Goal: Task Accomplishment & Management: Complete application form

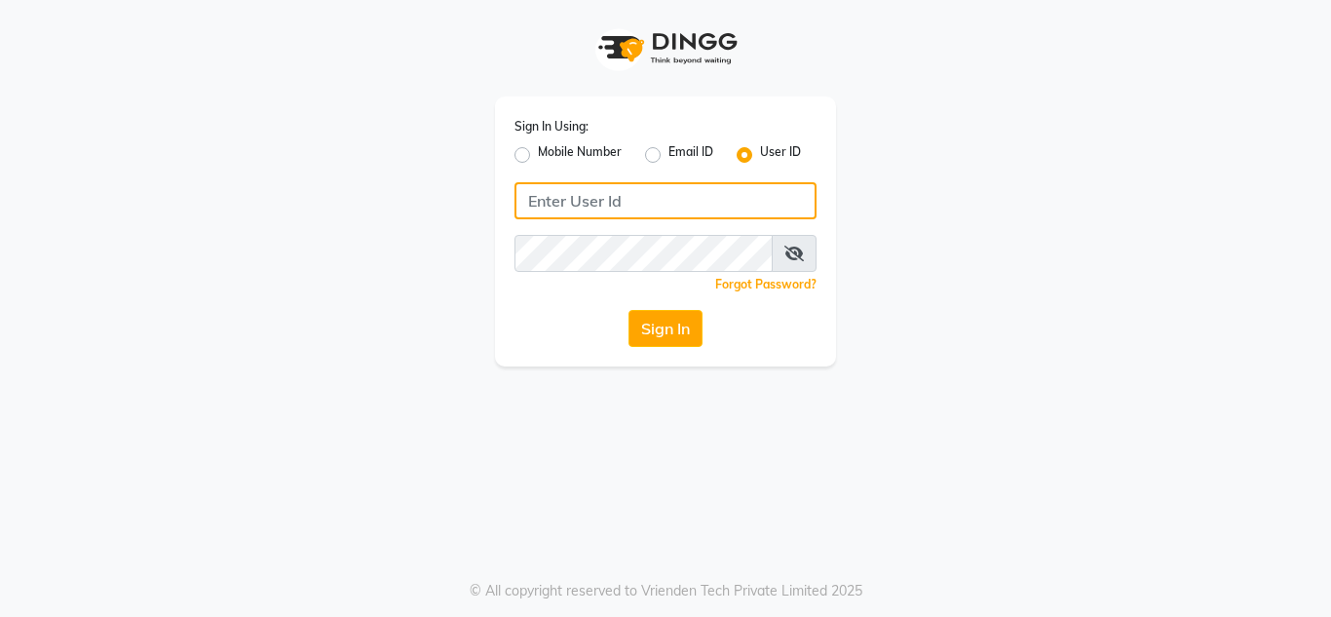
click at [714, 204] on input "Username" at bounding box center [665, 200] width 302 height 37
type input "e1674-34"
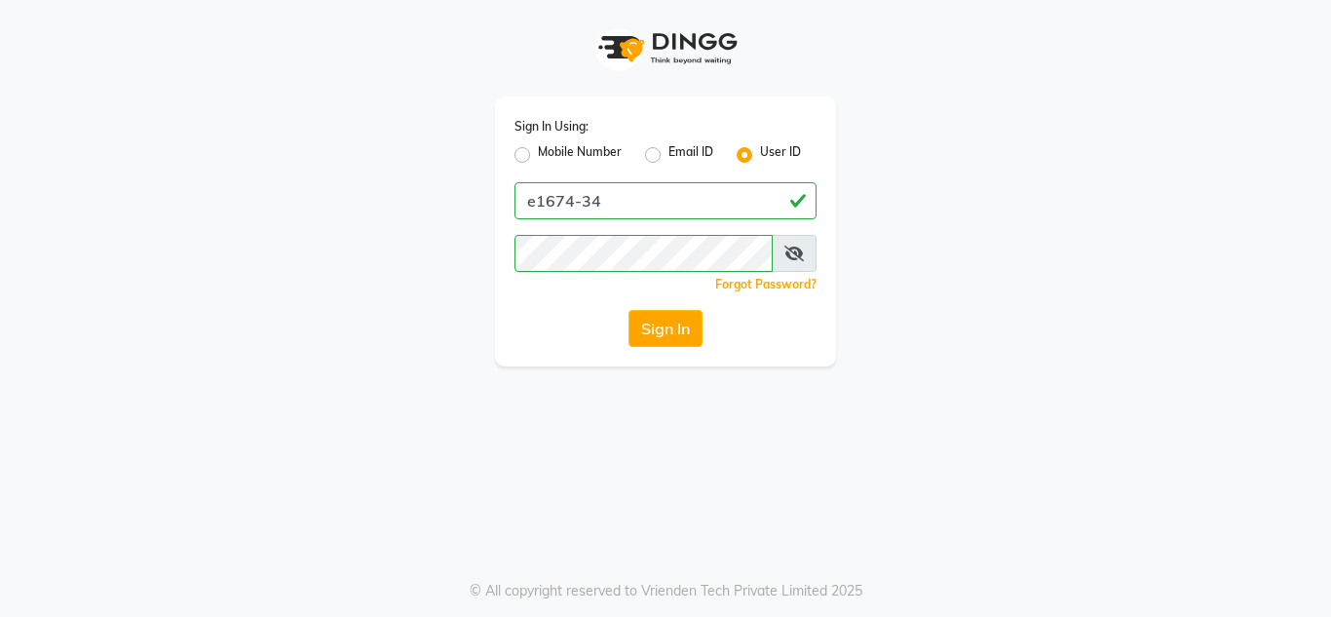
click at [801, 248] on icon at bounding box center [793, 254] width 19 height 16
click at [799, 250] on icon at bounding box center [795, 254] width 18 height 16
click at [797, 252] on icon at bounding box center [793, 254] width 19 height 16
click at [628, 310] on button "Sign In" at bounding box center [665, 328] width 74 height 37
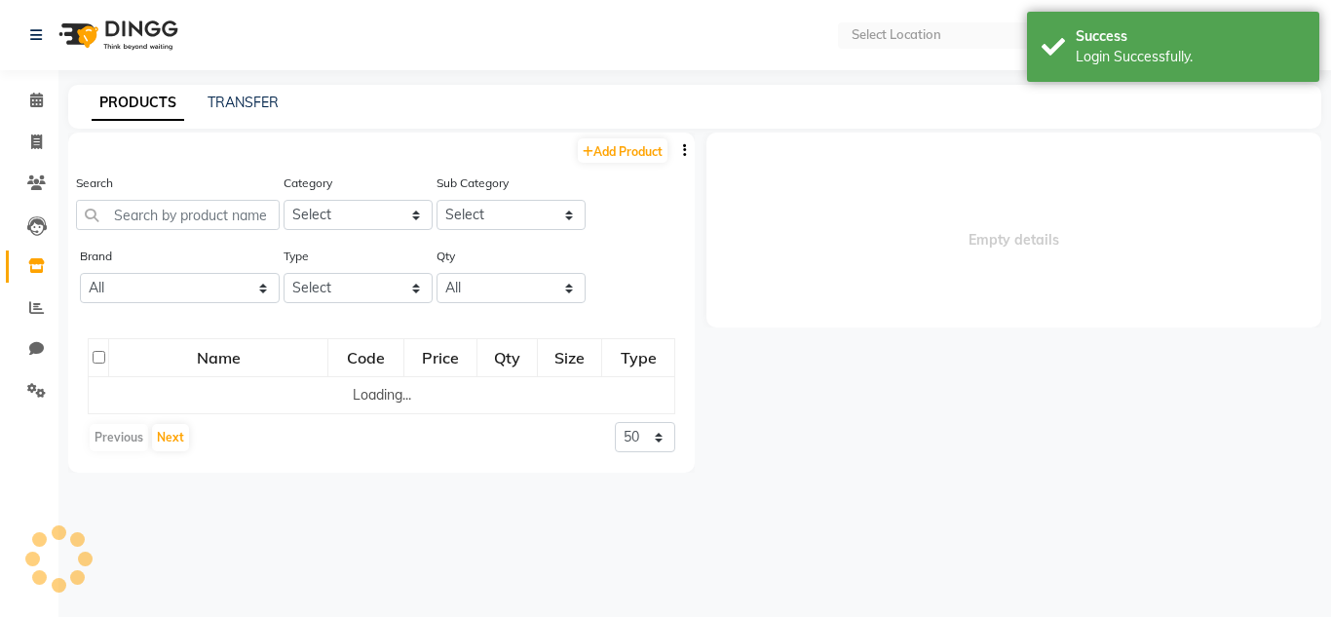
select select "en"
select select
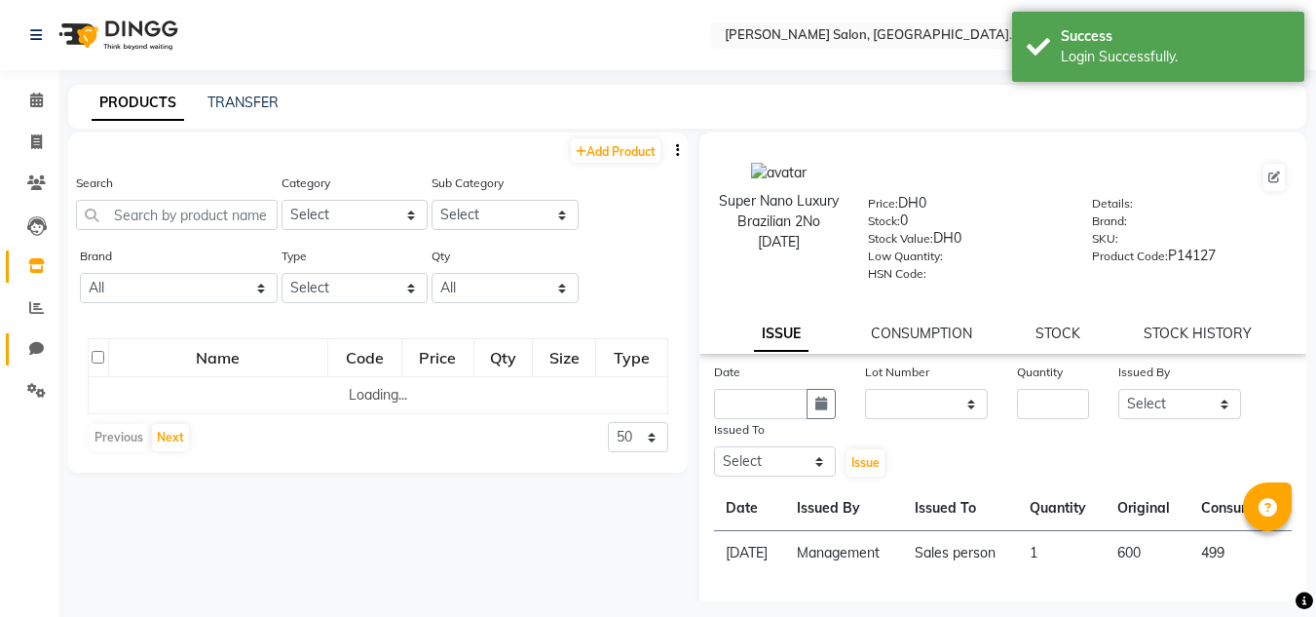
click at [34, 357] on span at bounding box center [36, 349] width 34 height 22
select select "100"
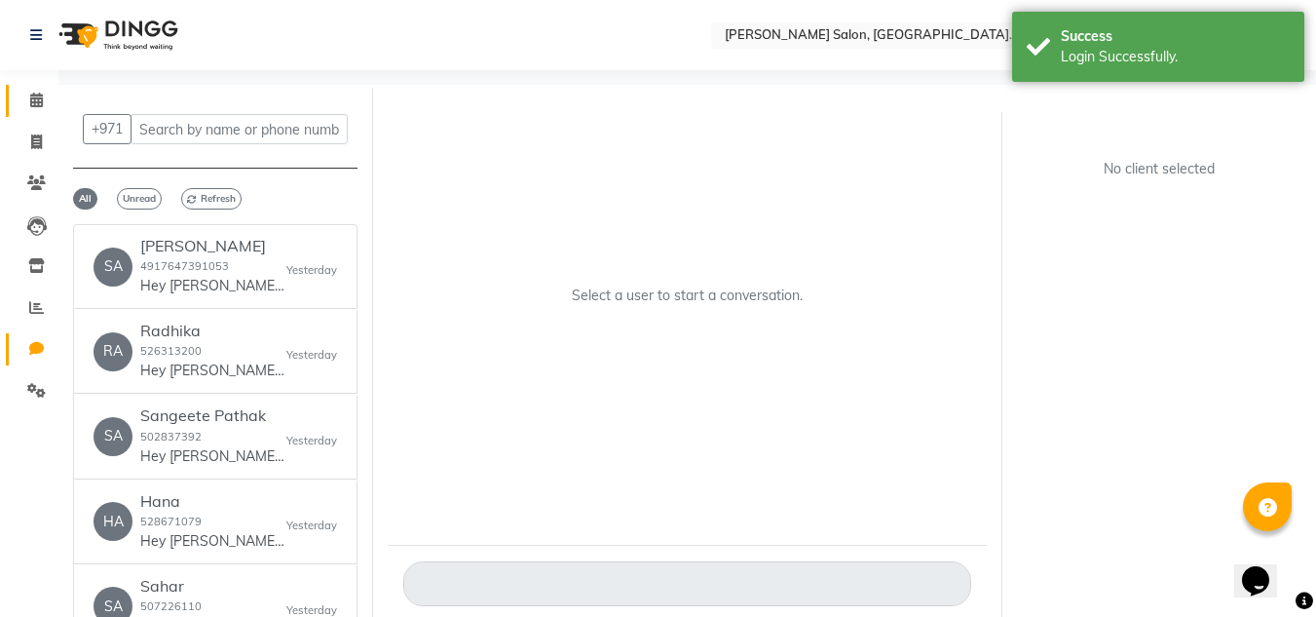
click at [12, 106] on link "Calendar" at bounding box center [29, 101] width 47 height 32
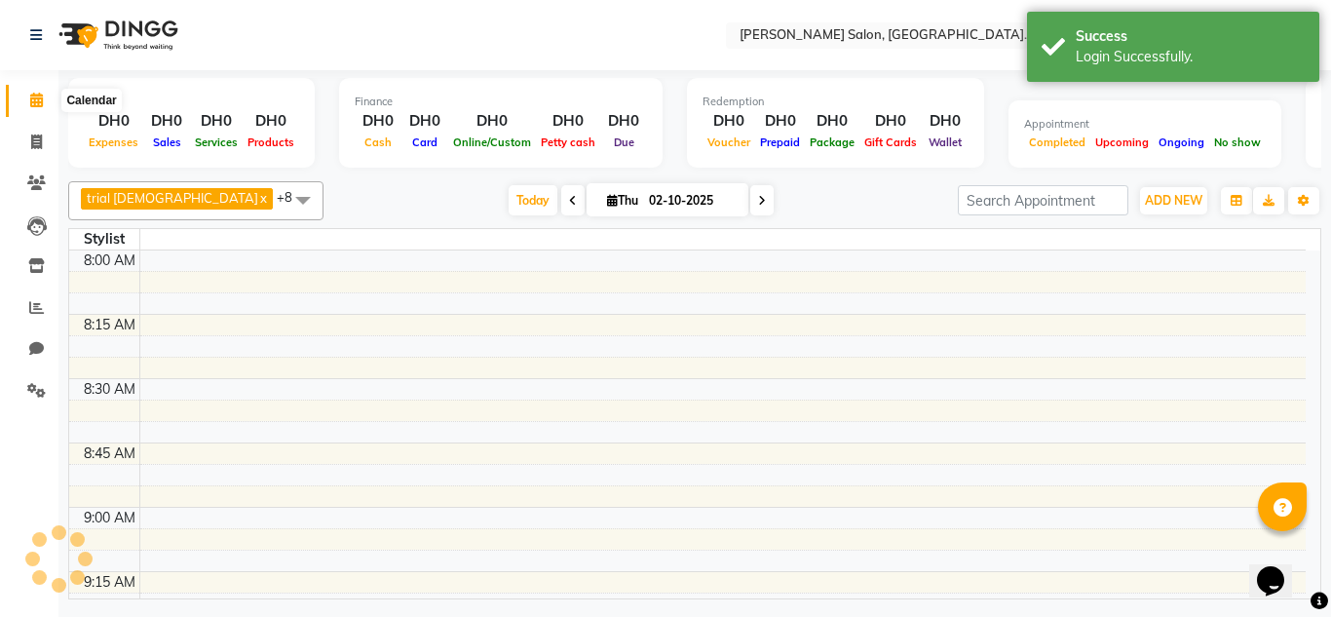
drag, startPoint x: 23, startPoint y: 100, endPoint x: 47, endPoint y: 90, distance: 25.7
click at [26, 99] on span at bounding box center [36, 101] width 34 height 22
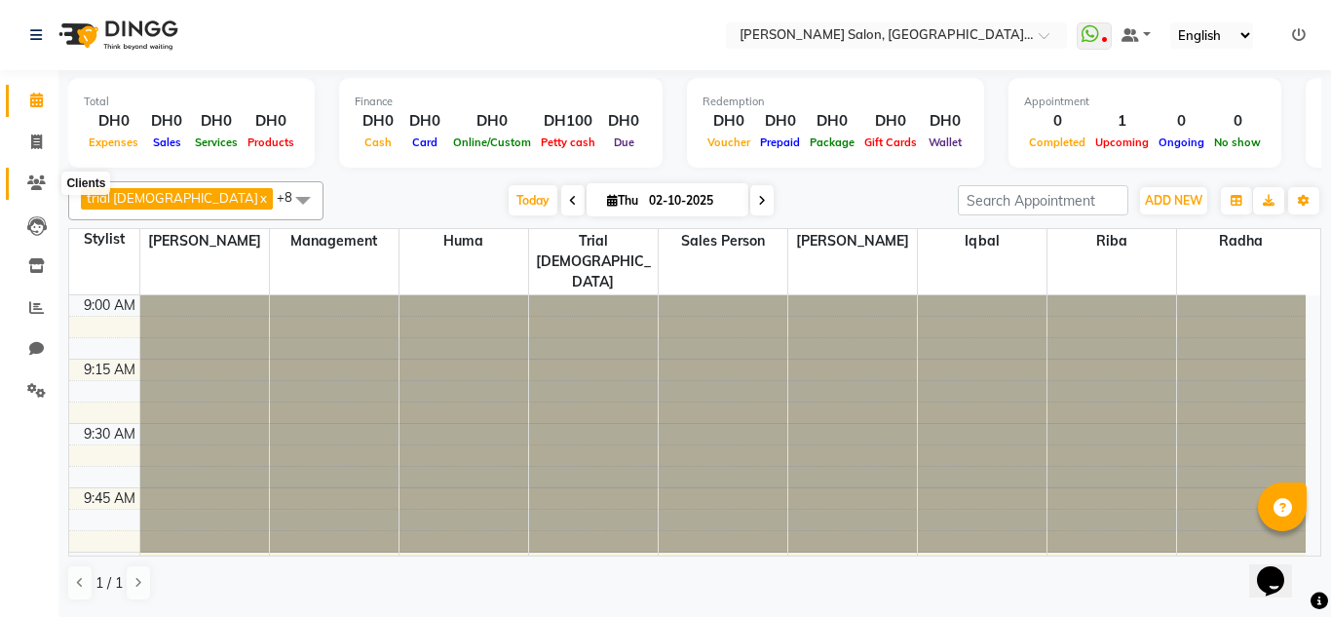
click at [24, 186] on span at bounding box center [36, 183] width 34 height 22
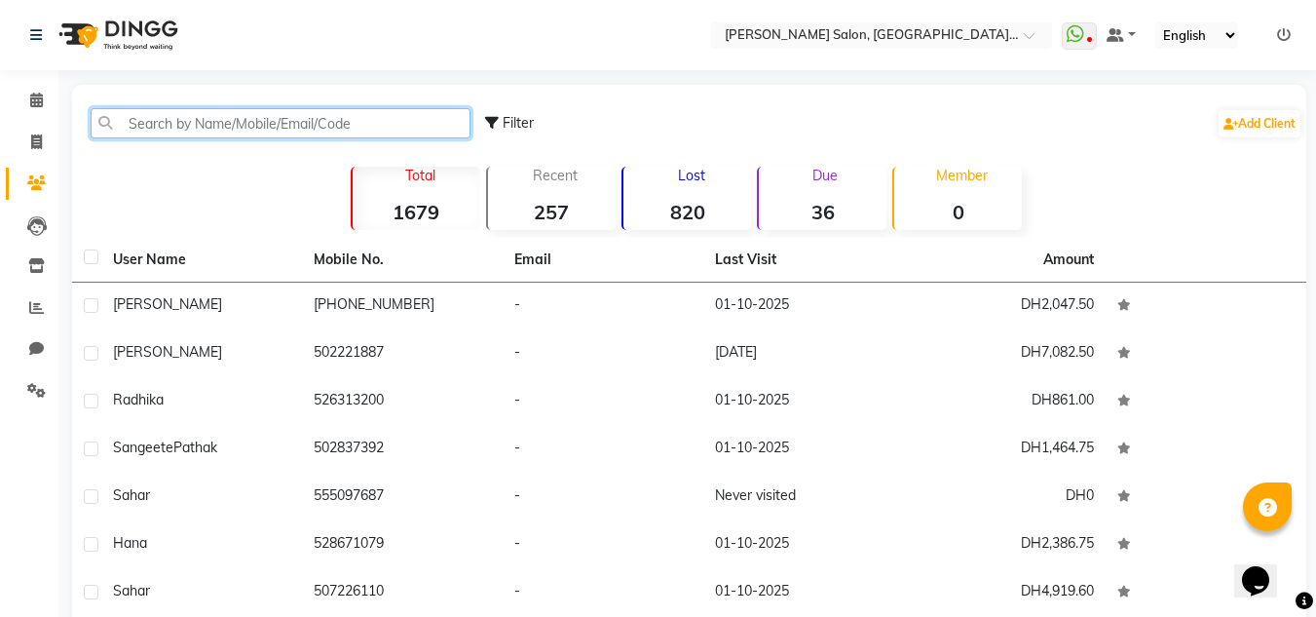
click at [167, 131] on input "text" at bounding box center [281, 123] width 380 height 30
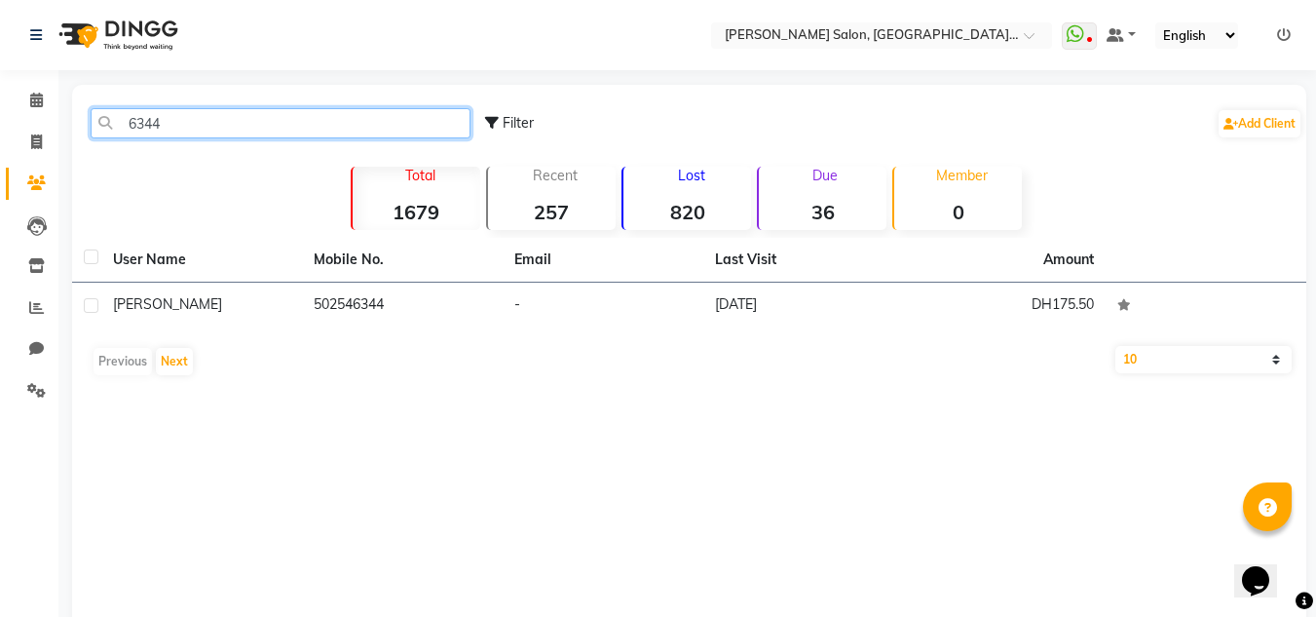
type input "6344"
click at [549, 333] on div "User Name Mobile No. Email Last Visit Amount [PERSON_NAME] 502546344 - [DATE] D…" at bounding box center [689, 311] width 1234 height 147
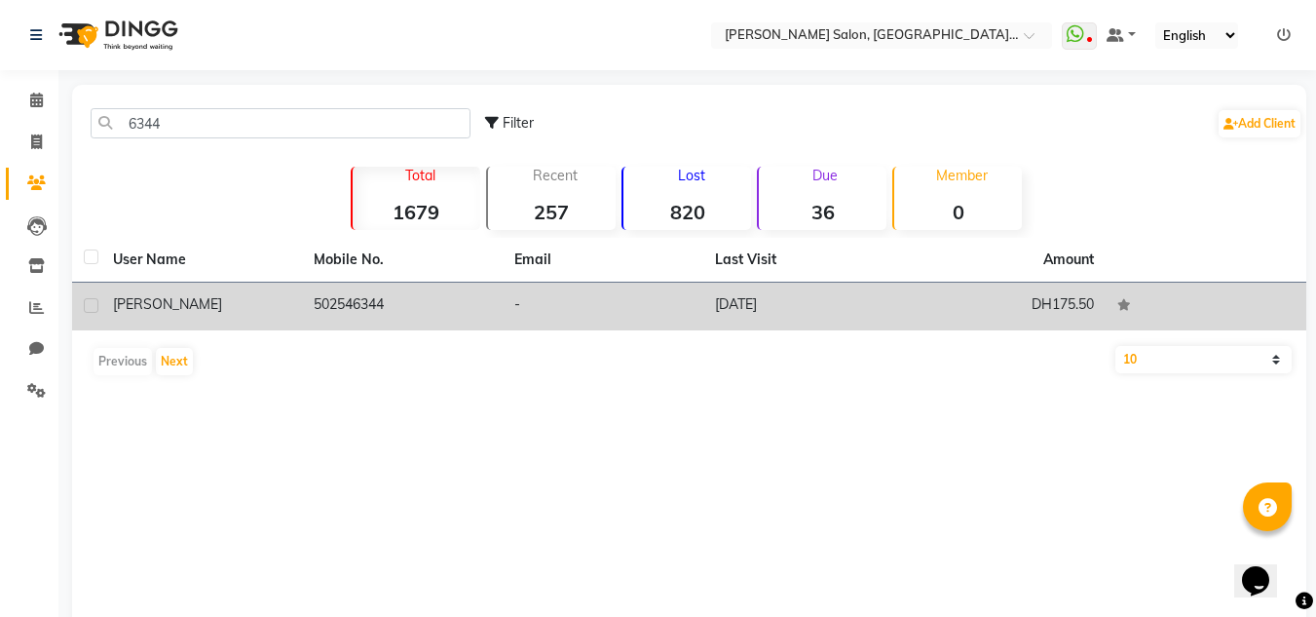
click at [557, 324] on td "-" at bounding box center [603, 307] width 201 height 48
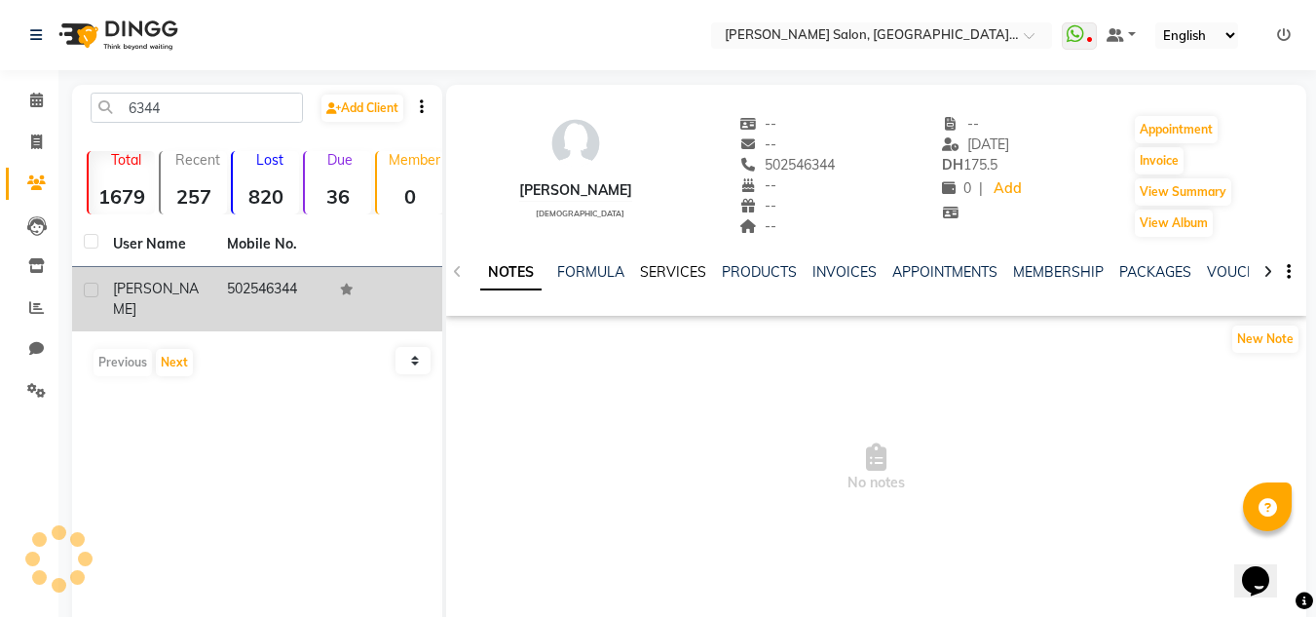
click at [680, 273] on link "SERVICES" at bounding box center [673, 272] width 66 height 18
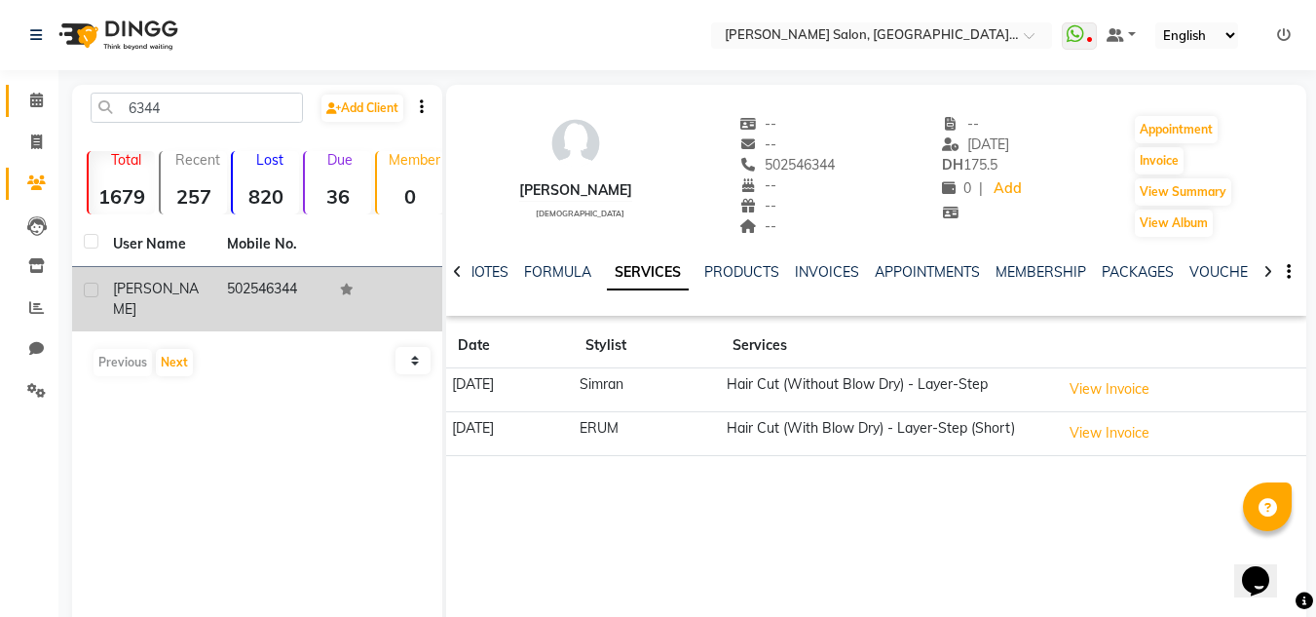
drag, startPoint x: 34, startPoint y: 101, endPoint x: 35, endPoint y: 124, distance: 22.4
click at [34, 101] on icon at bounding box center [36, 100] width 13 height 15
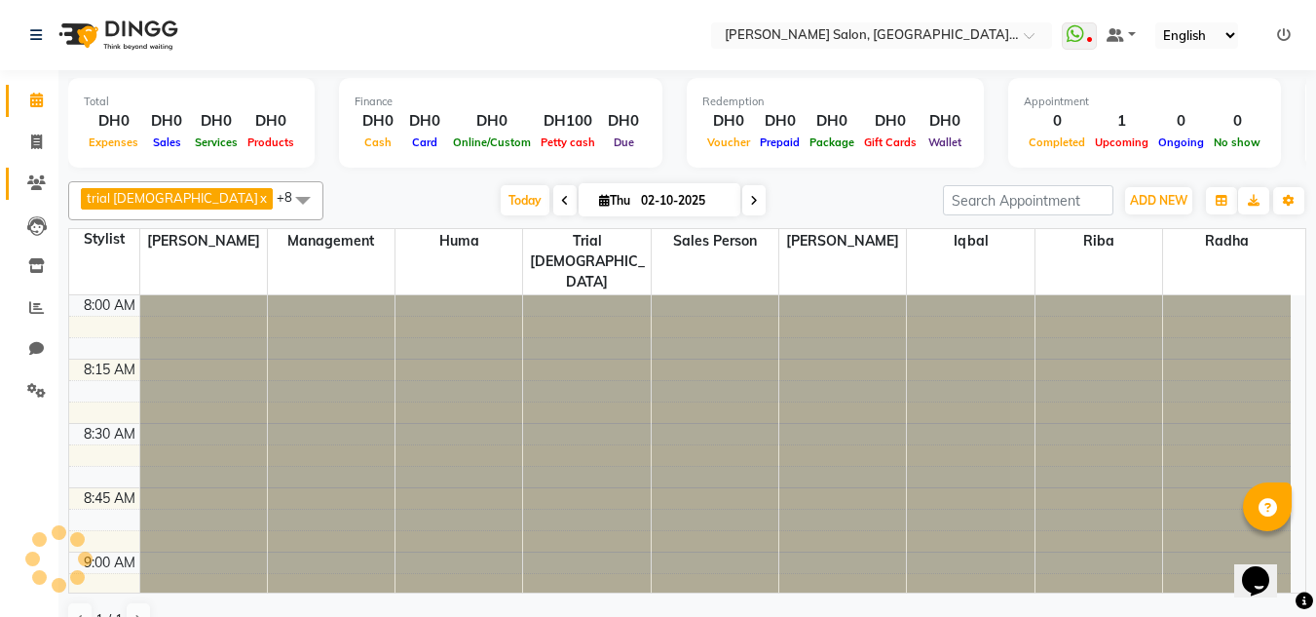
click at [28, 187] on icon at bounding box center [36, 182] width 19 height 15
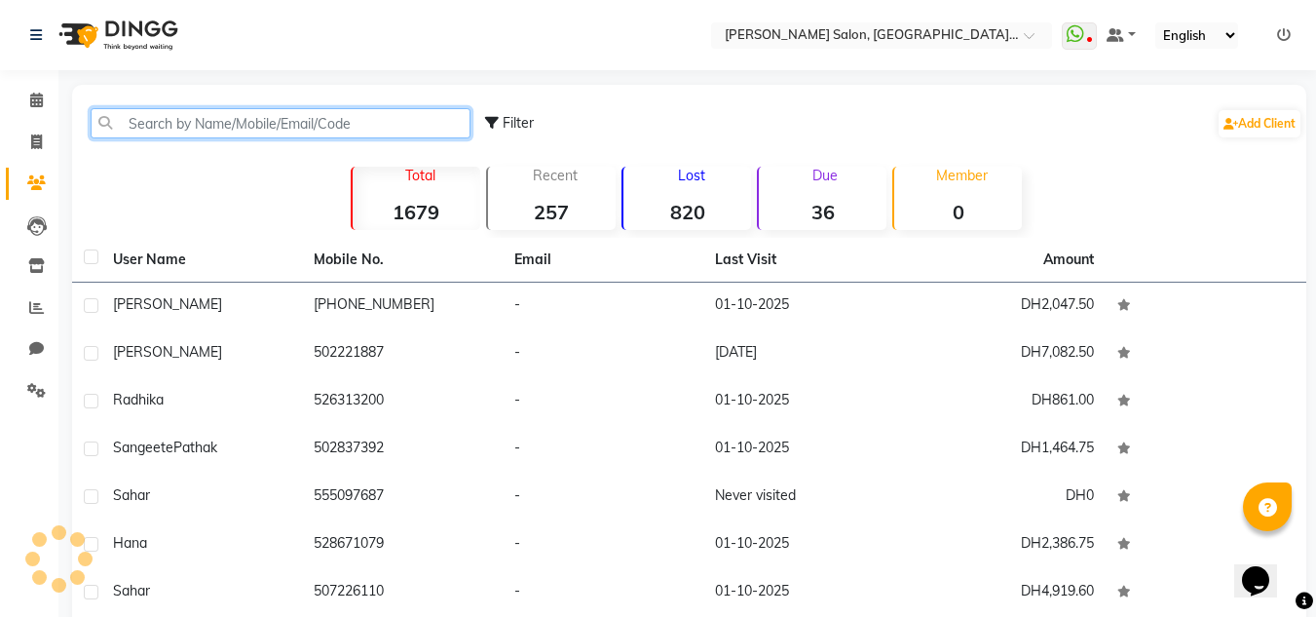
click at [159, 130] on input "text" at bounding box center [281, 123] width 380 height 30
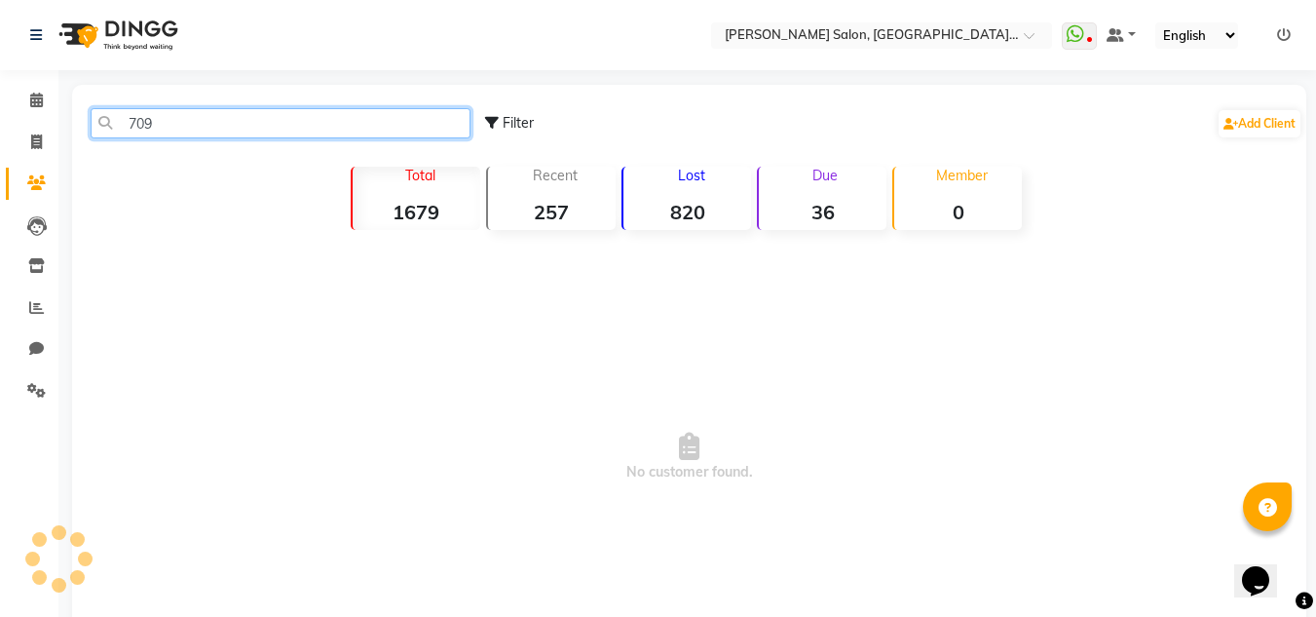
type input "709"
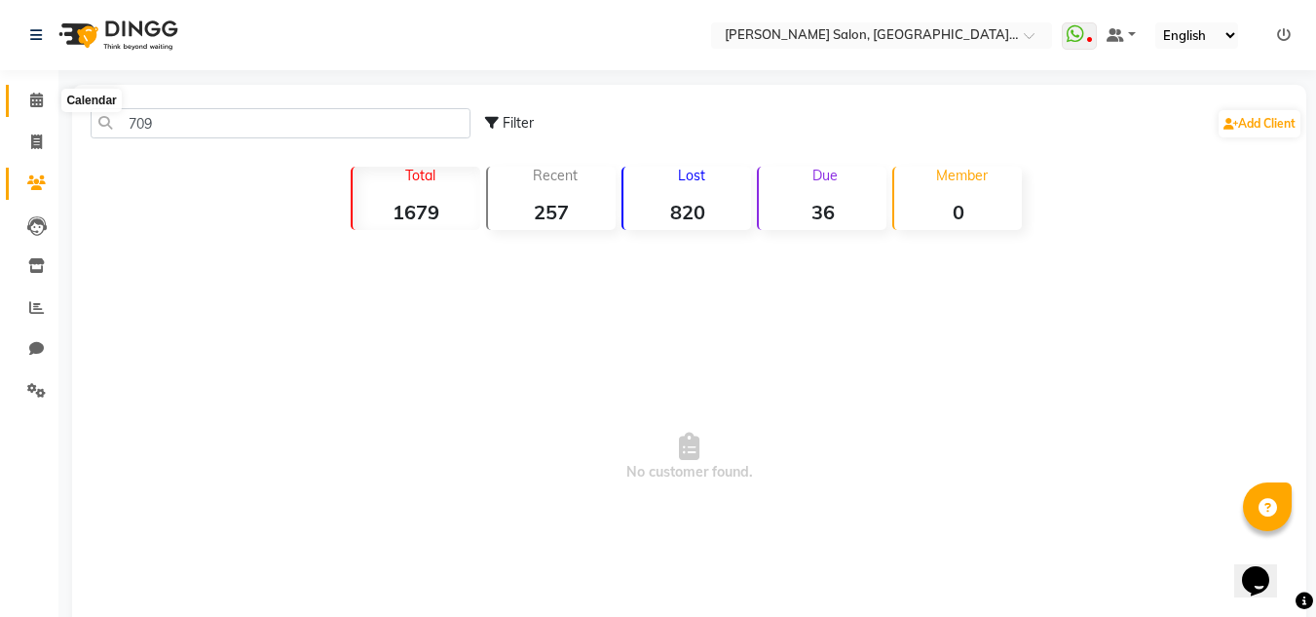
click at [42, 92] on span at bounding box center [36, 101] width 34 height 22
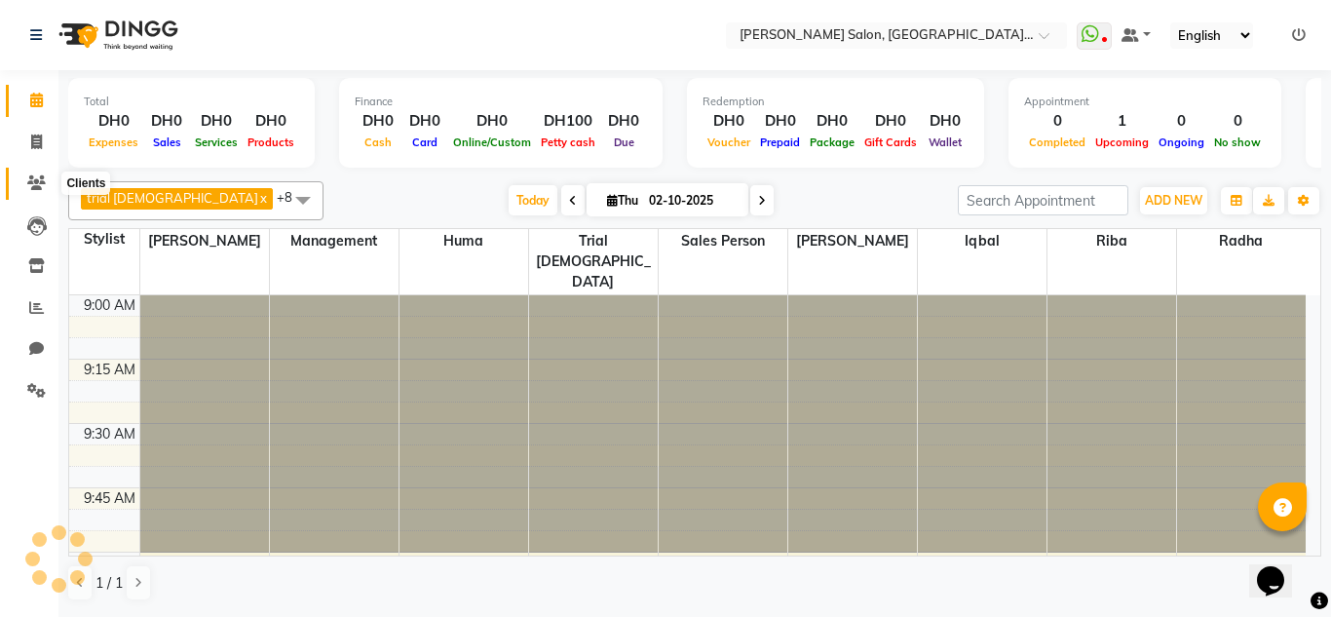
click at [22, 177] on span at bounding box center [36, 183] width 34 height 22
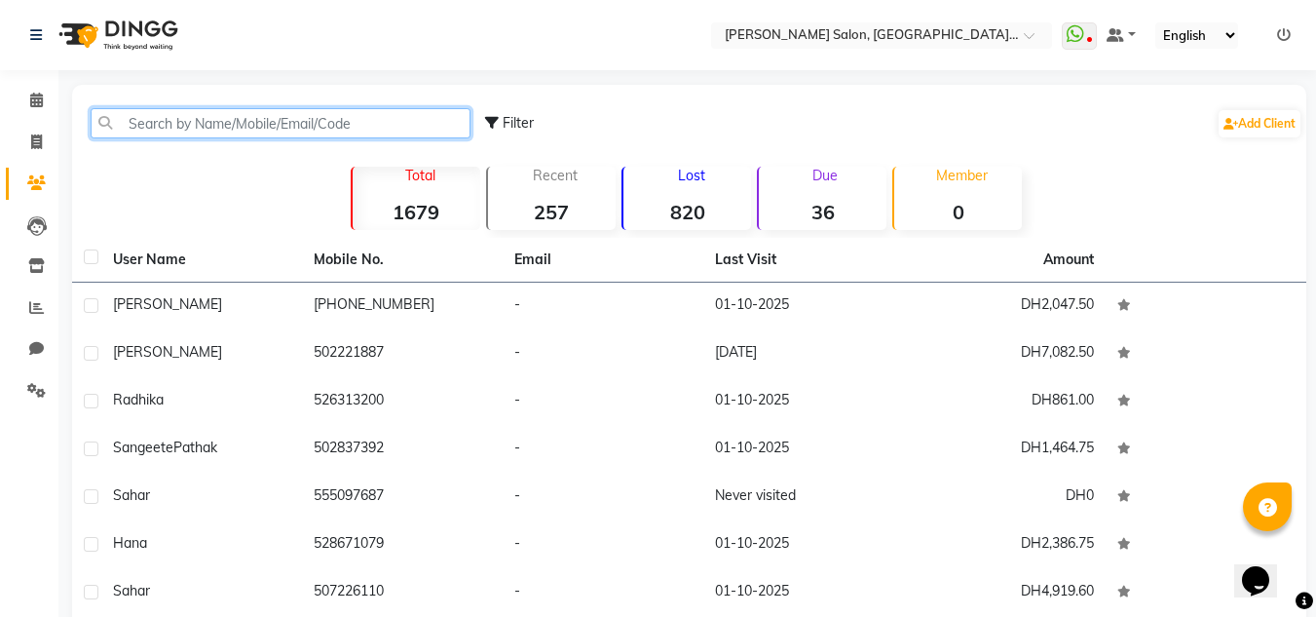
click at [153, 118] on input "text" at bounding box center [281, 123] width 380 height 30
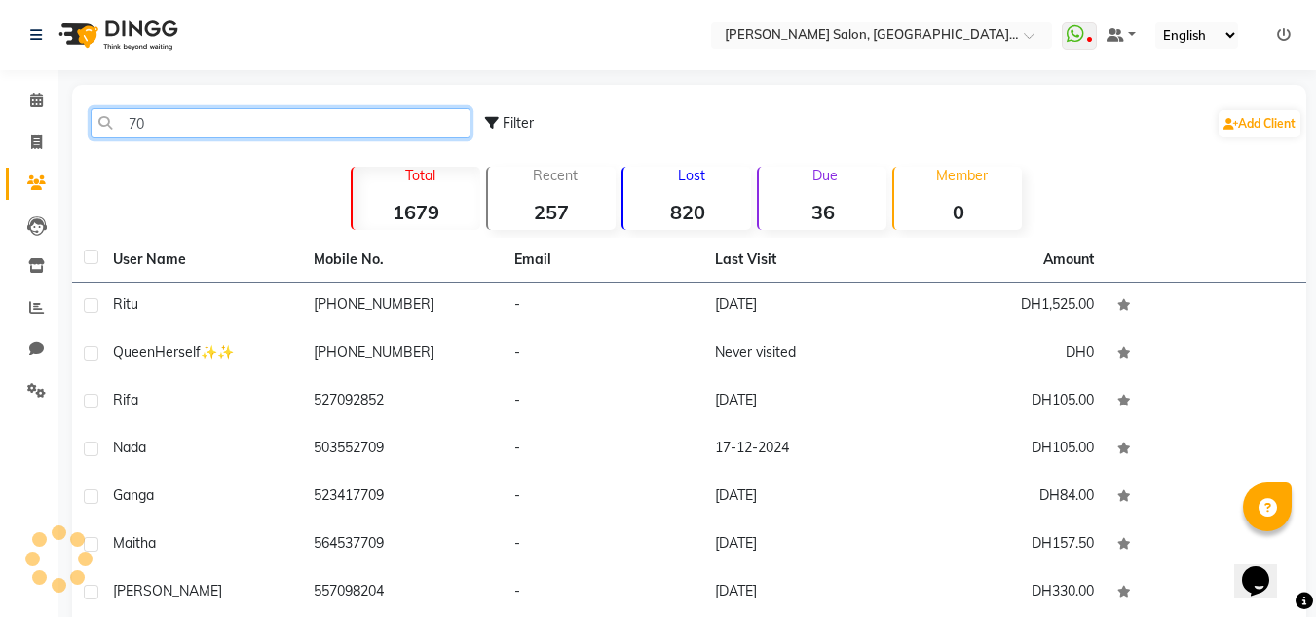
type input "7"
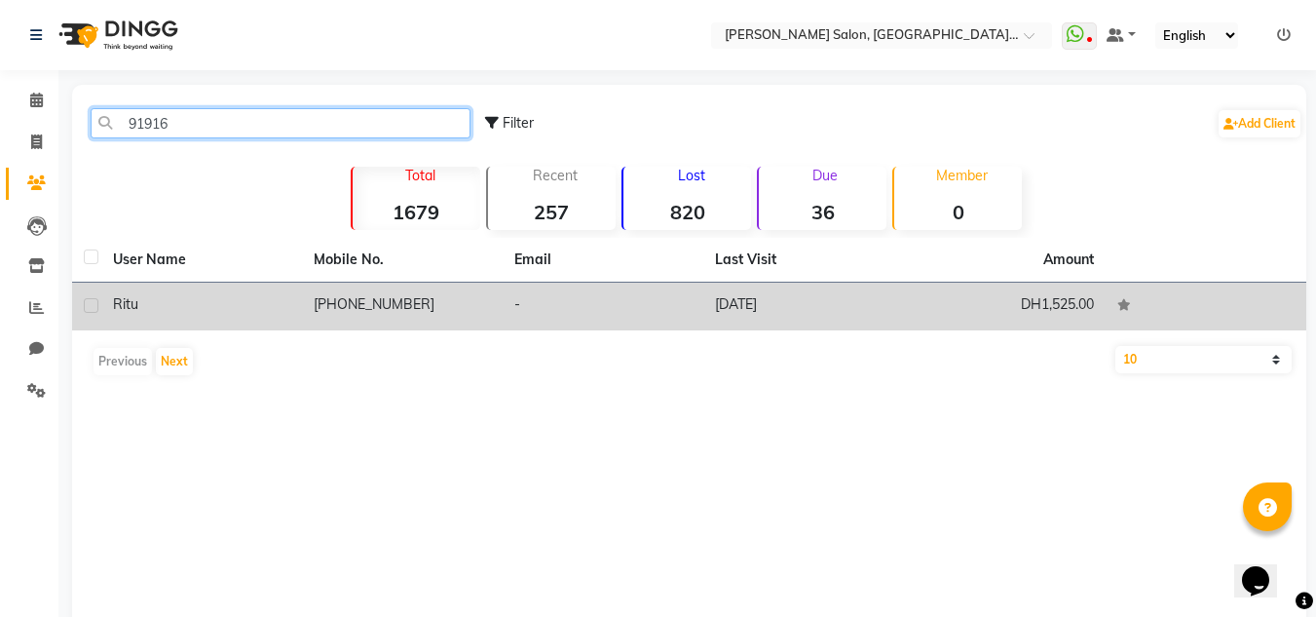
type input "91916"
click at [278, 317] on td "Ritu" at bounding box center [201, 307] width 201 height 48
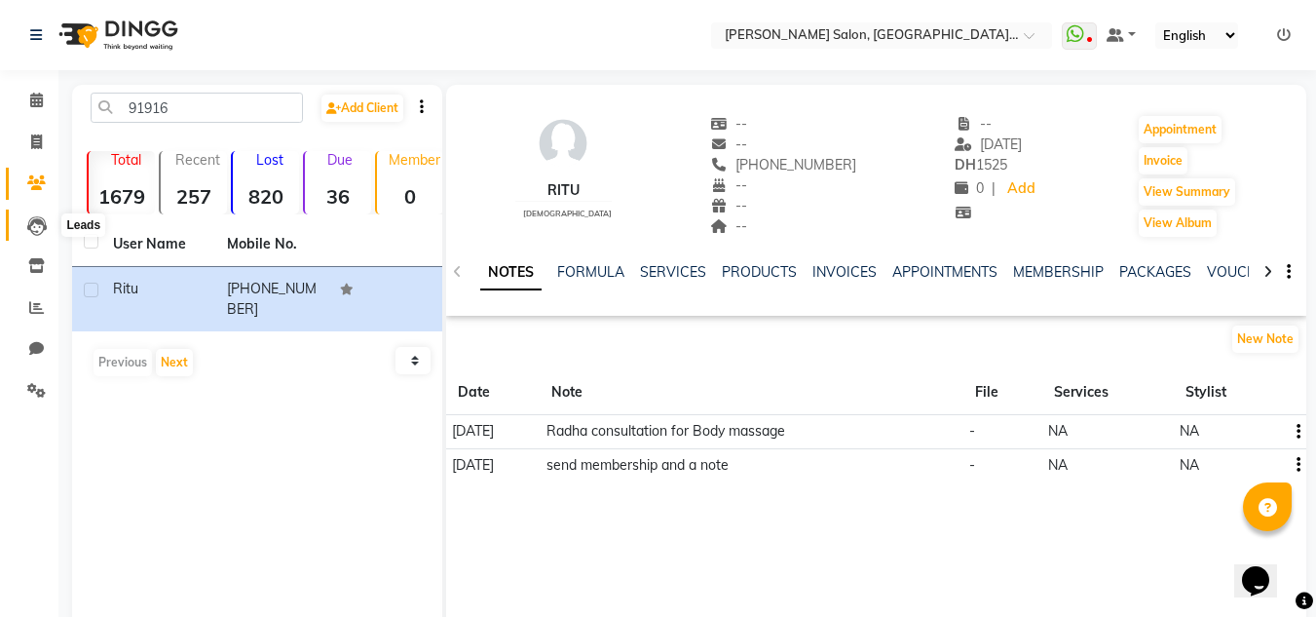
click at [24, 219] on span at bounding box center [36, 225] width 34 height 22
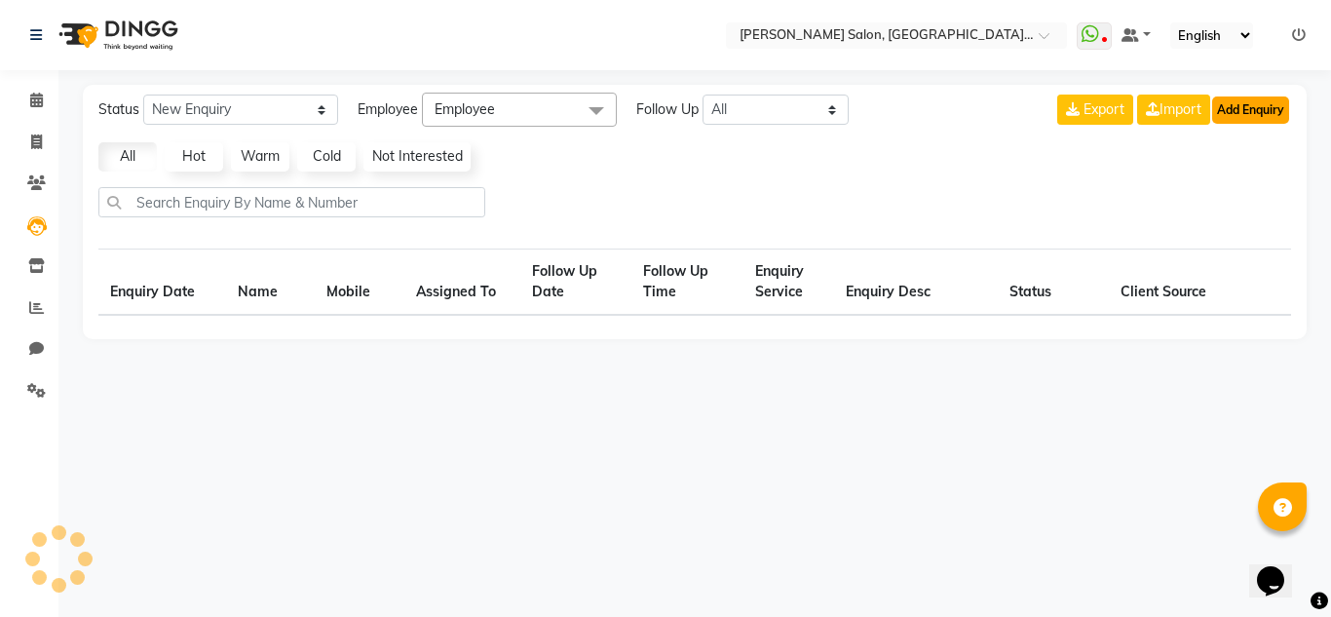
drag, startPoint x: 1255, startPoint y: 120, endPoint x: 1244, endPoint y: 121, distance: 10.8
click at [1244, 121] on button "Add Enquiry" at bounding box center [1250, 109] width 77 height 27
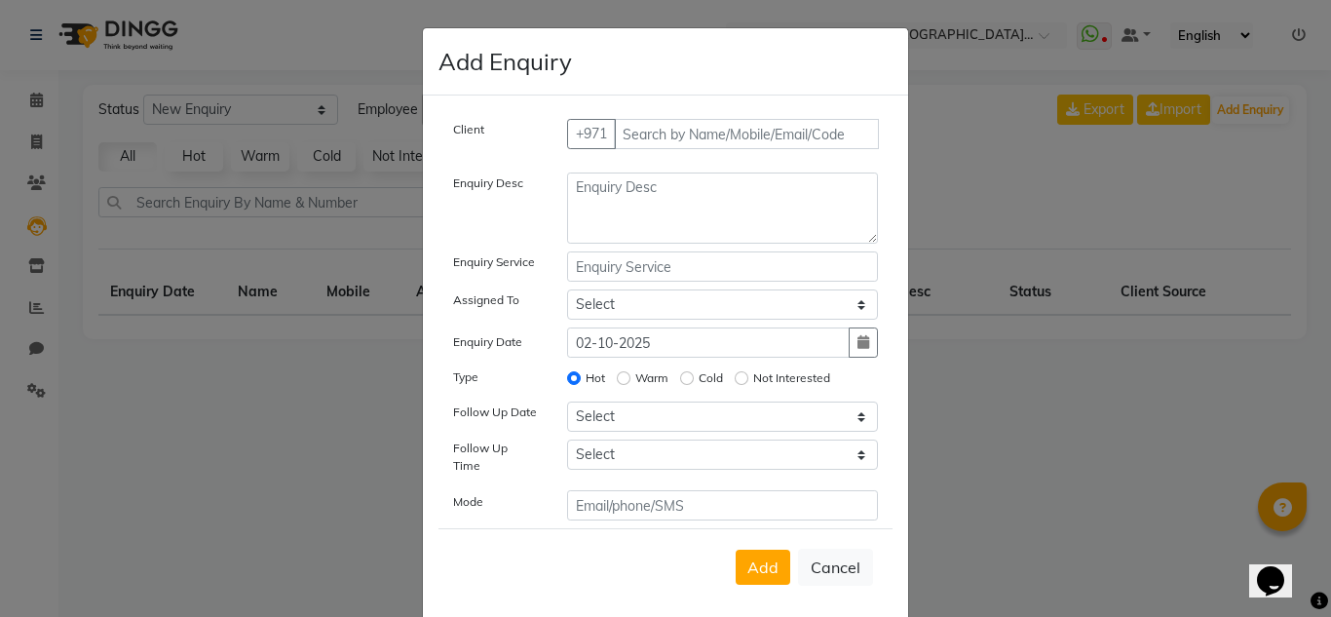
select select "10"
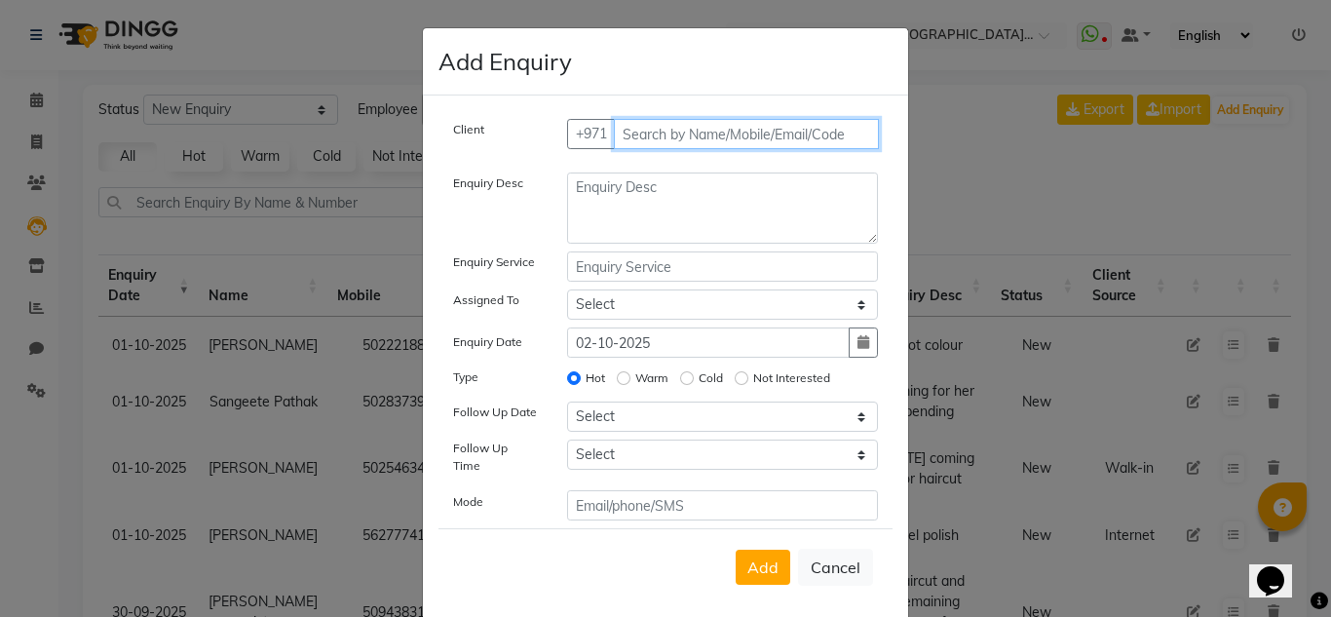
click at [639, 141] on input "text" at bounding box center [747, 134] width 266 height 30
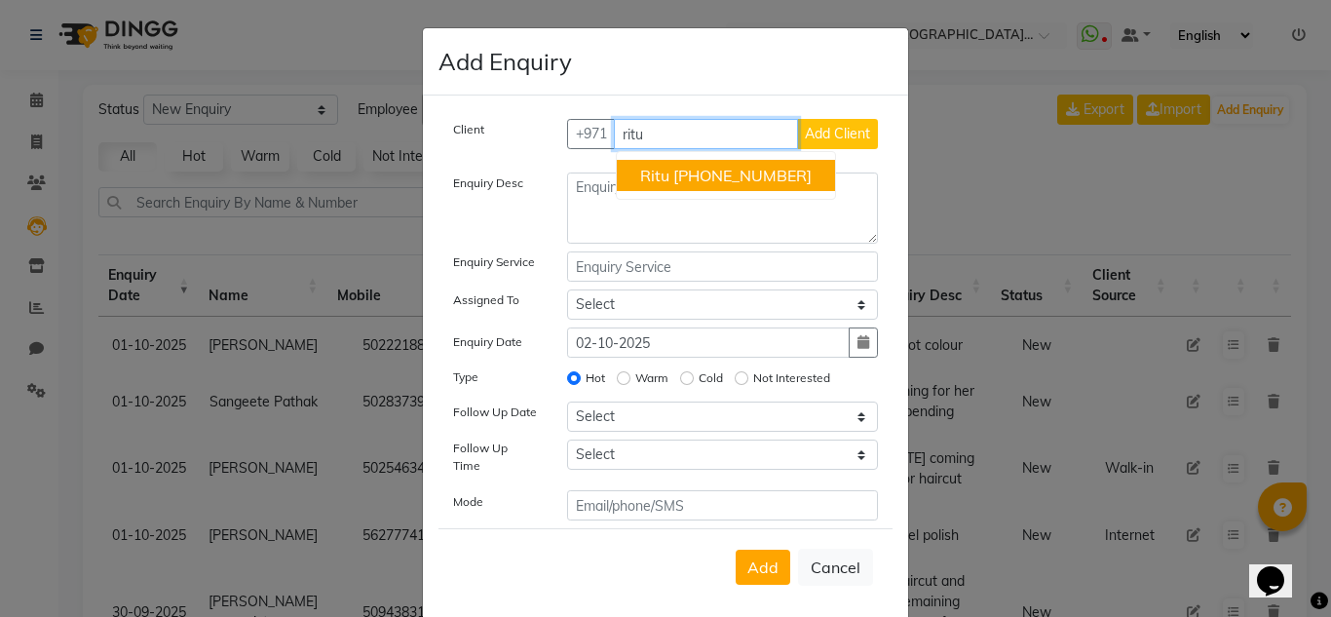
click at [799, 190] on button "Ritu [PHONE_NUMBER]" at bounding box center [726, 175] width 218 height 31
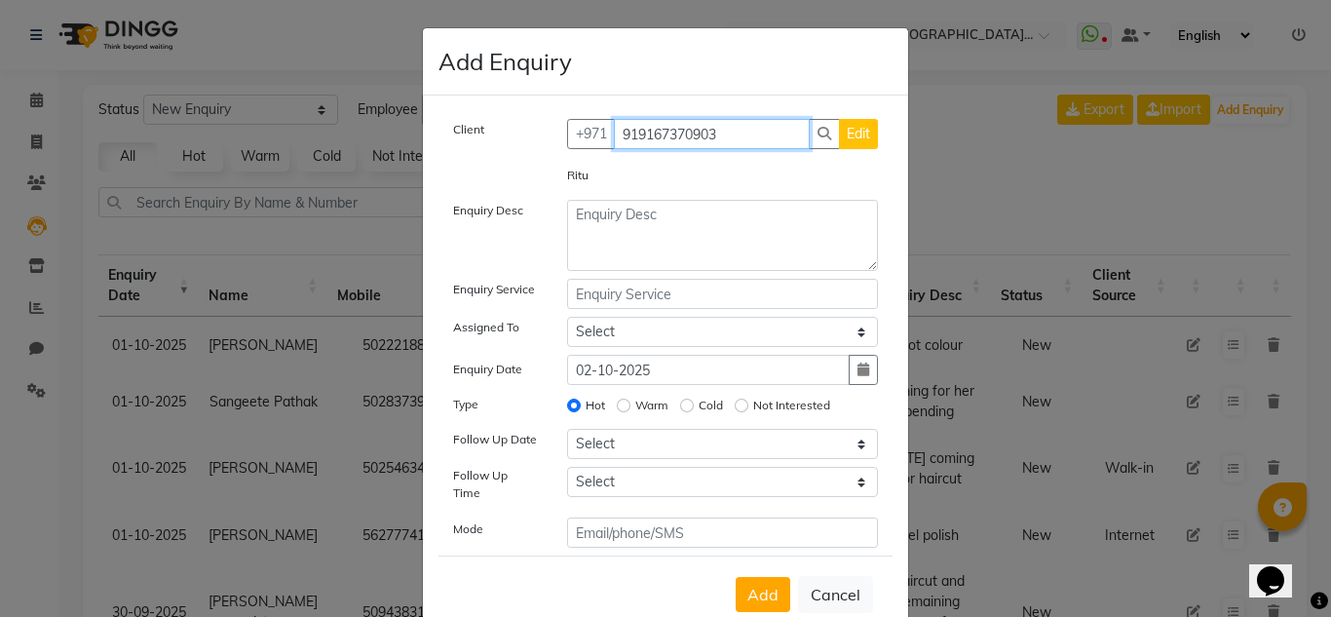
type input "919167370903"
click at [847, 134] on span "Edit" at bounding box center [858, 134] width 23 height 18
select select "[DEMOGRAPHIC_DATA]"
select select "28732"
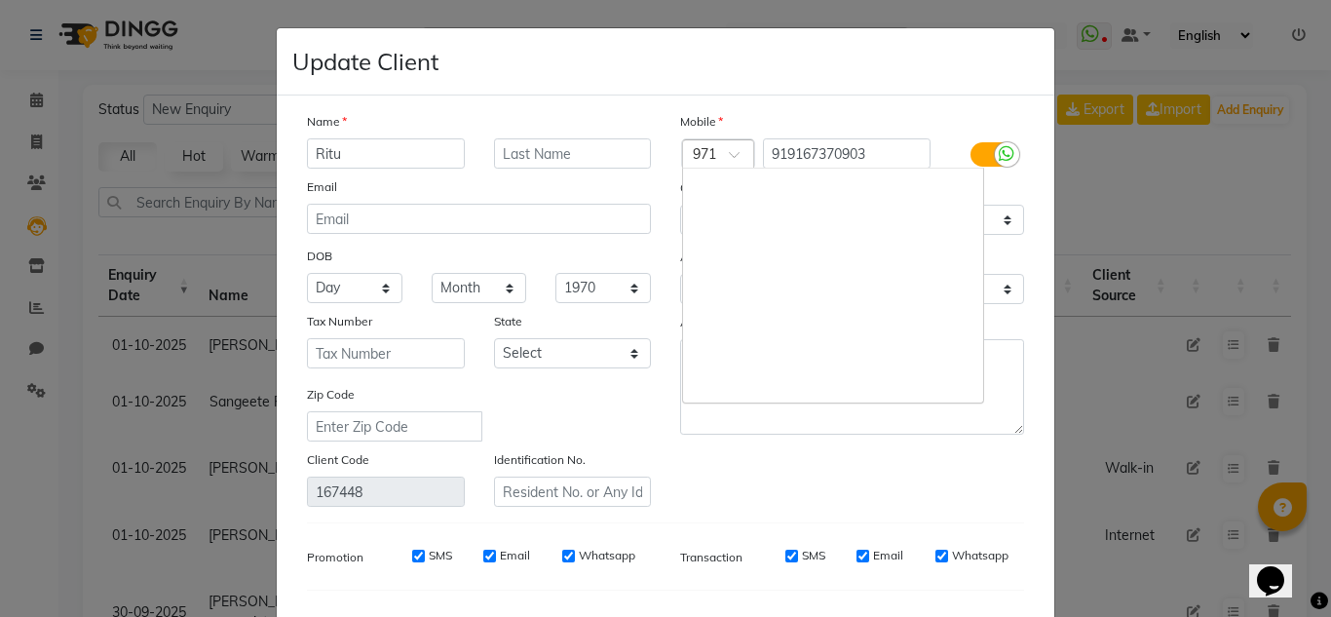
click at [729, 154] on span at bounding box center [741, 160] width 24 height 20
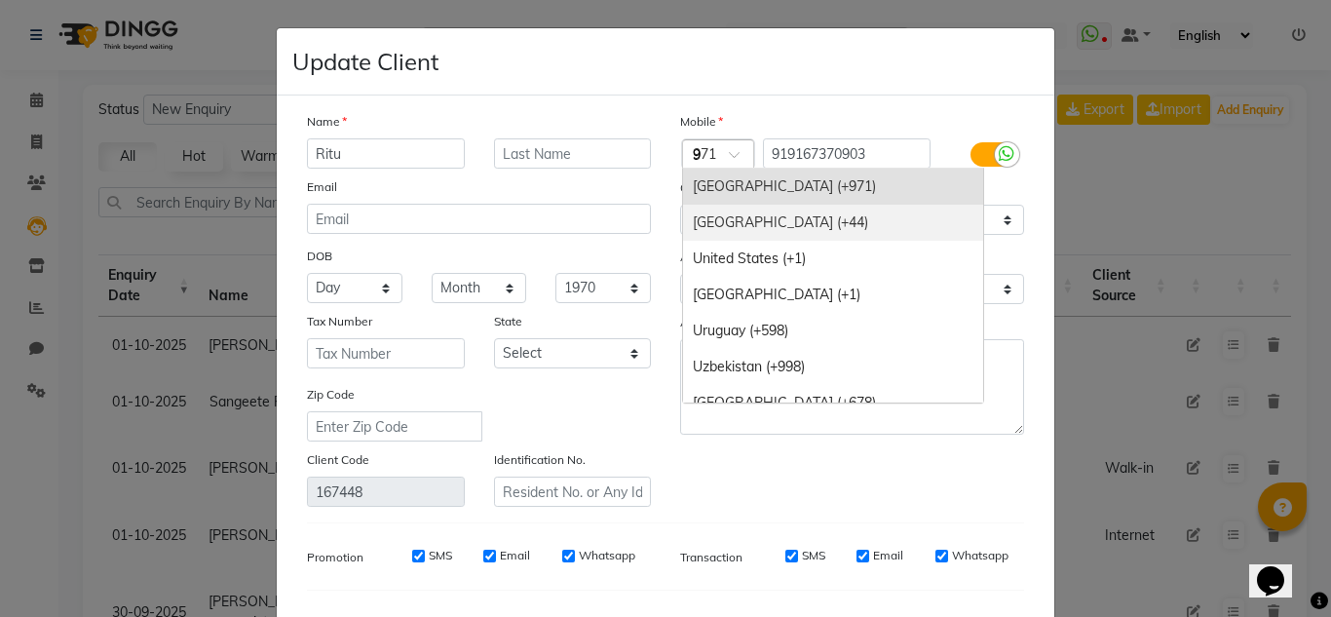
scroll to position [2037, 0]
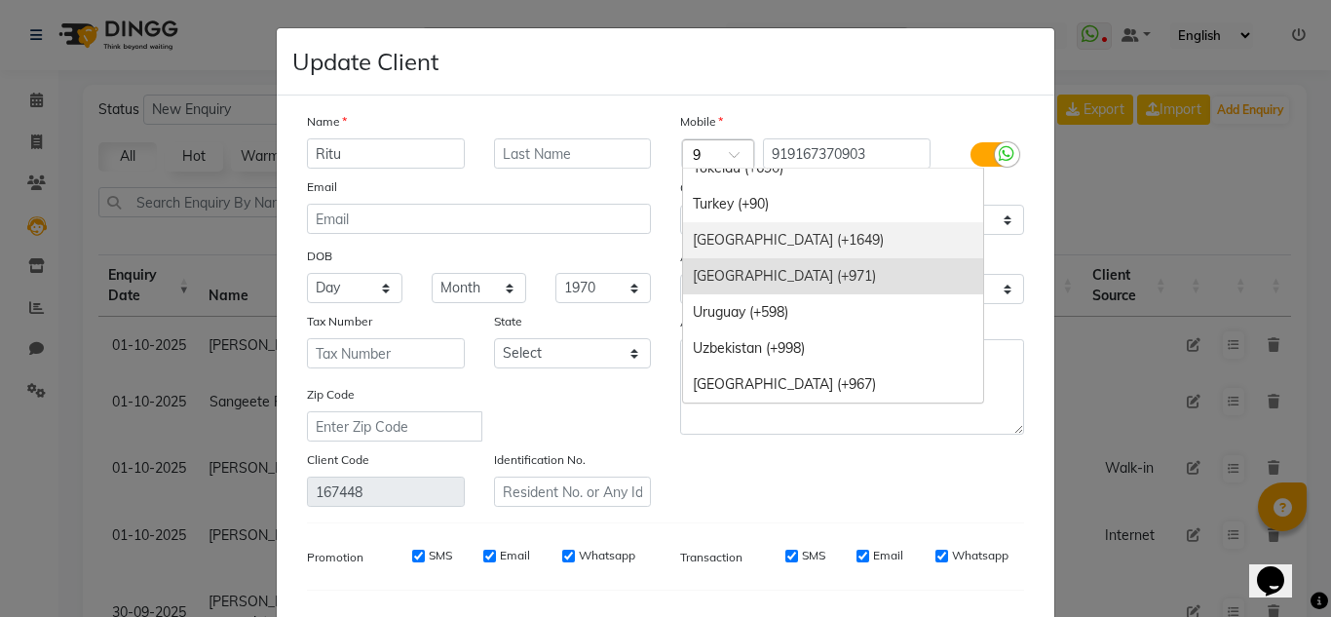
type input "91"
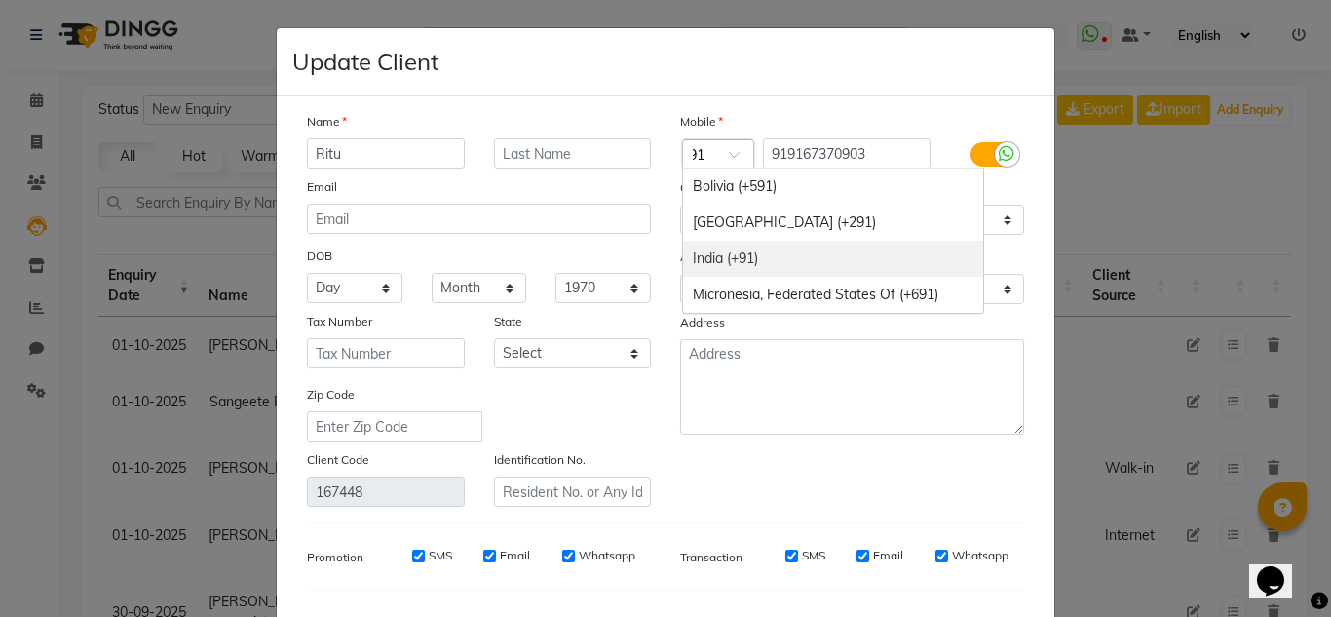
click at [712, 263] on div "India (+91)" at bounding box center [833, 259] width 300 height 36
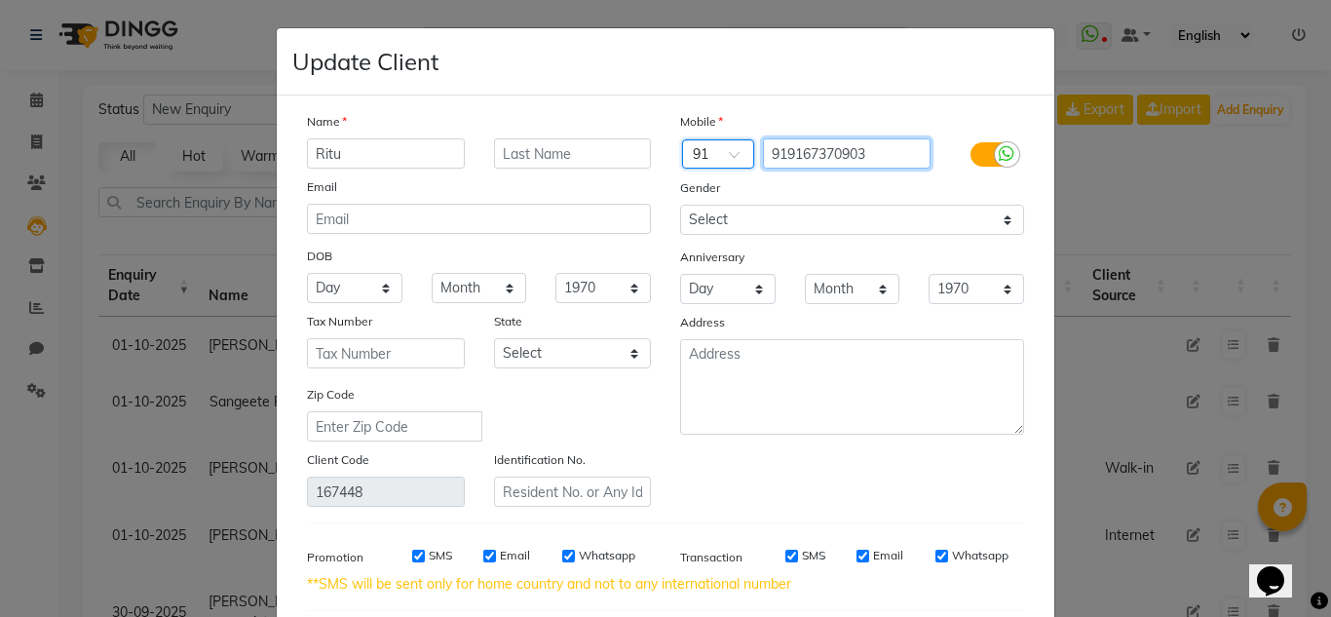
click at [782, 154] on input "919167370903" at bounding box center [847, 153] width 169 height 30
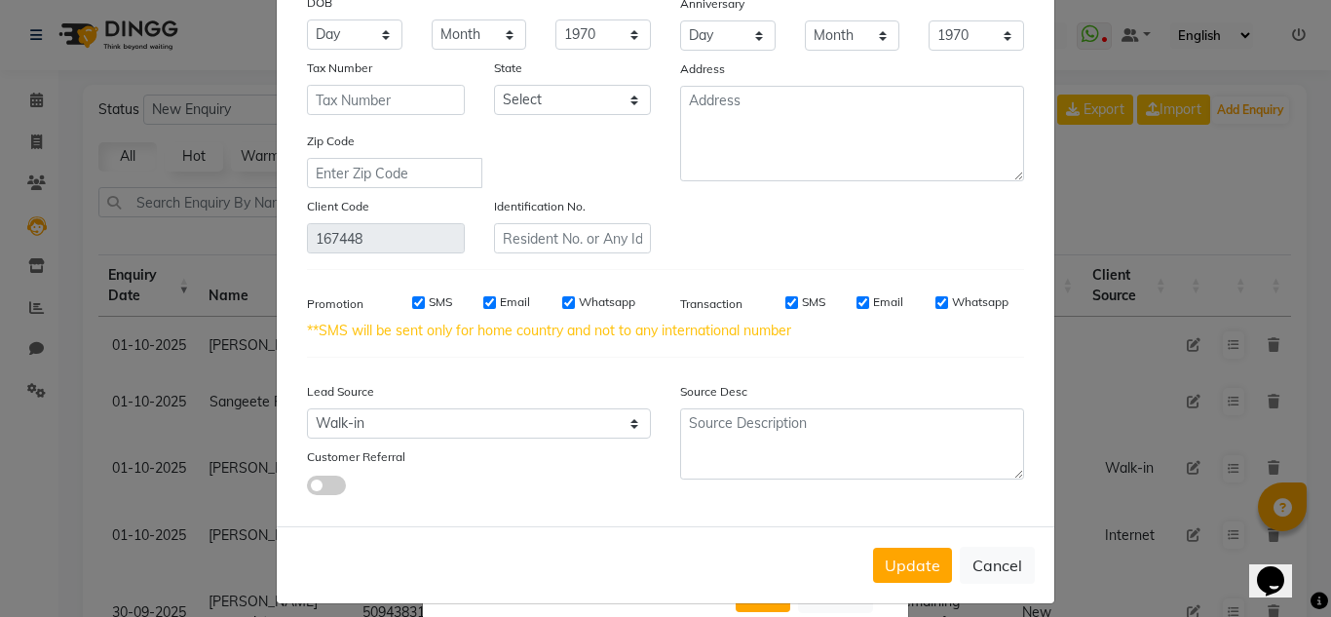
scroll to position [268, 0]
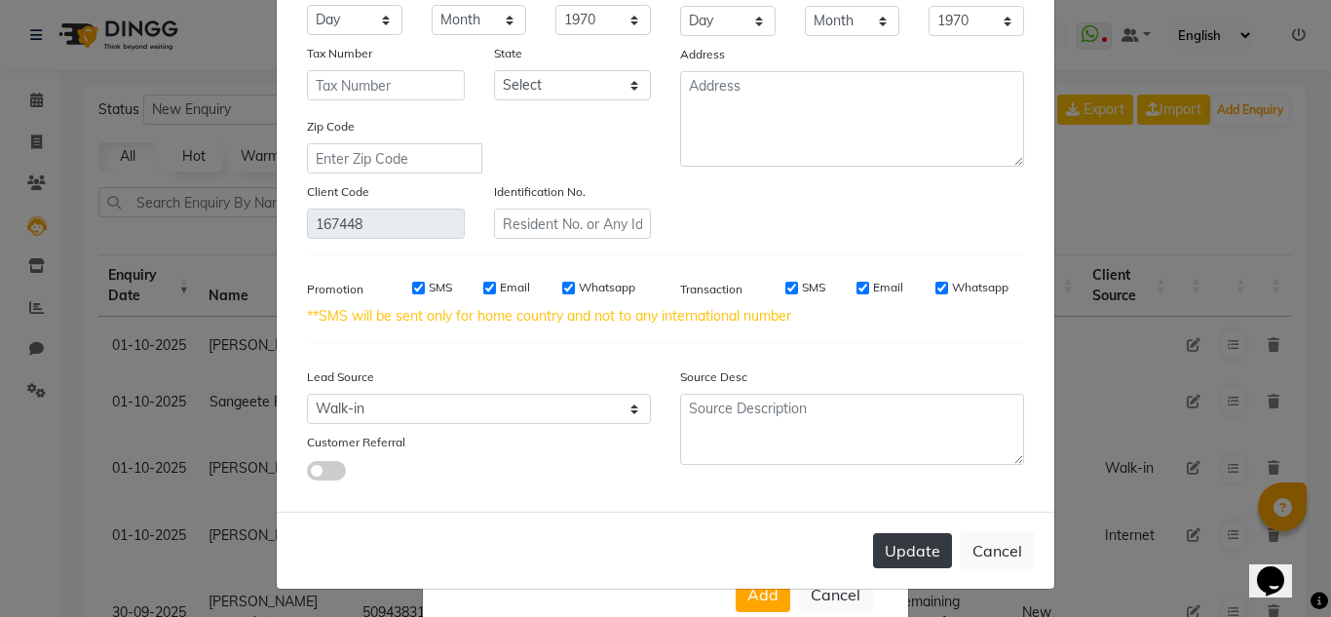
type input "9167370903"
drag, startPoint x: 911, startPoint y: 542, endPoint x: 759, endPoint y: 200, distance: 374.2
click at [759, 200] on form "Update Client Name Ritu Email DOB Day 01 02 03 04 05 06 07 08 09 10 11 12 13 14…" at bounding box center [665, 174] width 777 height 828
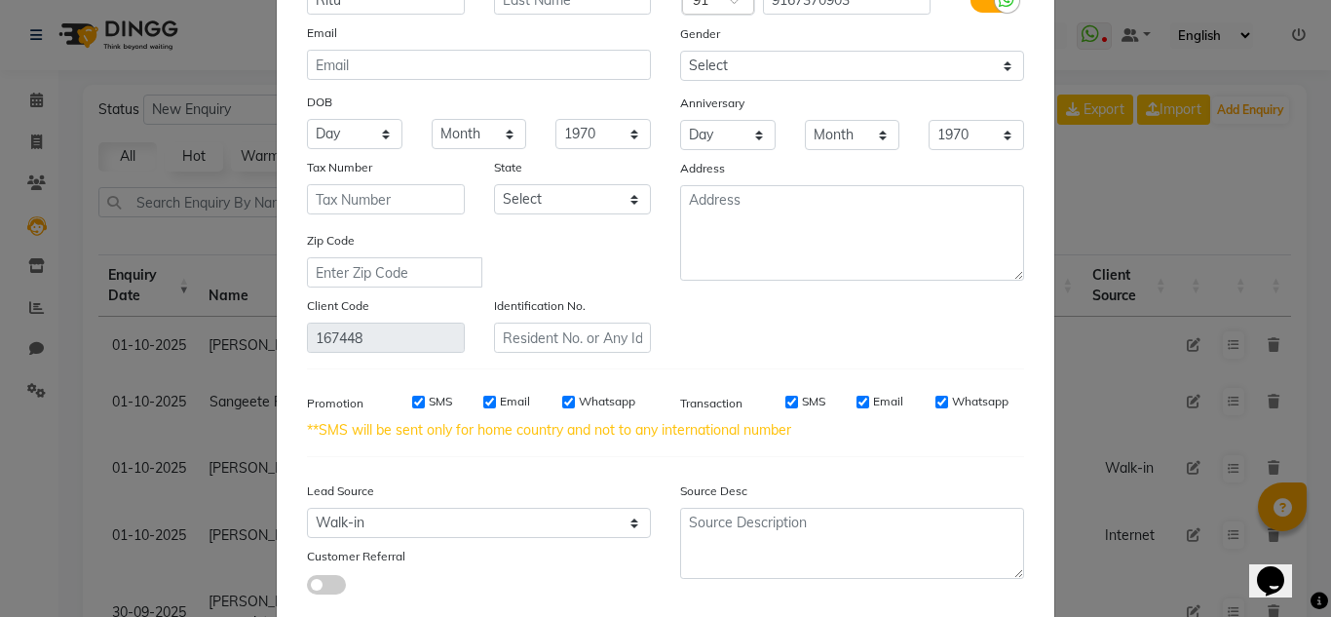
scroll to position [0, 0]
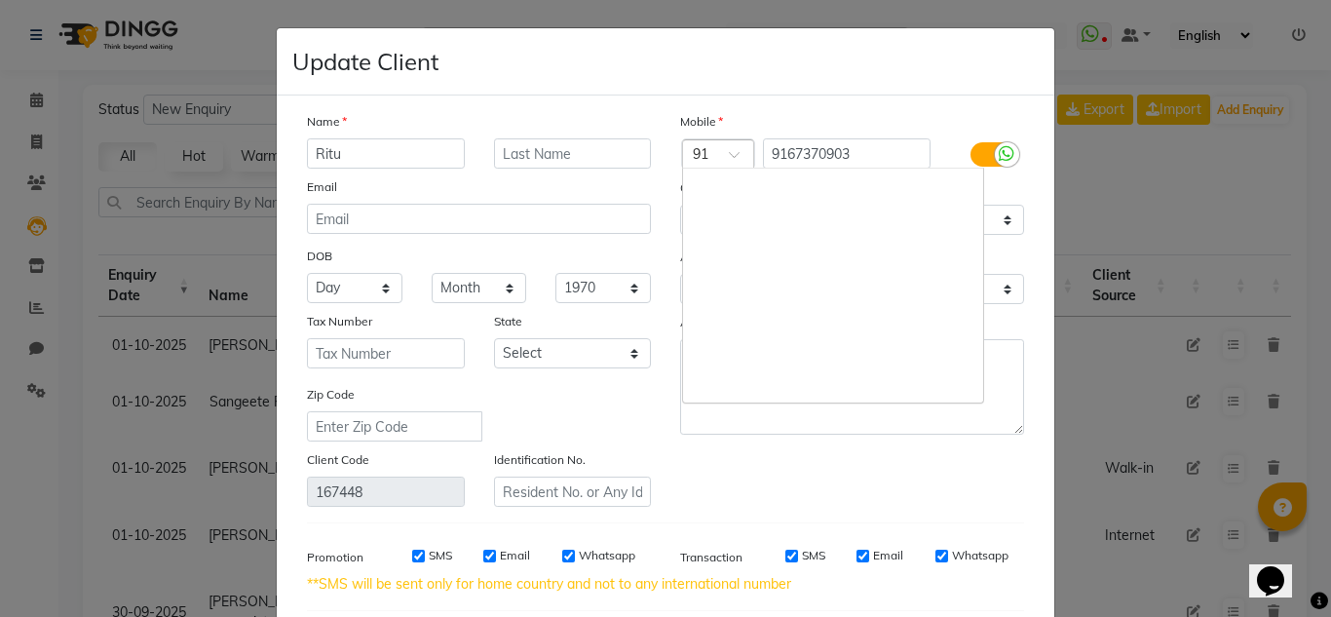
click at [722, 147] on div at bounding box center [718, 155] width 70 height 20
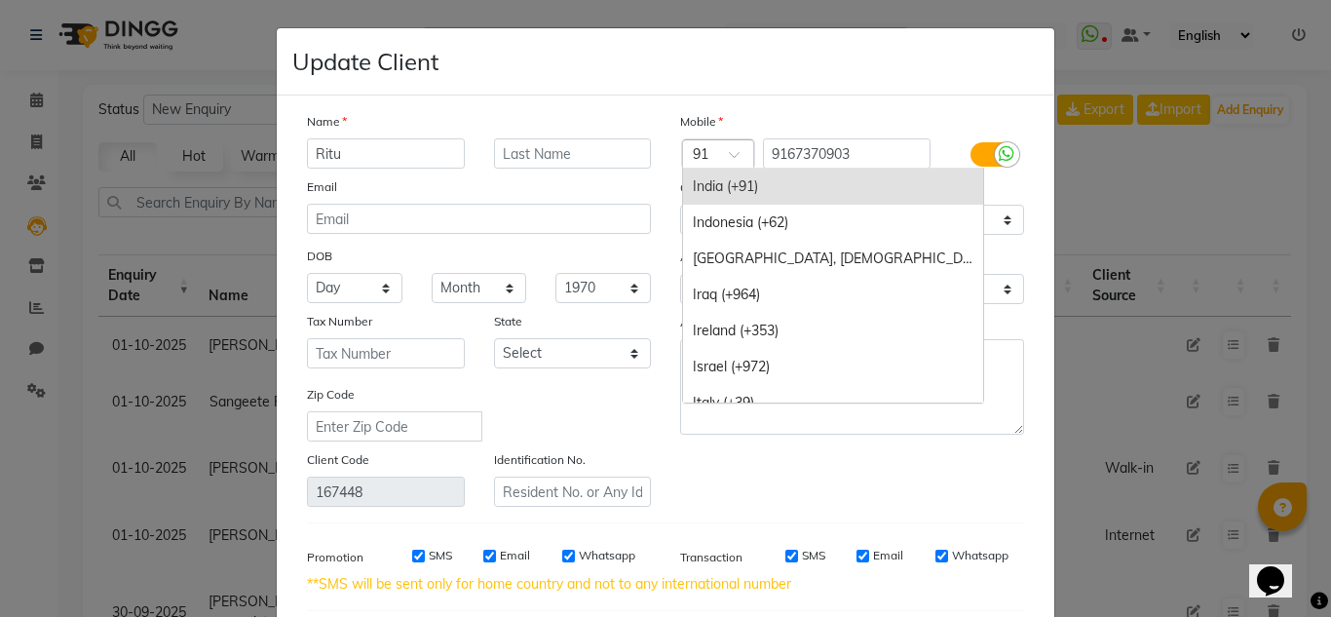
click at [723, 178] on div "India (+91)" at bounding box center [833, 187] width 300 height 36
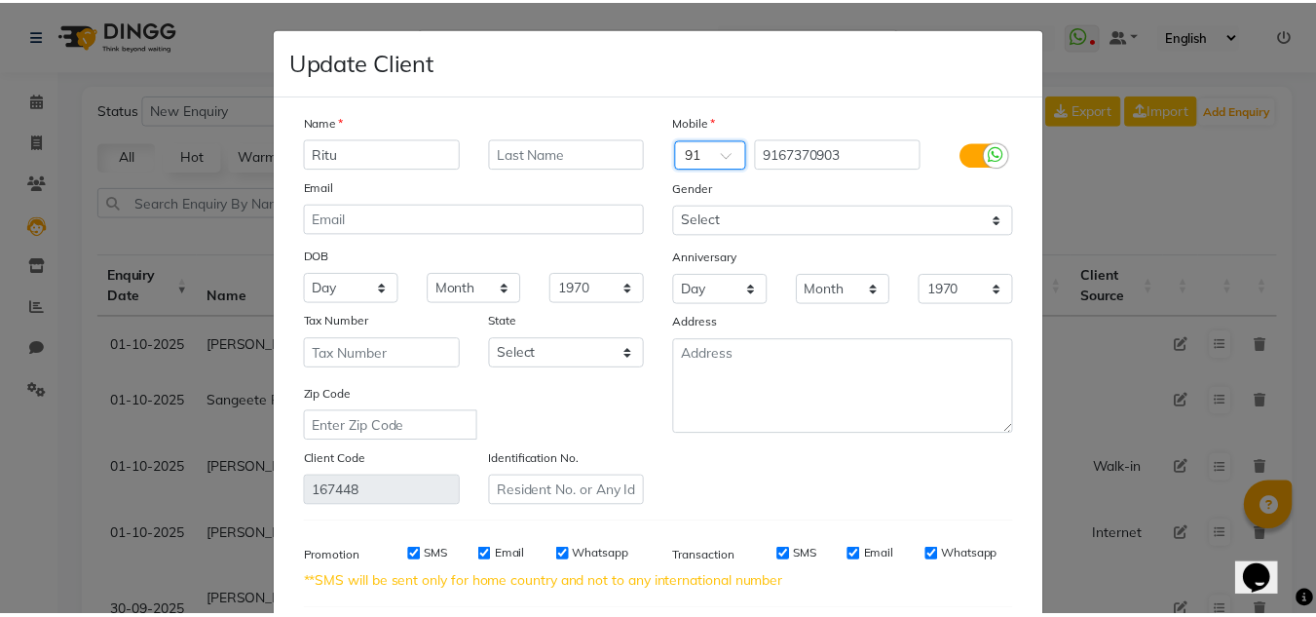
scroll to position [268, 0]
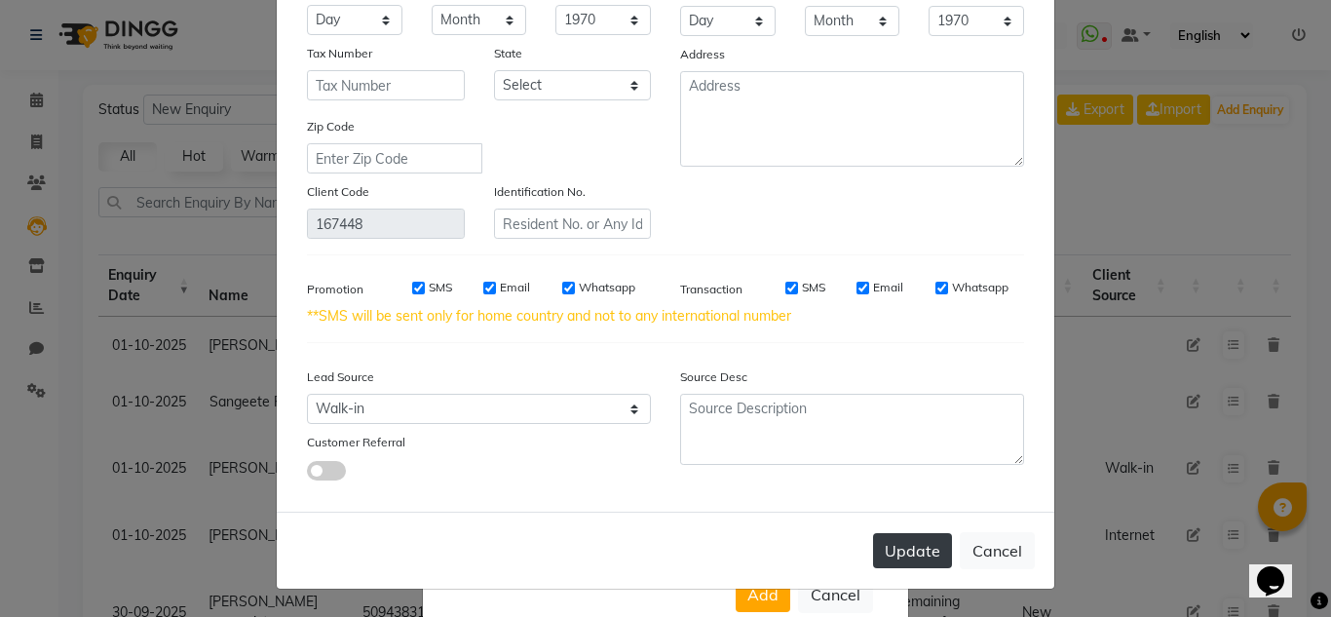
click at [923, 549] on button "Update" at bounding box center [912, 550] width 79 height 35
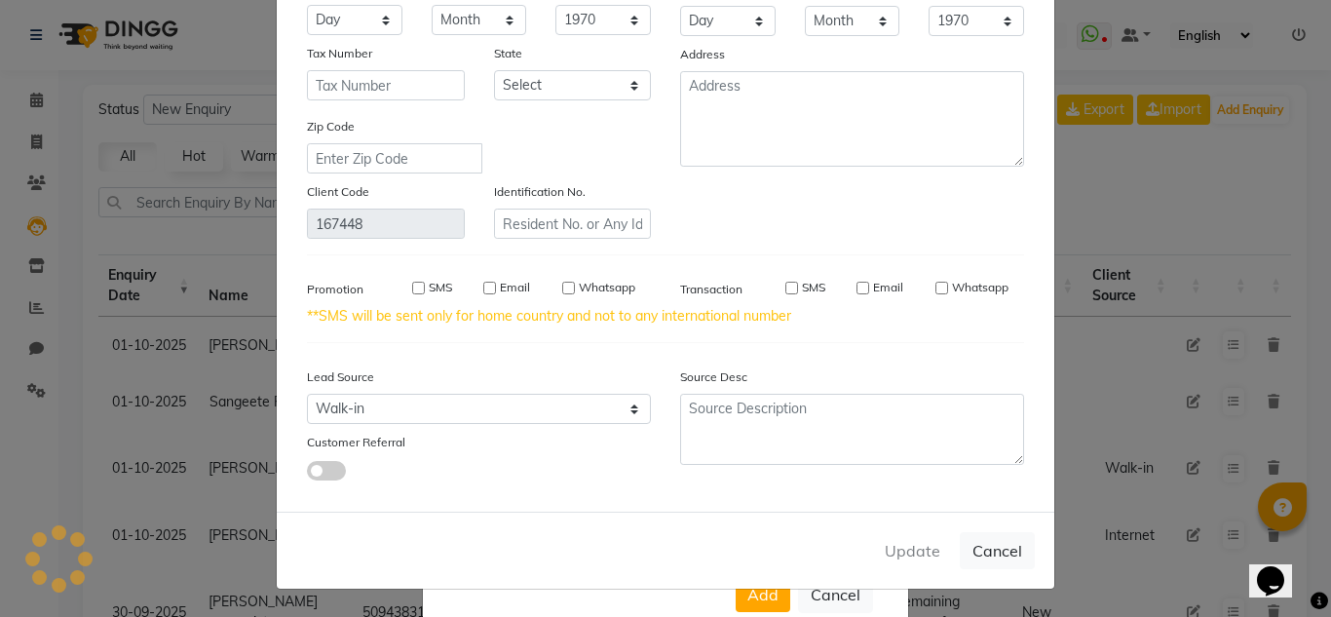
type input "9167370903"
select select
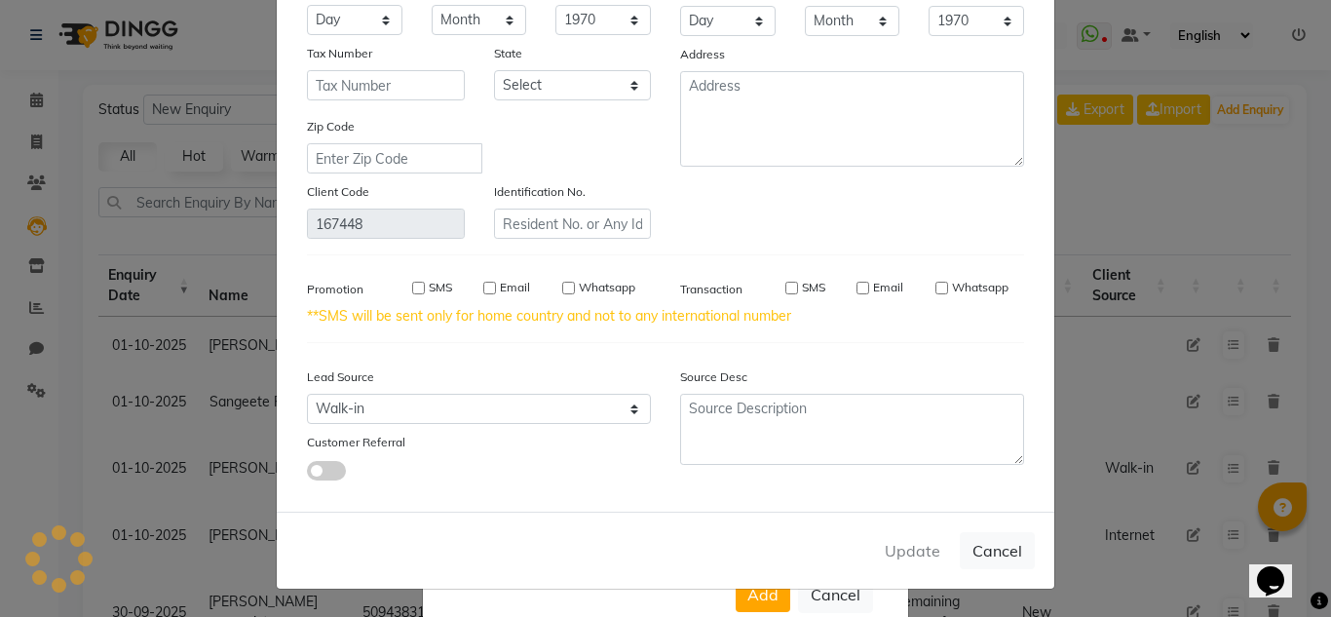
select select
checkbox input "false"
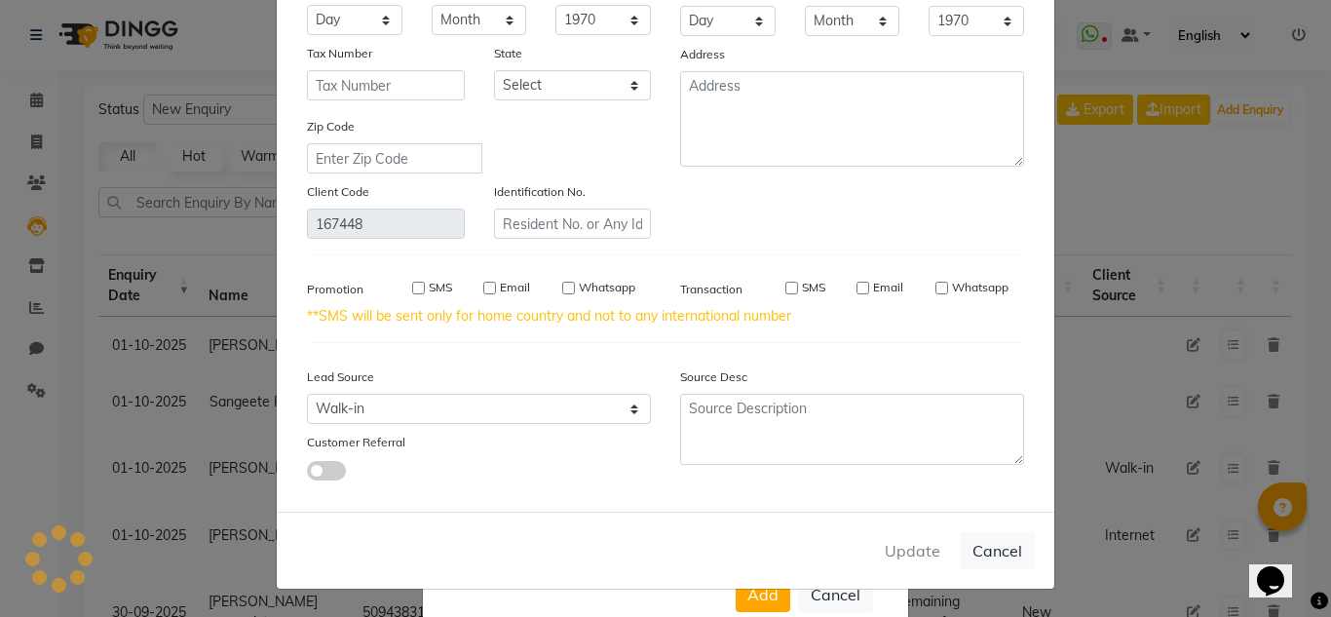
checkbox input "false"
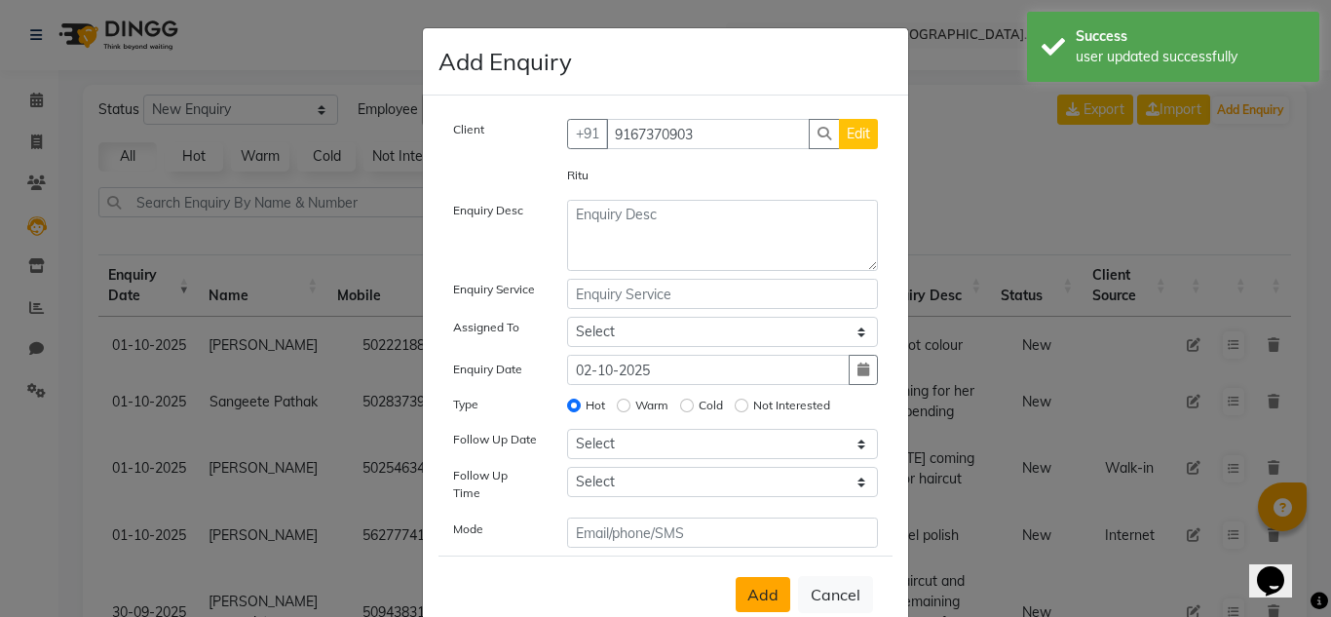
click at [759, 590] on span "Add" at bounding box center [762, 594] width 31 height 19
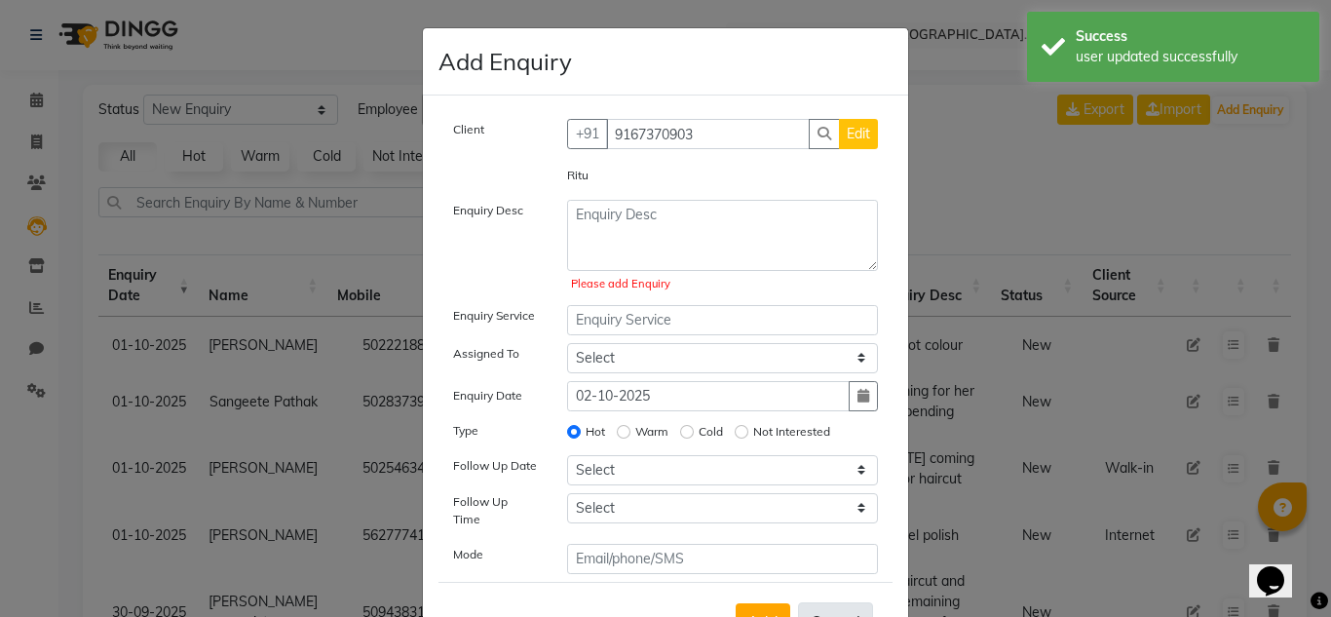
click at [849, 602] on button "Cancel" at bounding box center [835, 620] width 75 height 37
select select
radio input "false"
select select
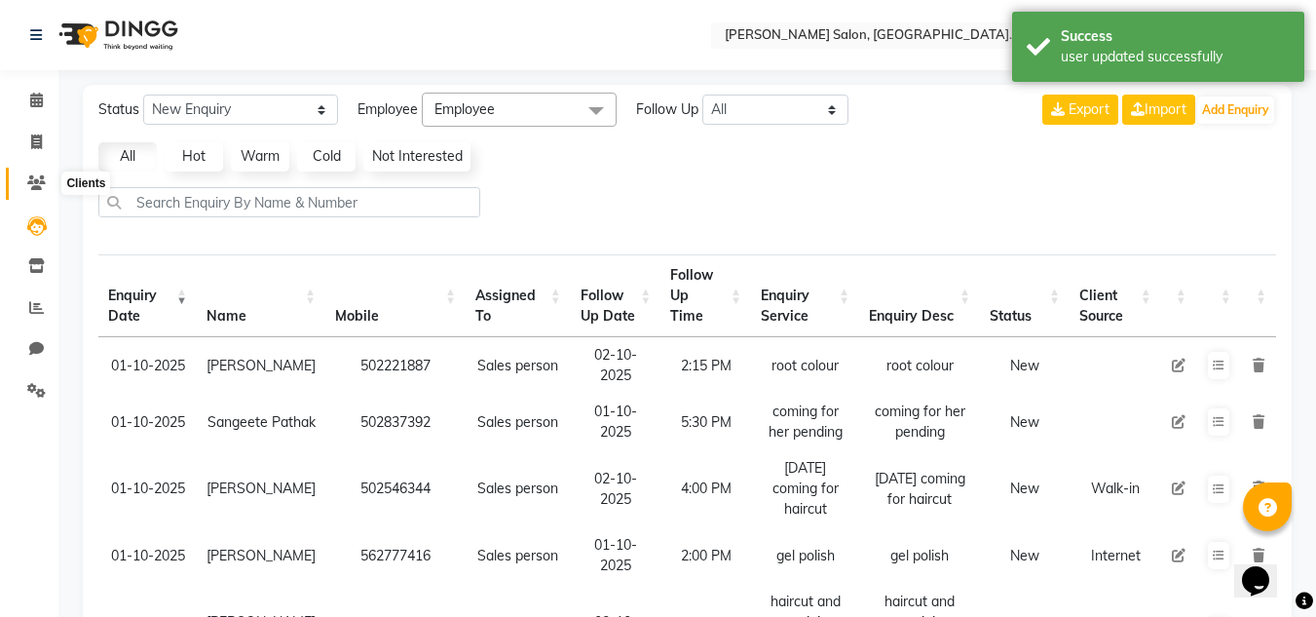
drag, startPoint x: 29, startPoint y: 181, endPoint x: 37, endPoint y: 191, distance: 12.5
click at [29, 181] on icon at bounding box center [36, 182] width 19 height 15
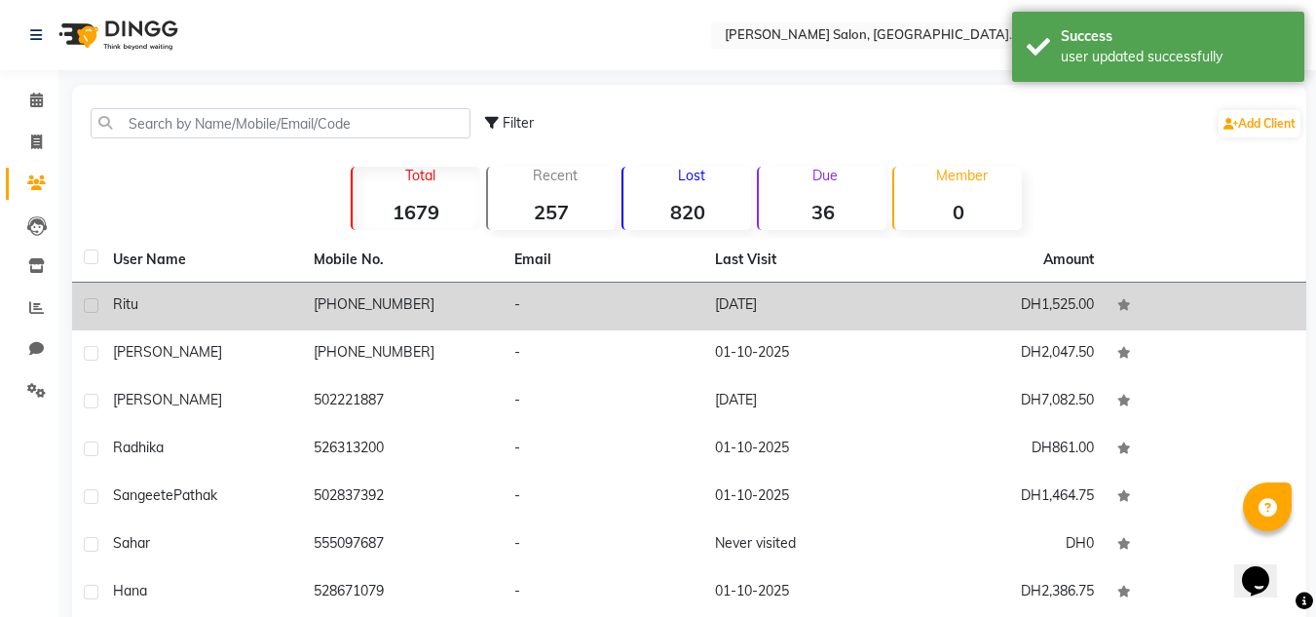
click at [1124, 323] on td at bounding box center [1206, 307] width 201 height 48
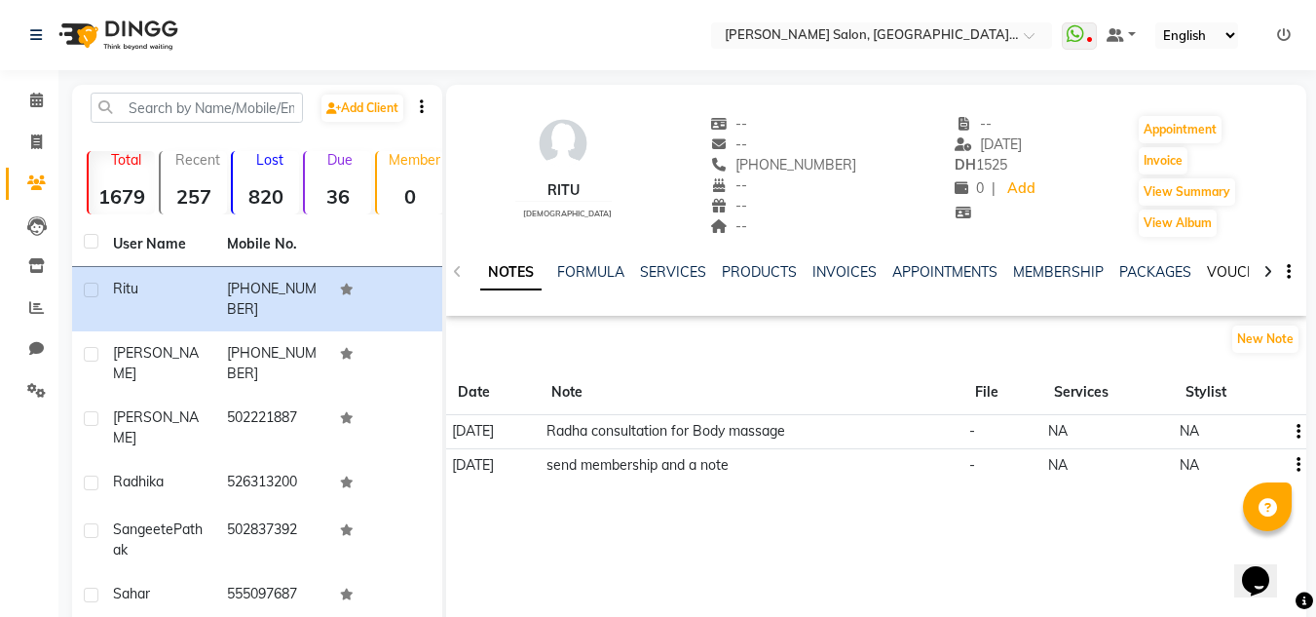
click at [1225, 277] on link "VOUCHERS" at bounding box center [1245, 272] width 77 height 18
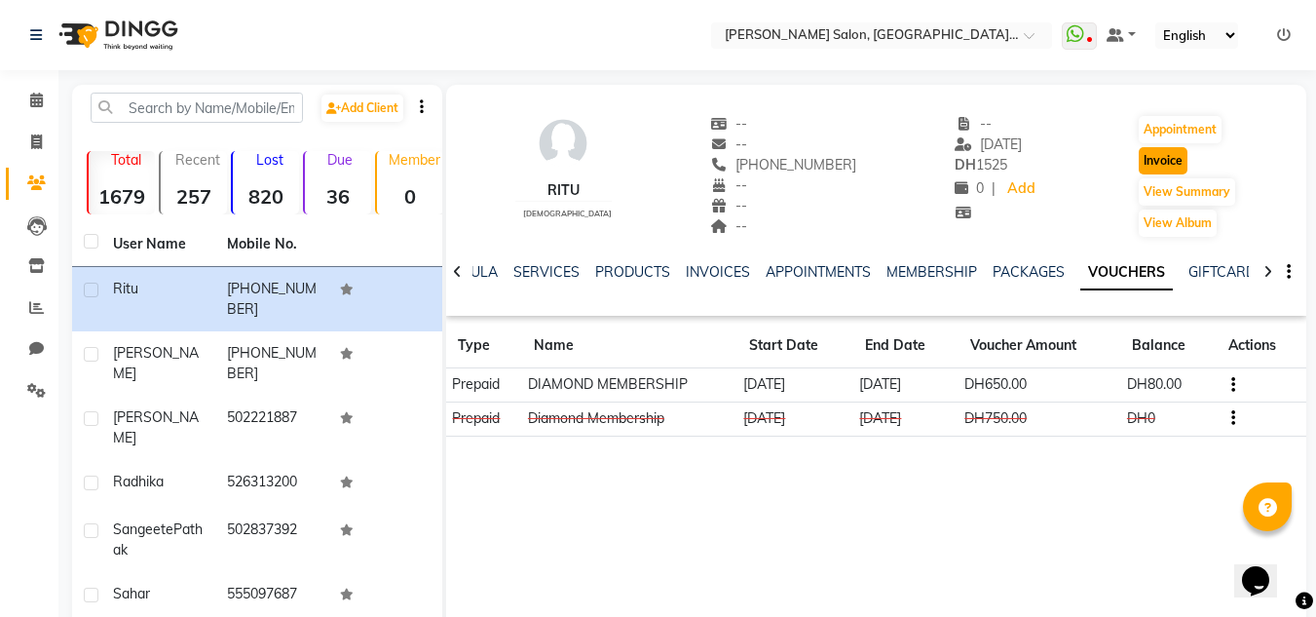
click at [1144, 165] on button "Invoice" at bounding box center [1163, 160] width 49 height 27
select select "service"
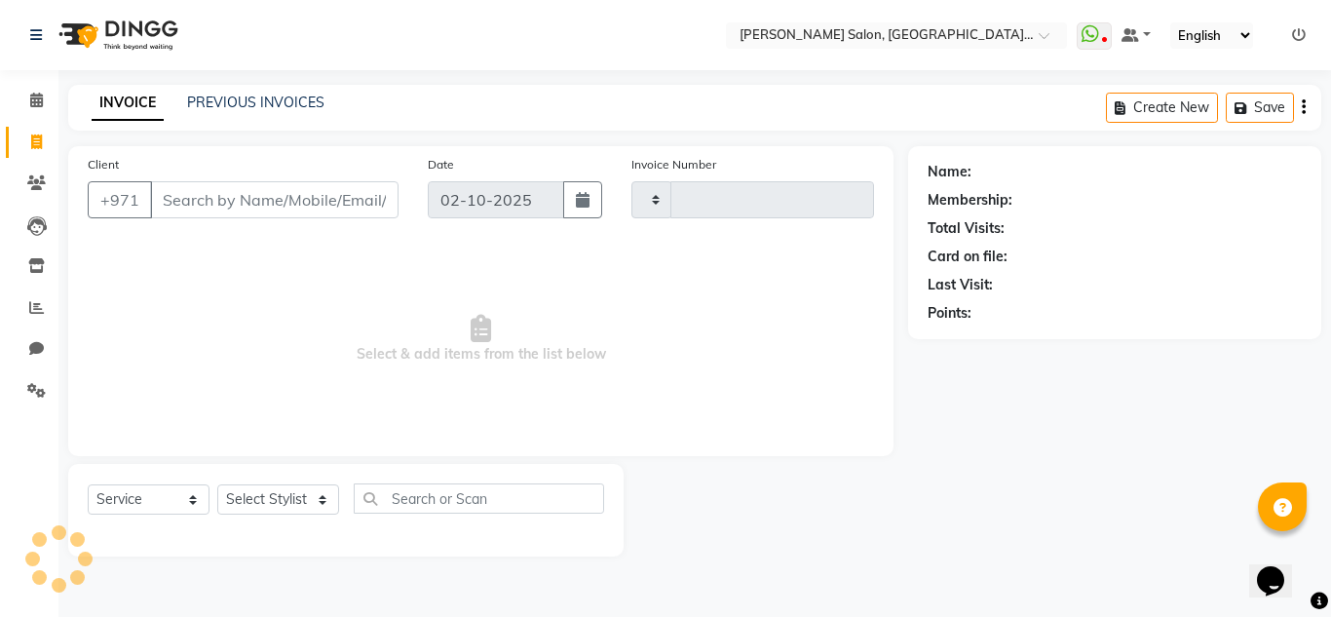
type input "1505"
select select "4069"
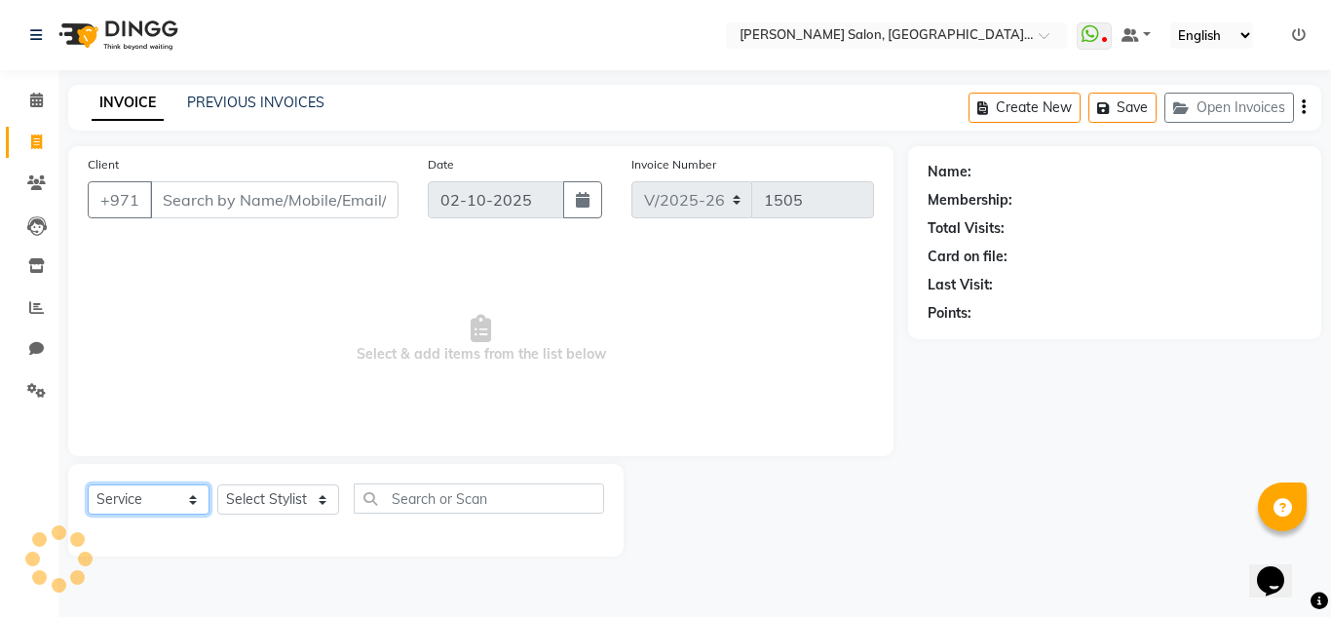
click at [127, 506] on select "Select Service Product Membership Package Voucher Prepaid Gift Card" at bounding box center [149, 499] width 122 height 30
type input "9167370903"
select select "package"
click at [88, 484] on select "Select Service Product Membership Package Voucher Prepaid Gift Card" at bounding box center [149, 499] width 122 height 30
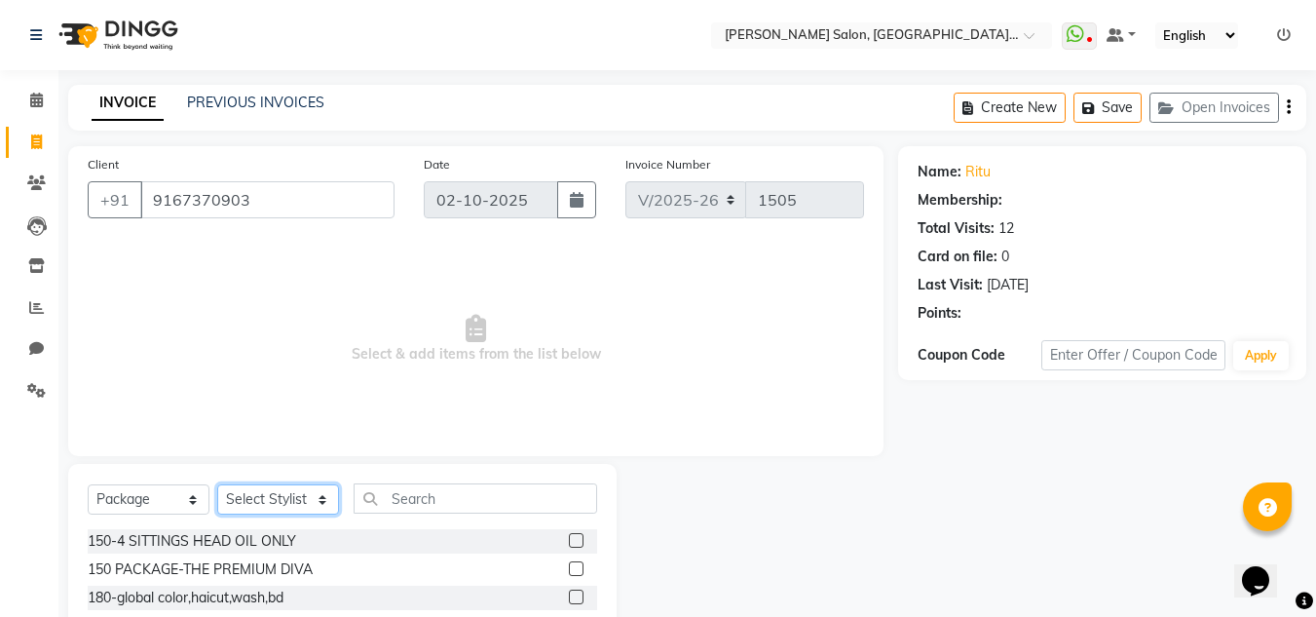
click at [260, 495] on select "Select Stylist DRIVER Huma [PERSON_NAME] Management [PERSON_NAME] Sales person …" at bounding box center [278, 499] width 122 height 30
select select "1: Object"
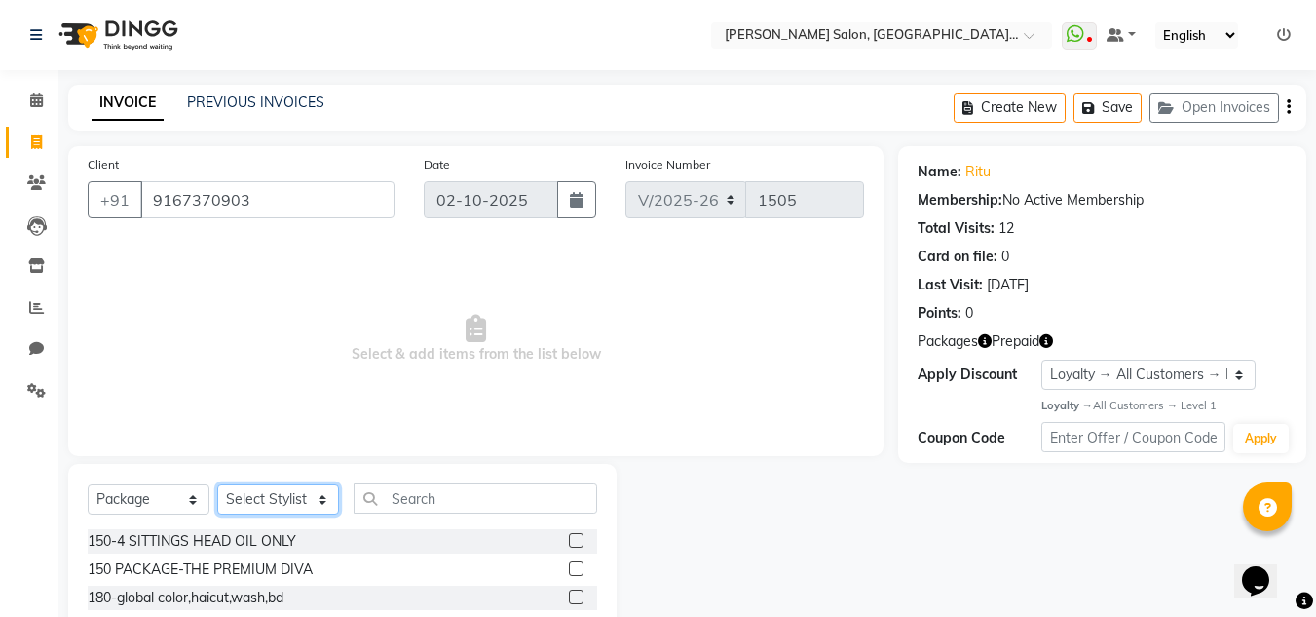
select select "89061"
click at [217, 484] on select "Select Stylist DRIVER Huma [PERSON_NAME] Management [PERSON_NAME] Sales person …" at bounding box center [278, 499] width 122 height 30
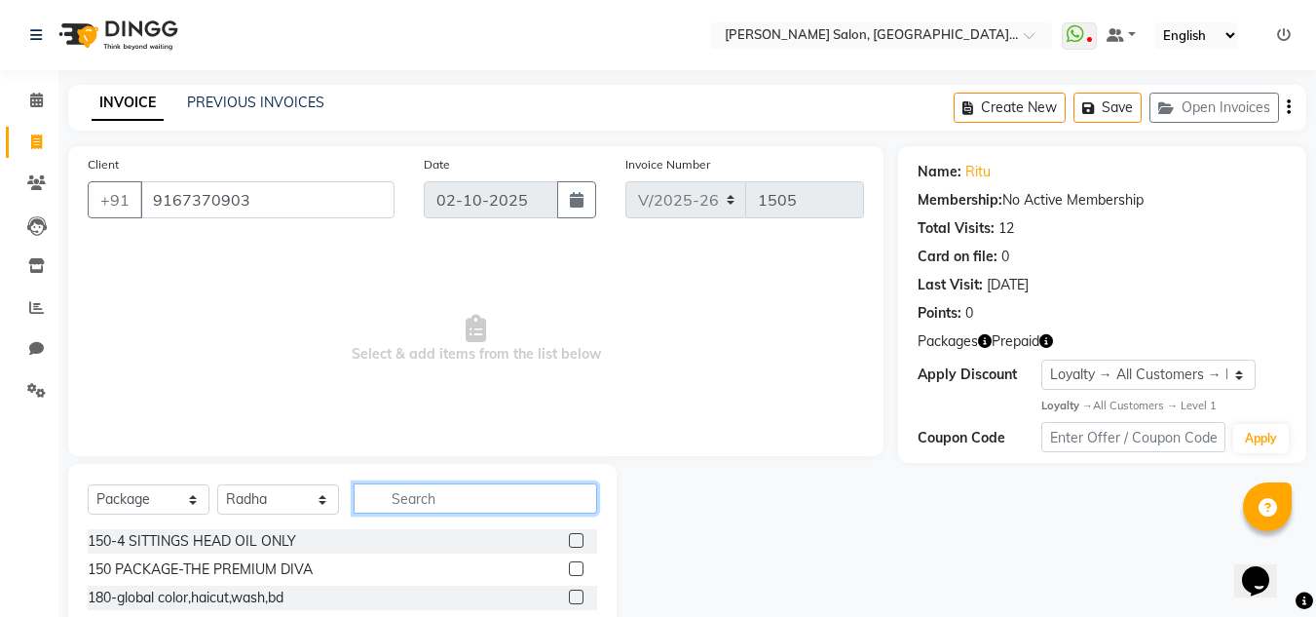
click at [392, 490] on input "text" at bounding box center [476, 498] width 244 height 30
type input "m"
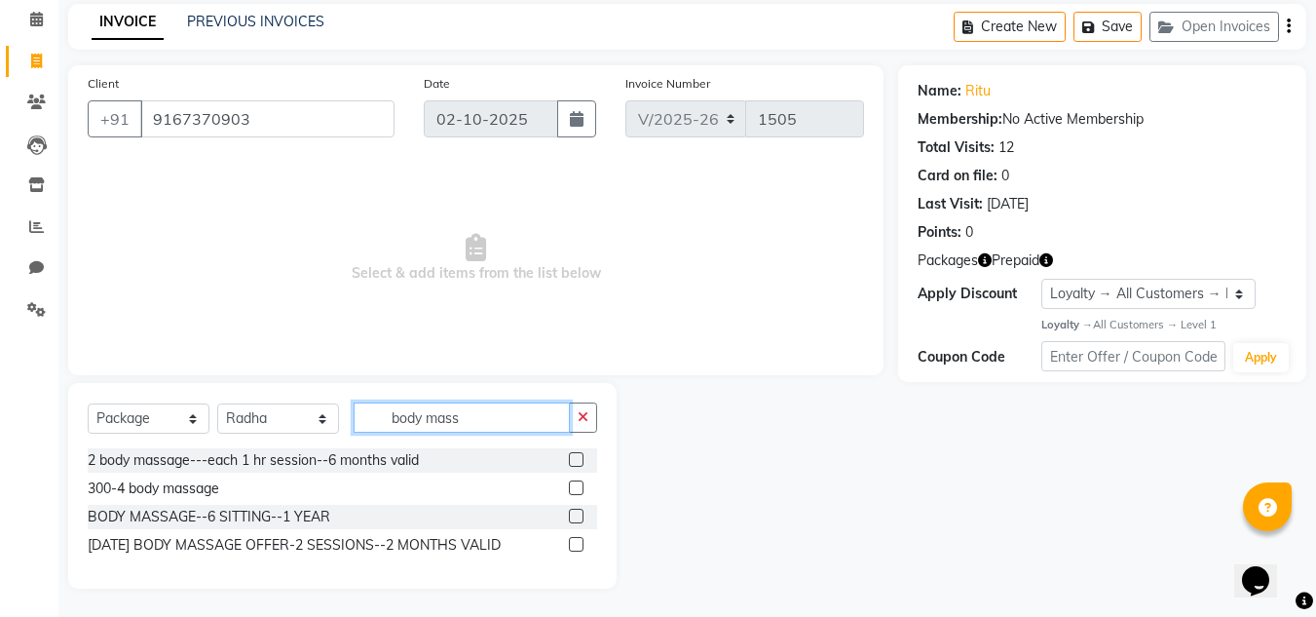
scroll to position [82, 0]
type input "body mass"
click at [568, 513] on div "BODY MASSAGE--6 SITTING--1 YEAR" at bounding box center [343, 516] width 510 height 24
click at [570, 514] on label at bounding box center [576, 515] width 15 height 15
click at [570, 514] on input "checkbox" at bounding box center [575, 516] width 13 height 13
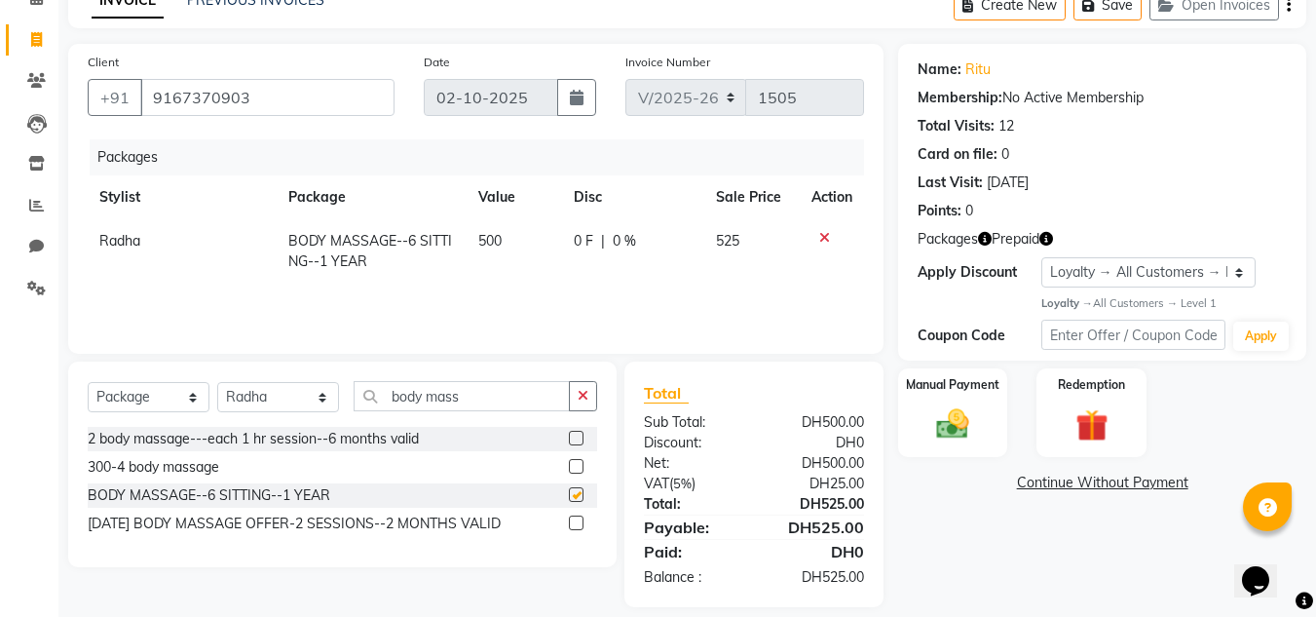
scroll to position [122, 0]
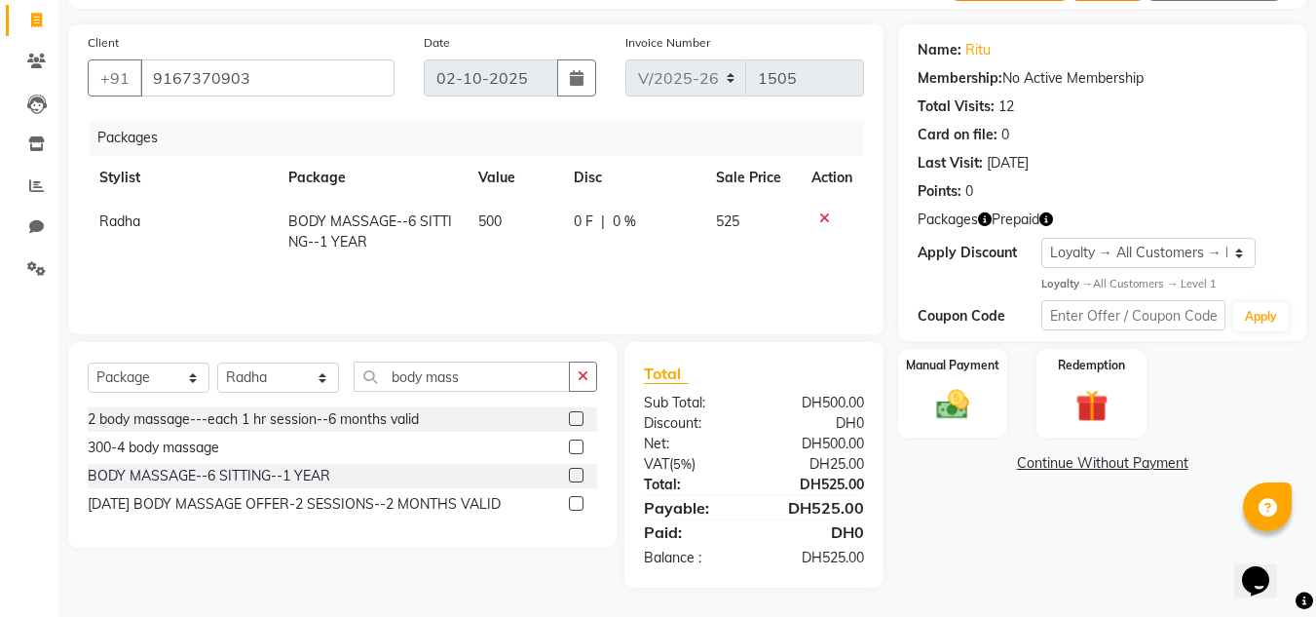
checkbox input "false"
drag, startPoint x: 926, startPoint y: 363, endPoint x: 985, endPoint y: 411, distance: 75.5
click at [932, 370] on label "Manual Payment" at bounding box center [952, 364] width 97 height 19
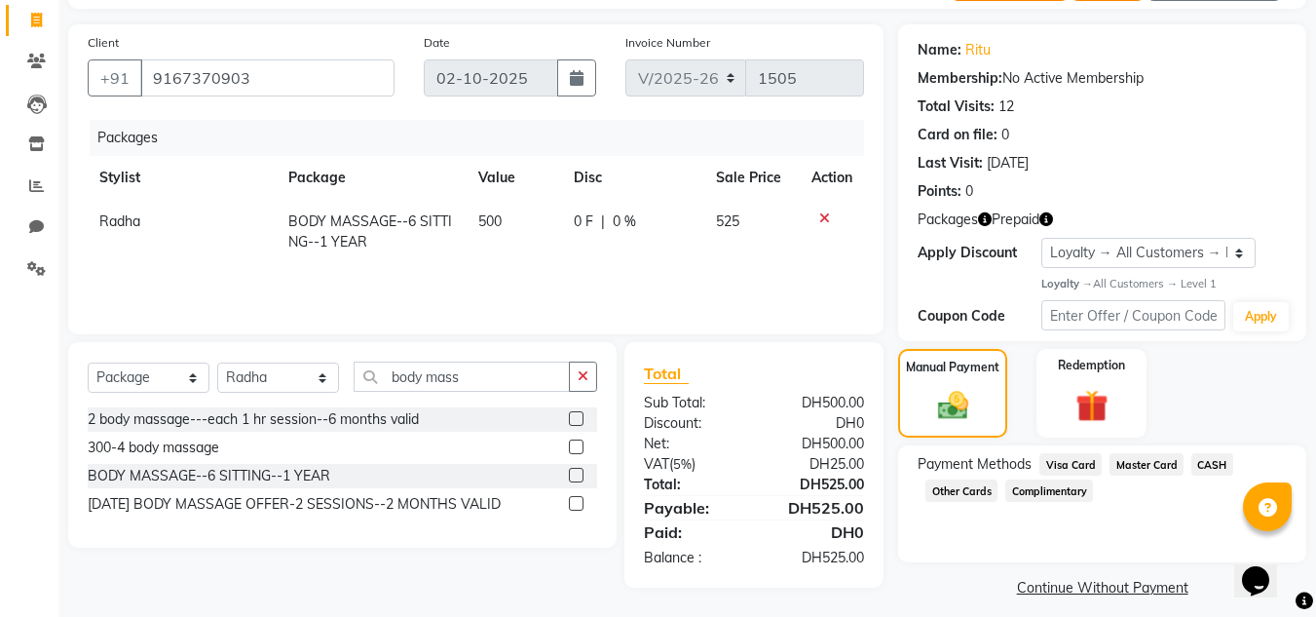
drag, startPoint x: 1230, startPoint y: 472, endPoint x: 1212, endPoint y: 461, distance: 21.4
click at [1226, 468] on div "Payment Methods Visa Card Master Card CASH Other Cards Complimentary" at bounding box center [1102, 479] width 369 height 53
click at [1212, 461] on span "CASH" at bounding box center [1212, 464] width 42 height 22
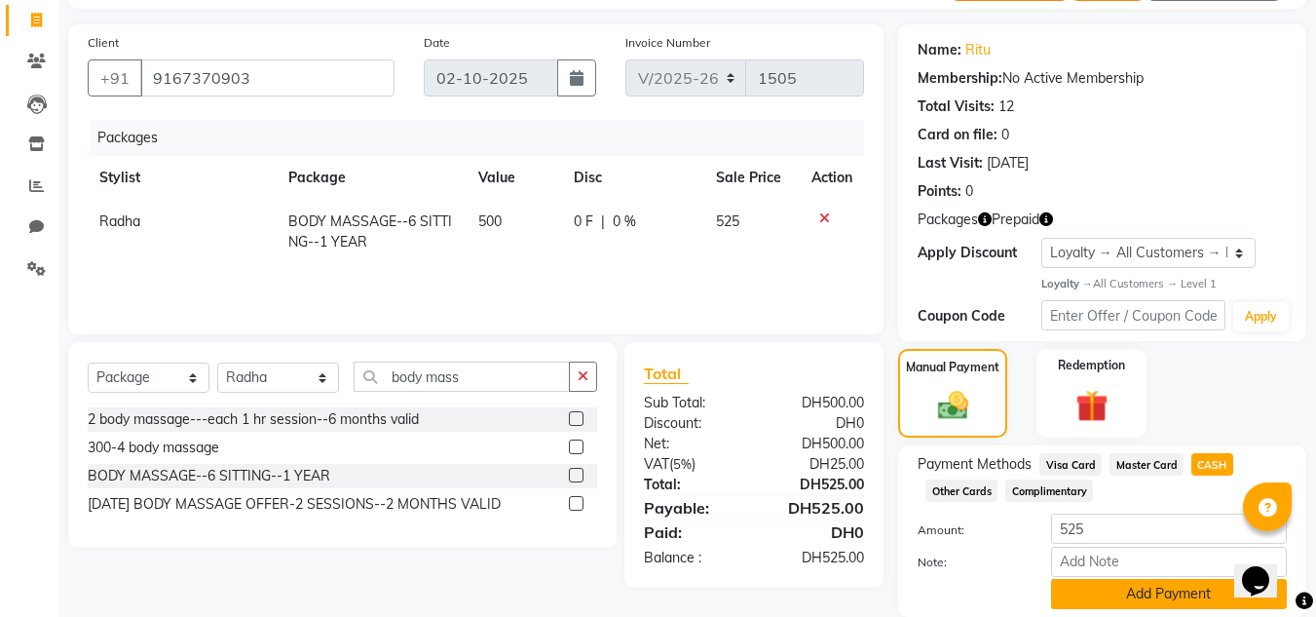
click at [1119, 585] on button "Add Payment" at bounding box center [1169, 594] width 236 height 30
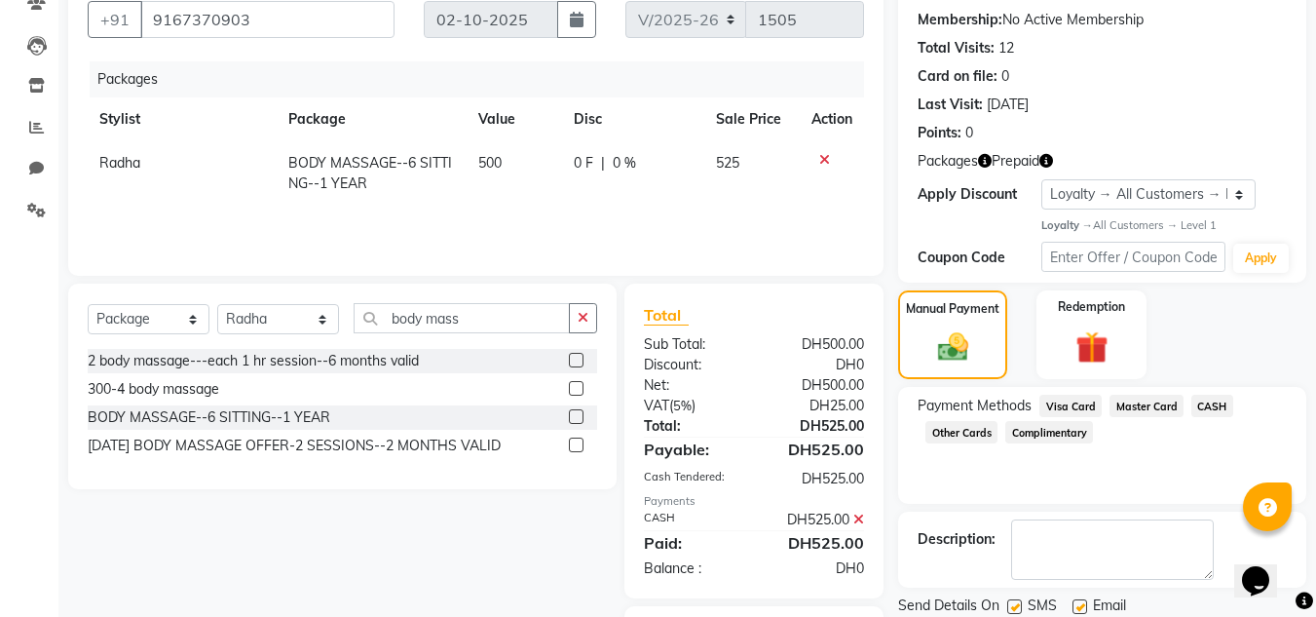
scroll to position [287, 0]
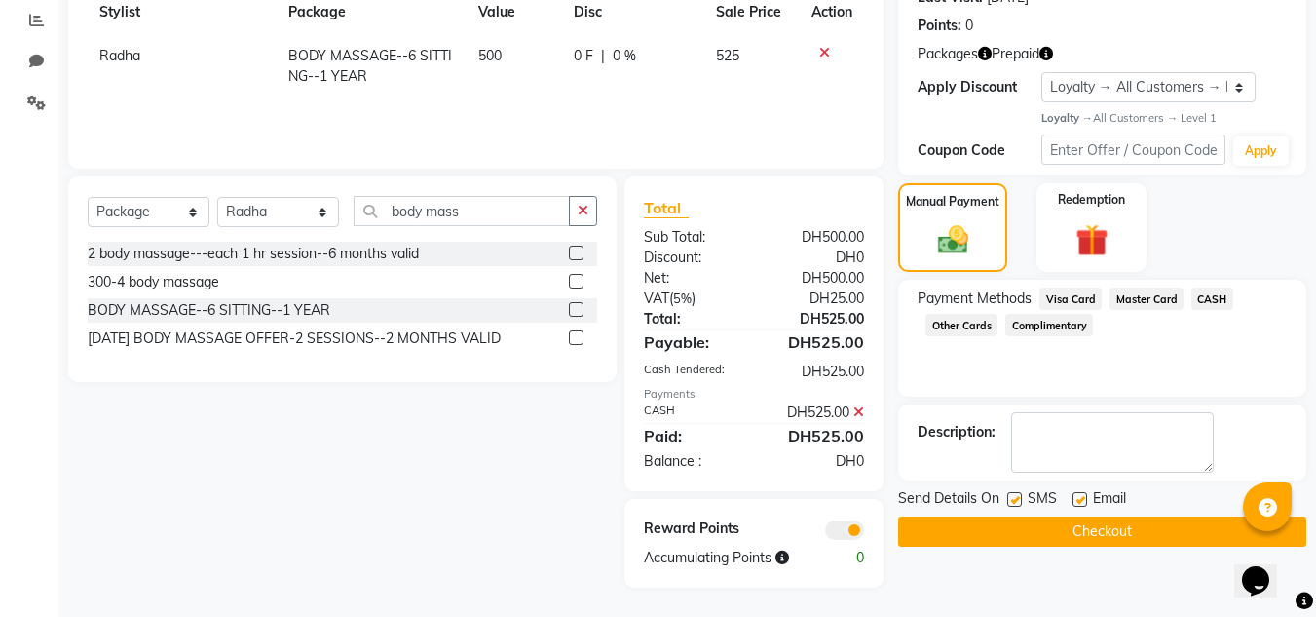
drag, startPoint x: 904, startPoint y: 528, endPoint x: 915, endPoint y: 528, distance: 10.7
click at [904, 528] on button "Checkout" at bounding box center [1102, 531] width 408 height 30
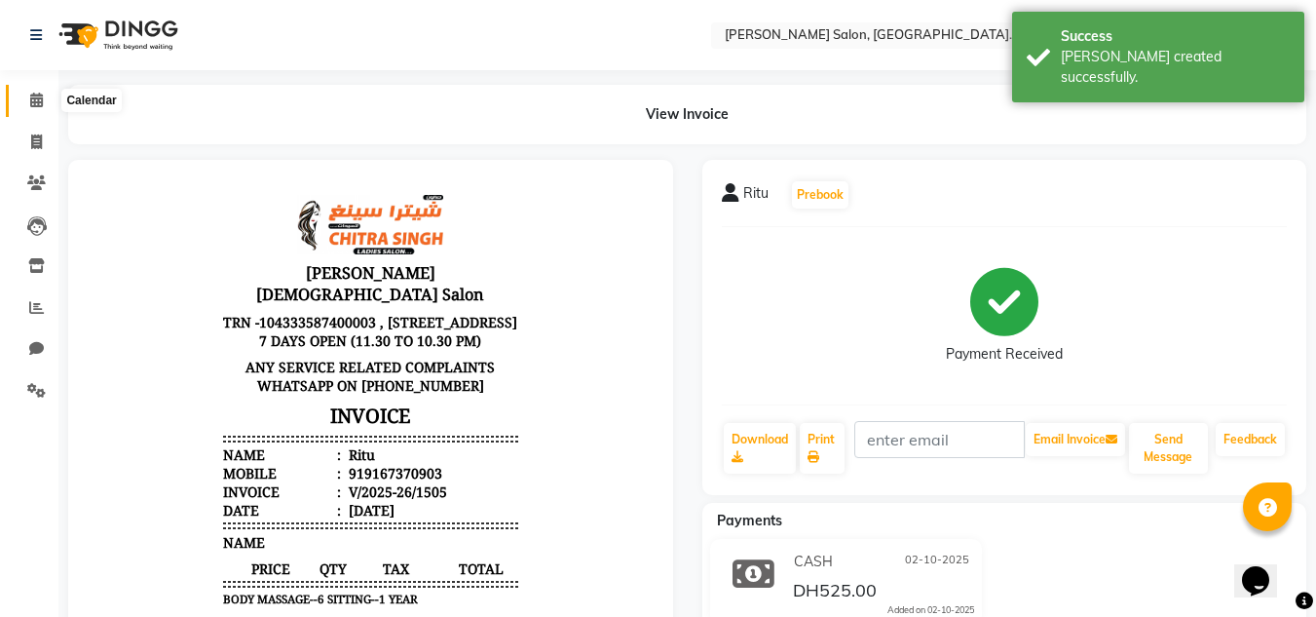
click at [36, 110] on span at bounding box center [36, 101] width 34 height 22
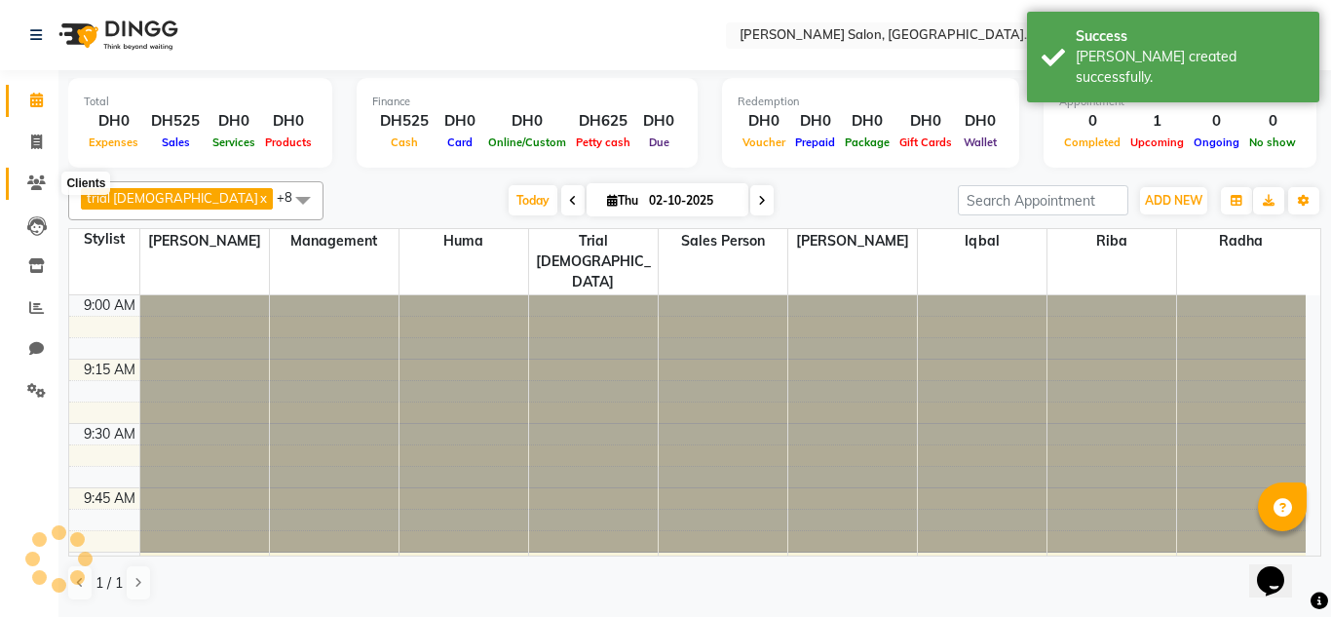
click at [46, 179] on span at bounding box center [36, 183] width 34 height 22
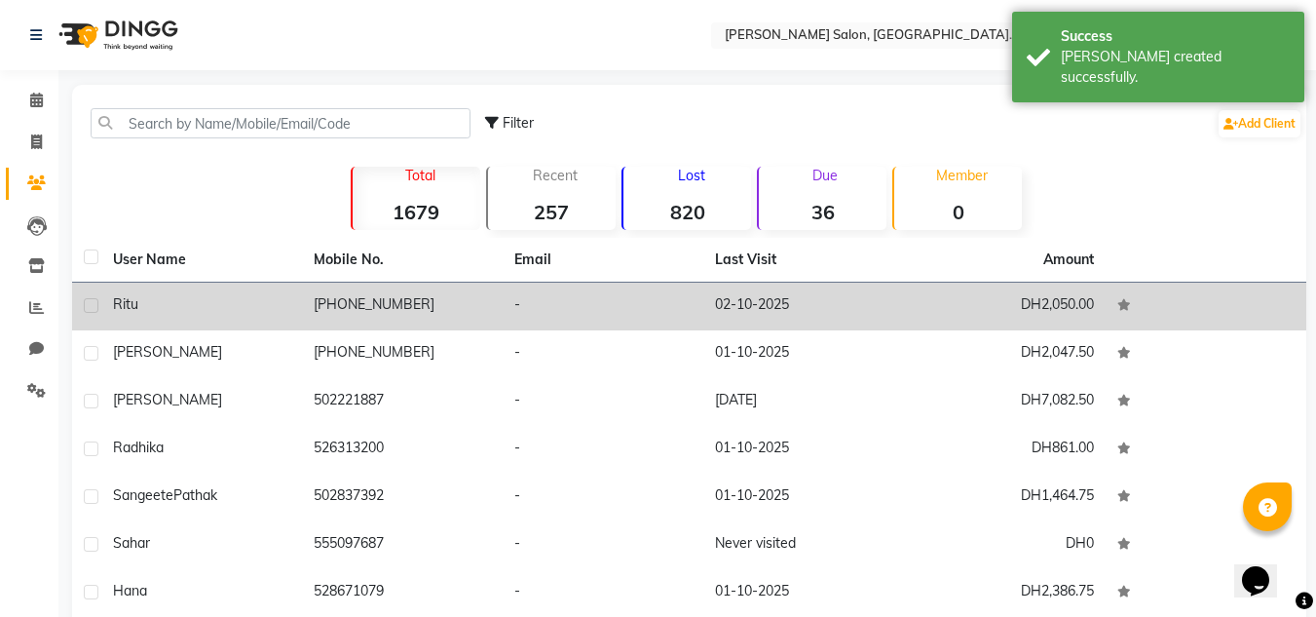
drag, startPoint x: 128, startPoint y: 291, endPoint x: 327, endPoint y: 276, distance: 200.3
click at [131, 292] on td "Ritu" at bounding box center [201, 307] width 201 height 48
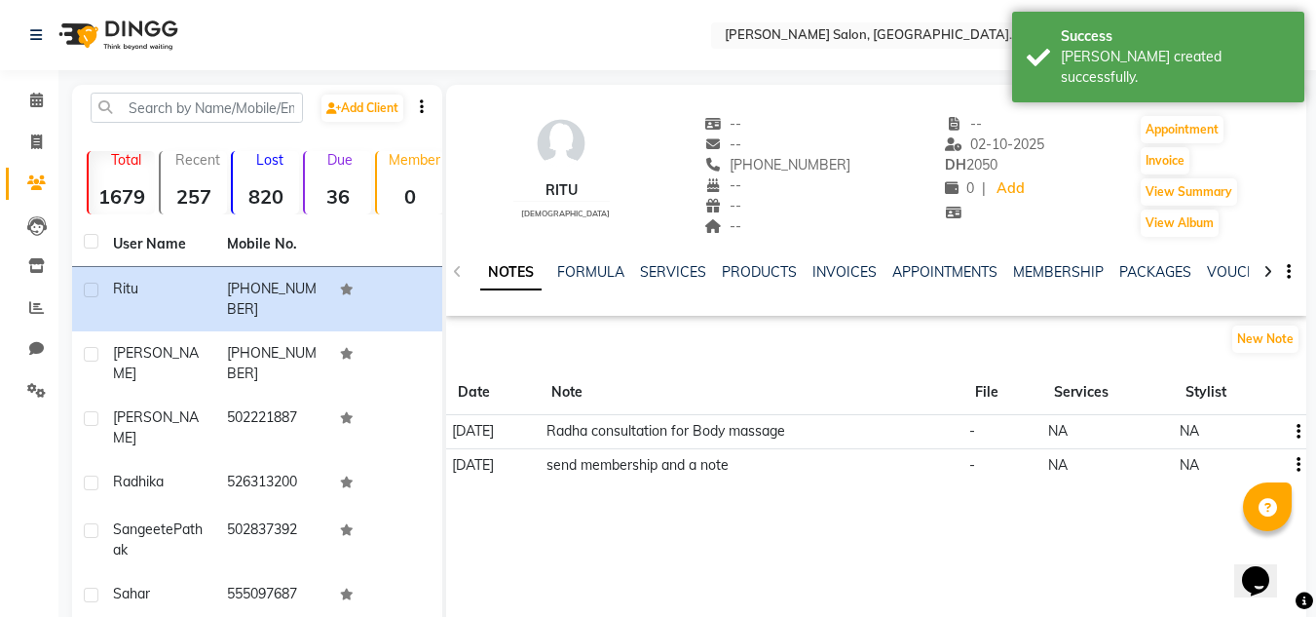
click at [1221, 258] on div "NOTES FORMULA SERVICES PRODUCTS INVOICES APPOINTMENTS MEMBERSHIP PACKAGES VOUCH…" at bounding box center [876, 272] width 860 height 67
click at [1214, 257] on div "NOTES FORMULA SERVICES PRODUCTS INVOICES APPOINTMENTS MEMBERSHIP PACKAGES VOUCH…" at bounding box center [876, 272] width 860 height 67
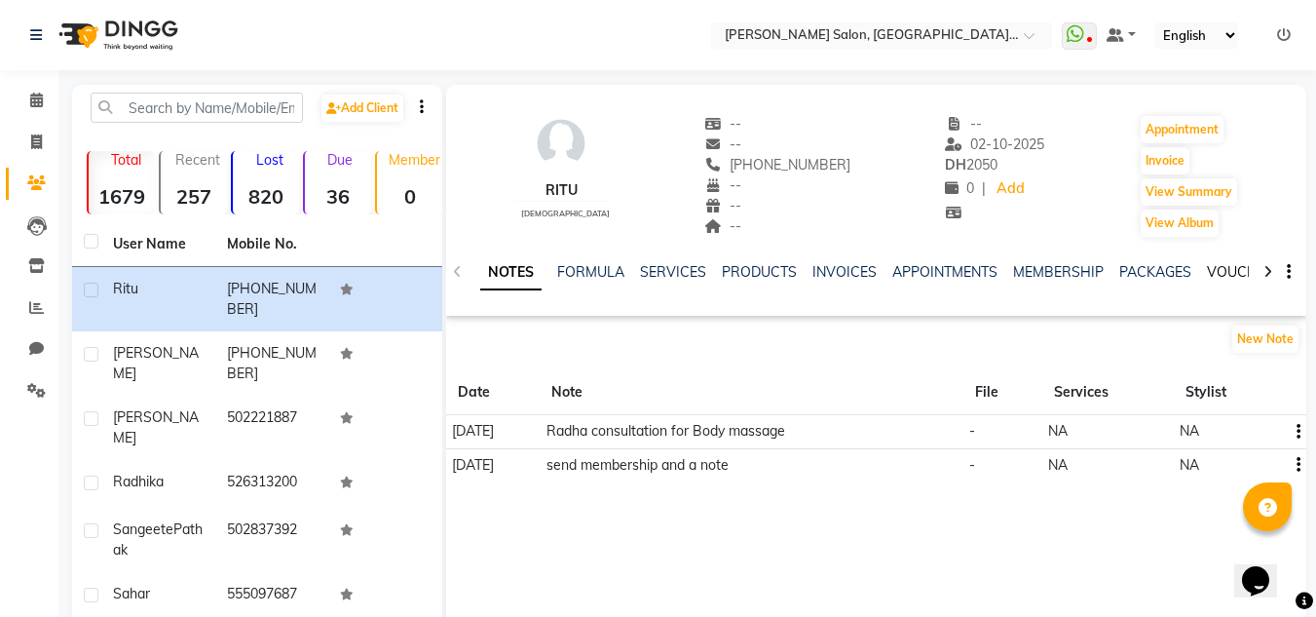
click at [1221, 264] on link "VOUCHERS" at bounding box center [1245, 272] width 77 height 18
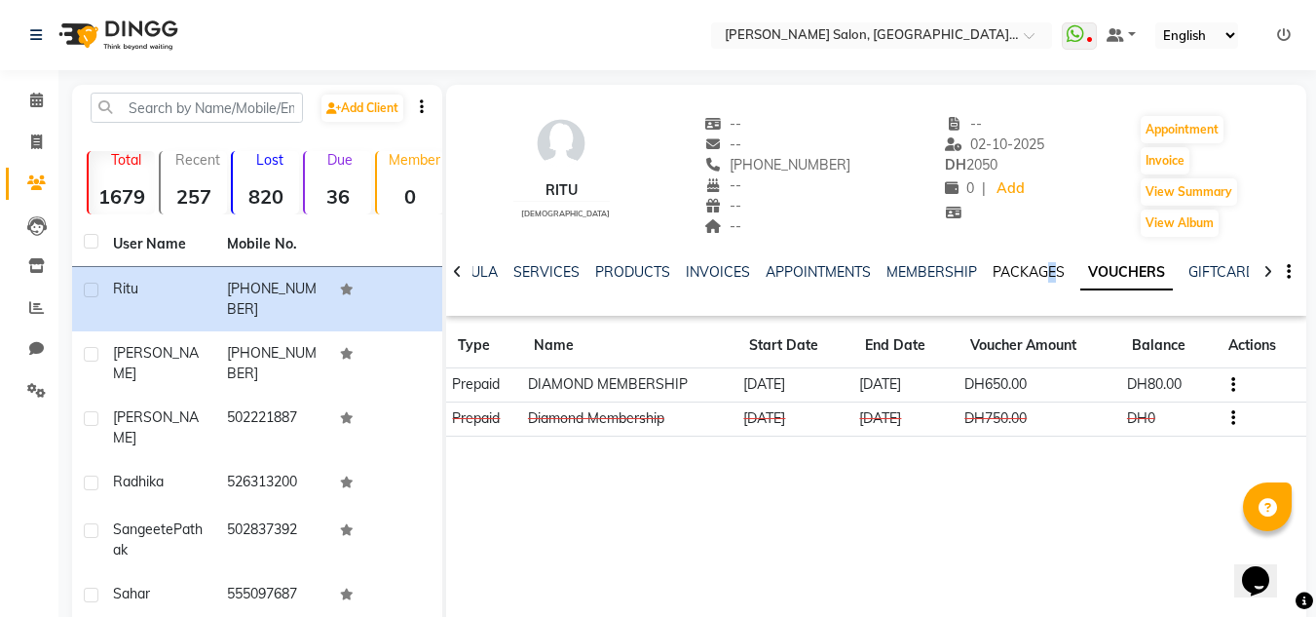
click at [1041, 281] on div "PACKAGES" at bounding box center [1029, 272] width 72 height 20
click at [1040, 274] on link "PACKAGES" at bounding box center [1029, 272] width 72 height 18
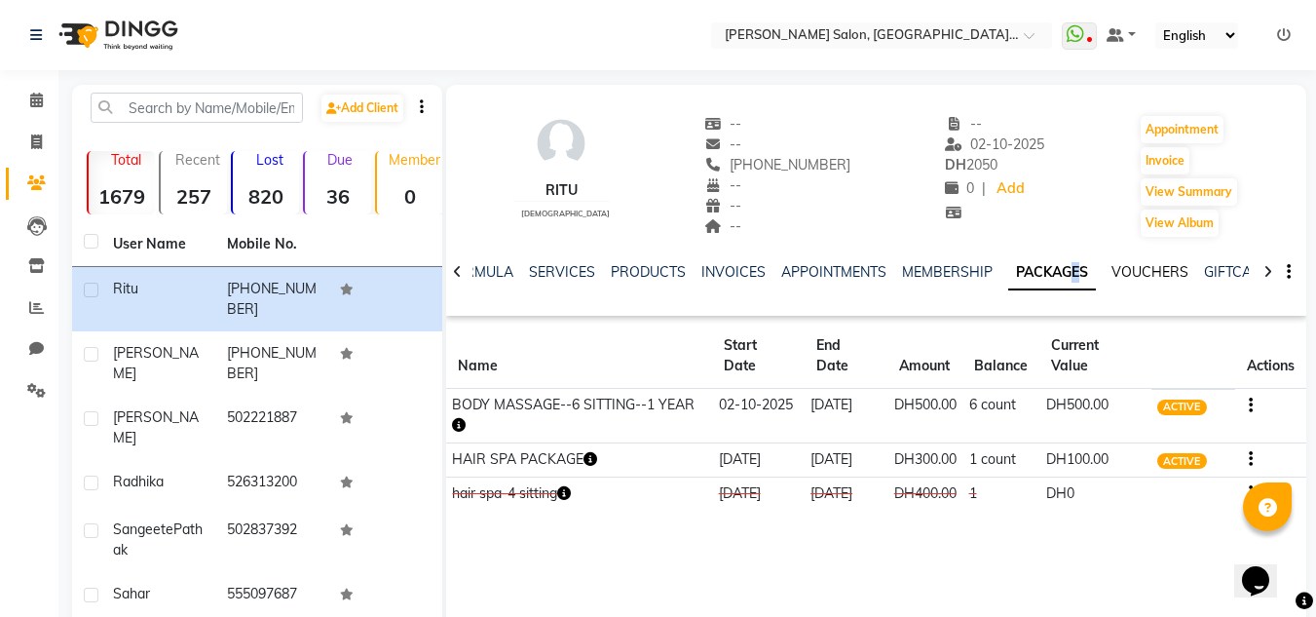
click at [1165, 279] on link "VOUCHERS" at bounding box center [1150, 272] width 77 height 18
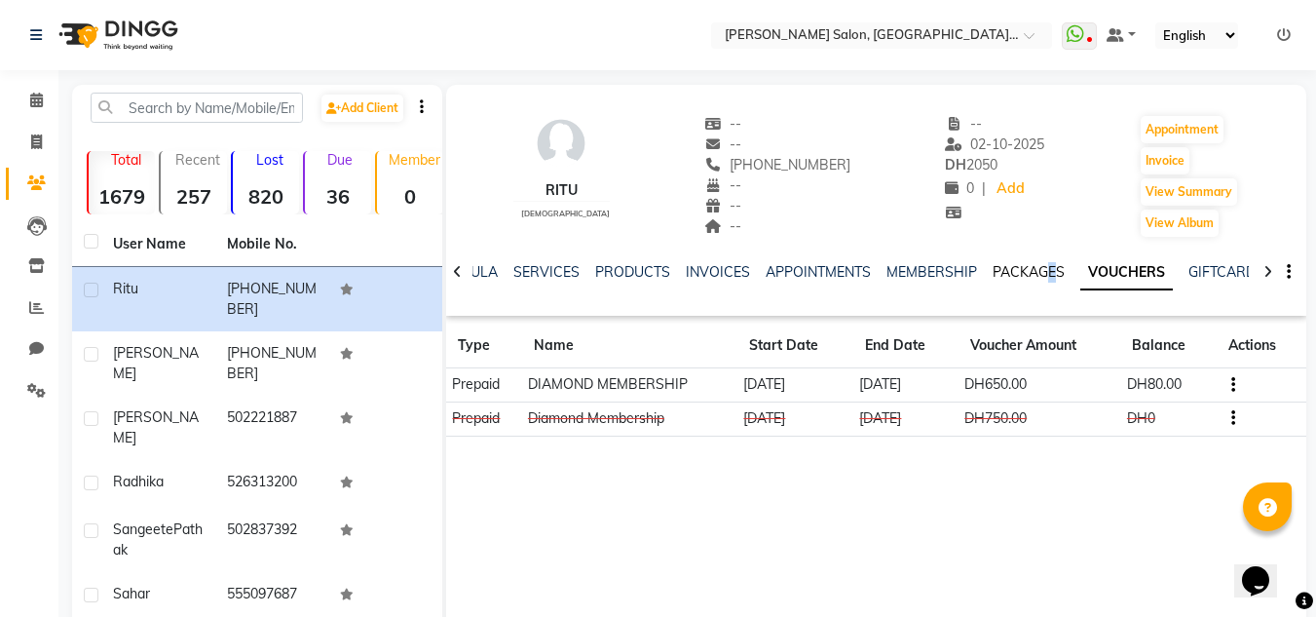
click at [1017, 270] on link "PACKAGES" at bounding box center [1029, 272] width 72 height 18
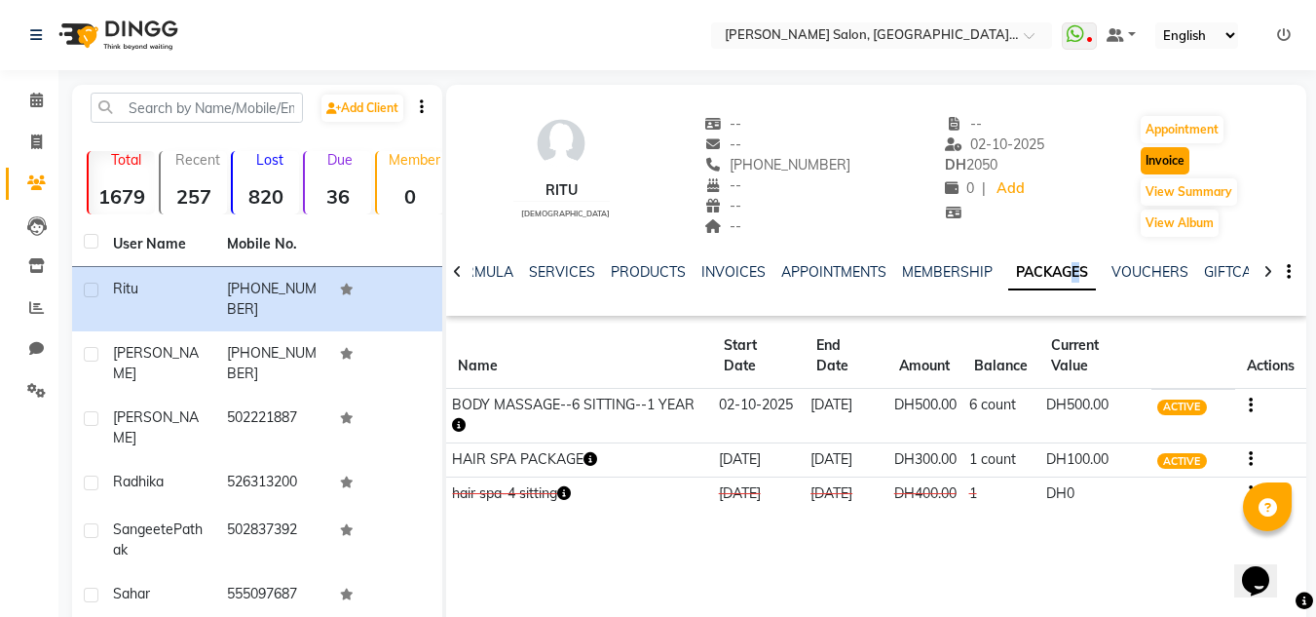
click at [1171, 166] on button "Invoice" at bounding box center [1165, 160] width 49 height 27
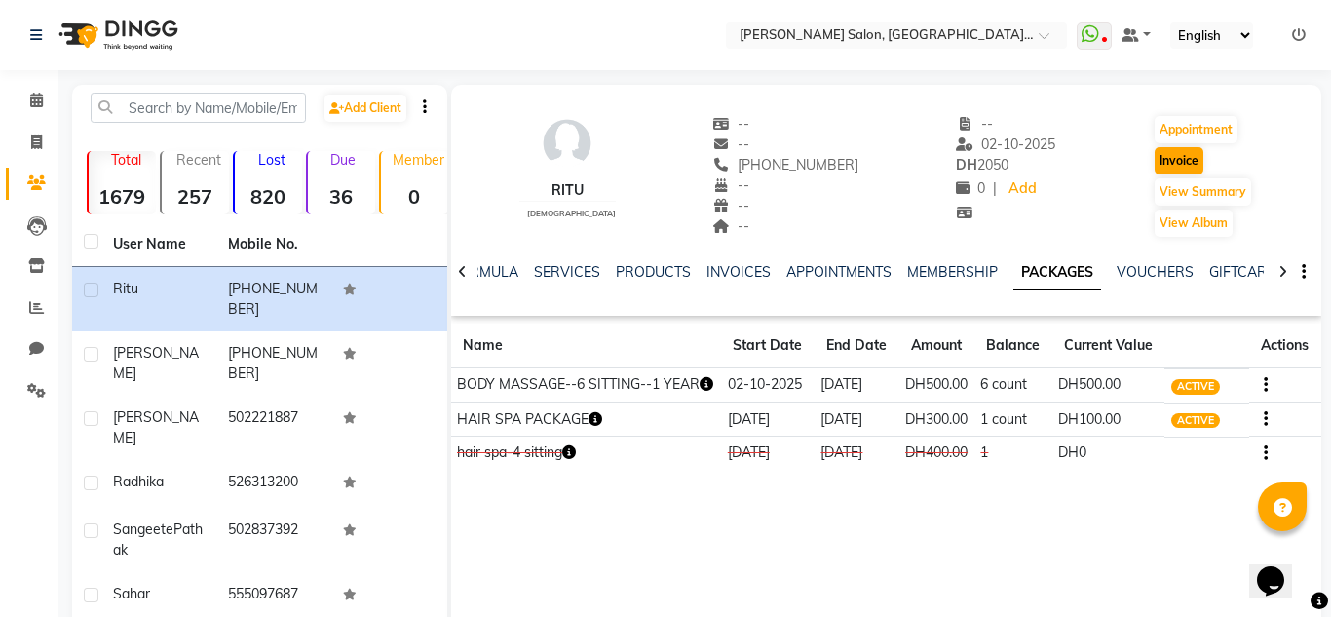
select select "service"
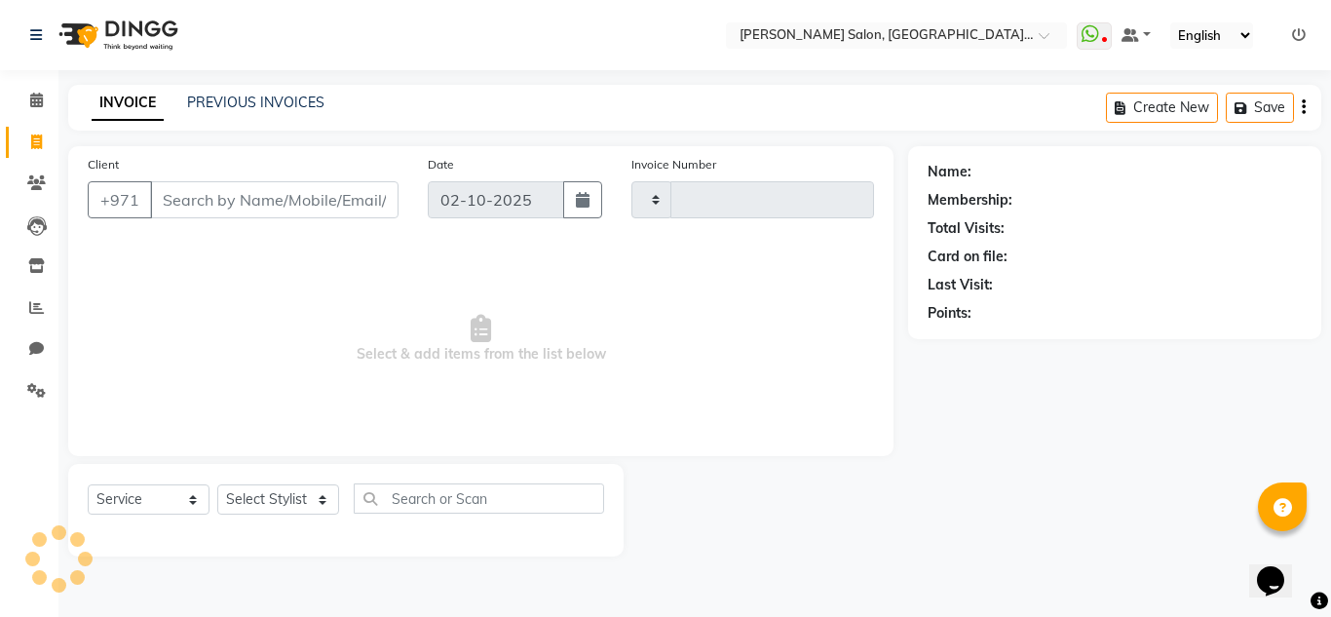
type input "1506"
select select "4069"
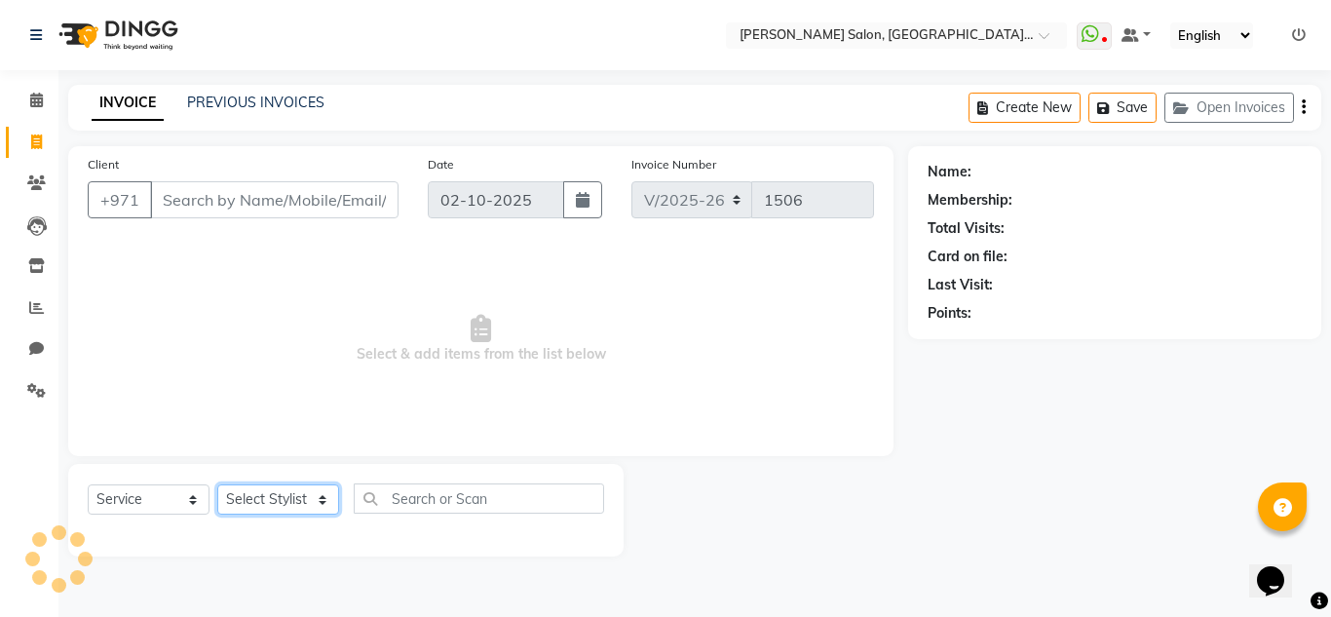
click at [279, 490] on select "Select Stylist" at bounding box center [278, 499] width 122 height 30
type input "919167370903"
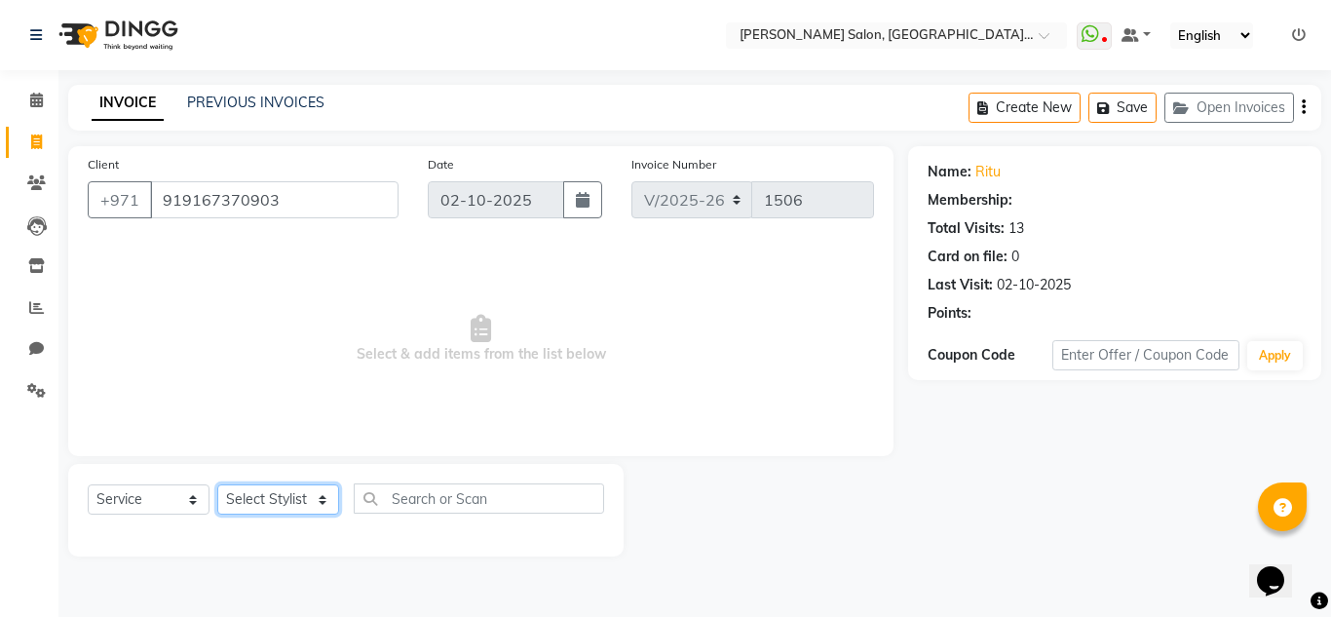
select select "1: Object"
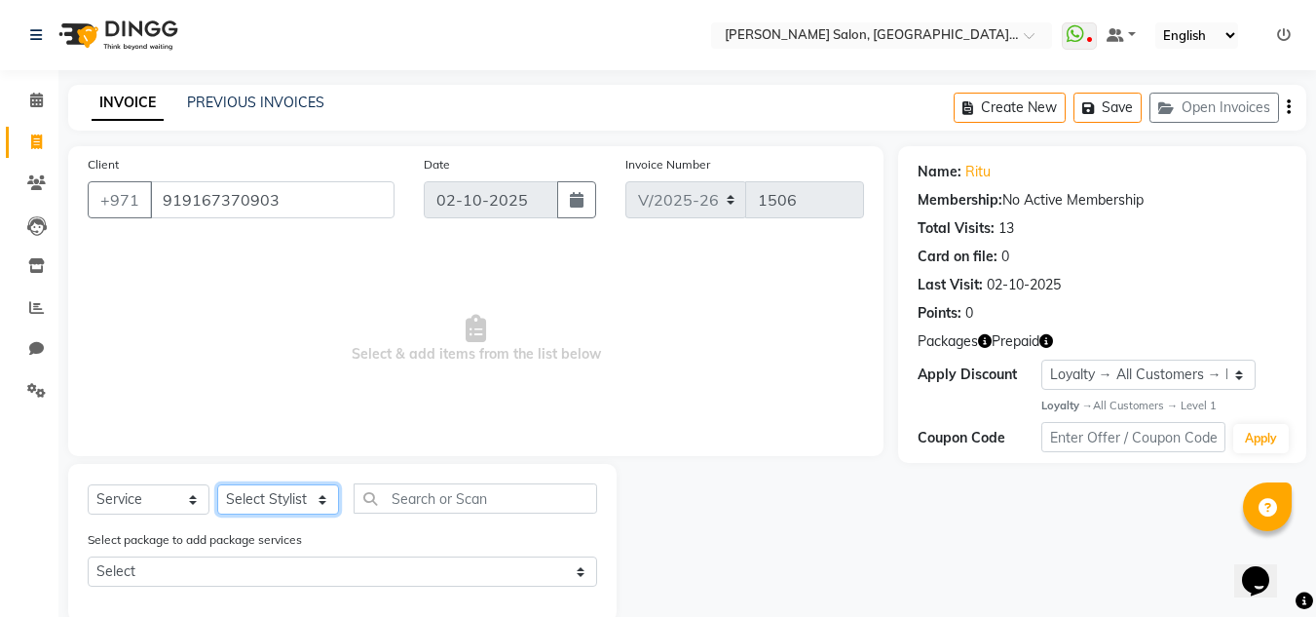
select select "89061"
click at [217, 484] on select "Select Stylist DRIVER Huma [PERSON_NAME] Management [PERSON_NAME] Sales person …" at bounding box center [278, 499] width 122 height 30
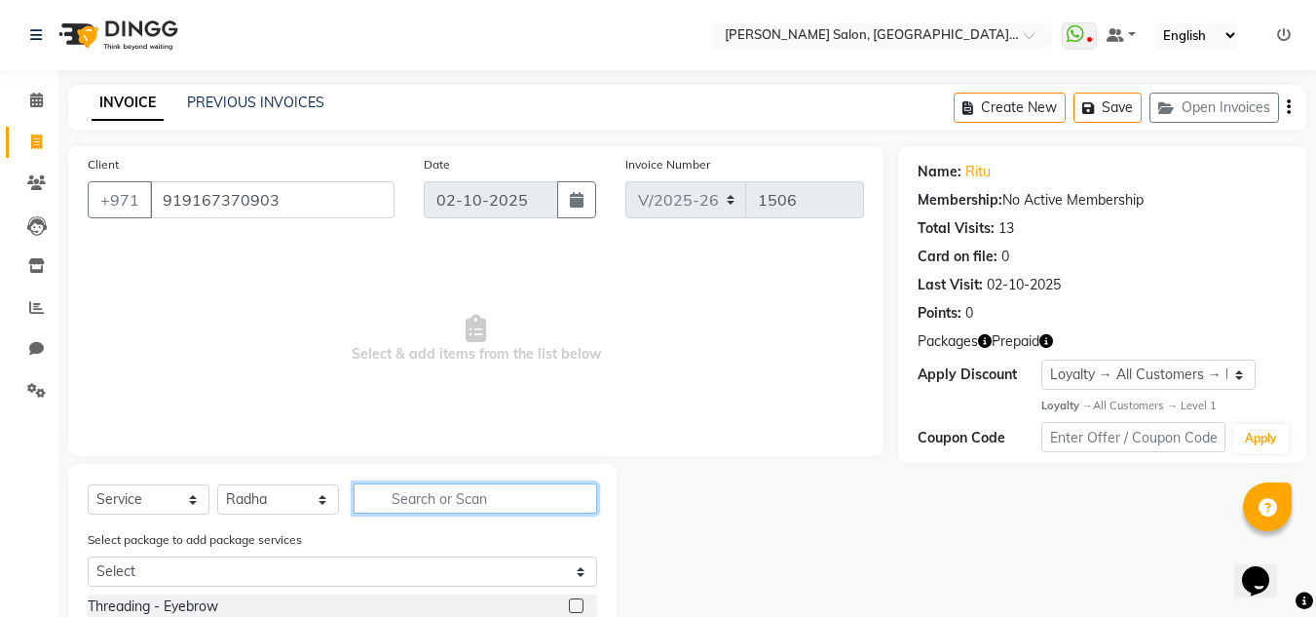
click at [418, 507] on input "text" at bounding box center [476, 498] width 244 height 30
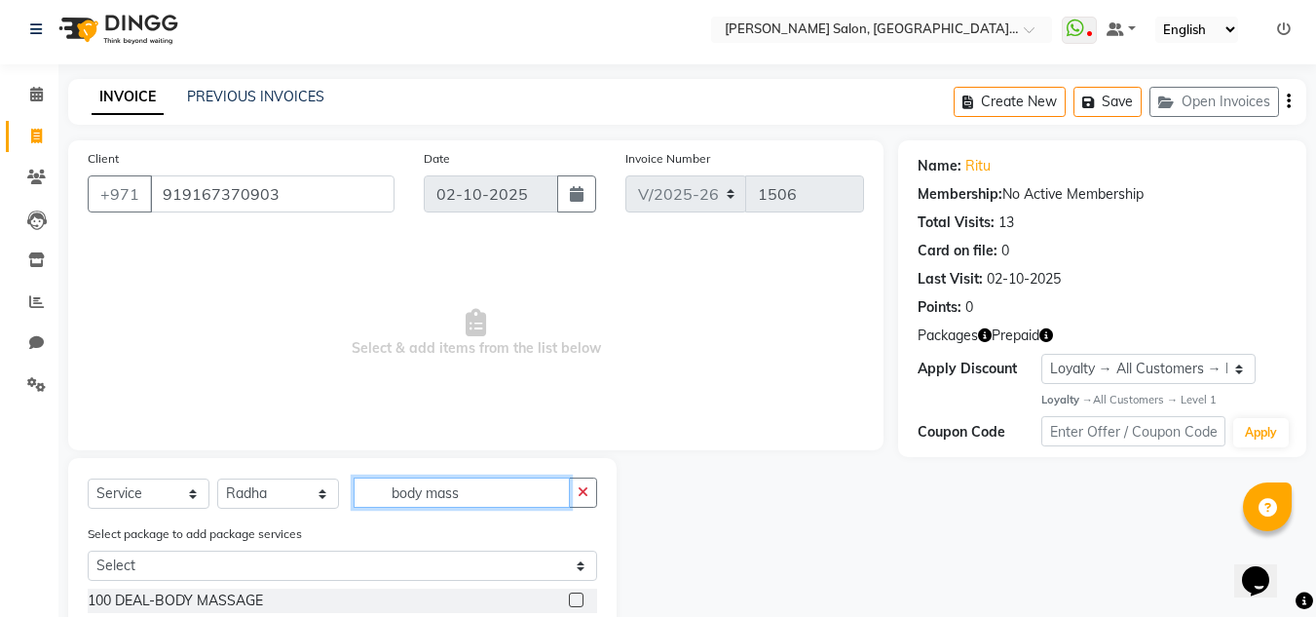
scroll to position [229, 0]
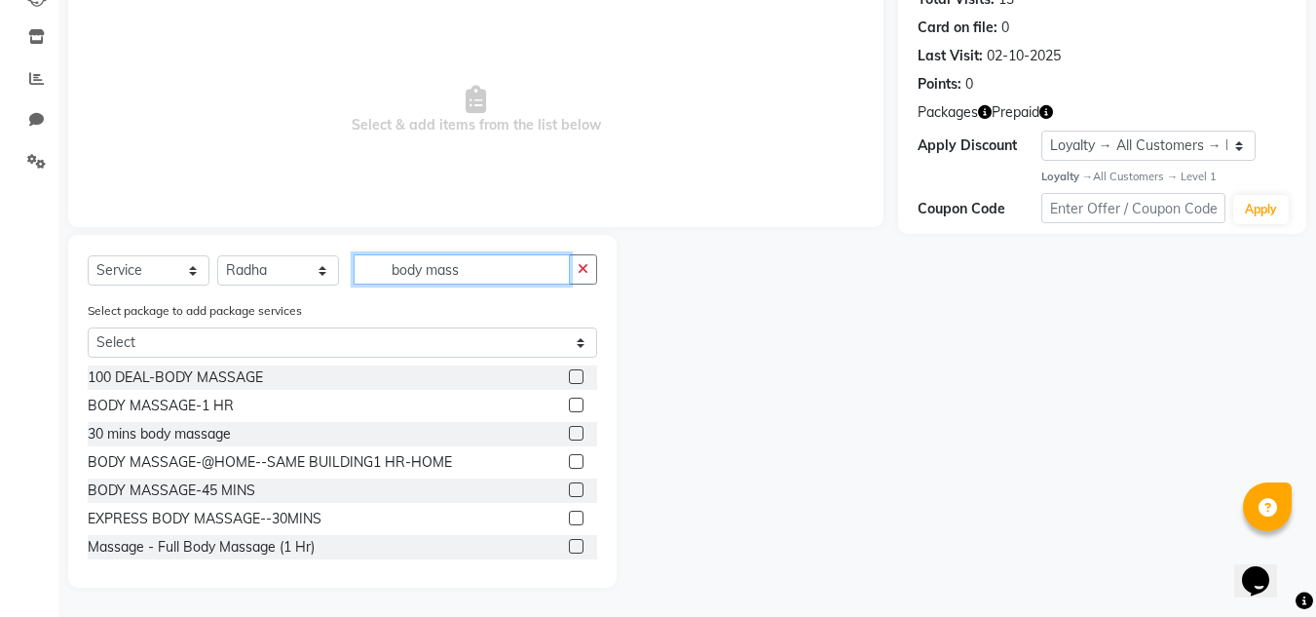
type input "body mass"
click at [555, 404] on div "BODY MASSAGE-1 HR" at bounding box center [343, 406] width 510 height 24
click at [569, 402] on label at bounding box center [576, 404] width 15 height 15
click at [569, 402] on input "checkbox" at bounding box center [575, 405] width 13 height 13
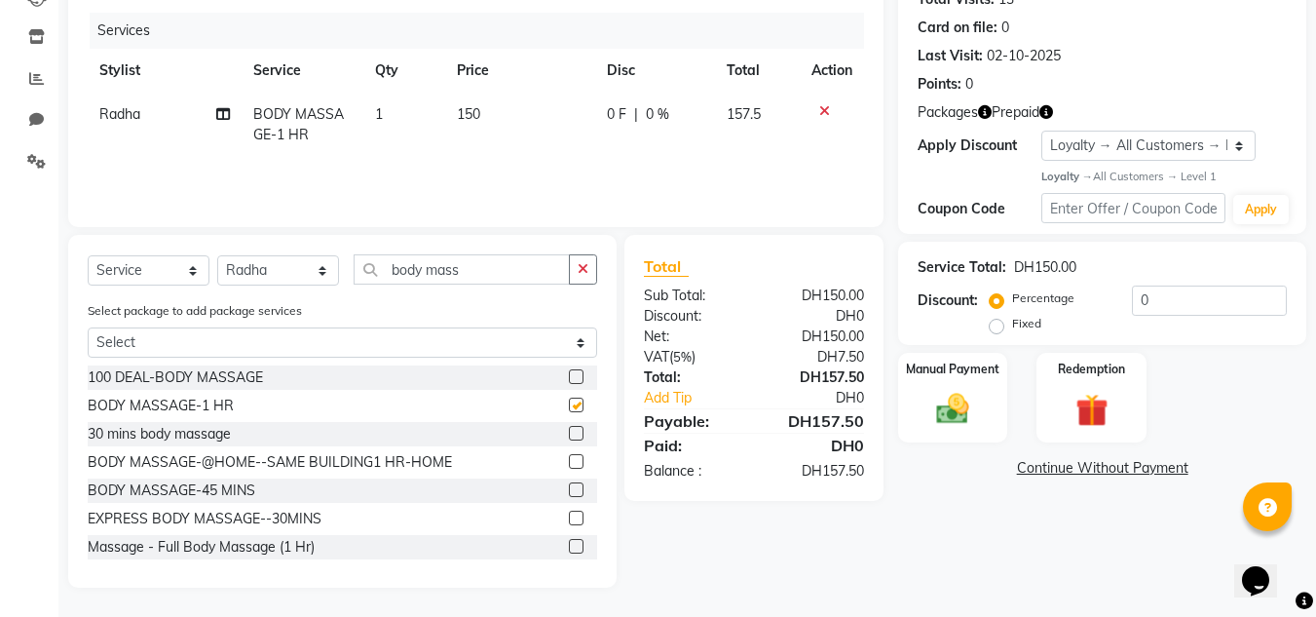
checkbox input "false"
click at [1086, 405] on img at bounding box center [1091, 411] width 55 height 42
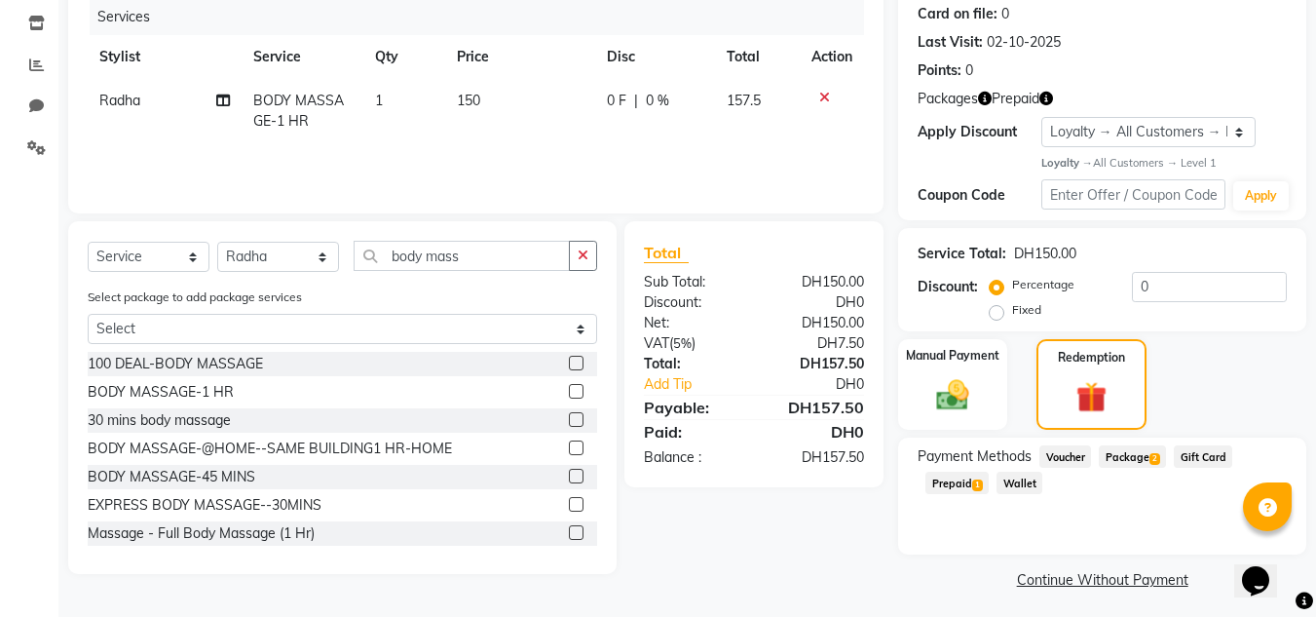
scroll to position [249, 0]
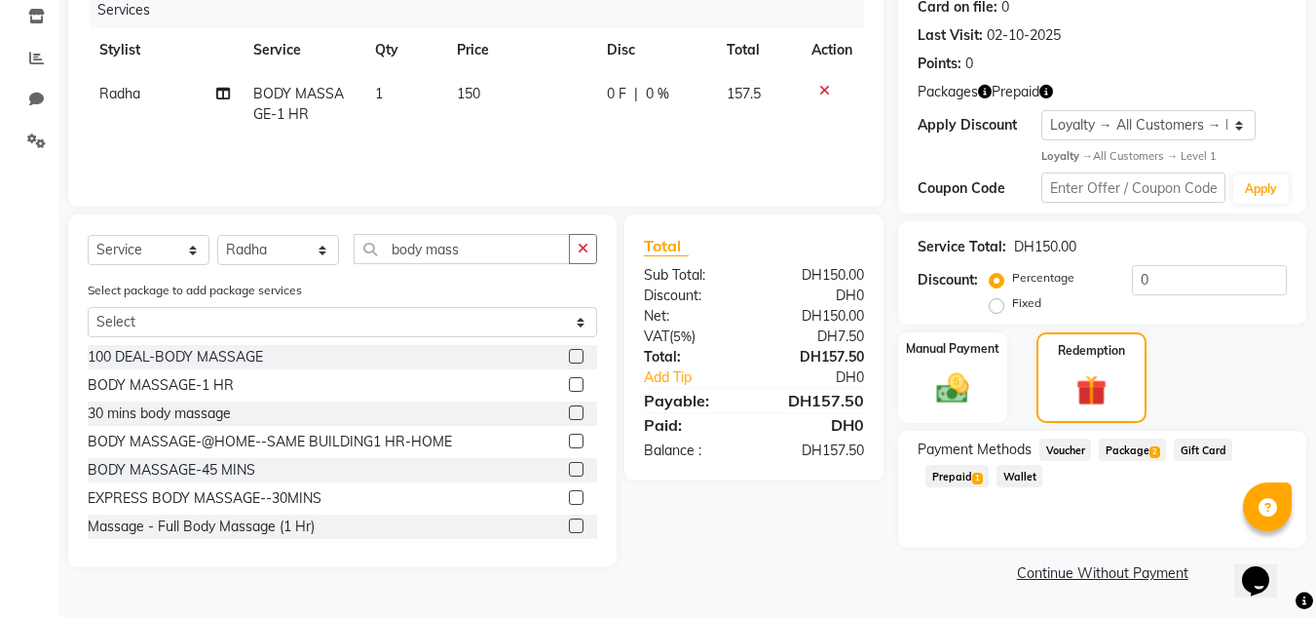
click at [1134, 459] on span "Package 2" at bounding box center [1132, 449] width 67 height 22
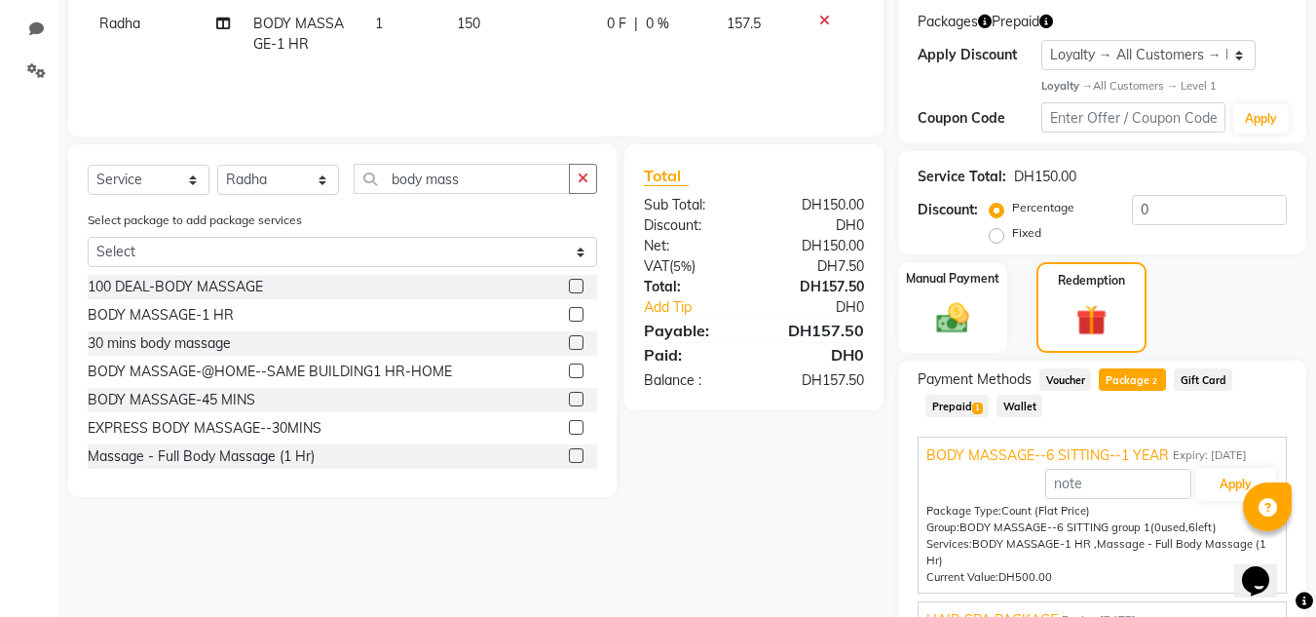
scroll to position [419, 0]
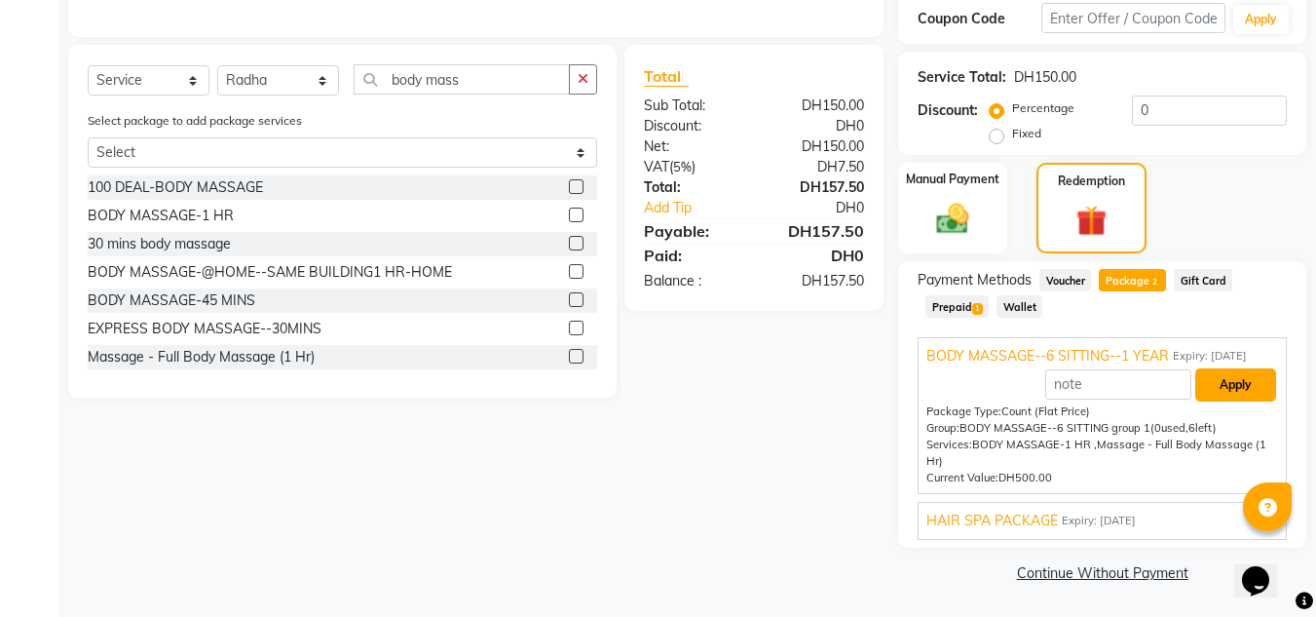
click at [1239, 391] on button "Apply" at bounding box center [1235, 384] width 81 height 33
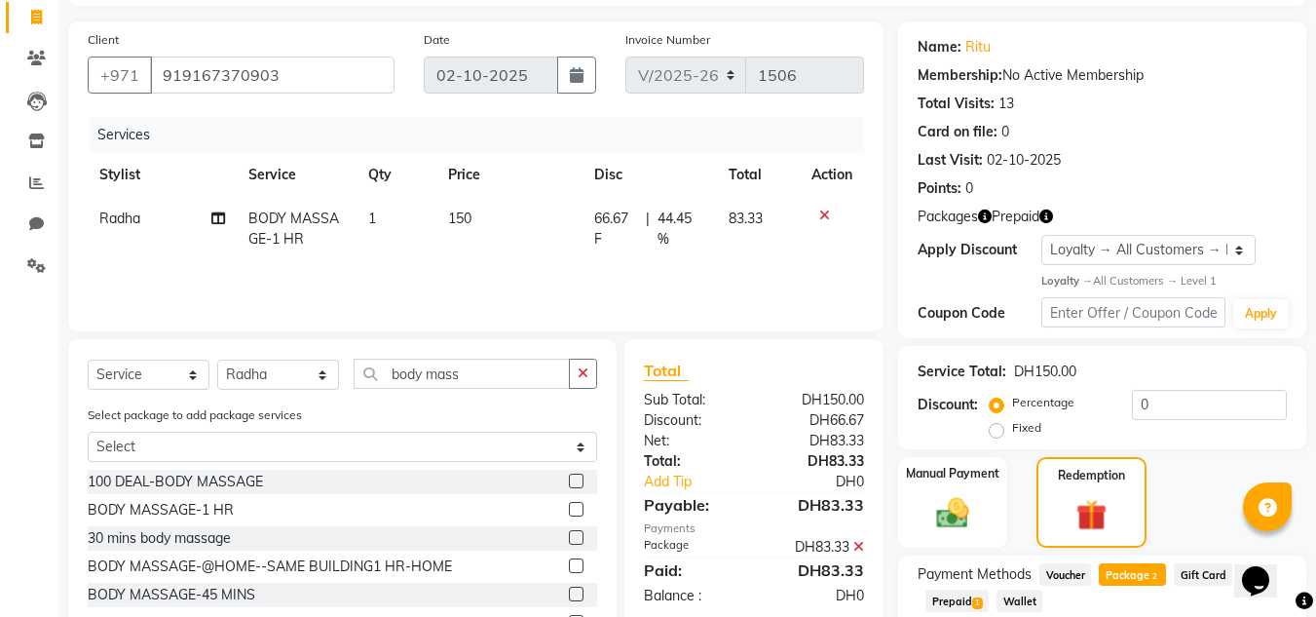
scroll to position [29, 0]
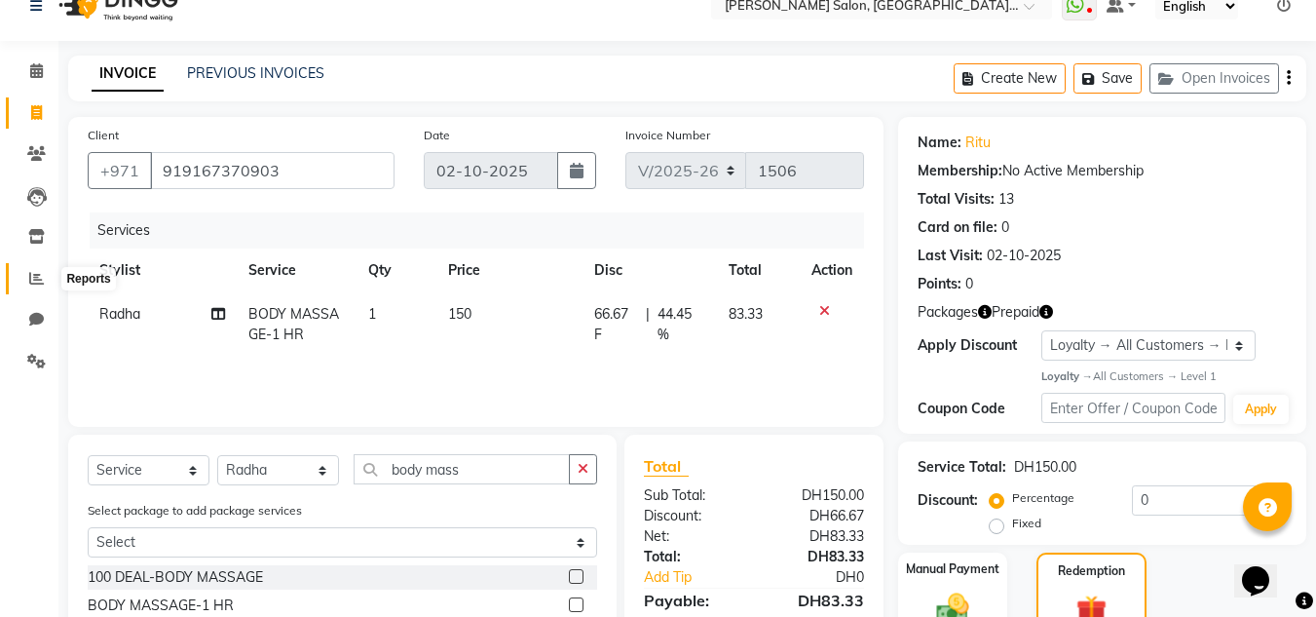
click at [33, 268] on span at bounding box center [36, 279] width 34 height 22
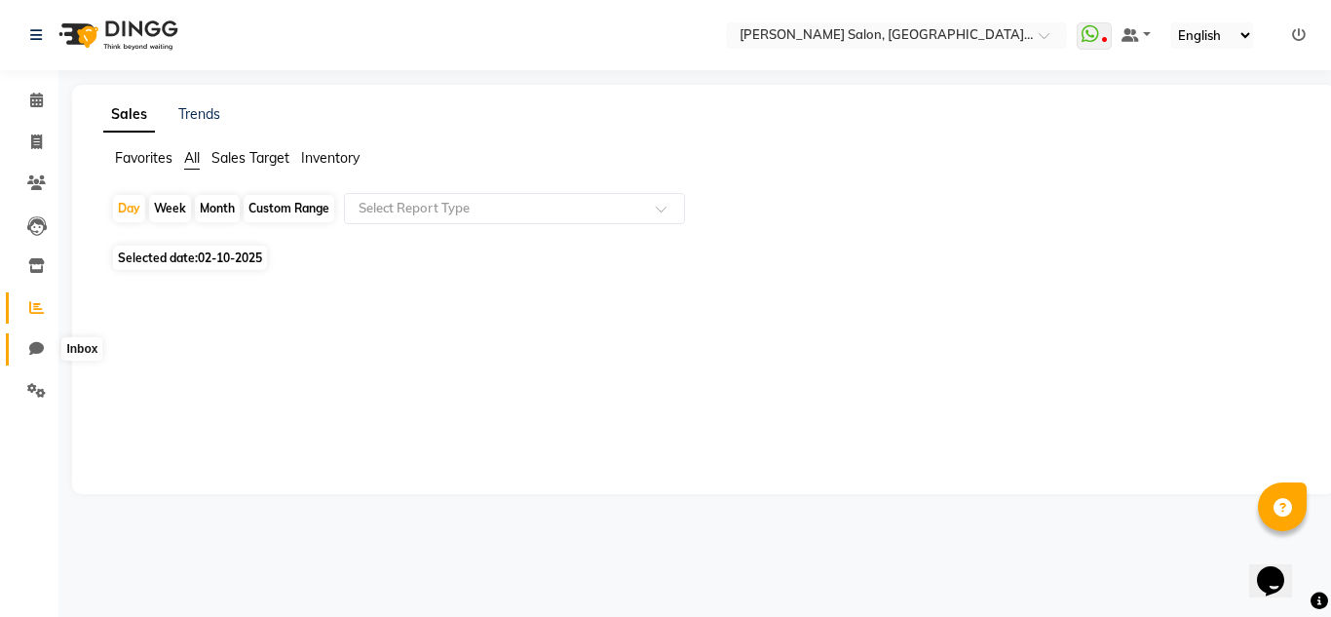
click at [30, 344] on icon at bounding box center [36, 348] width 15 height 15
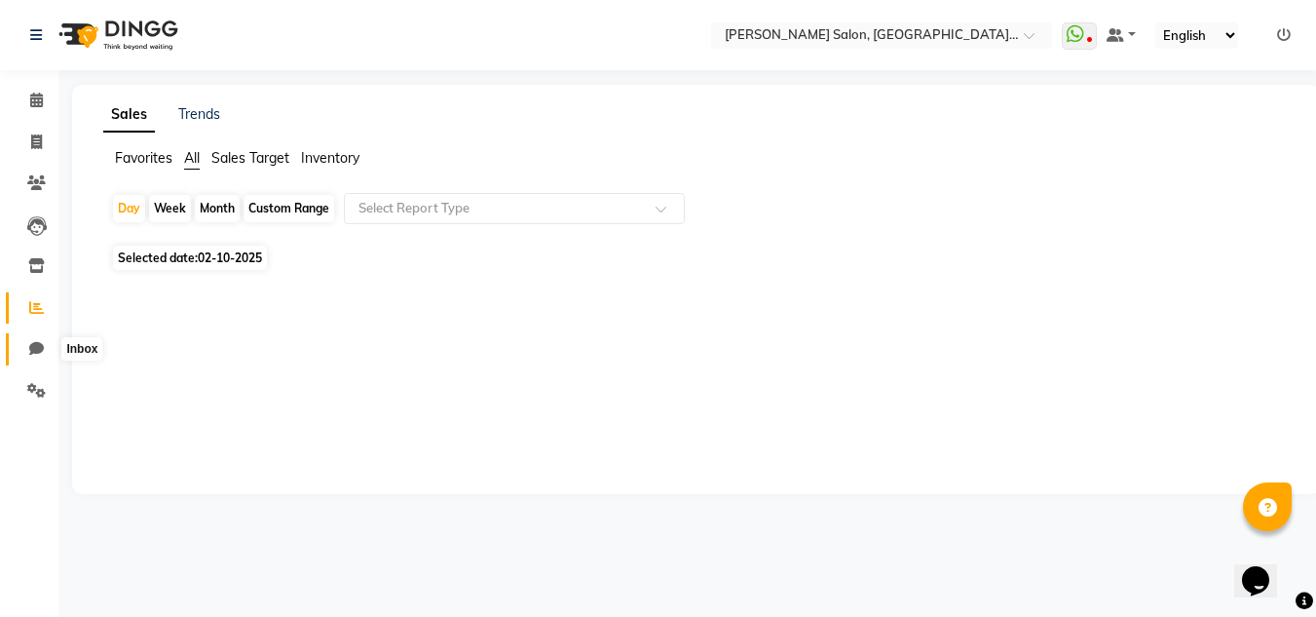
select select "100"
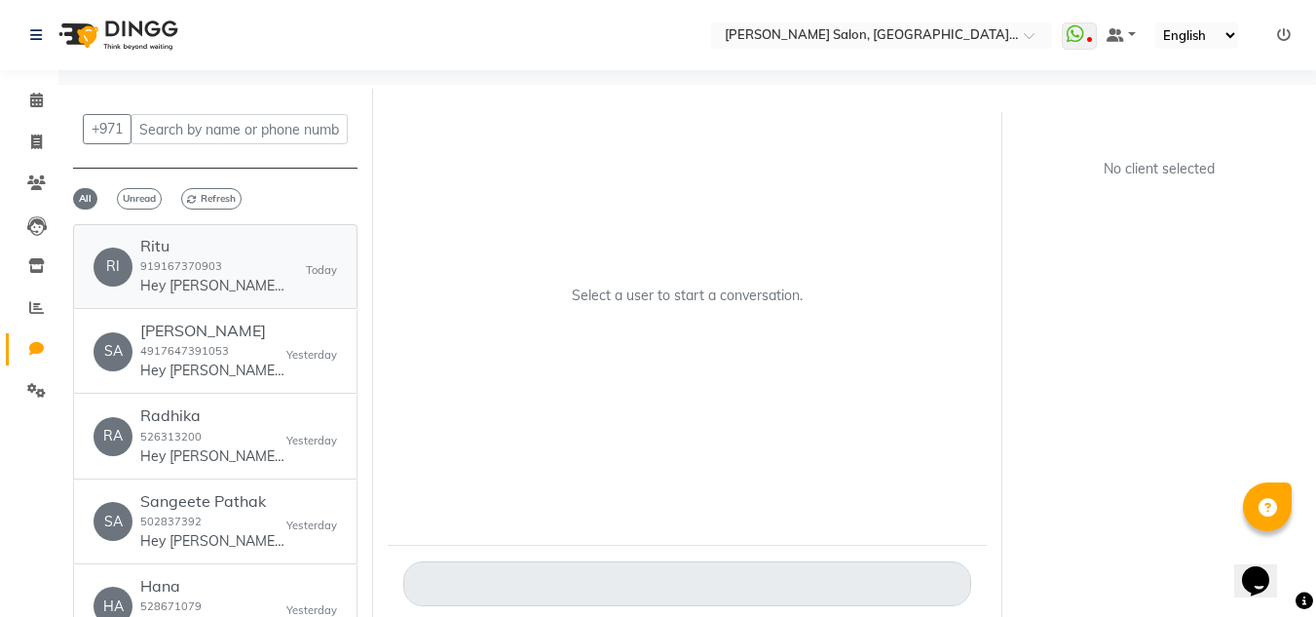
drag, startPoint x: 225, startPoint y: 323, endPoint x: 362, endPoint y: 311, distance: 137.9
click at [299, 284] on div "RI Ritu 919167370903 Hey [PERSON_NAME] 🎉 Thank you for choosing [PERSON_NAME] S…" at bounding box center [216, 266] width 244 height 59
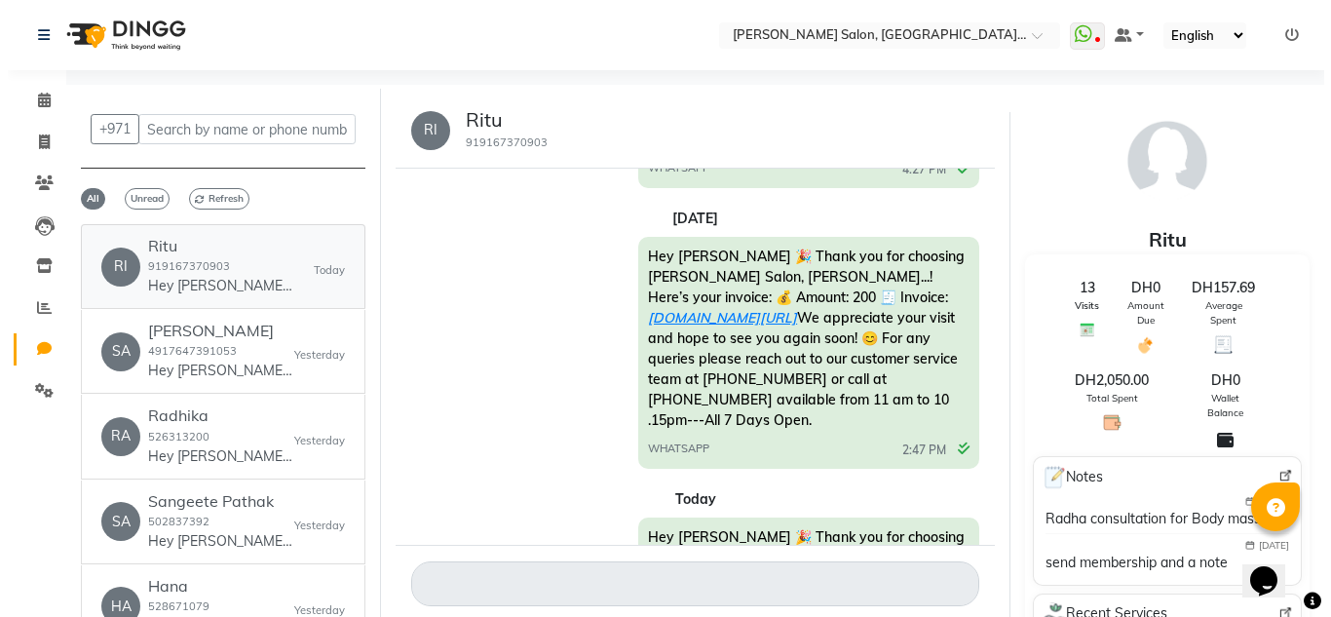
scroll to position [1423, 0]
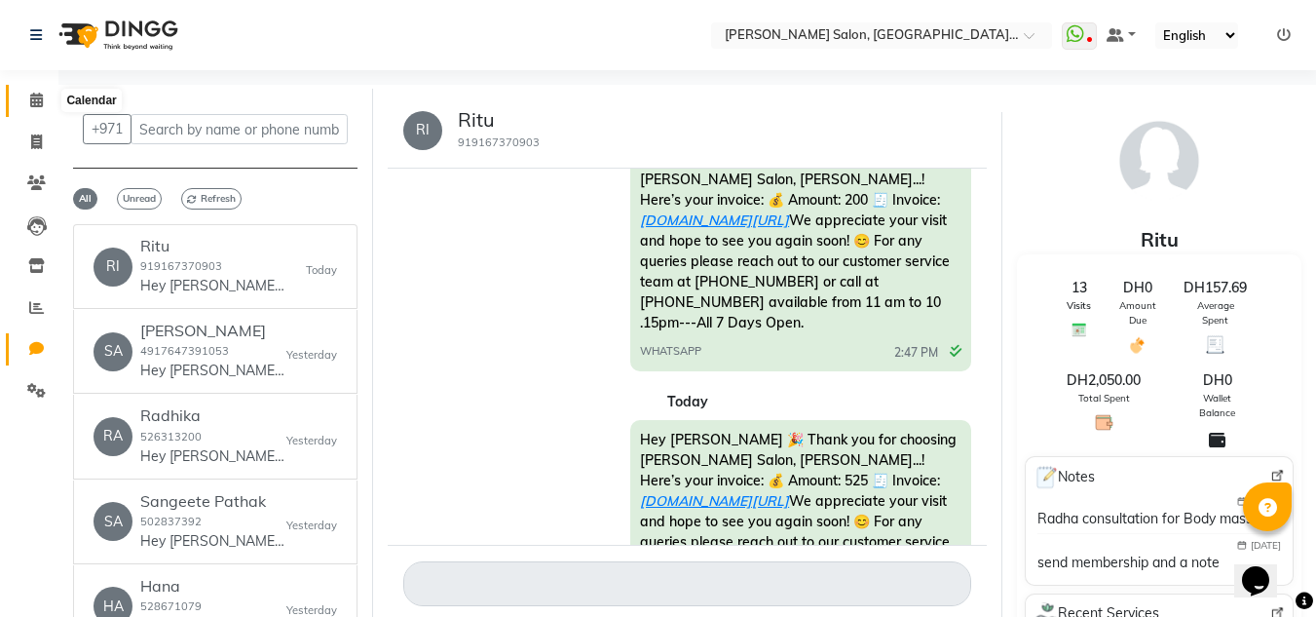
click at [34, 94] on icon at bounding box center [36, 100] width 13 height 15
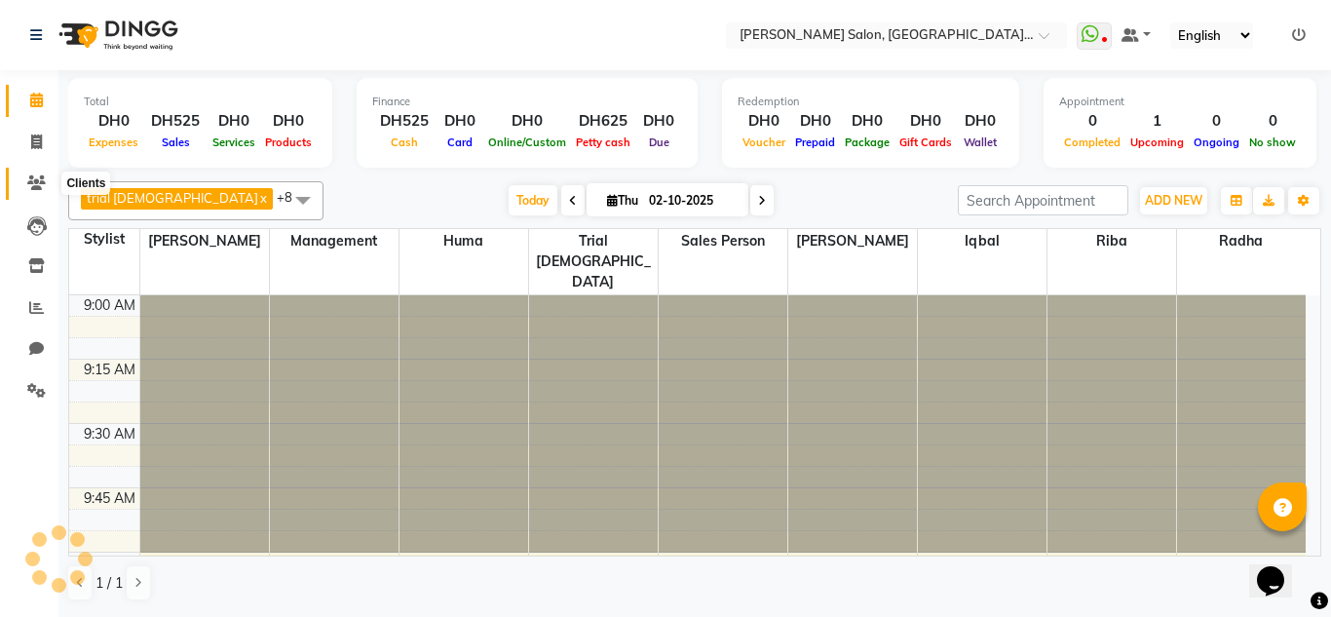
click at [32, 175] on icon at bounding box center [36, 182] width 19 height 15
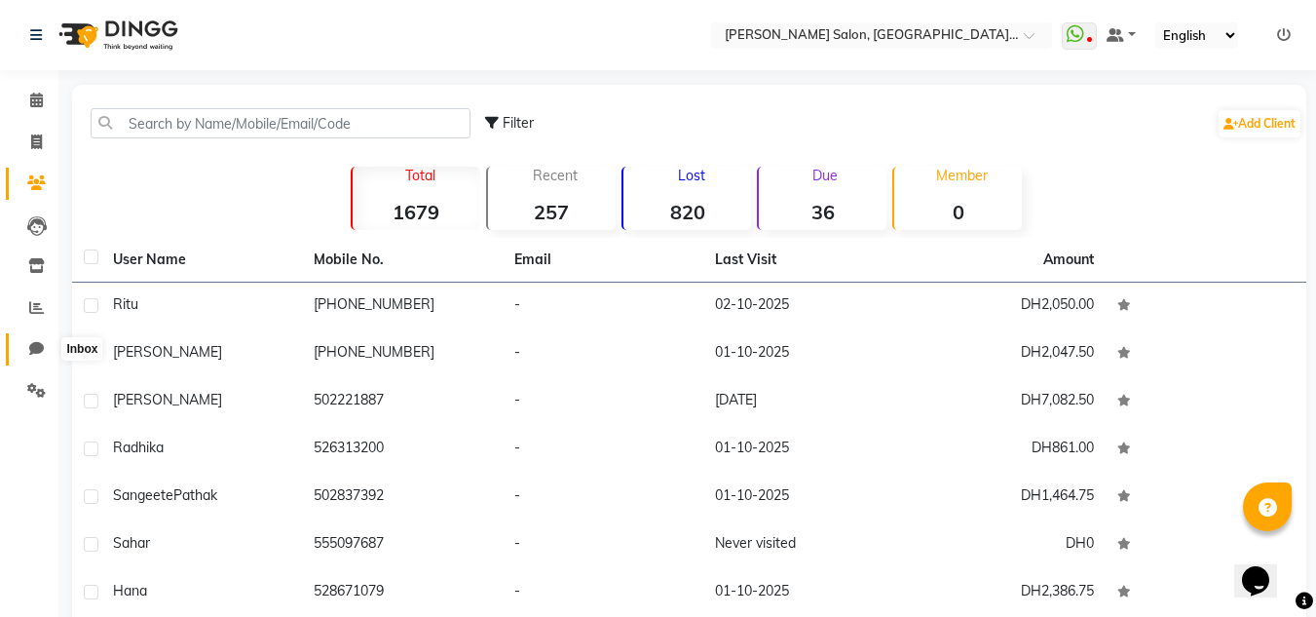
click at [30, 340] on span at bounding box center [36, 349] width 34 height 22
select select "100"
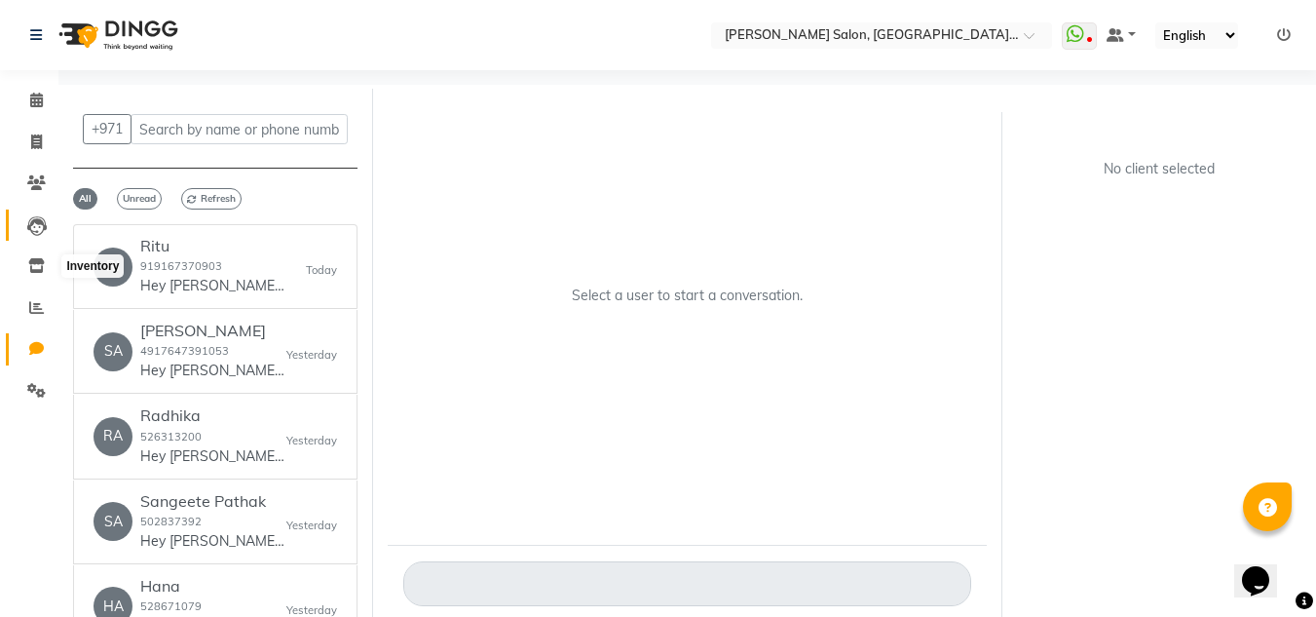
click at [35, 237] on link "Leads" at bounding box center [29, 225] width 47 height 32
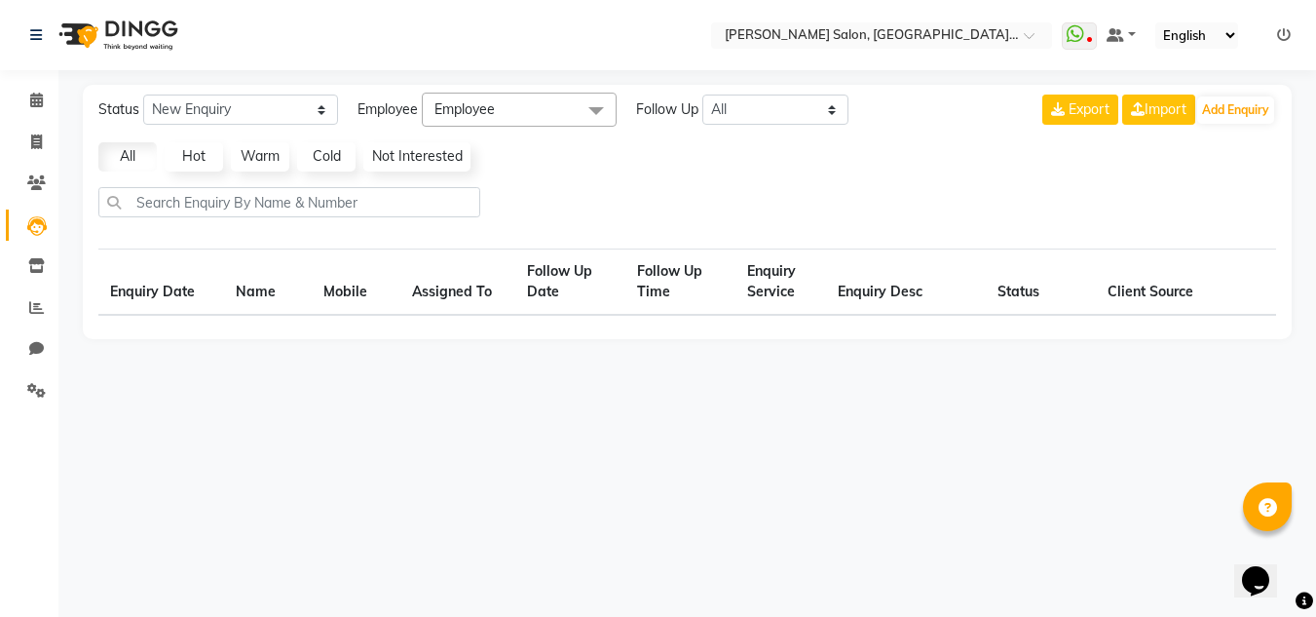
select select "10"
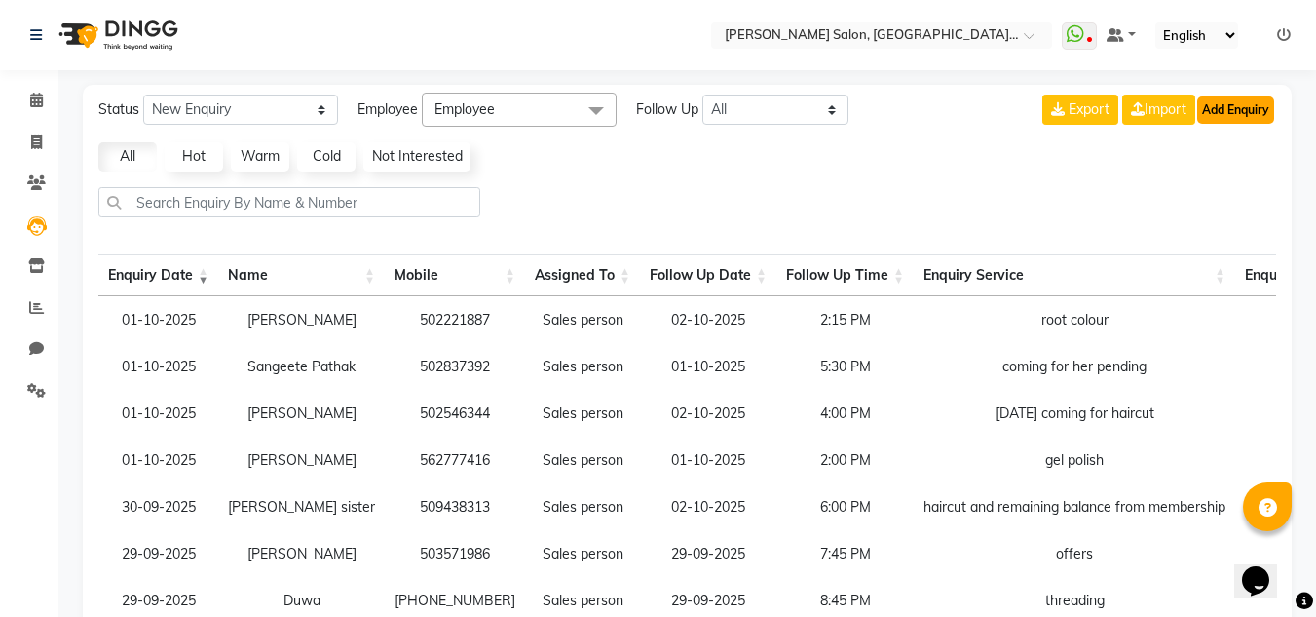
click at [1236, 97] on button "Add Enquiry" at bounding box center [1235, 109] width 77 height 27
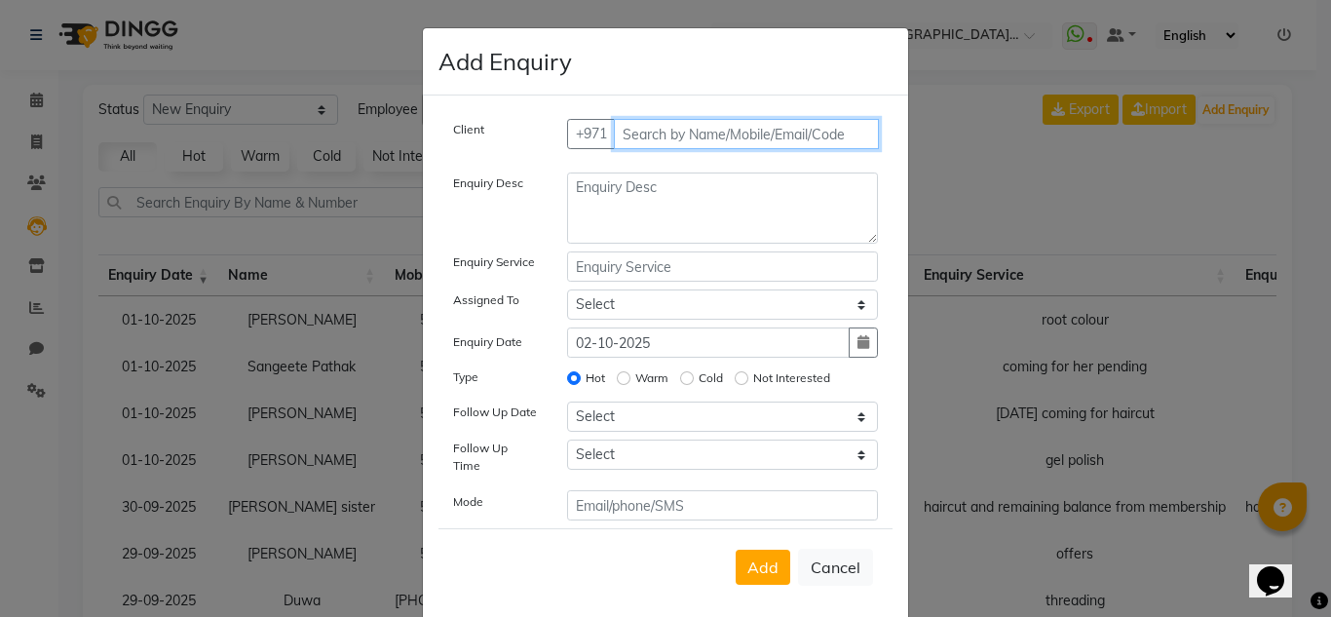
click at [657, 144] on input "text" at bounding box center [747, 134] width 266 height 30
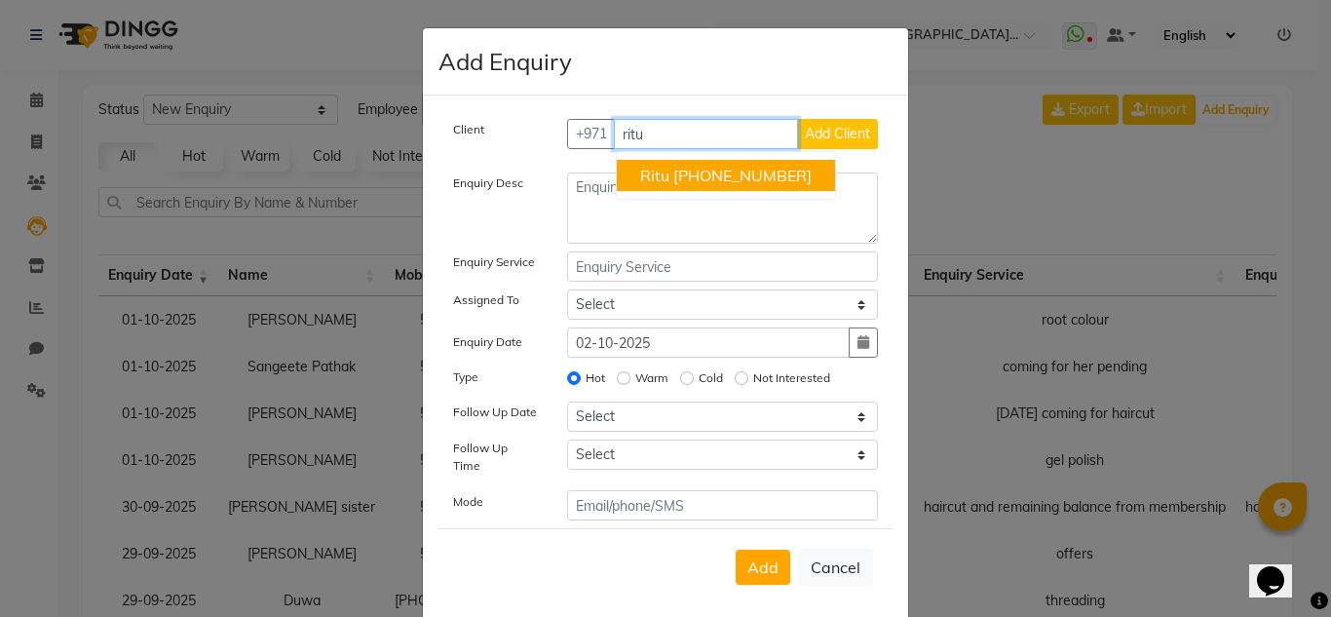
click at [714, 169] on ngb-highlight "[PHONE_NUMBER]" at bounding box center [742, 175] width 138 height 19
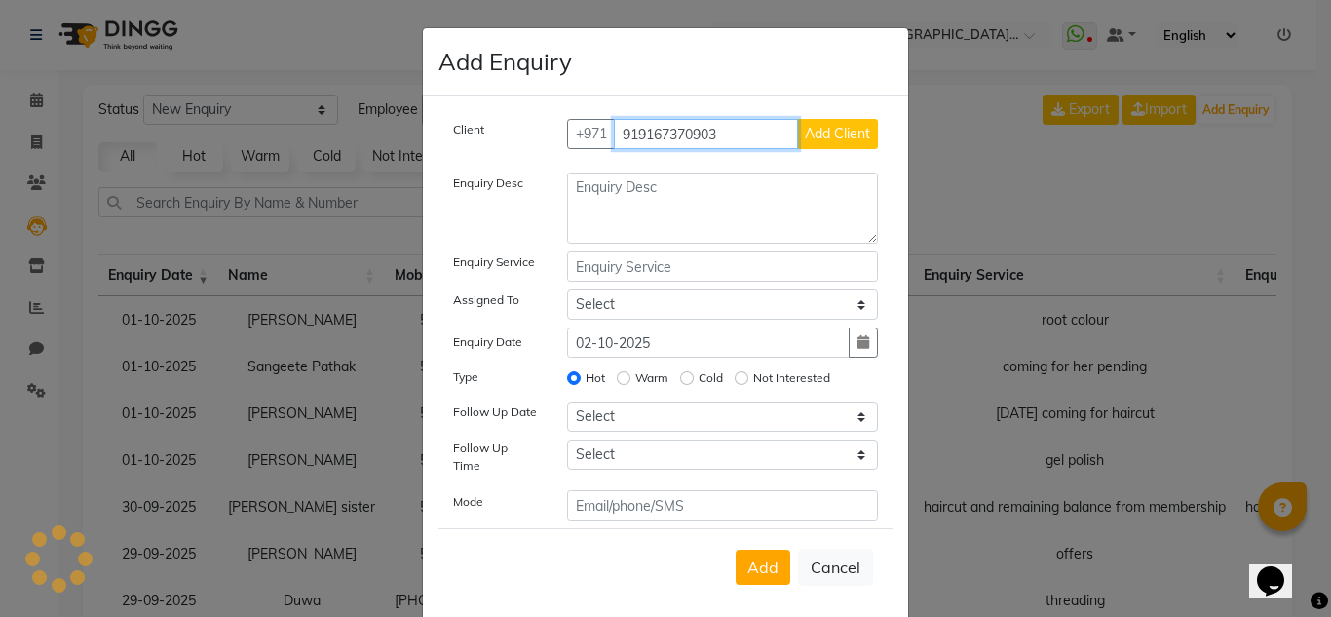
type input "919167370903"
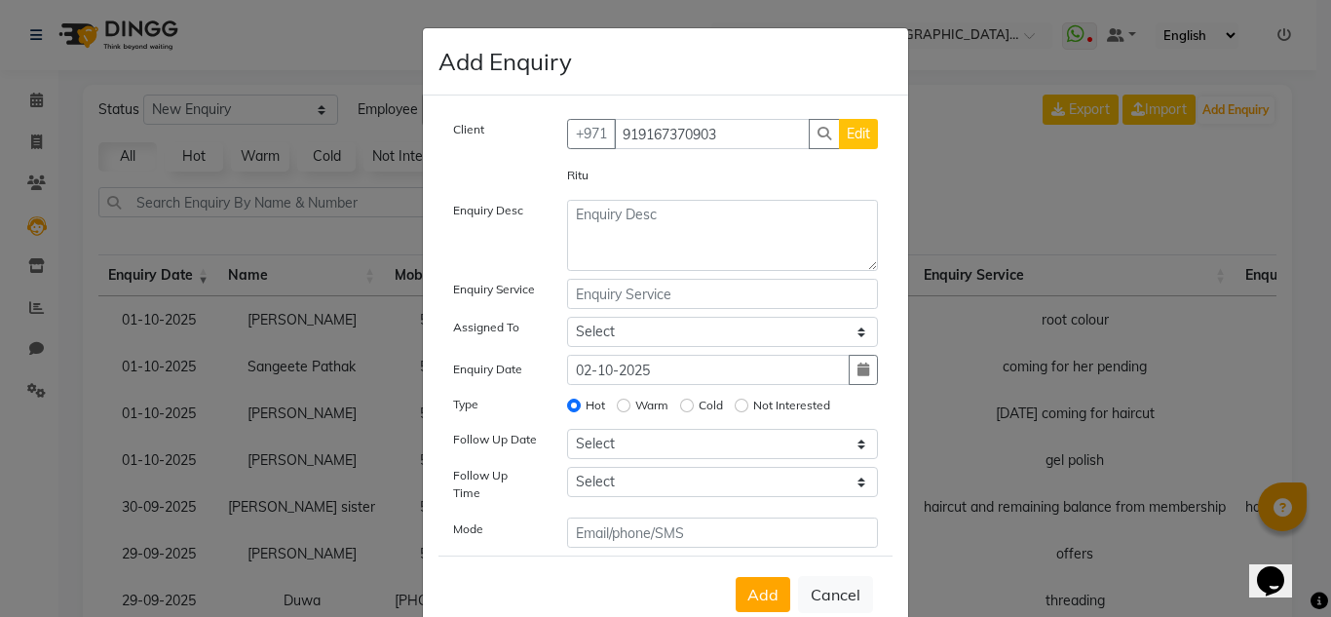
click at [817, 131] on icon "button" at bounding box center [824, 134] width 14 height 14
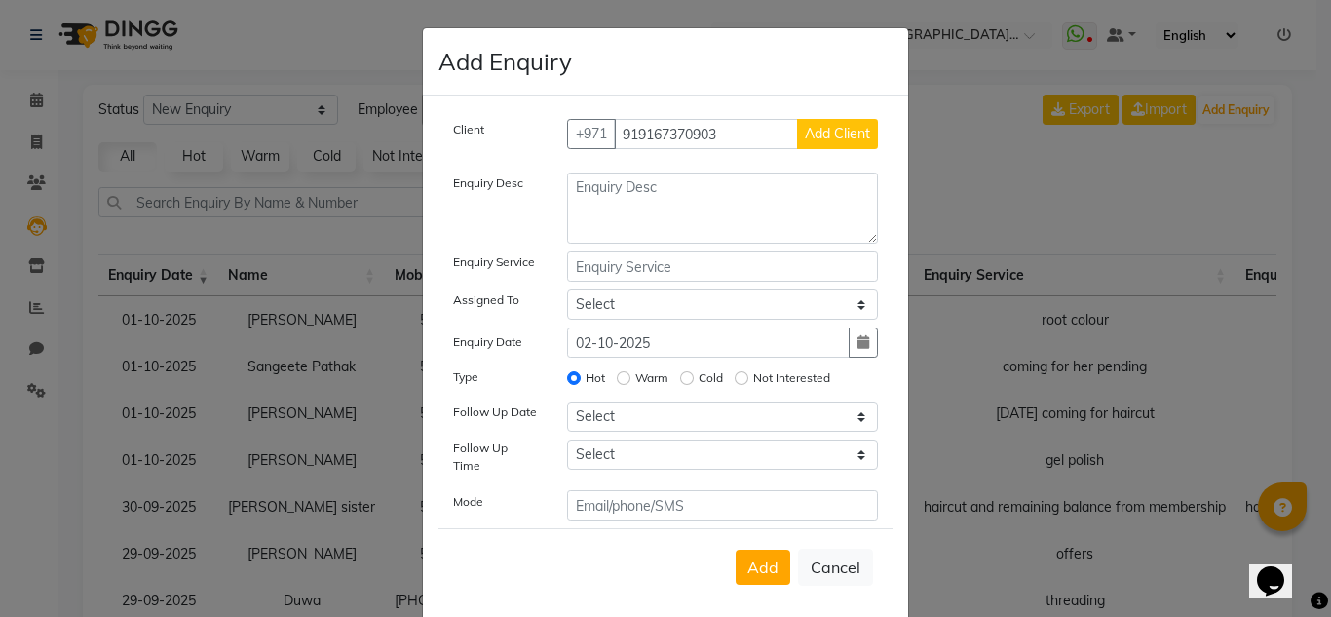
click at [834, 129] on span "Add Client" at bounding box center [837, 134] width 65 height 18
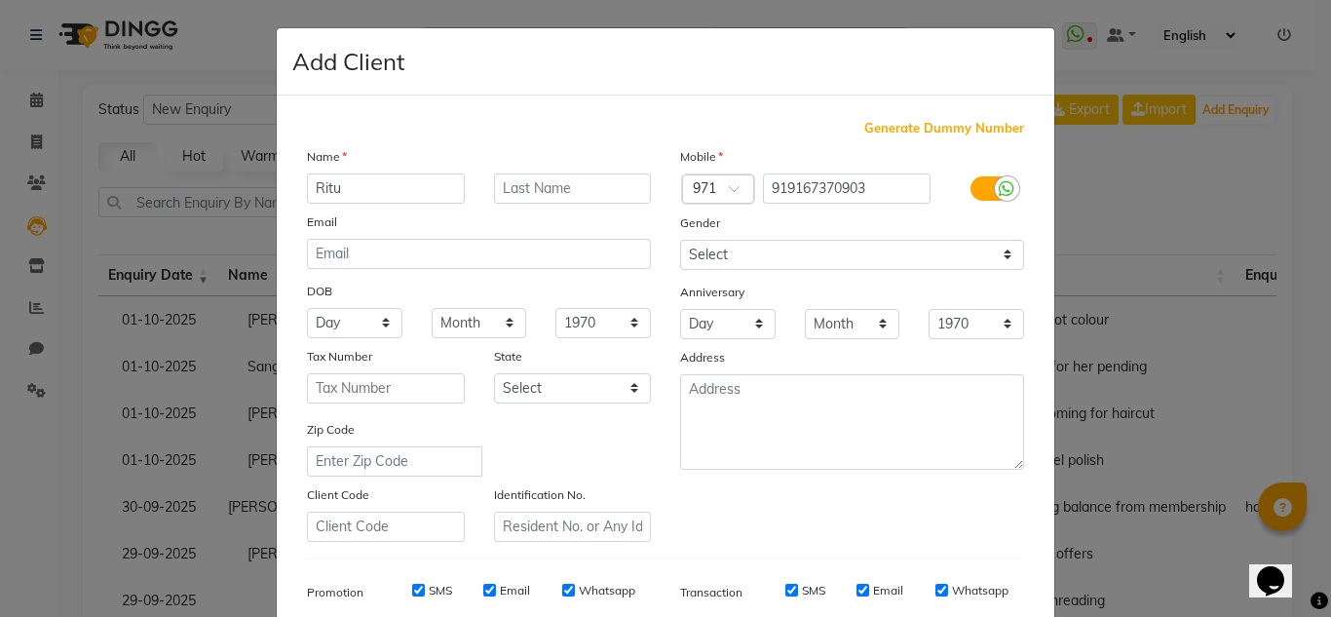
type input "Ritu"
drag, startPoint x: 776, startPoint y: 187, endPoint x: 747, endPoint y: 188, distance: 29.2
click at [747, 188] on div "Country Code × 971 919167370903" at bounding box center [851, 188] width 373 height 31
type input "9167370903"
click at [729, 188] on span at bounding box center [741, 194] width 24 height 20
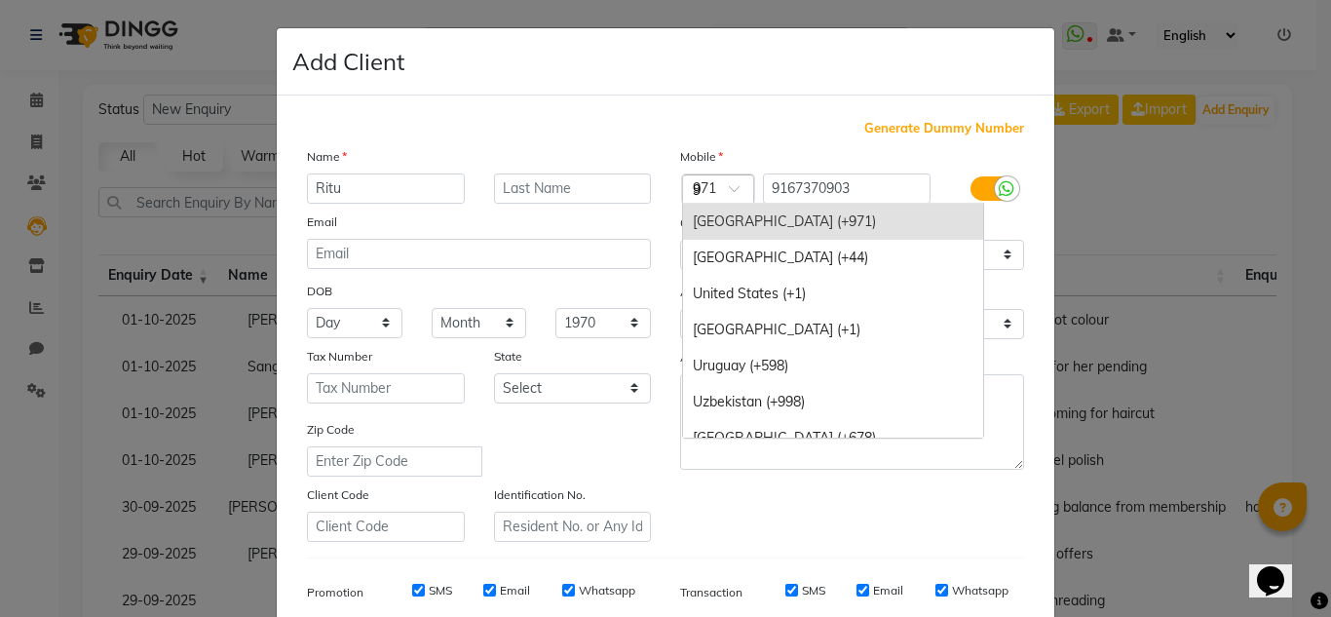
scroll to position [2037, 0]
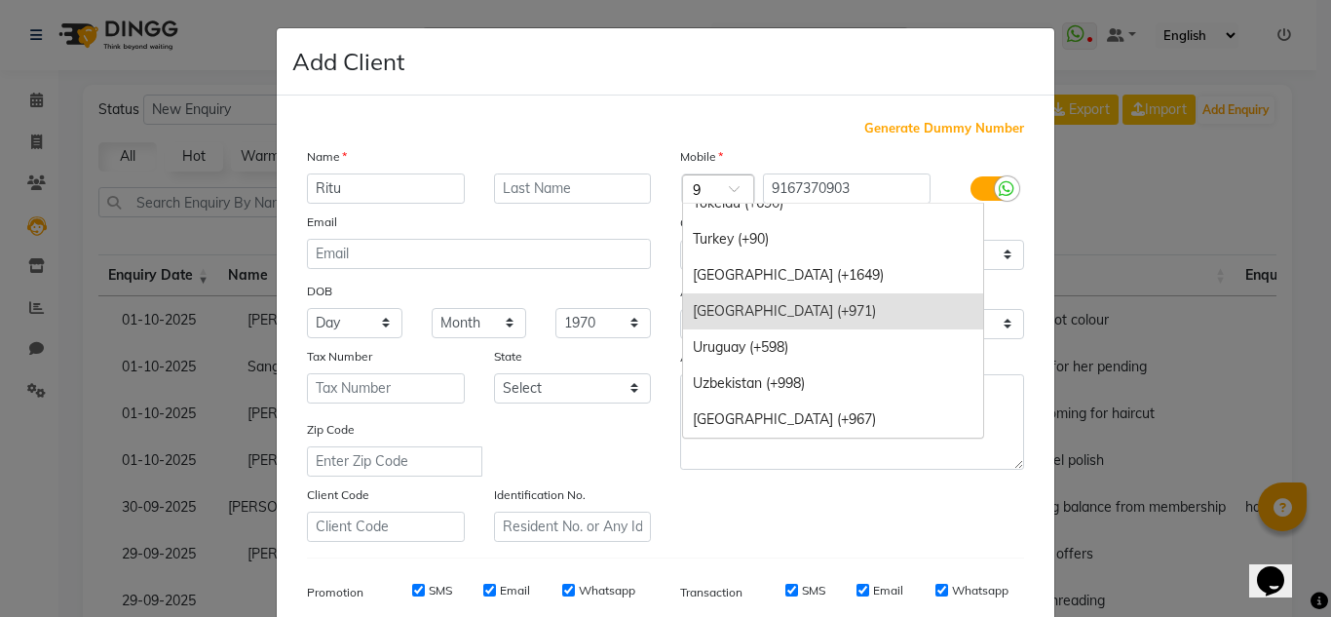
type input "91"
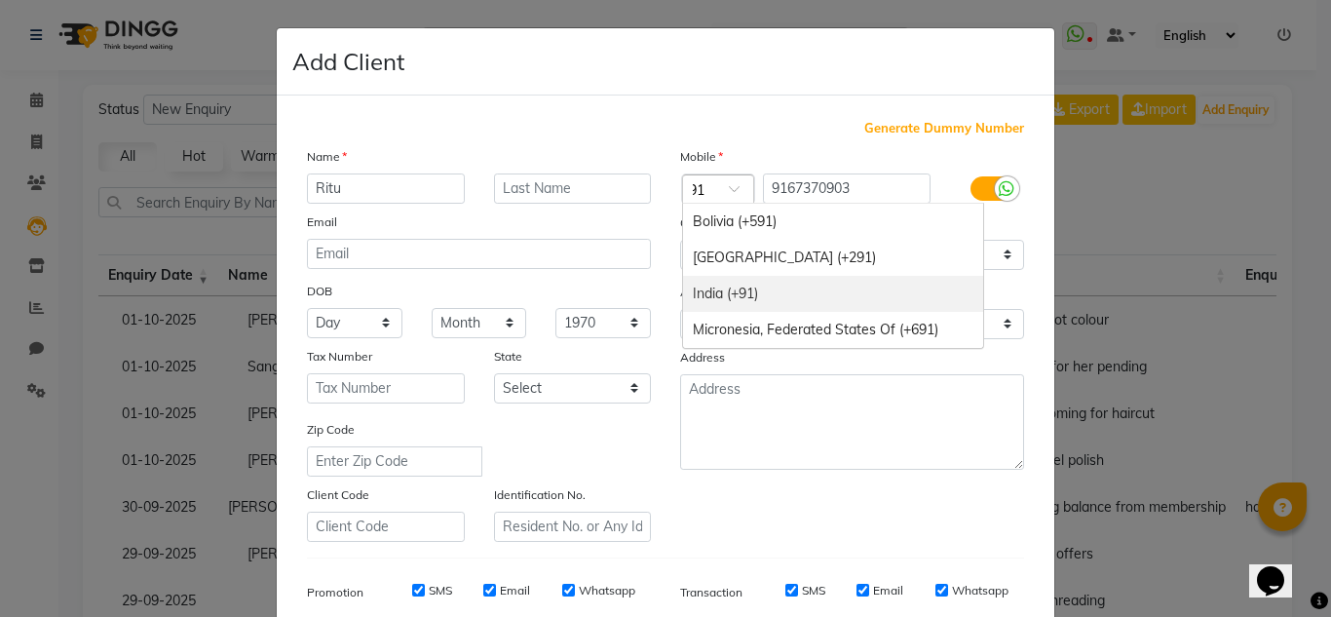
drag, startPoint x: 744, startPoint y: 285, endPoint x: 805, endPoint y: 243, distance: 74.1
click at [744, 283] on div "India (+91)" at bounding box center [833, 294] width 300 height 36
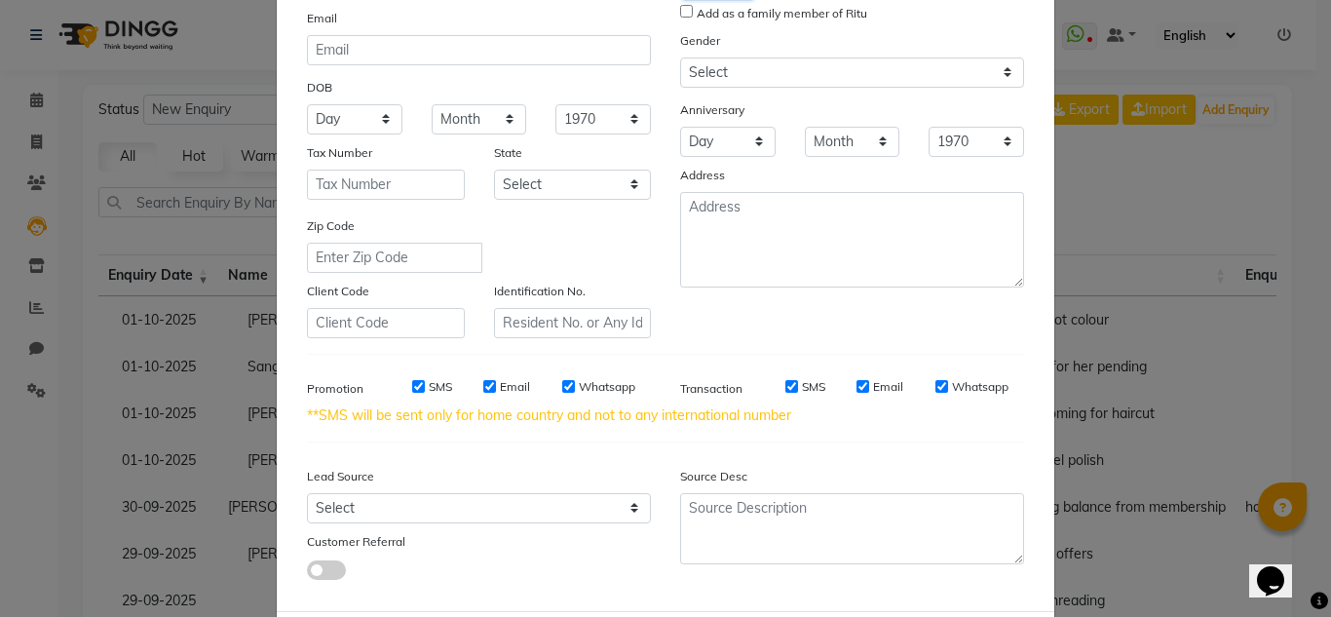
scroll to position [108, 0]
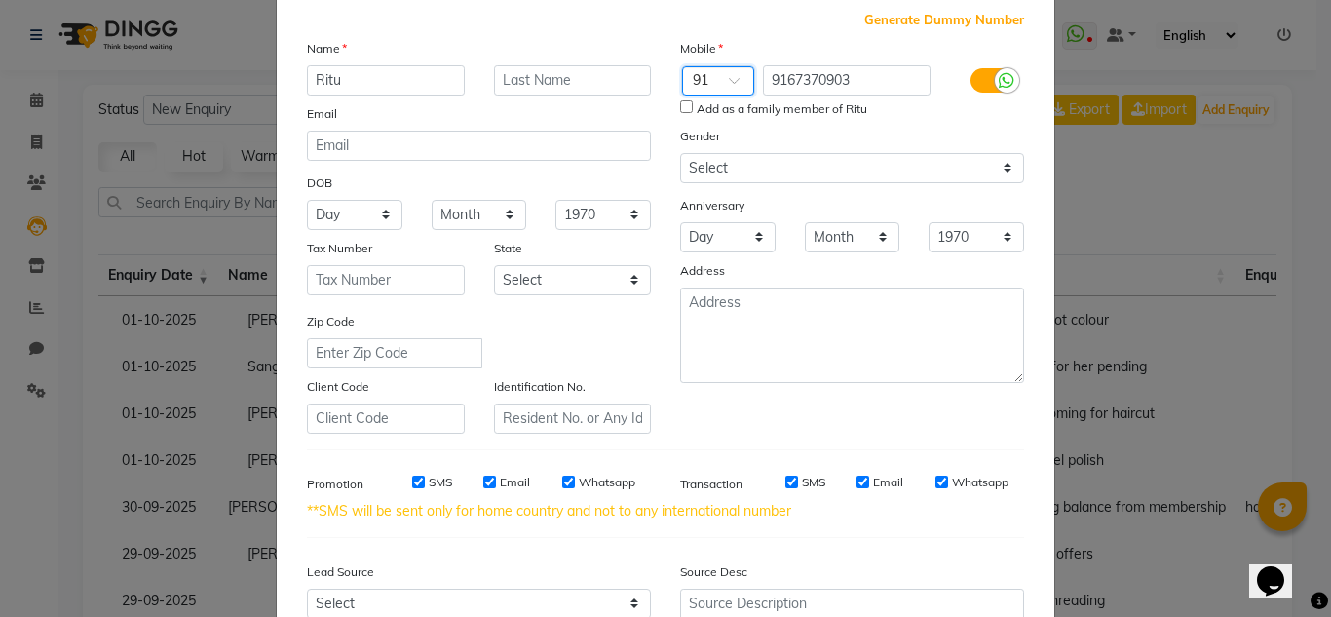
click at [680, 110] on input "Add as a family member of Ritu" at bounding box center [686, 106] width 13 height 13
checkbox input "true"
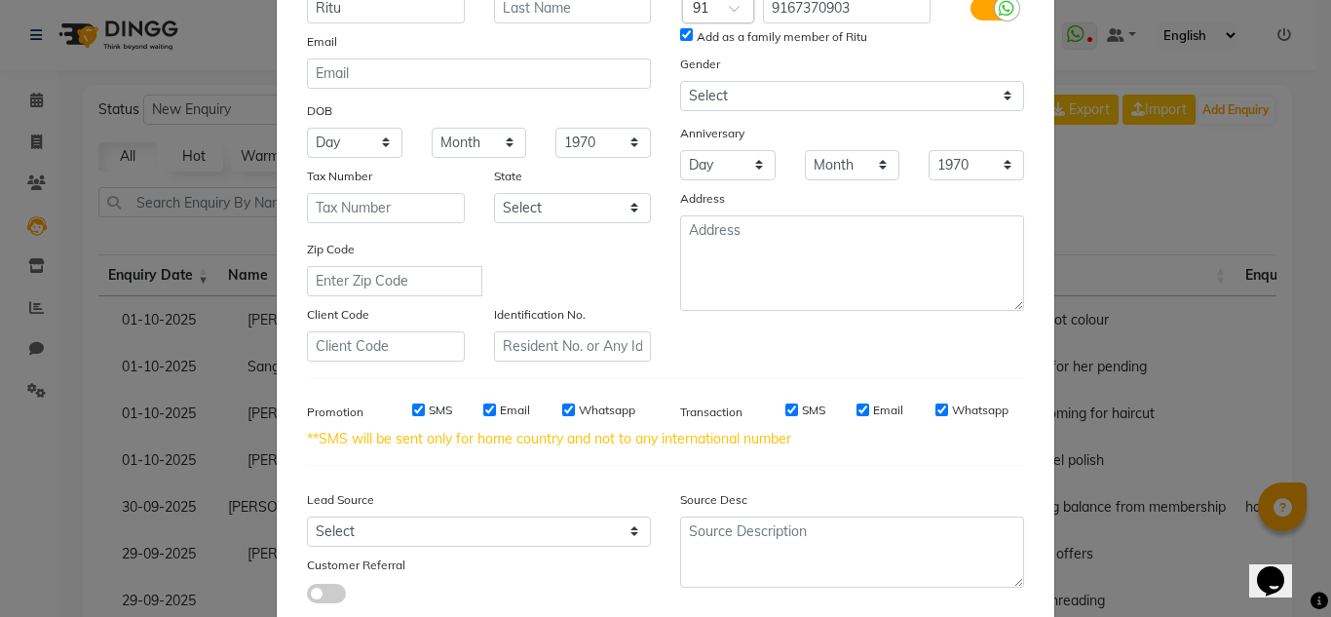
scroll to position [303, 0]
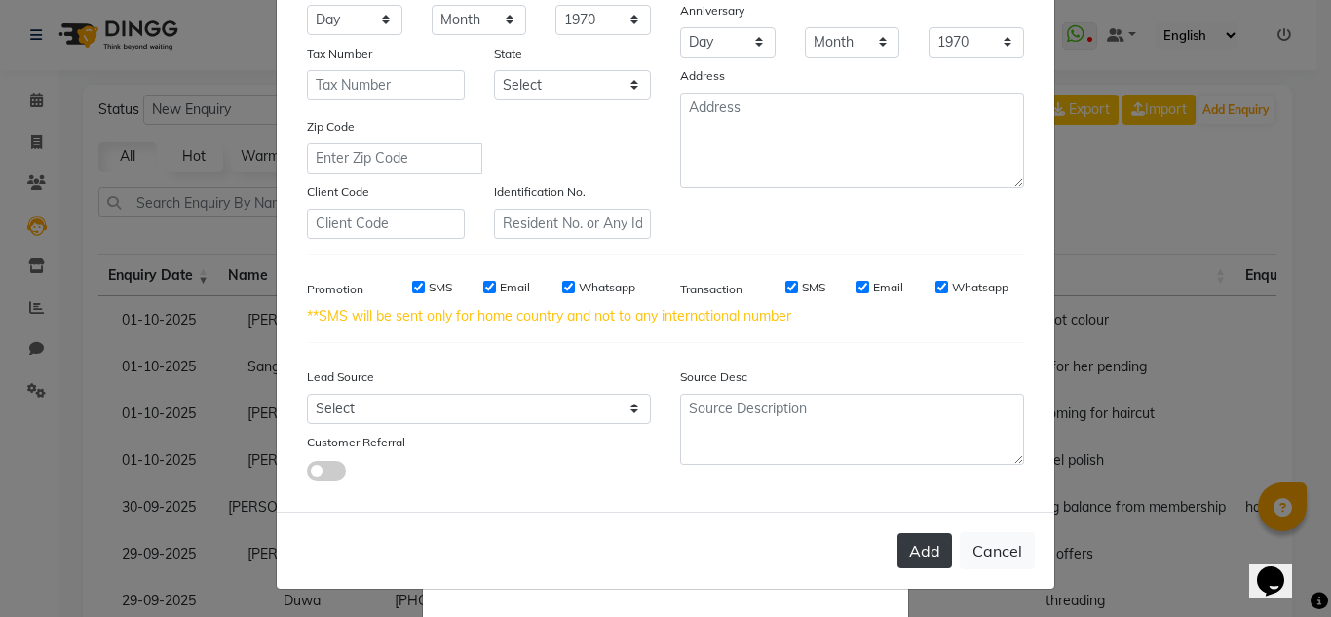
click at [921, 539] on button "Add" at bounding box center [924, 550] width 55 height 35
type input "9167370903"
select select
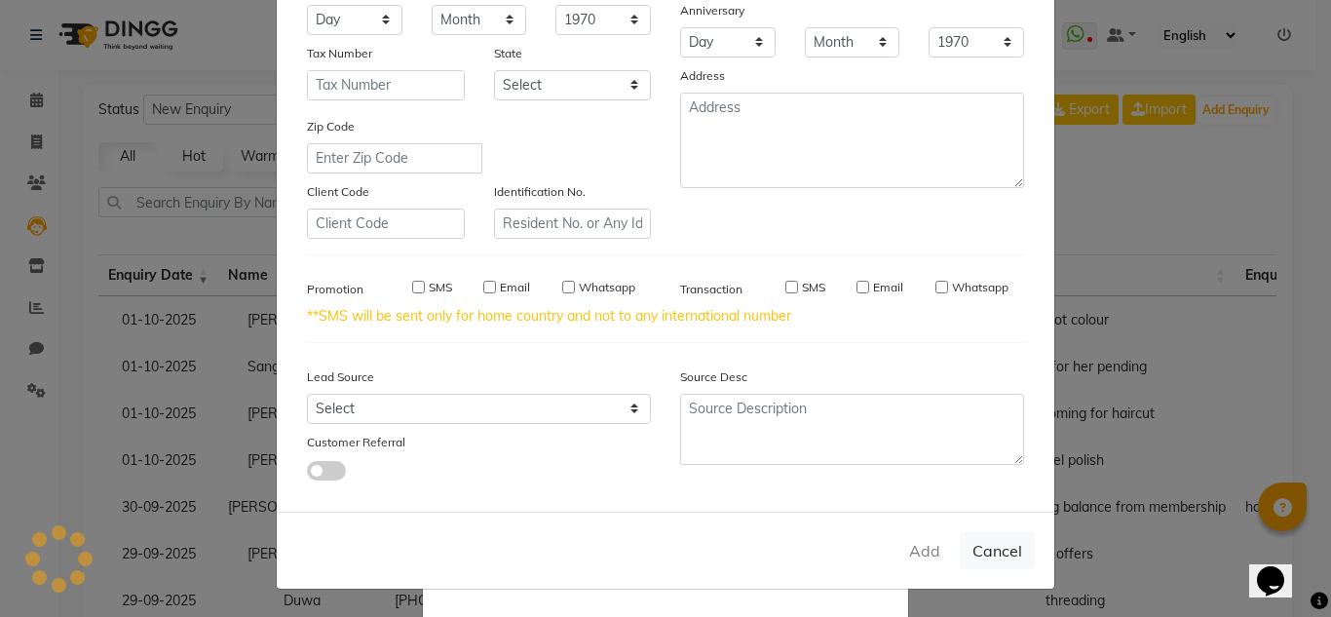
select select
checkbox input "false"
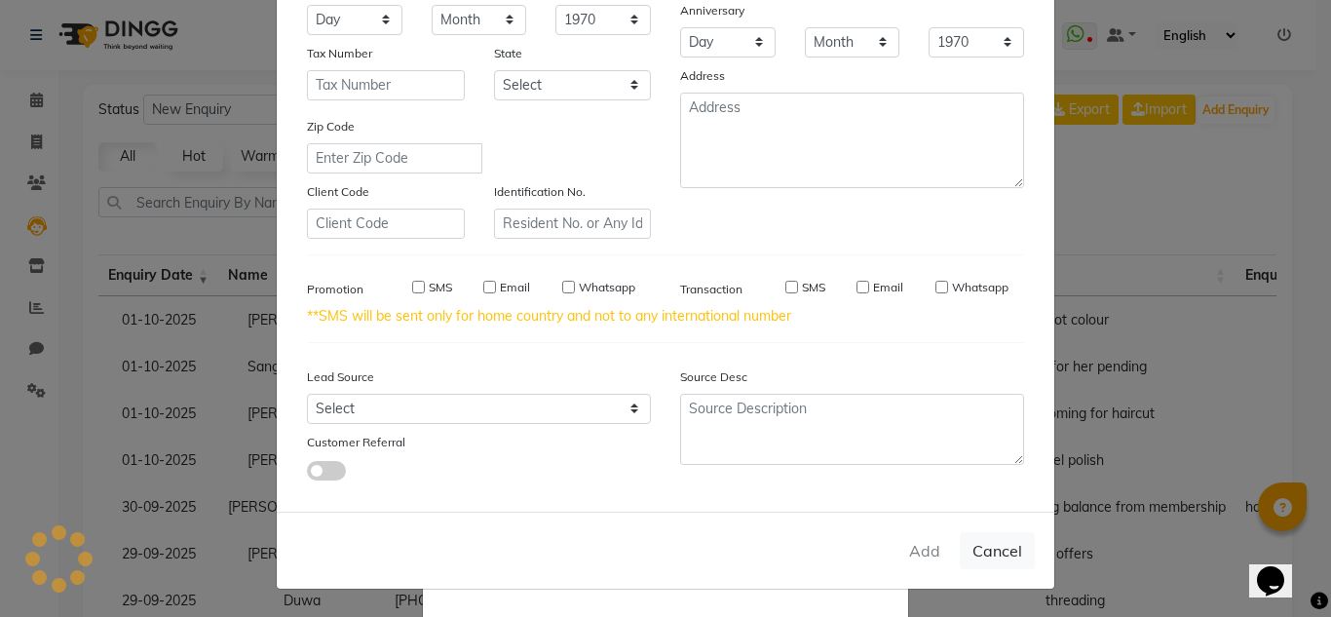
checkbox input "false"
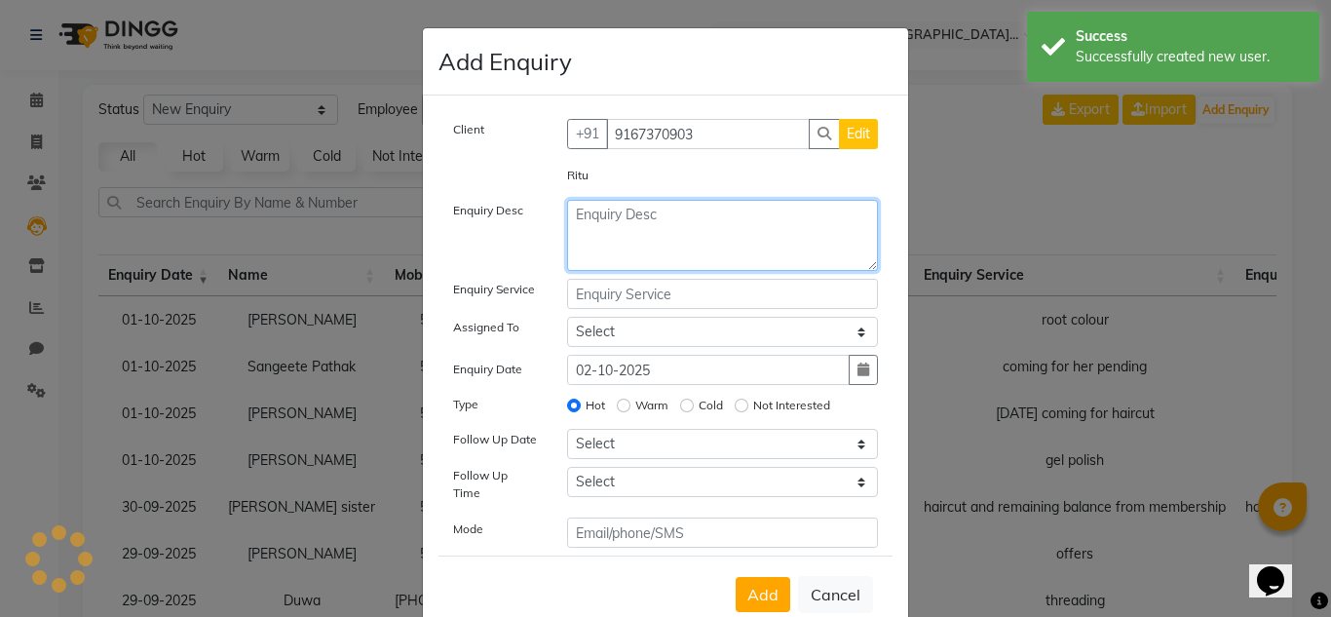
click at [597, 263] on textarea at bounding box center [723, 235] width 312 height 71
drag, startPoint x: 672, startPoint y: 218, endPoint x: 457, endPoint y: 205, distance: 215.7
click at [457, 205] on div "Enquiry Desc body massage" at bounding box center [665, 235] width 454 height 71
type textarea "body massage"
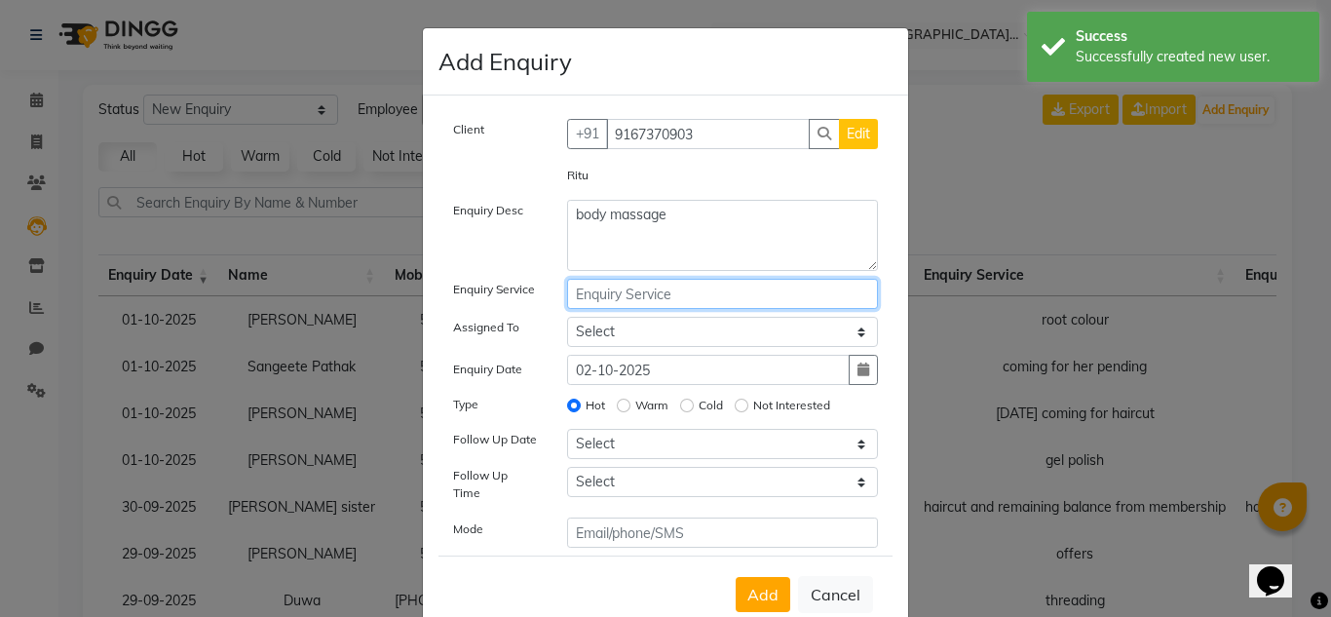
click at [606, 287] on input "text" at bounding box center [723, 294] width 312 height 30
paste input "body massage"
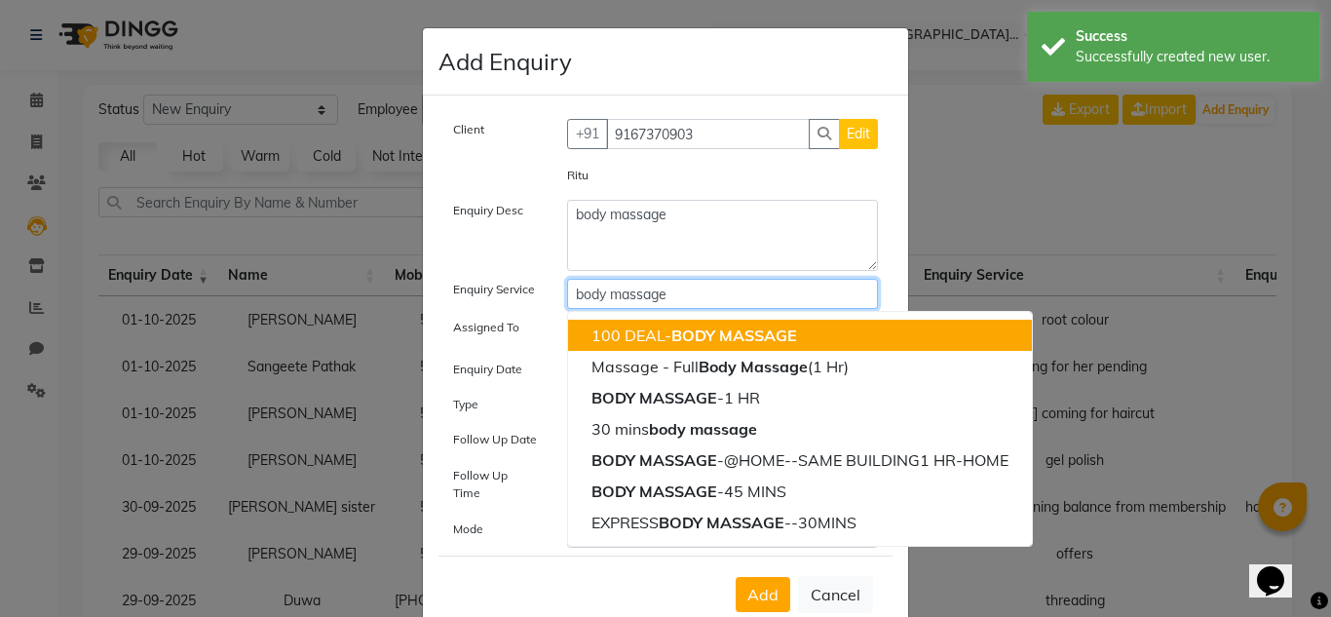
type input "body massage"
drag, startPoint x: 510, startPoint y: 343, endPoint x: 511, endPoint y: 332, distance: 10.8
click at [507, 338] on div "Assigned To" at bounding box center [495, 332] width 114 height 30
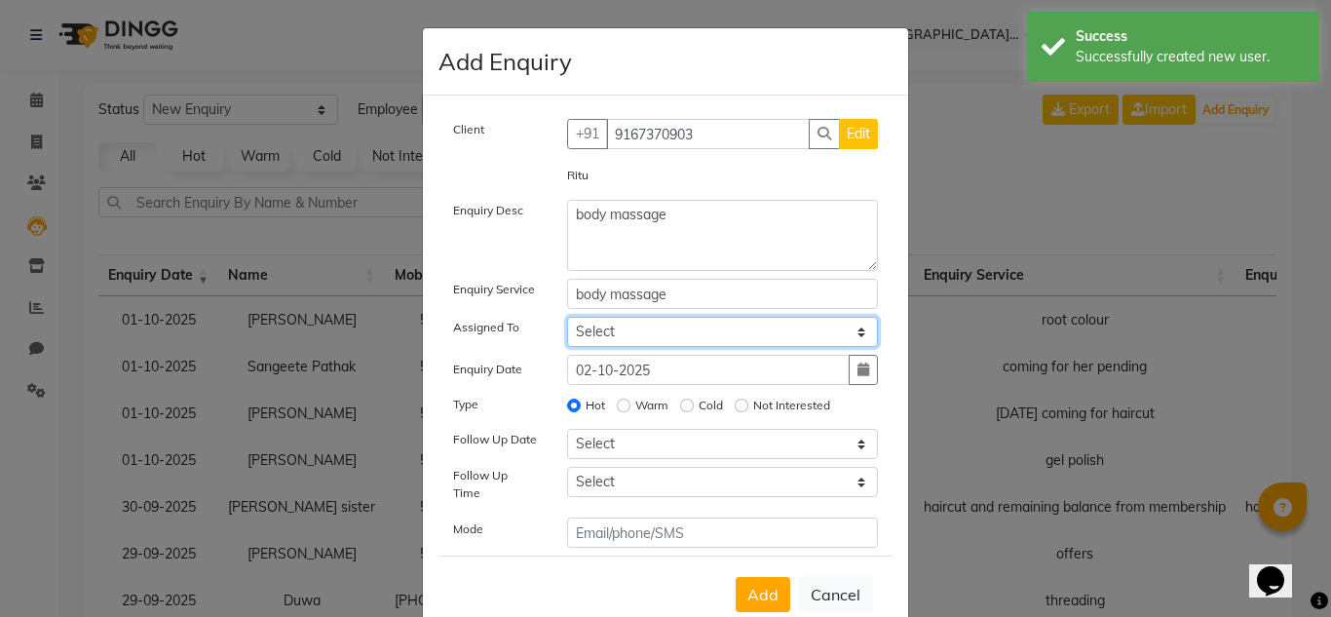
click at [590, 324] on select "Select DRIVER Huma [PERSON_NAME] Management [PERSON_NAME] Sales person [PERSON_…" at bounding box center [723, 332] width 312 height 30
select select "86370"
click at [567, 317] on select "Select DRIVER Huma [PERSON_NAME] Management [PERSON_NAME] Sales person [PERSON_…" at bounding box center [723, 332] width 312 height 30
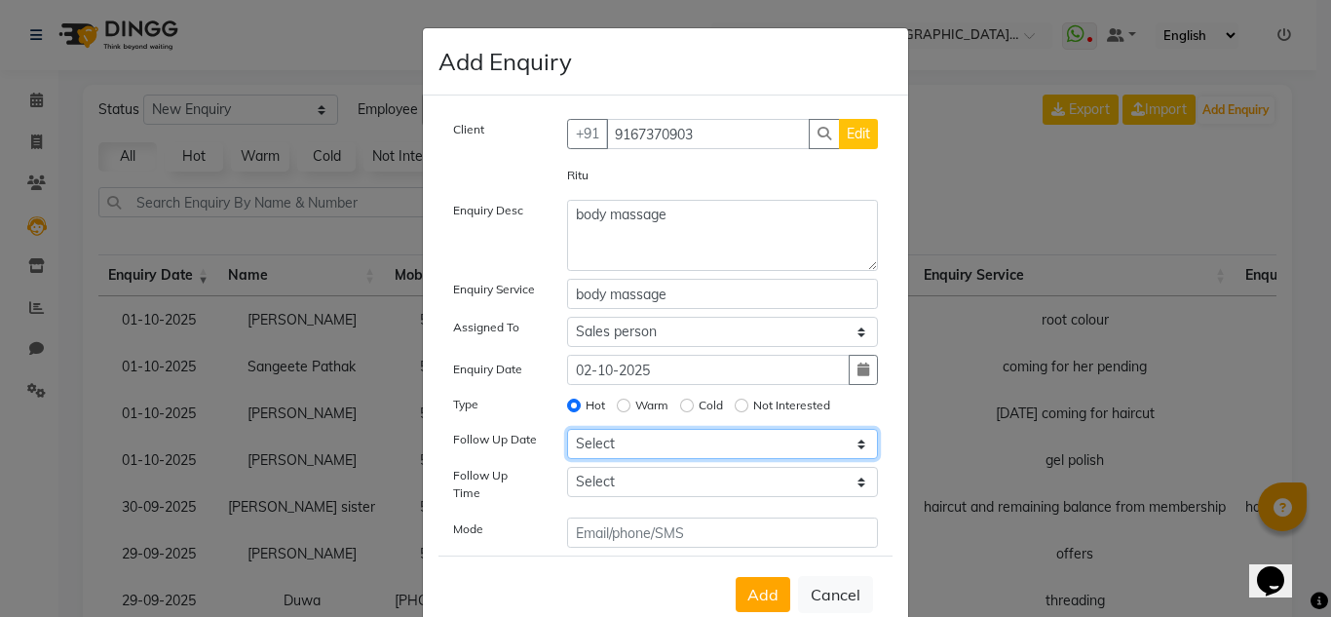
click at [652, 440] on select "Select [DATE] [DATE] [DATE] ([DATE]) [DATE] ([DATE]) [DATE] ([DATE]) [DATE] ([D…" at bounding box center [723, 444] width 312 height 30
select select "2025-10-02"
click at [567, 429] on select "Select [DATE] [DATE] [DATE] ([DATE]) [DATE] ([DATE]) [DATE] ([DATE]) [DATE] ([D…" at bounding box center [723, 444] width 312 height 30
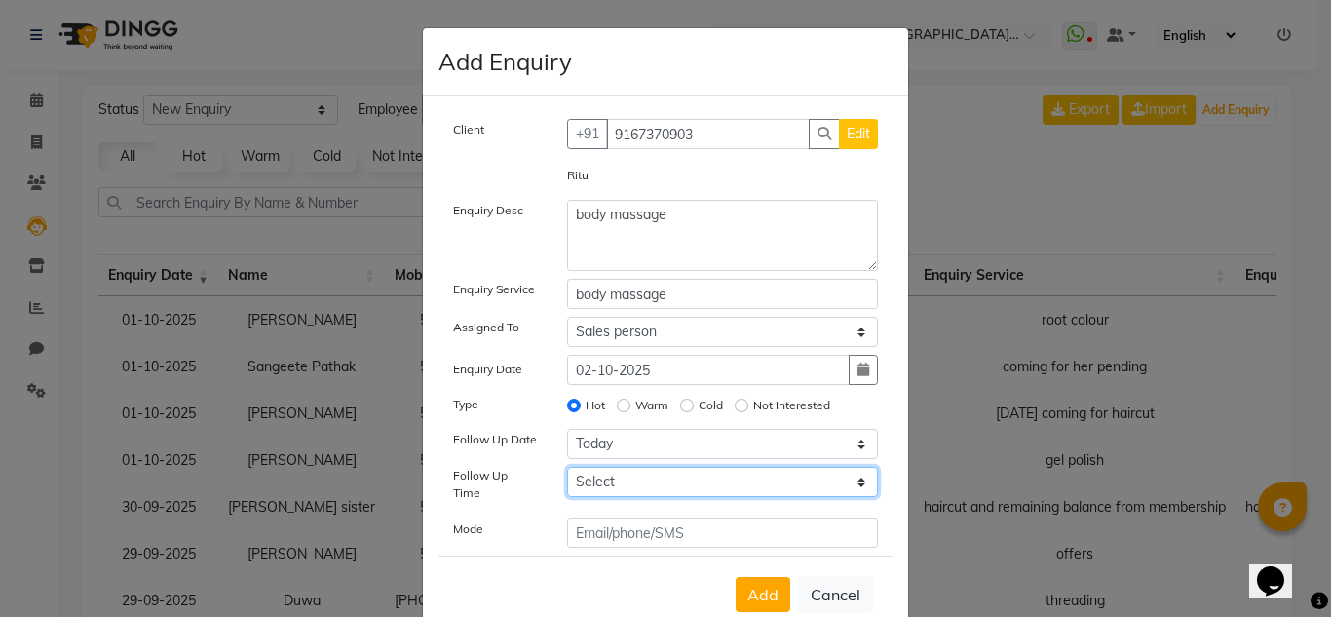
click at [687, 477] on select "Select 07:00 AM 07:15 AM 07:30 AM 07:45 AM 08:00 AM 08:15 AM 08:30 AM 08:45 AM …" at bounding box center [723, 482] width 312 height 30
select select "750"
click at [567, 467] on select "Select 07:00 AM 07:15 AM 07:30 AM 07:45 AM 08:00 AM 08:15 AM 08:30 AM 08:45 AM …" at bounding box center [723, 482] width 312 height 30
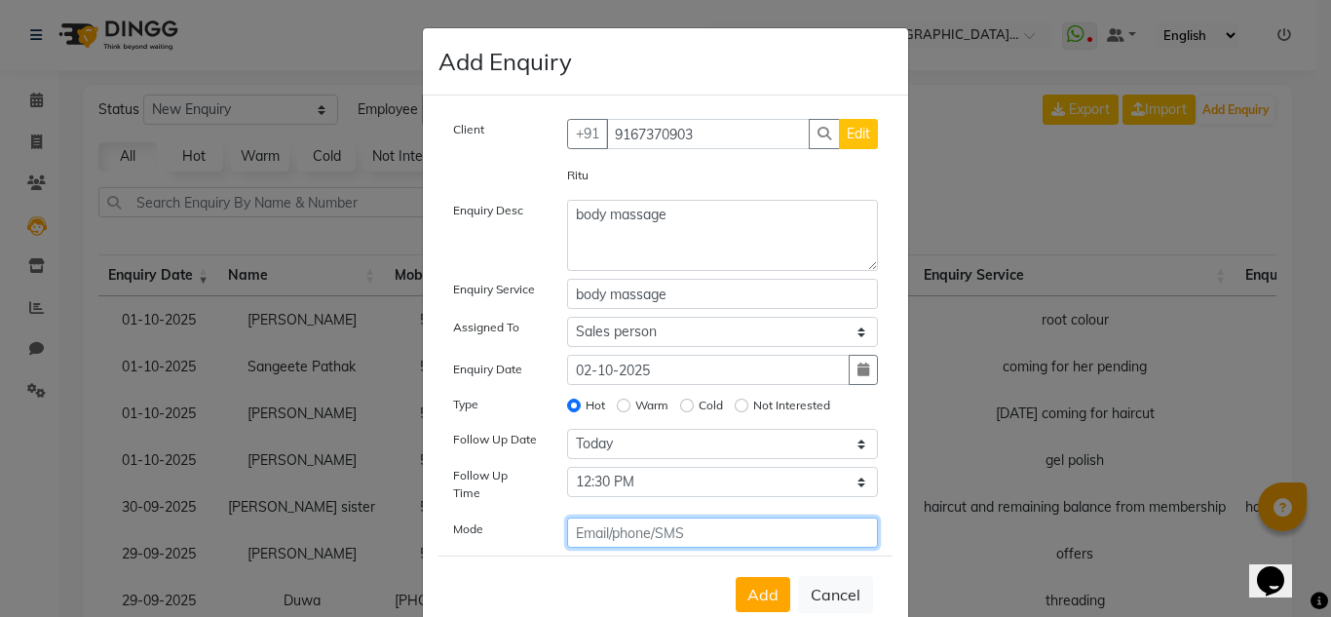
click at [638, 517] on input "text" at bounding box center [723, 532] width 312 height 30
type input "phone"
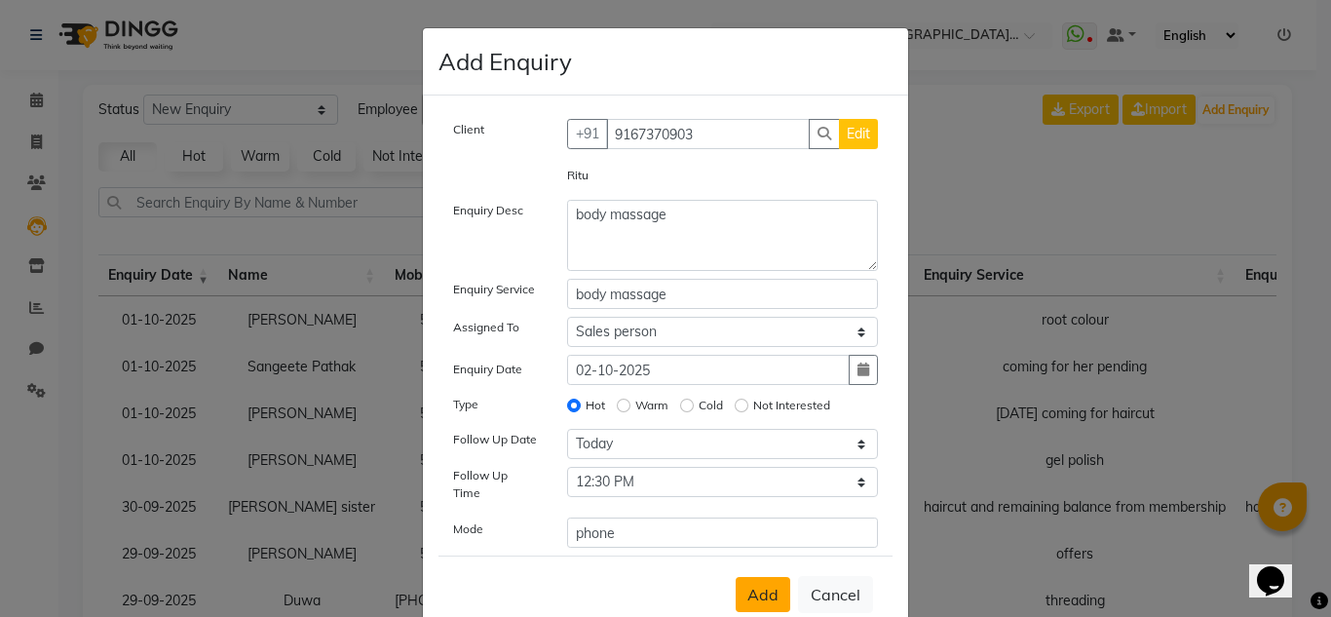
click at [736, 580] on button "Add" at bounding box center [763, 594] width 55 height 35
select select
radio input "false"
select select
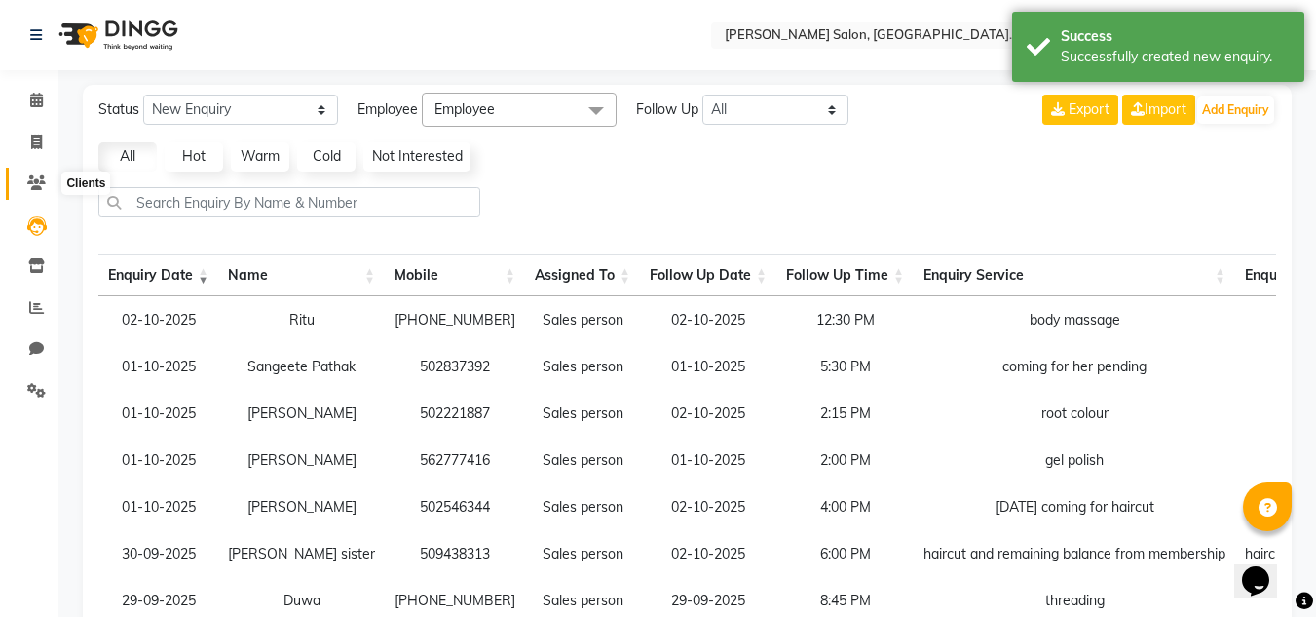
click at [34, 194] on span at bounding box center [36, 183] width 34 height 22
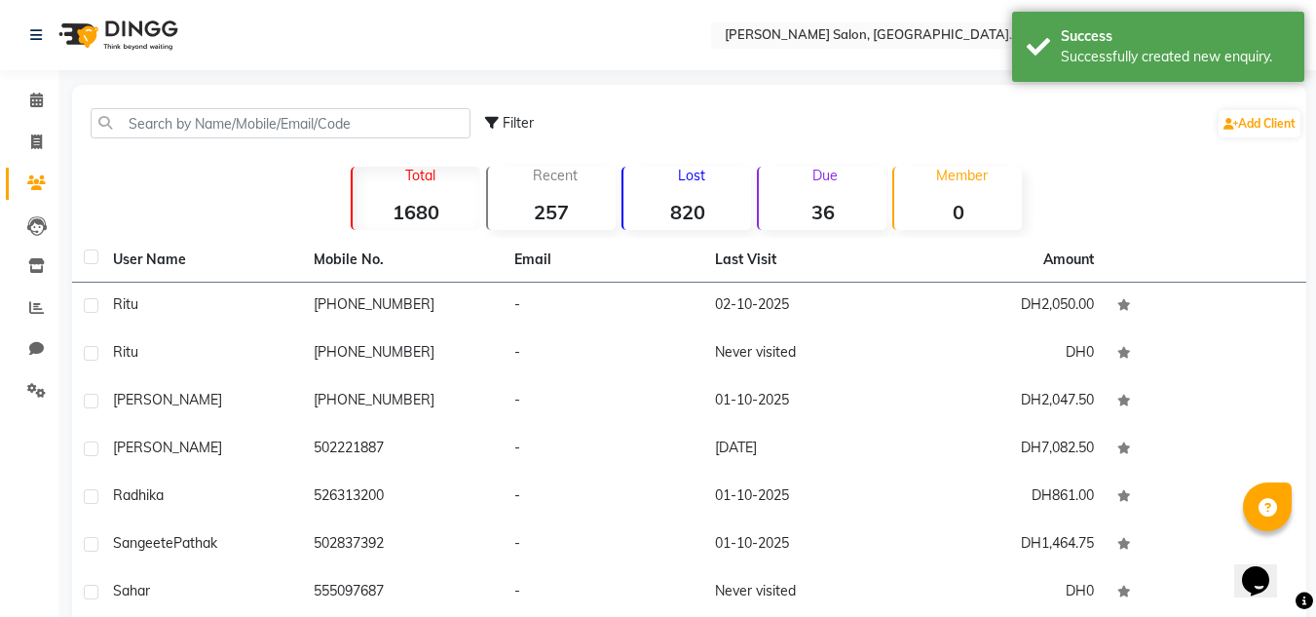
click at [204, 307] on div "Ritu" at bounding box center [201, 304] width 177 height 20
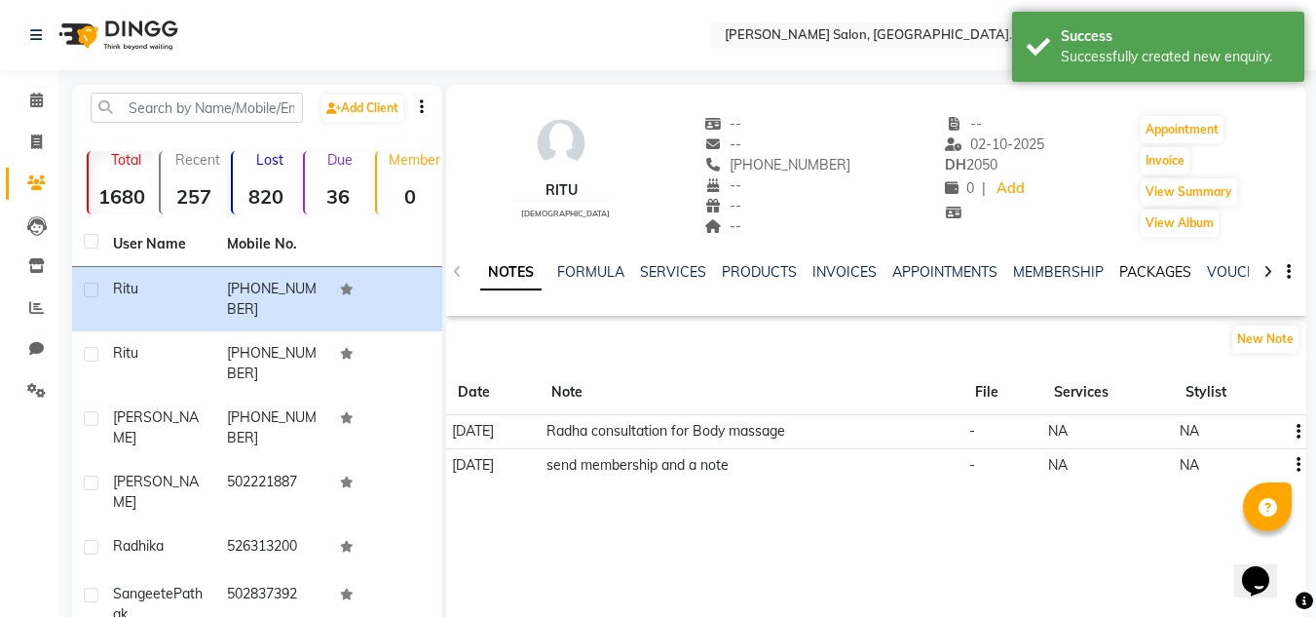
click at [1159, 274] on link "PACKAGES" at bounding box center [1155, 272] width 72 height 18
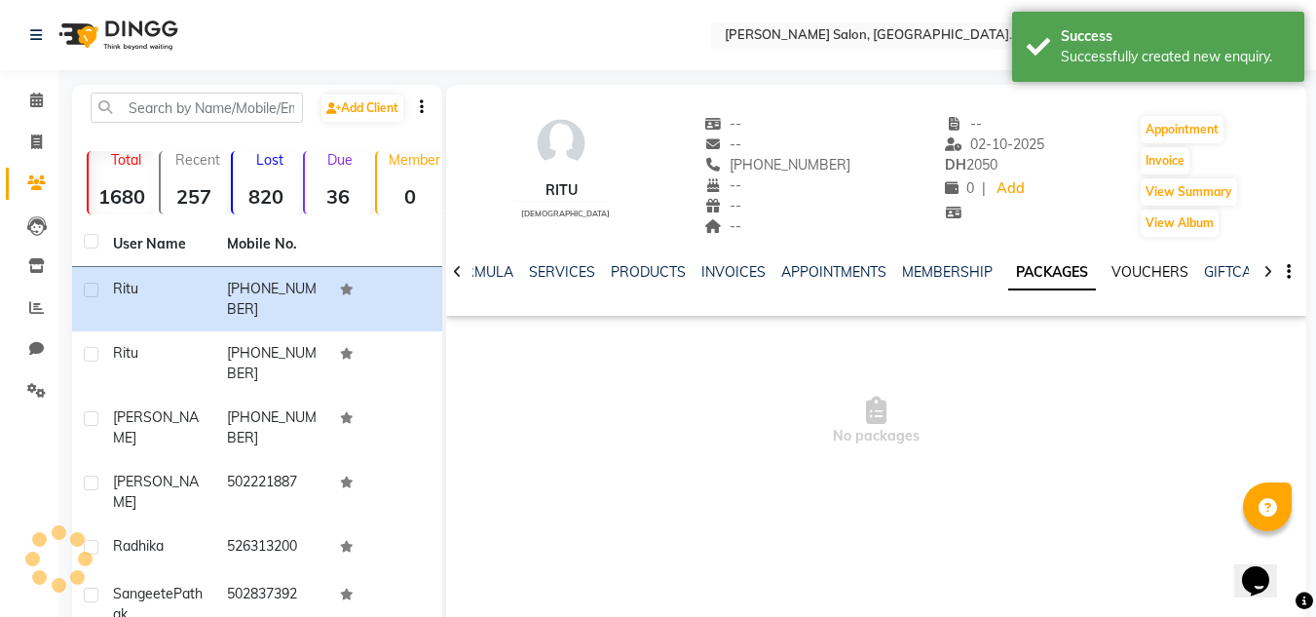
click at [1140, 268] on link "VOUCHERS" at bounding box center [1150, 272] width 77 height 18
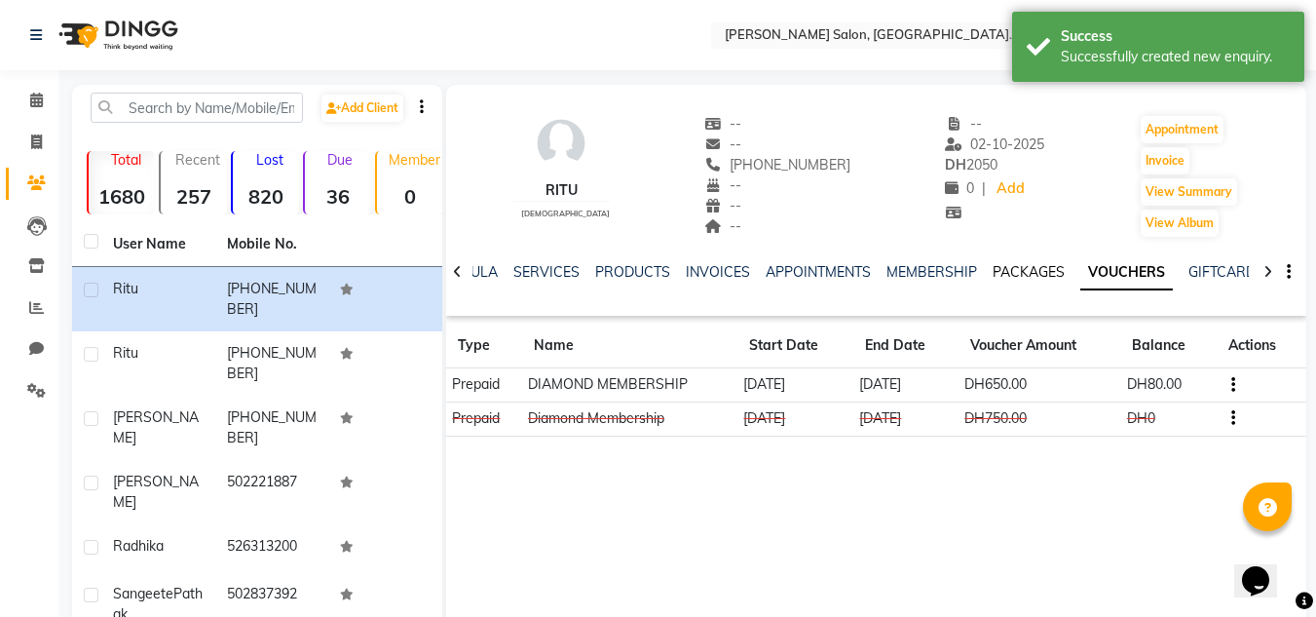
click at [1021, 278] on link "PACKAGES" at bounding box center [1029, 272] width 72 height 18
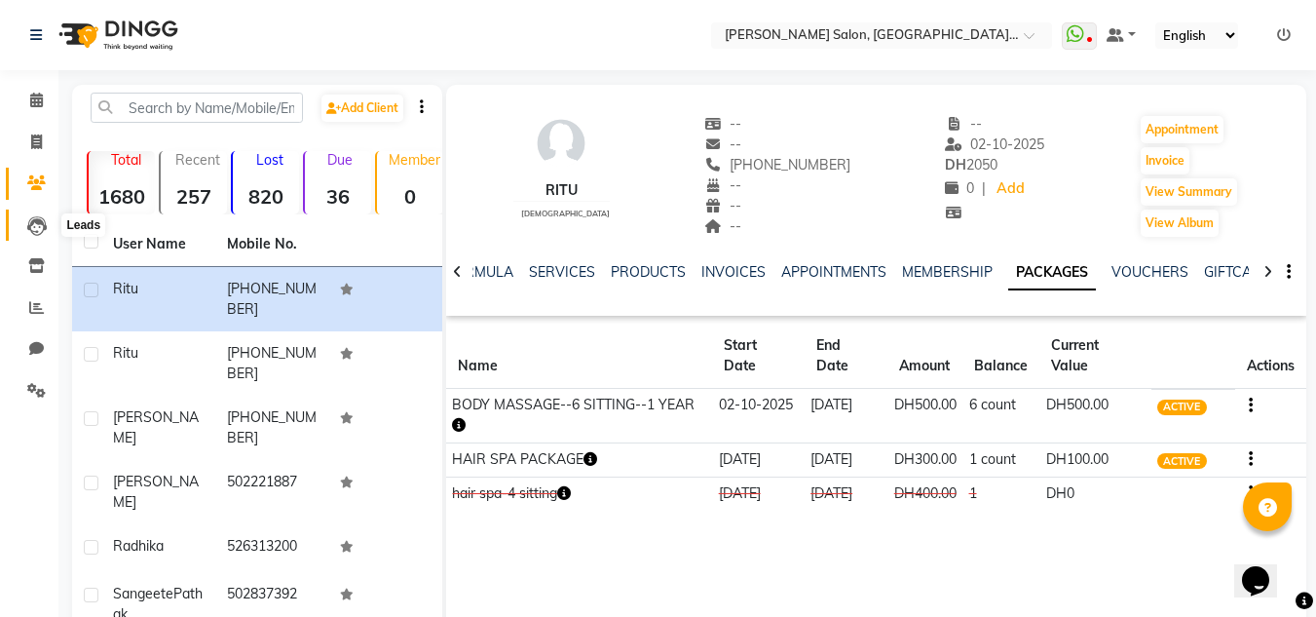
click at [49, 227] on span at bounding box center [36, 225] width 34 height 22
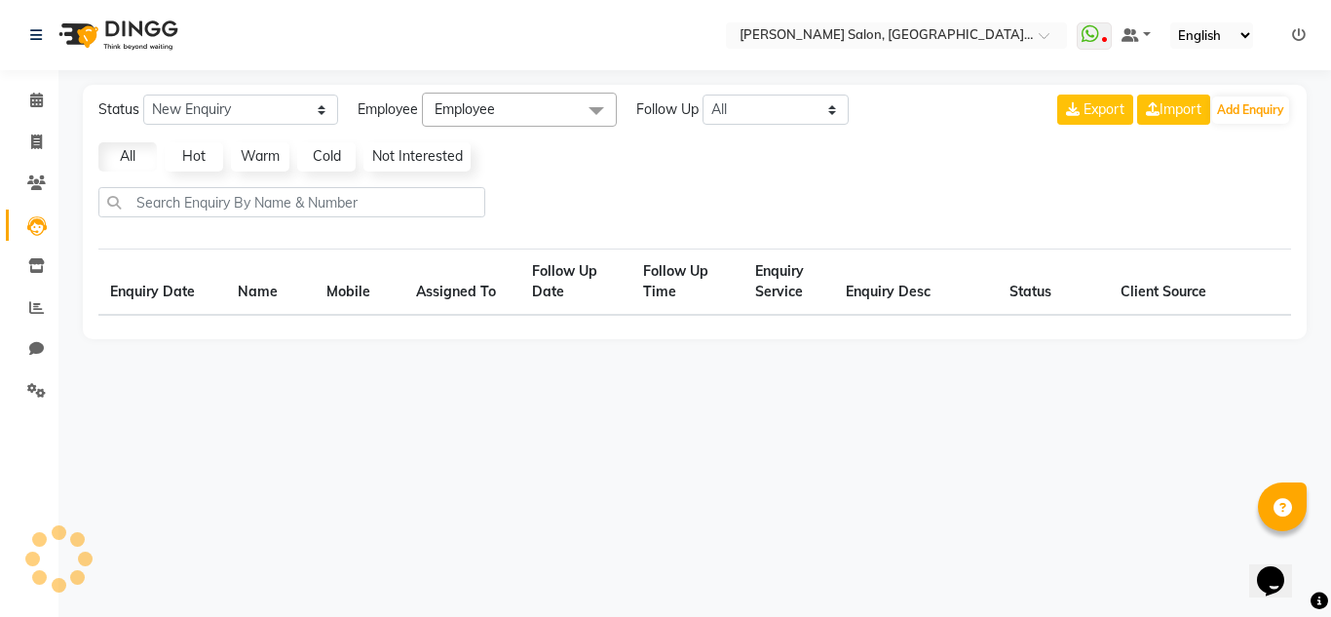
select select "10"
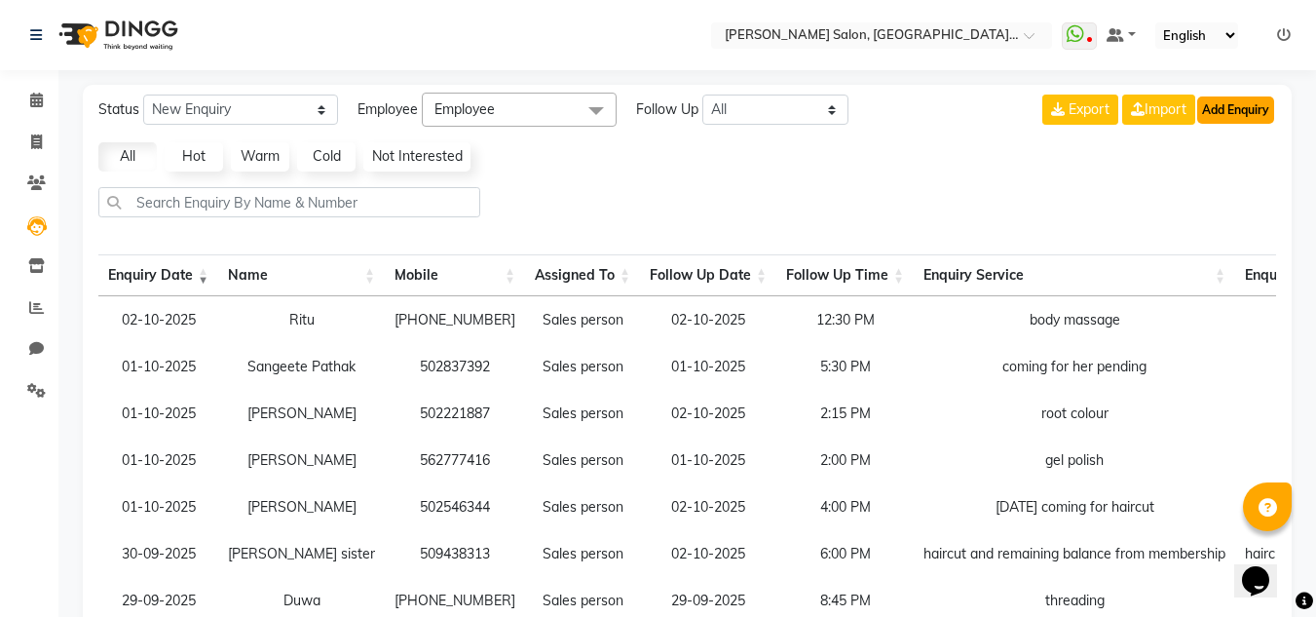
click at [1244, 121] on button "Add Enquiry" at bounding box center [1235, 109] width 77 height 27
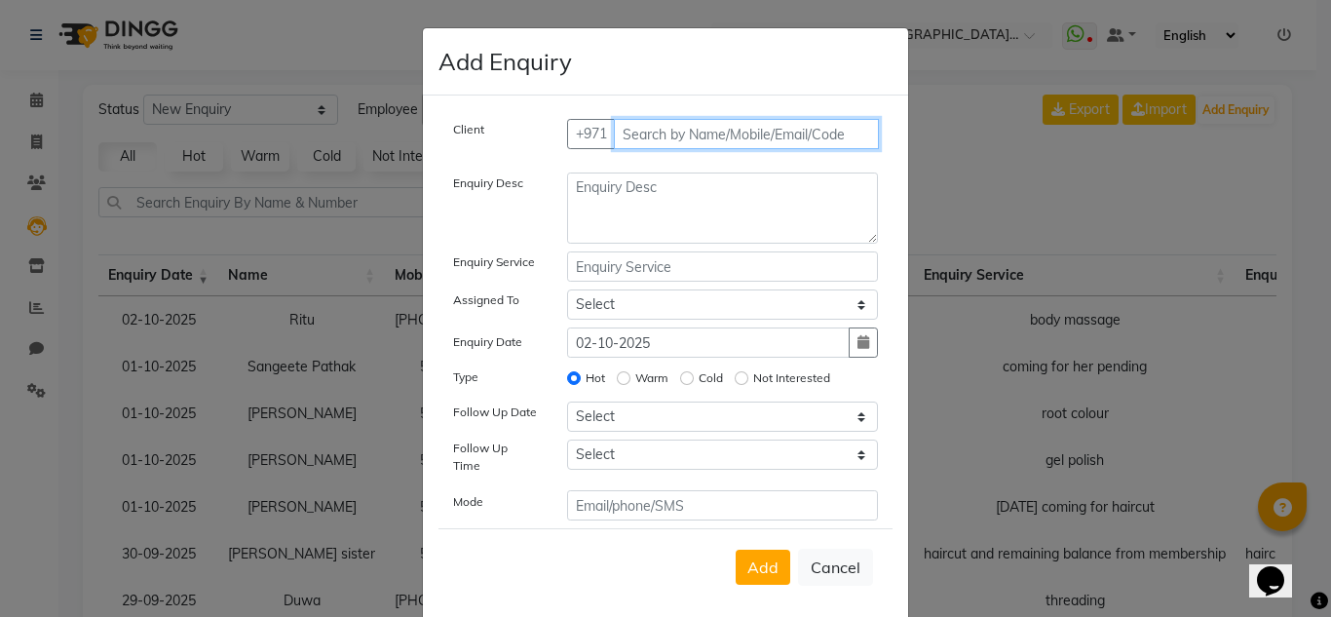
click at [732, 148] on input "text" at bounding box center [747, 134] width 266 height 30
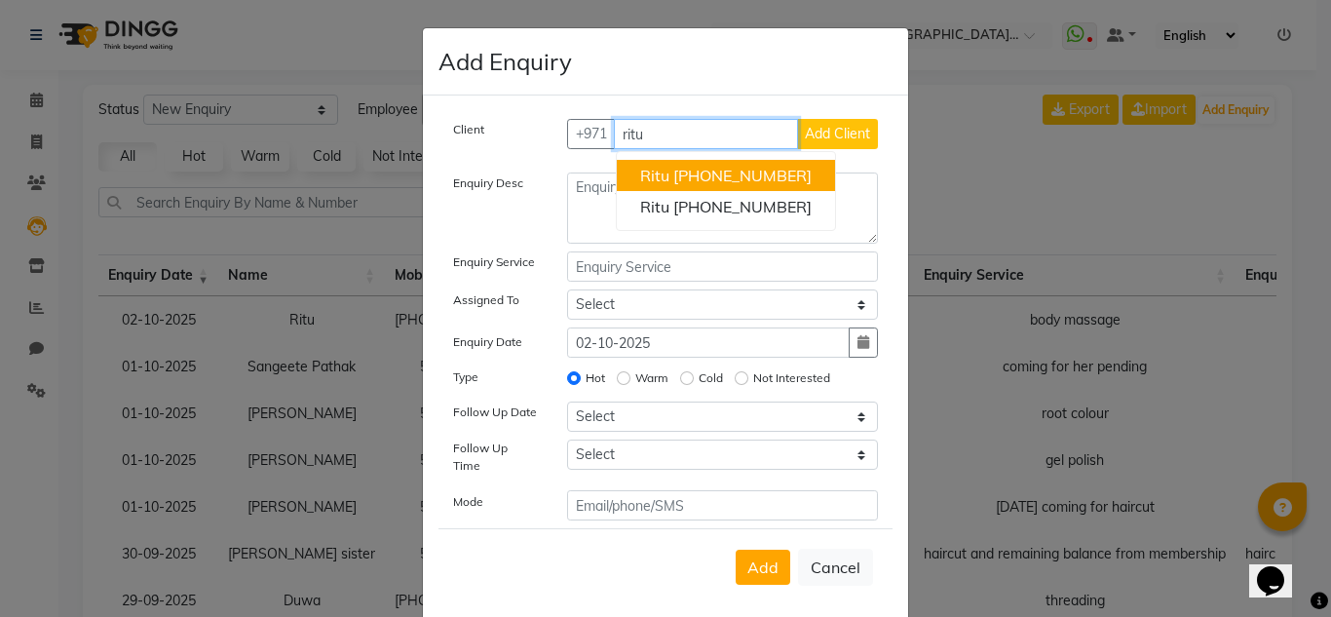
click at [777, 185] on button "Ritu [PHONE_NUMBER]" at bounding box center [726, 175] width 218 height 31
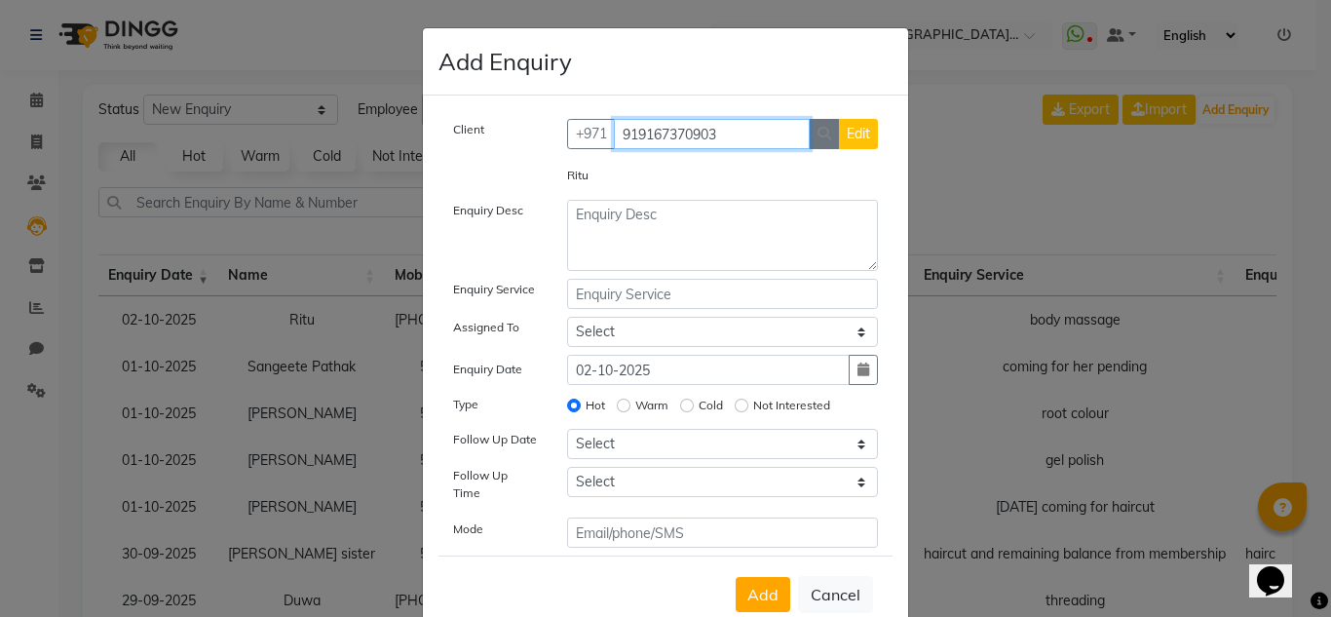
type input "919167370903"
click at [809, 135] on button "button" at bounding box center [824, 134] width 31 height 30
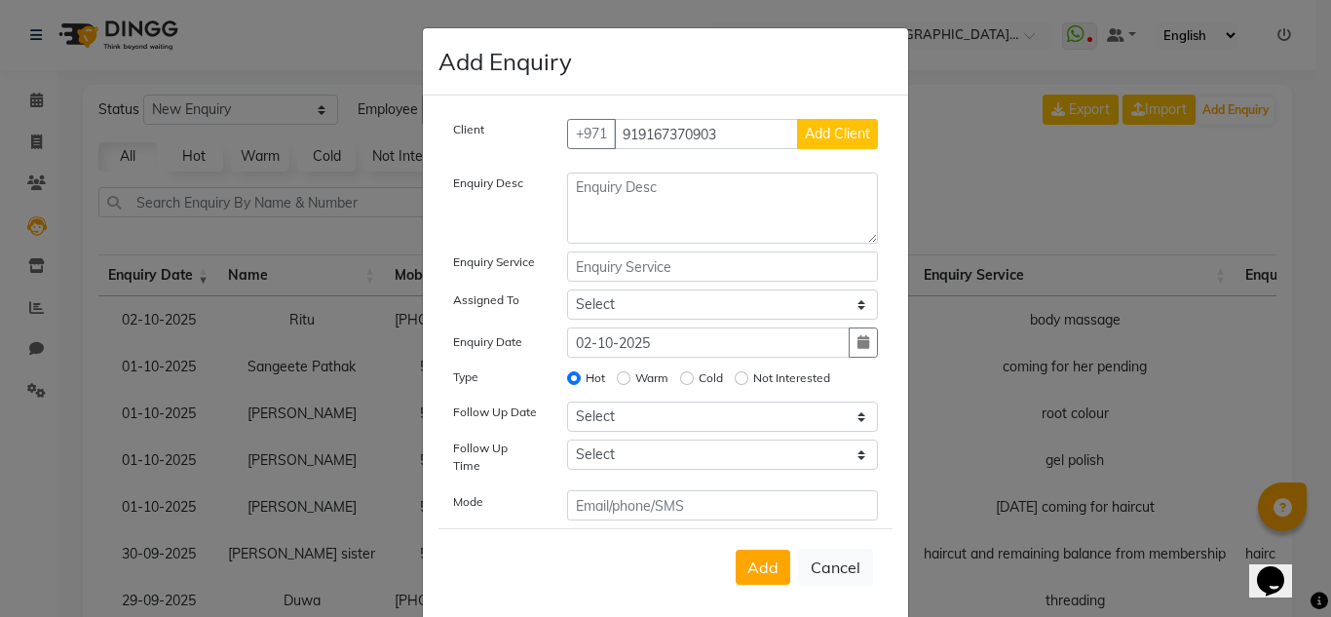
click at [819, 137] on span "Add Client" at bounding box center [837, 134] width 65 height 18
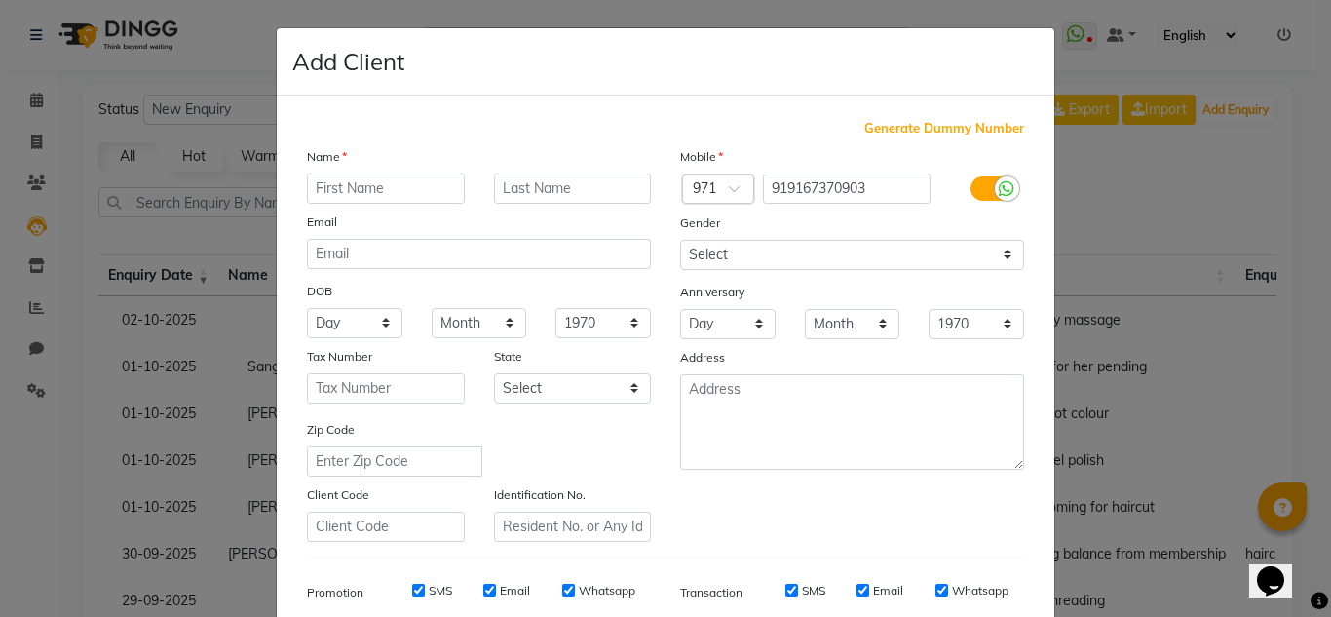
drag, startPoint x: 712, startPoint y: 177, endPoint x: 671, endPoint y: 172, distance: 41.2
click at [671, 173] on div "Country Code × 971" at bounding box center [712, 188] width 94 height 31
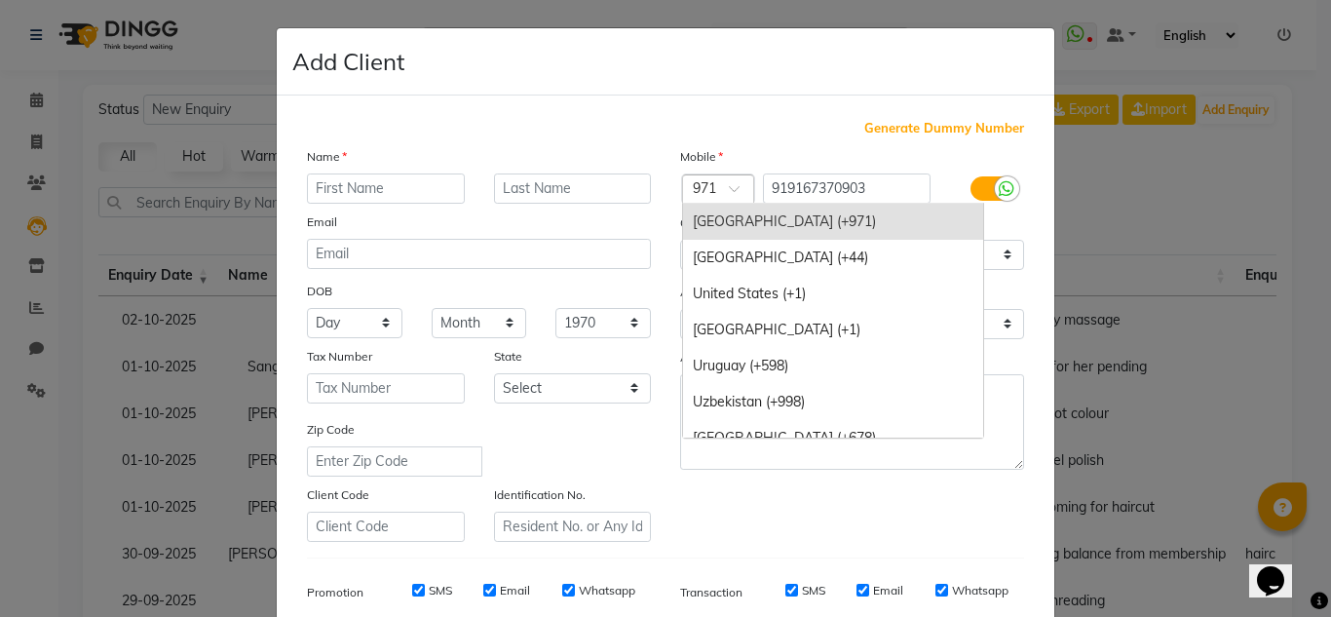
click at [708, 186] on div at bounding box center [718, 190] width 70 height 20
click at [732, 188] on span at bounding box center [741, 194] width 24 height 20
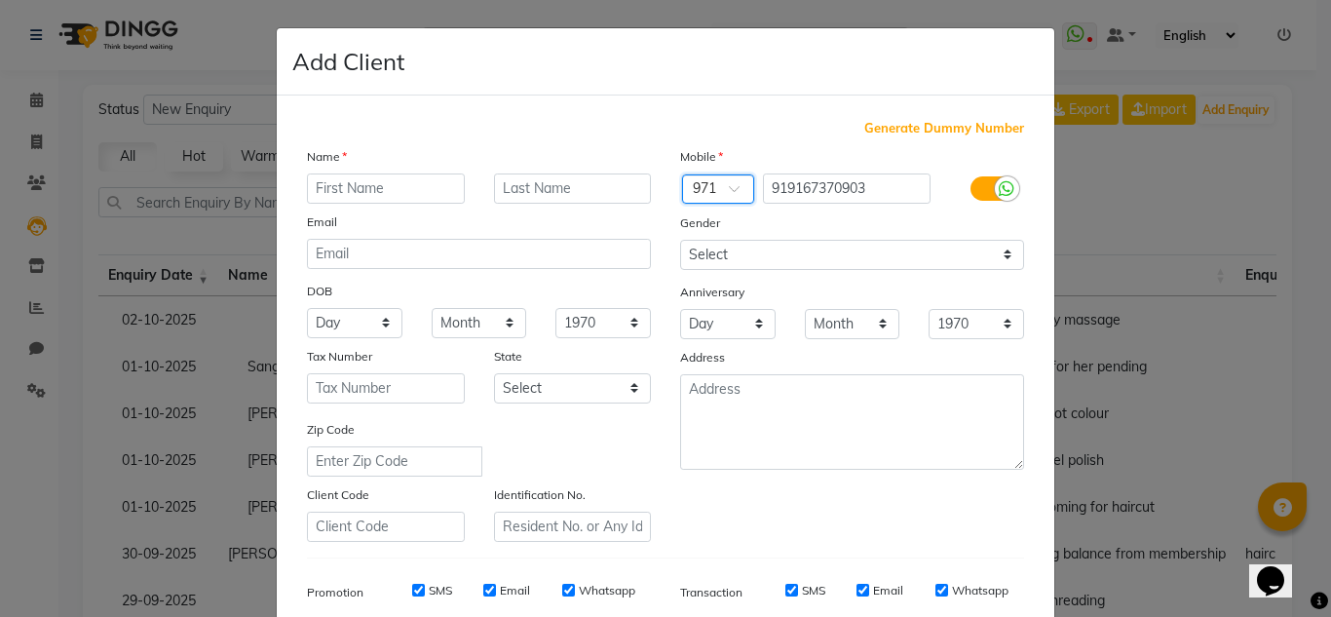
click at [736, 192] on span at bounding box center [741, 194] width 24 height 20
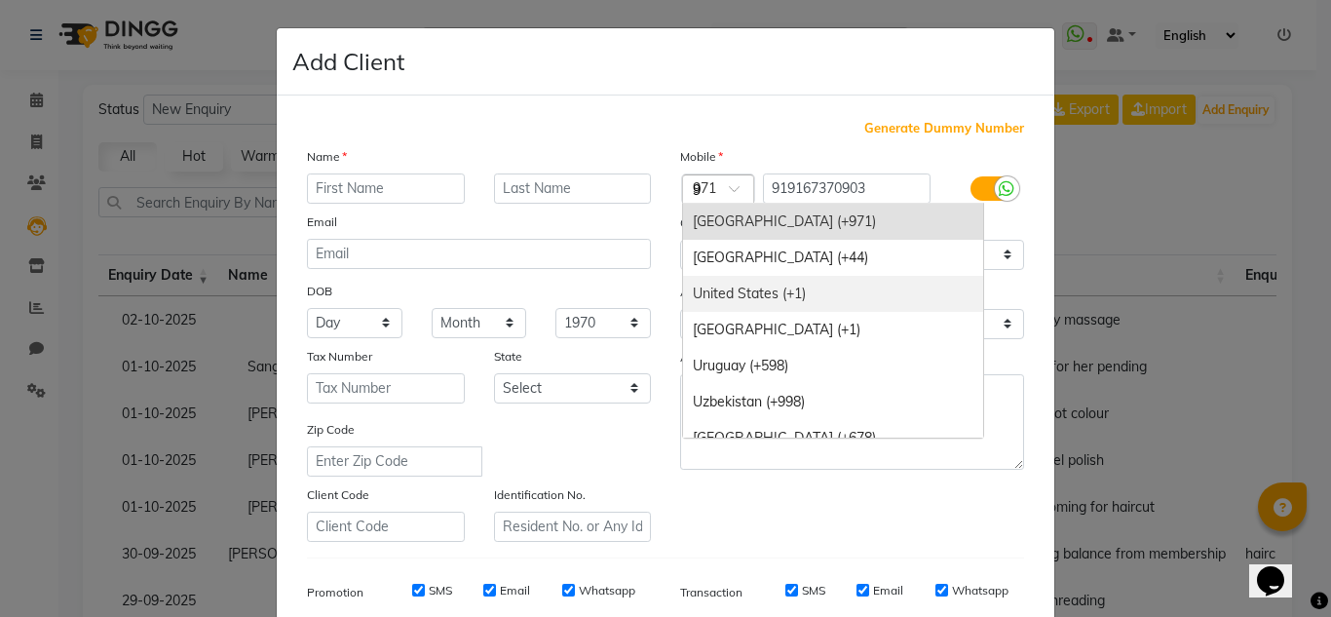
scroll to position [2037, 0]
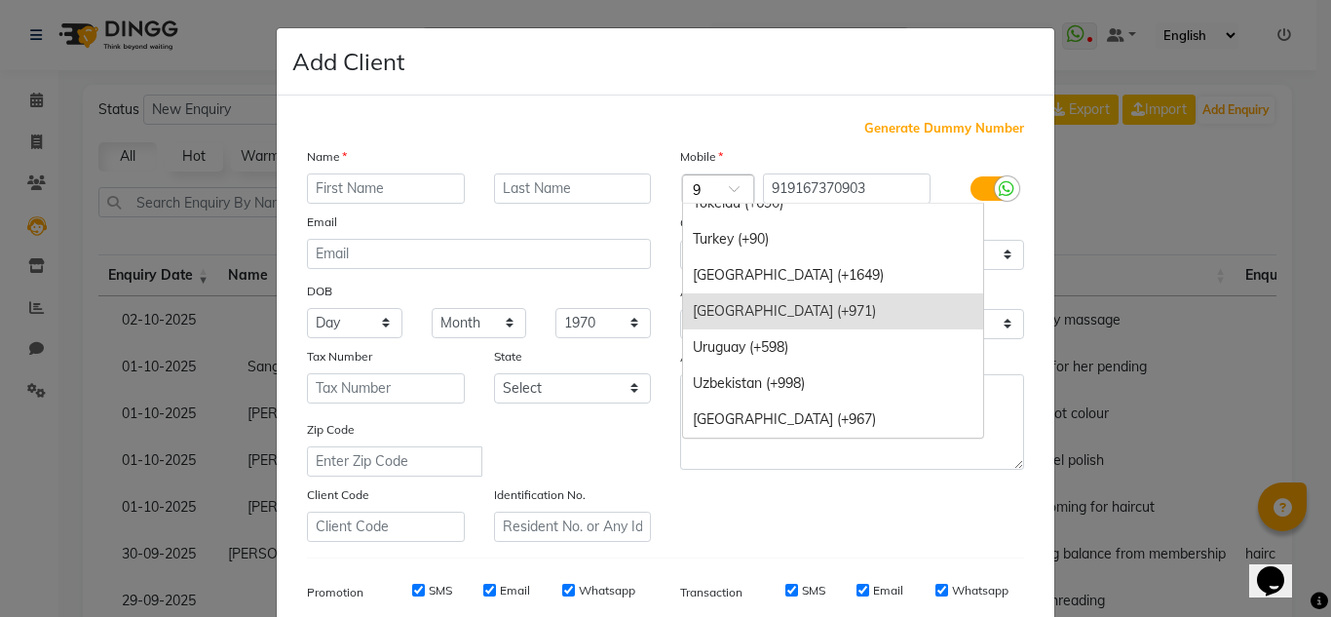
type input "91"
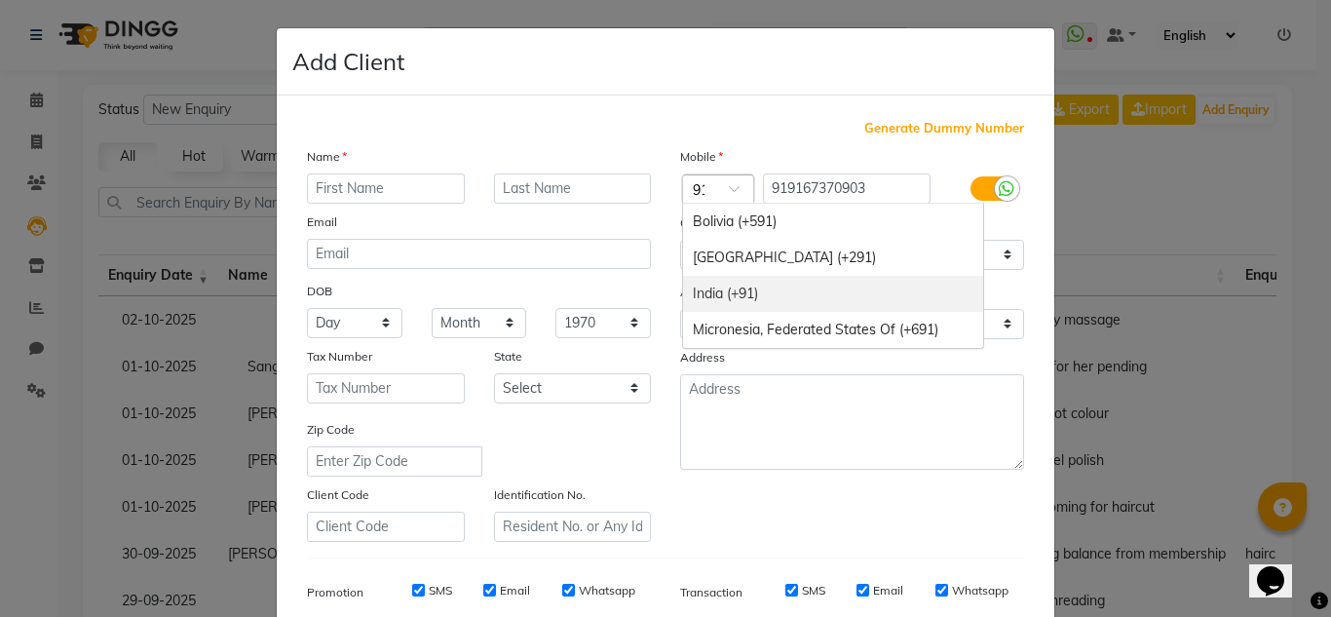
scroll to position [0, 0]
click at [758, 284] on div "India (+91)" at bounding box center [833, 294] width 300 height 36
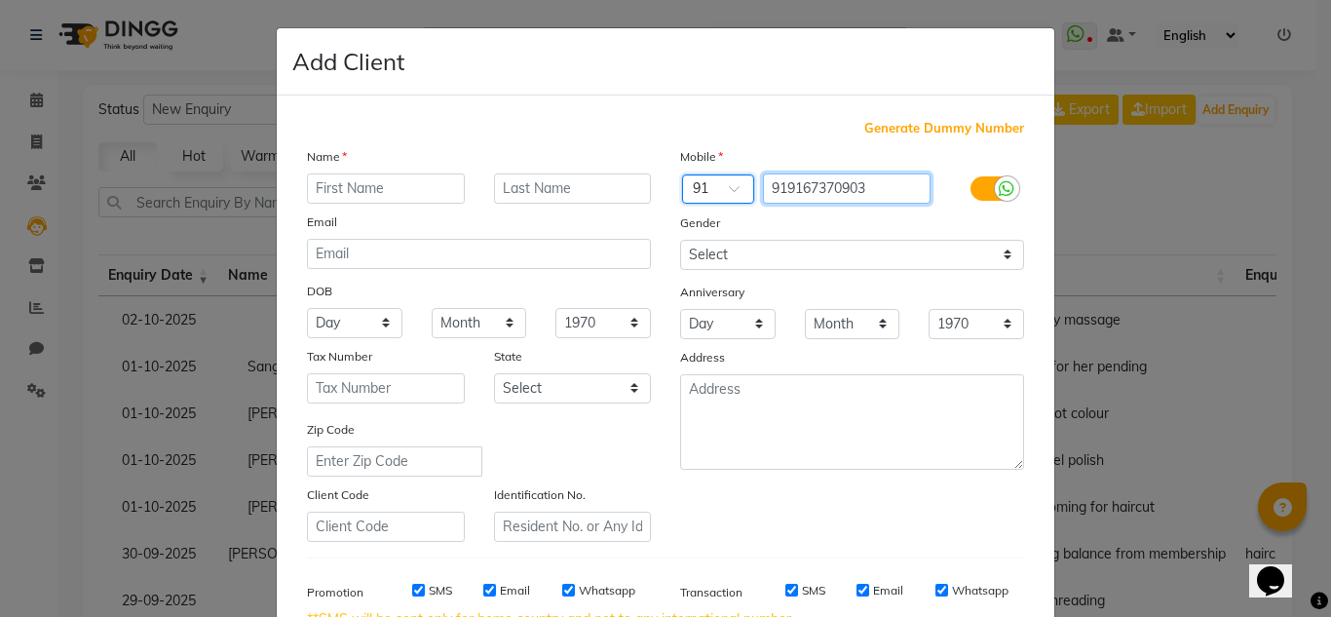
click at [780, 186] on input "919167370903" at bounding box center [847, 188] width 169 height 30
type input "9167370903"
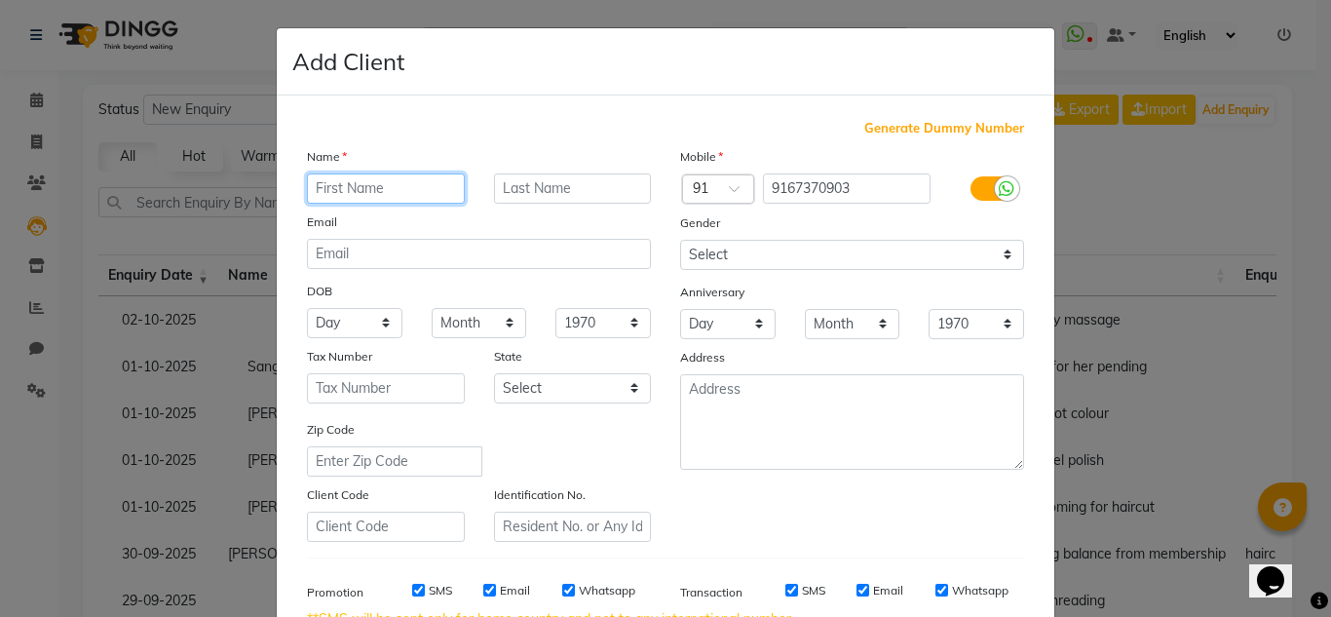
click at [371, 180] on input "text" at bounding box center [386, 188] width 158 height 30
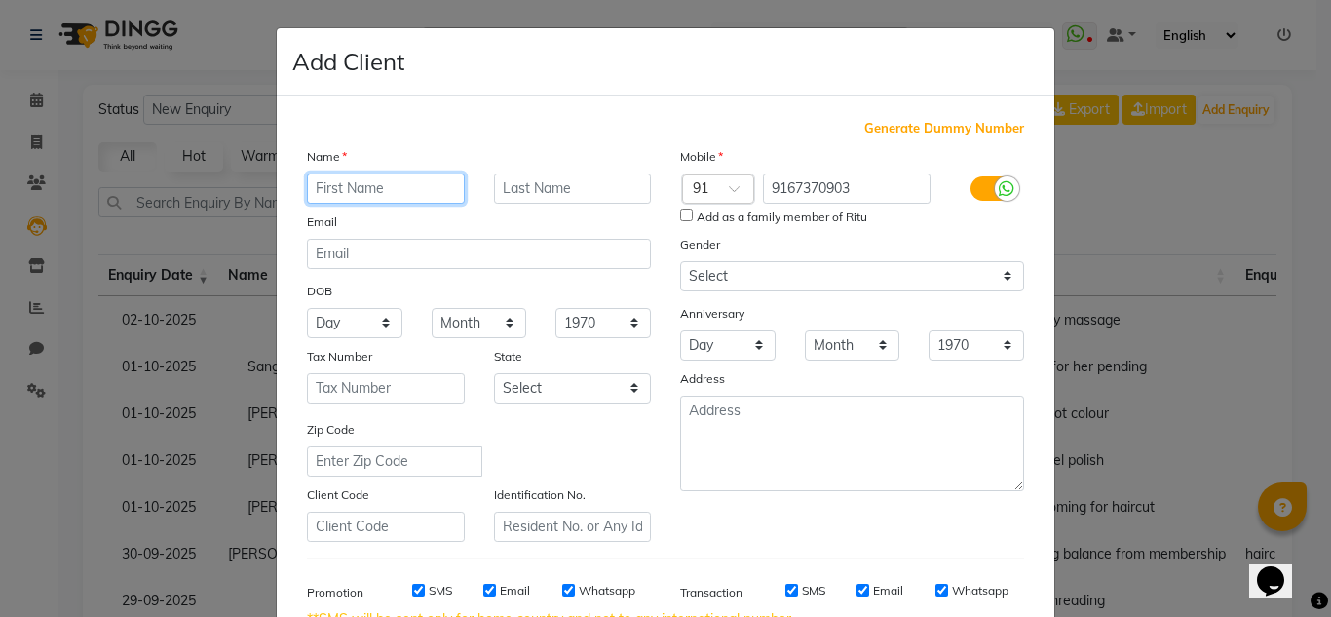
type input "e"
type input "Ritu"
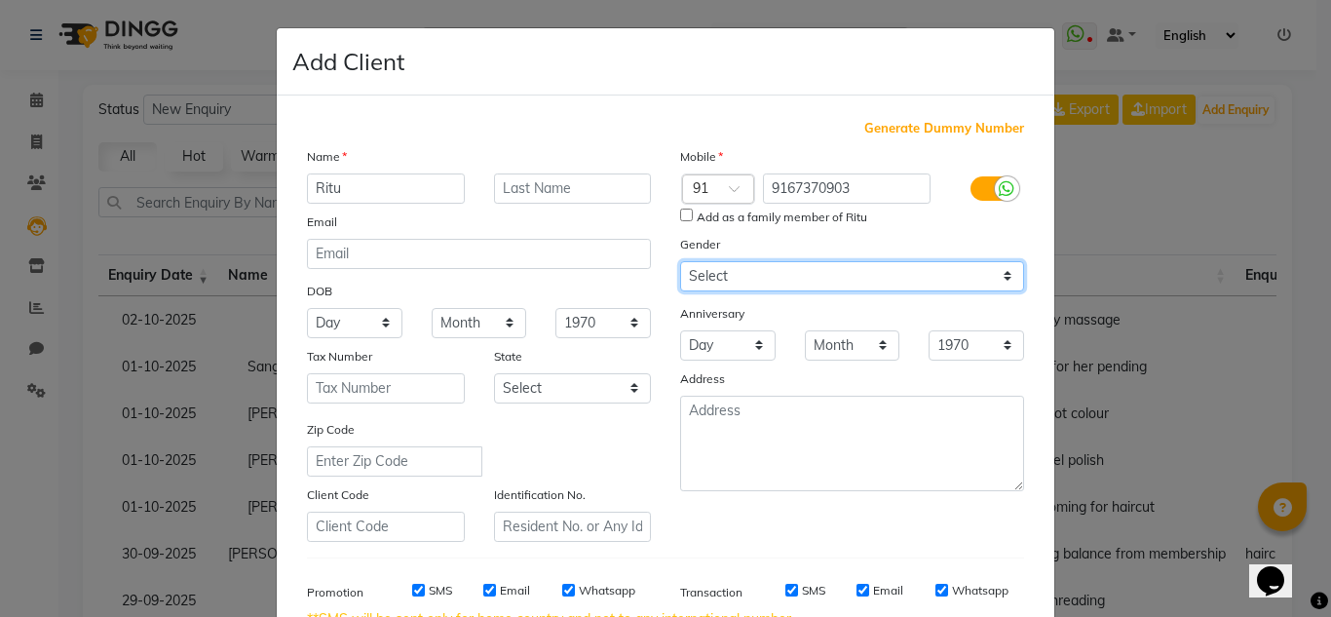
drag, startPoint x: 722, startPoint y: 269, endPoint x: 721, endPoint y: 290, distance: 21.5
click at [721, 272] on select "Select [DEMOGRAPHIC_DATA] [DEMOGRAPHIC_DATA] Other Prefer Not To Say" at bounding box center [852, 276] width 344 height 30
select select "[DEMOGRAPHIC_DATA]"
click at [680, 261] on select "Select [DEMOGRAPHIC_DATA] [DEMOGRAPHIC_DATA] Other Prefer Not To Say" at bounding box center [852, 276] width 344 height 30
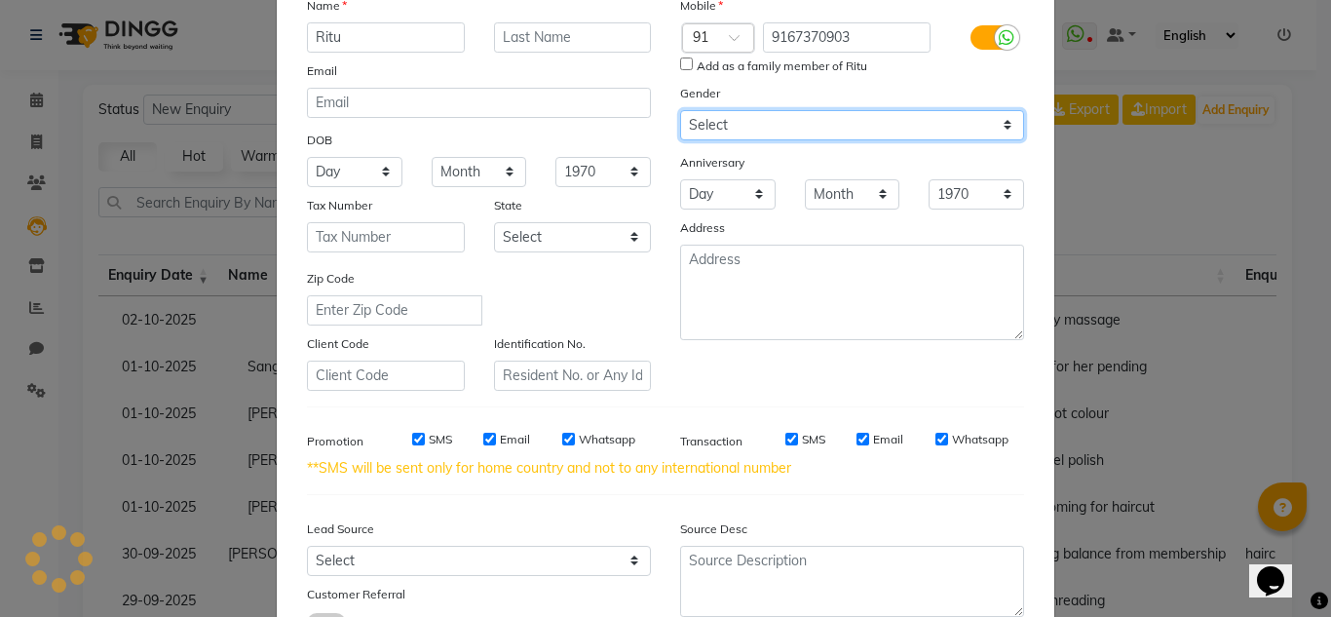
scroll to position [292, 0]
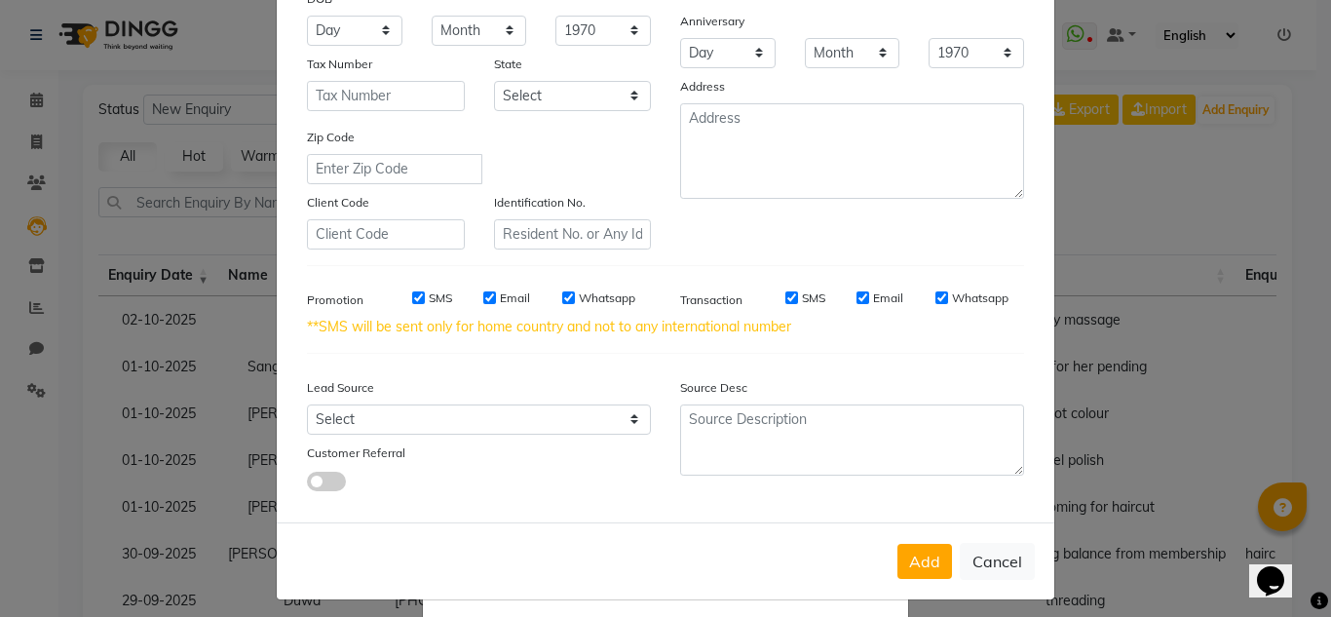
click at [890, 555] on div "Add Cancel" at bounding box center [665, 560] width 777 height 77
click at [903, 558] on button "Add" at bounding box center [924, 561] width 55 height 35
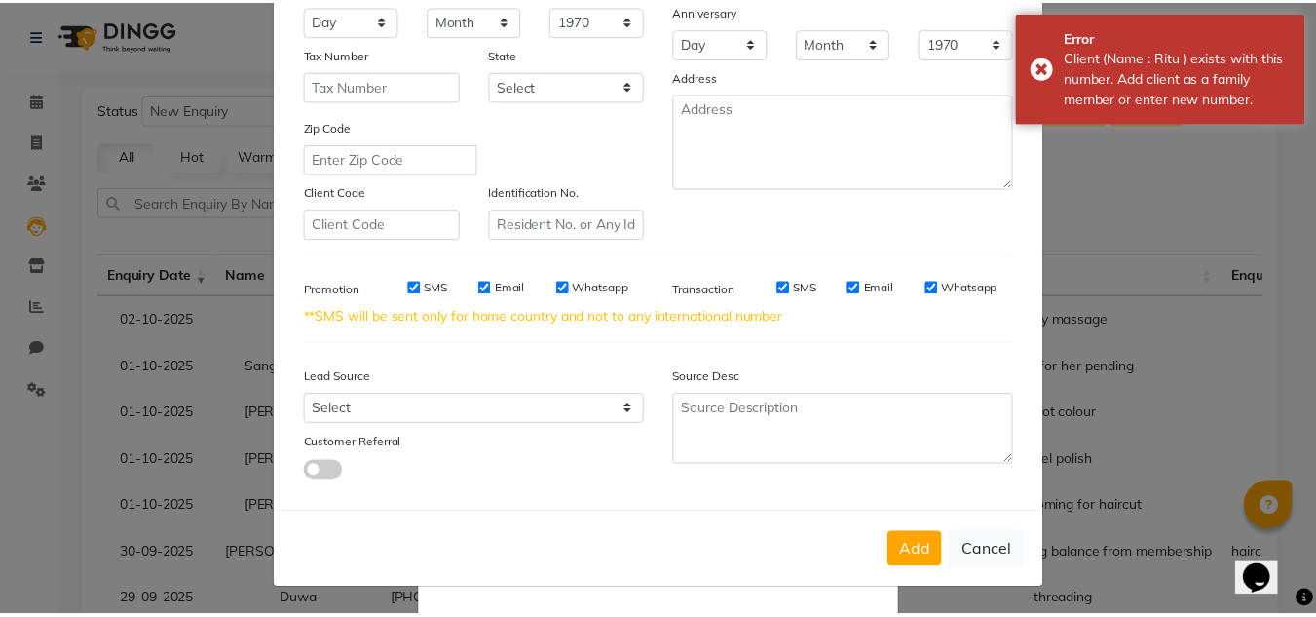
scroll to position [303, 0]
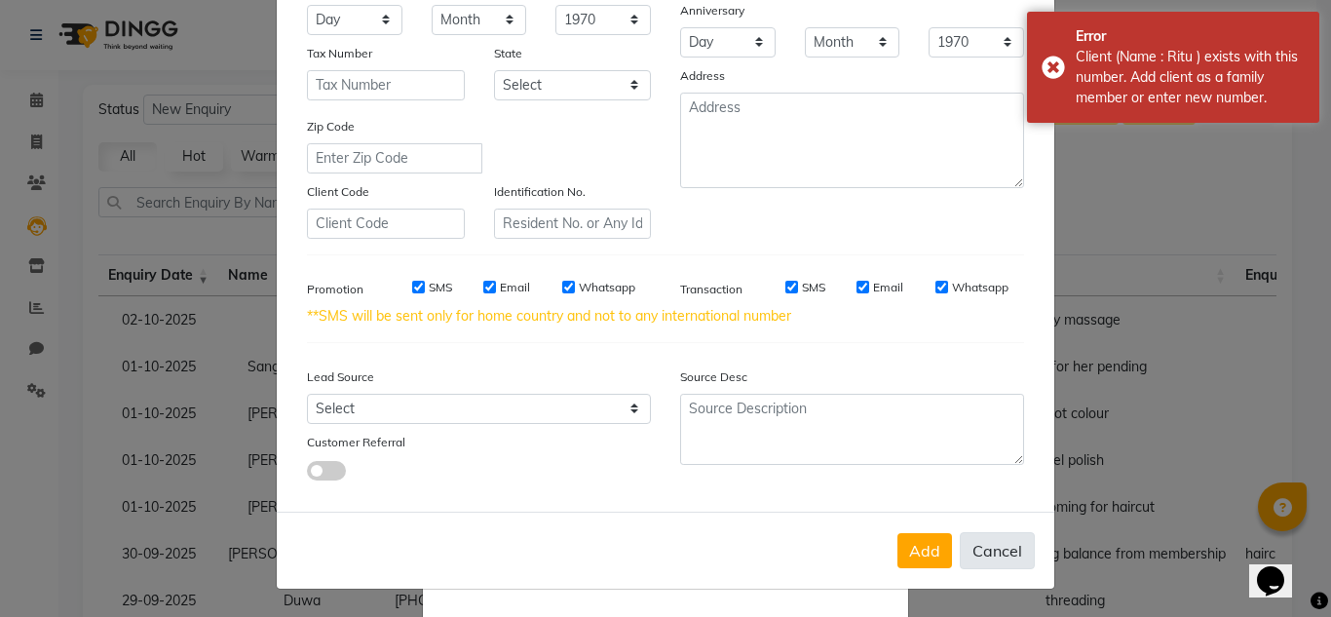
click at [975, 552] on button "Cancel" at bounding box center [997, 550] width 75 height 37
select select
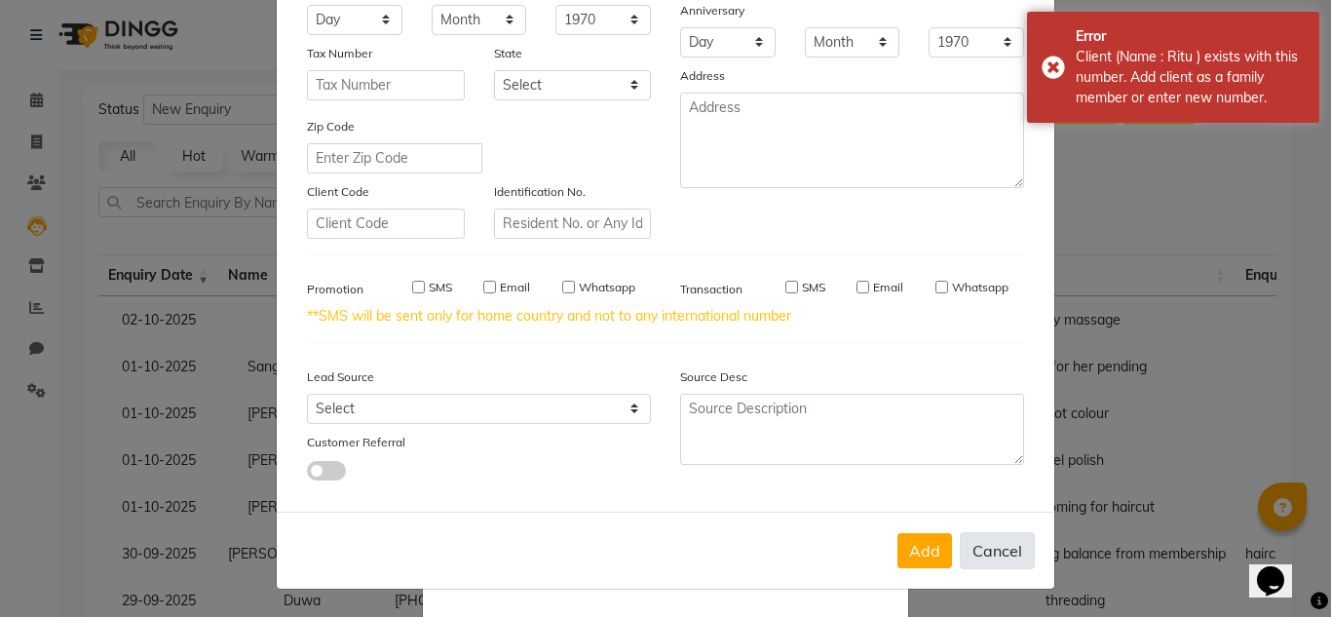
select select
checkbox input "false"
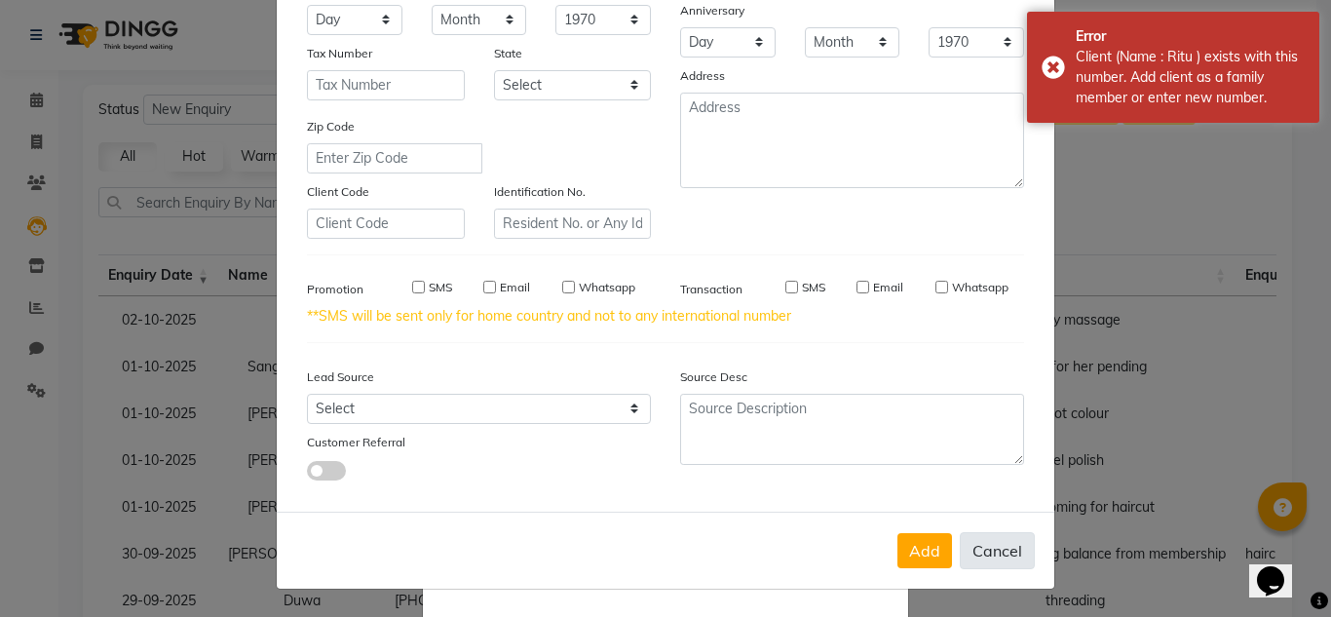
checkbox input "false"
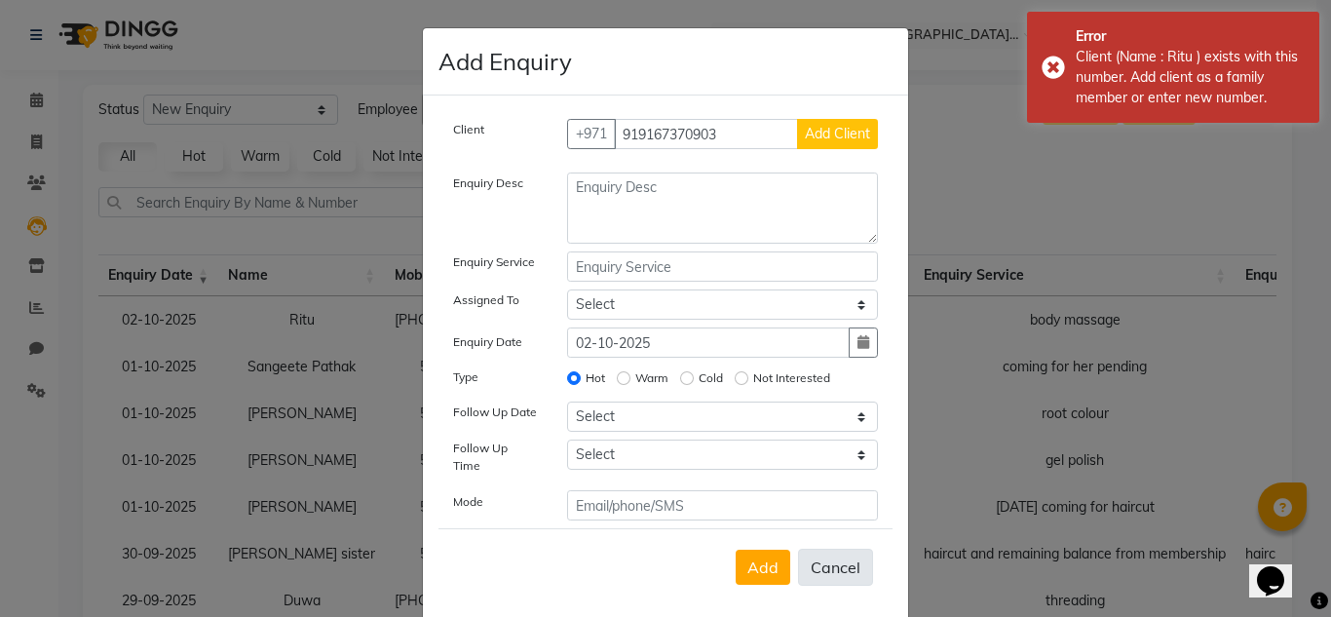
click at [798, 548] on button "Cancel" at bounding box center [835, 566] width 75 height 37
select select
radio input "false"
select select
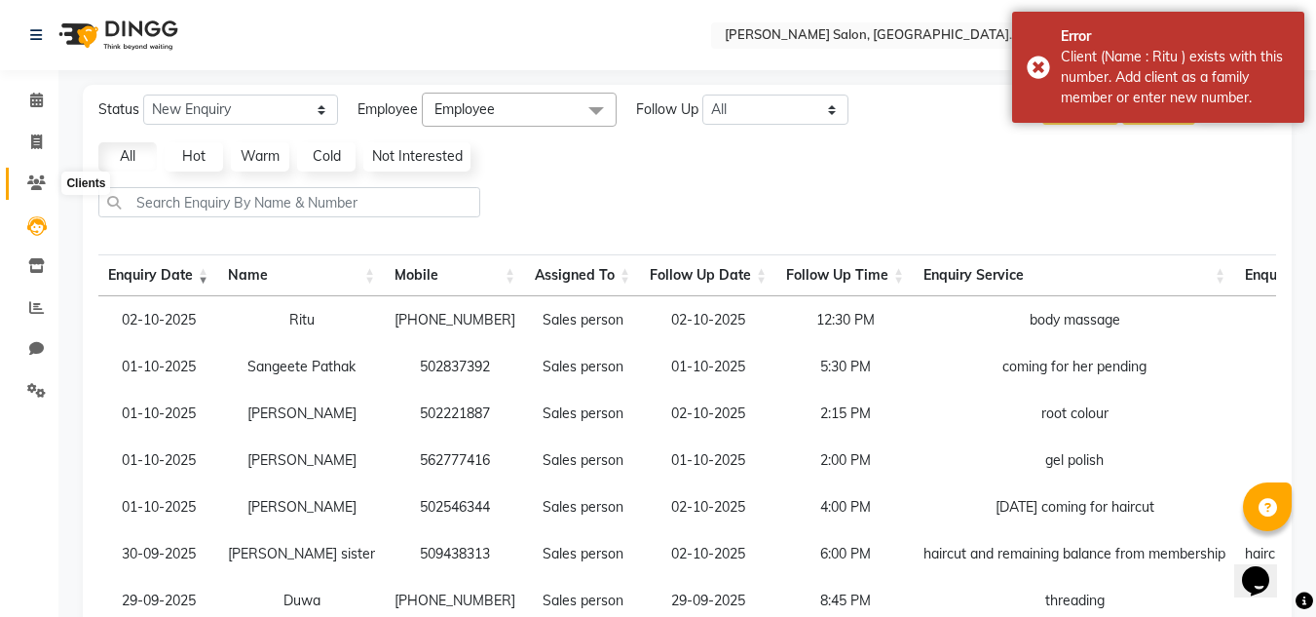
click at [25, 189] on span at bounding box center [36, 183] width 34 height 22
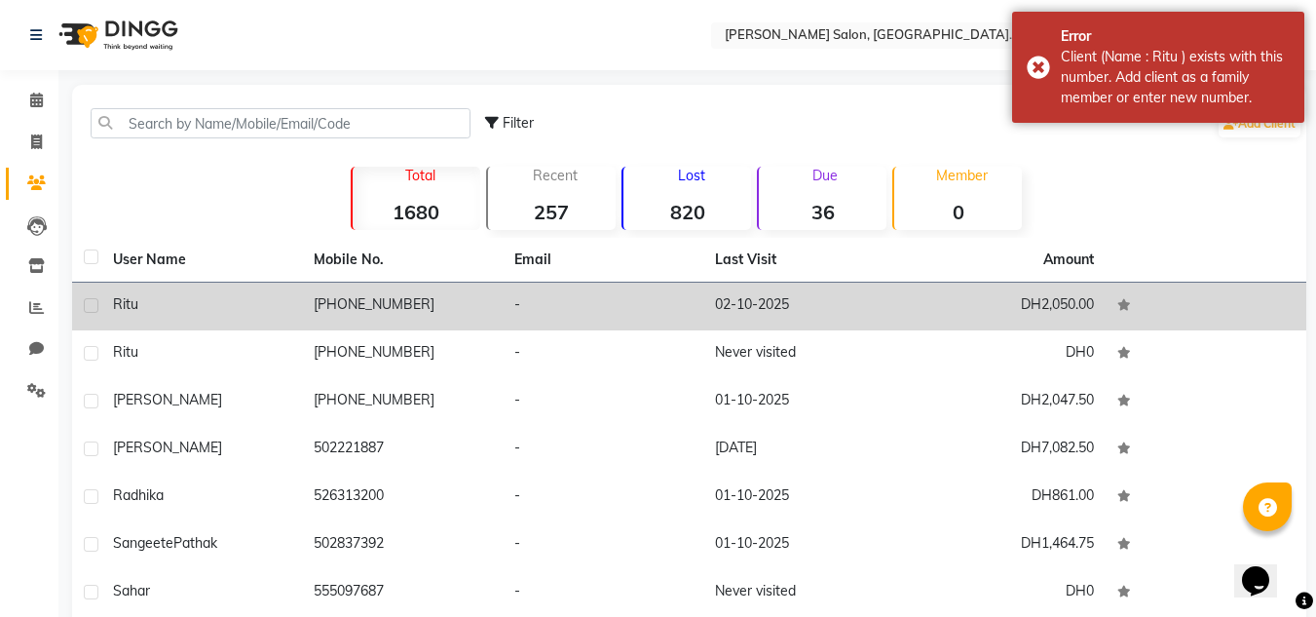
click at [208, 316] on td "Ritu" at bounding box center [201, 307] width 201 height 48
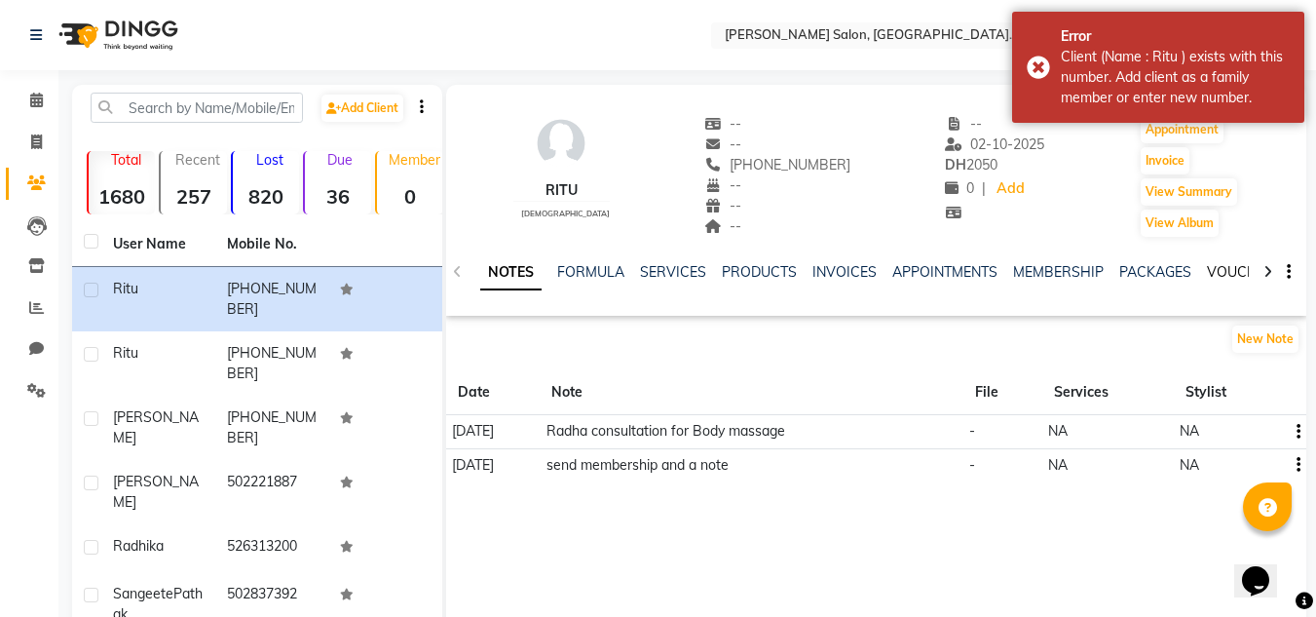
click at [1220, 270] on link "VOUCHERS" at bounding box center [1245, 272] width 77 height 18
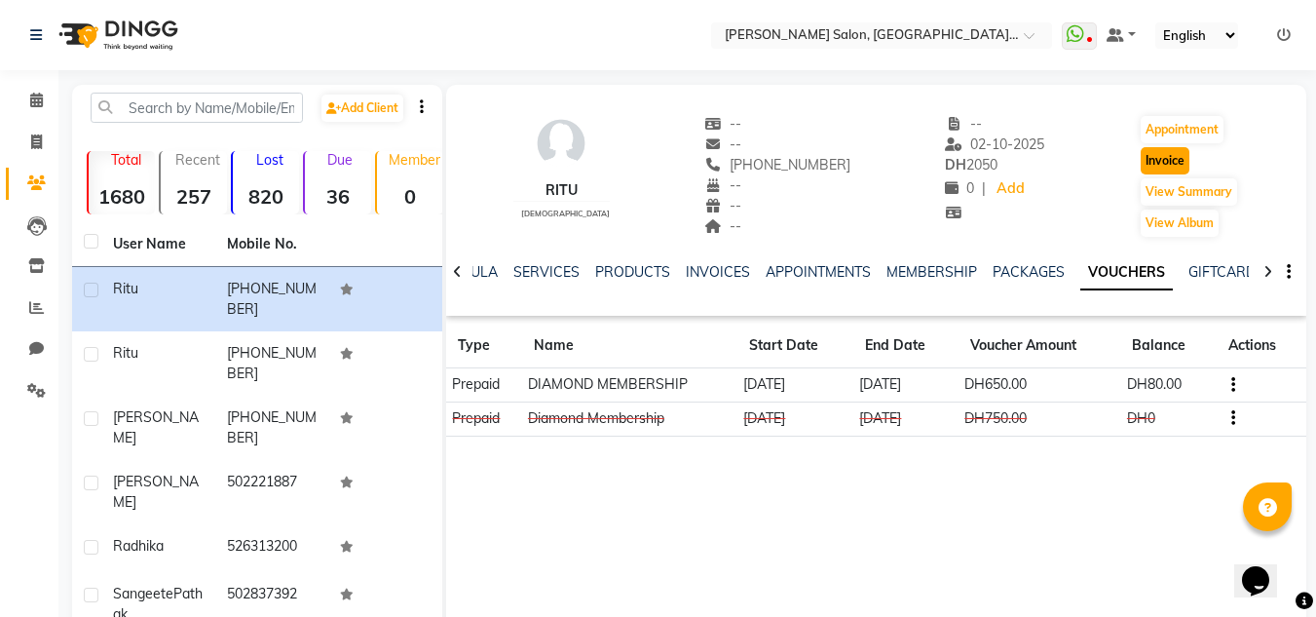
click at [1163, 158] on button "Invoice" at bounding box center [1165, 160] width 49 height 27
select select "service"
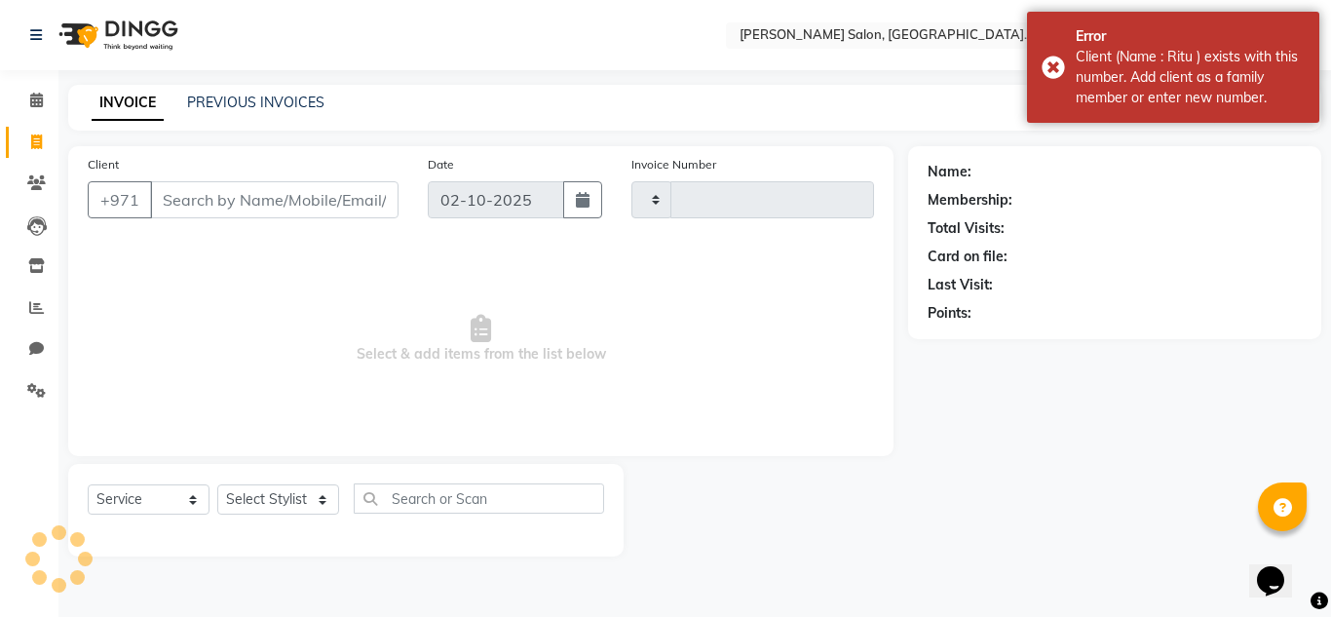
type input "1506"
select select "4069"
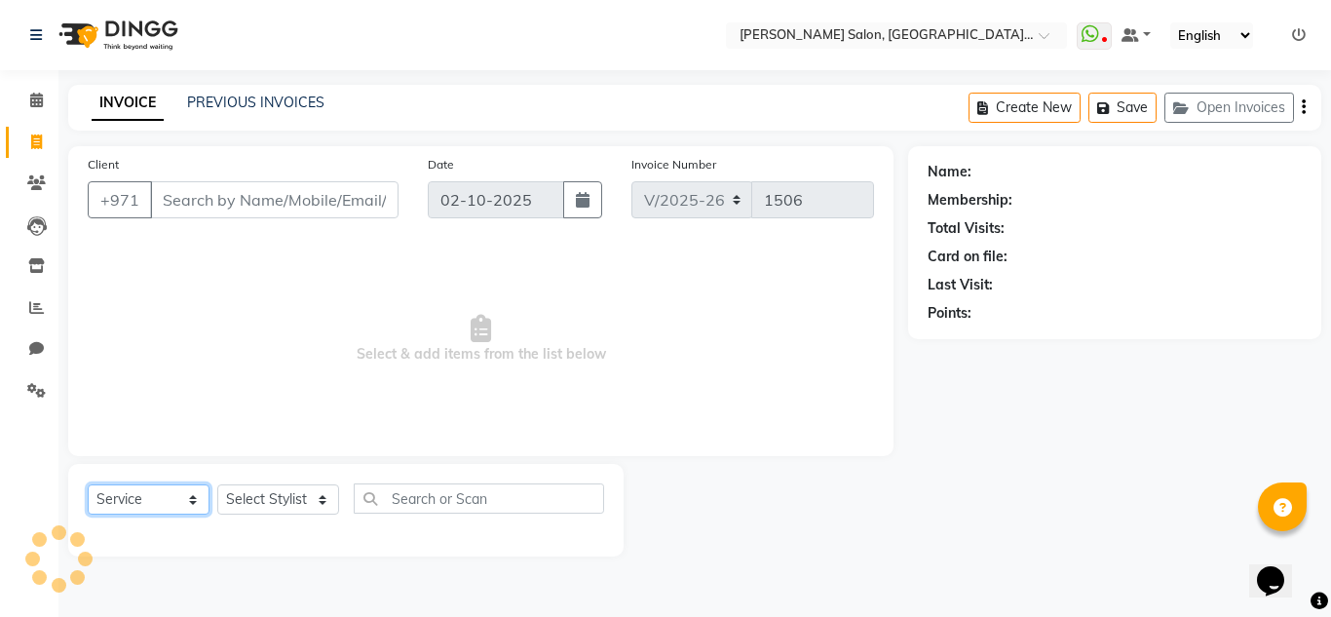
click at [134, 507] on select "Select Service Product Membership Package Voucher Prepaid Gift Card" at bounding box center [149, 499] width 122 height 30
type input "919167370903"
select select "1: Object"
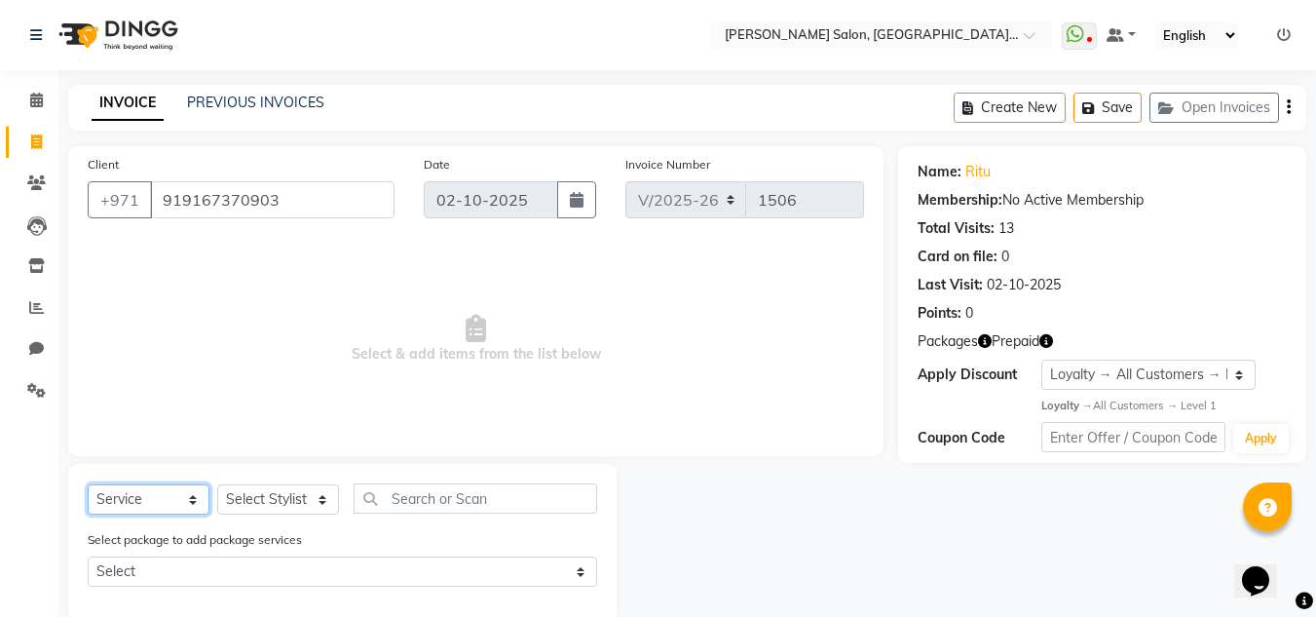
click at [88, 484] on select "Select Service Product Membership Package Voucher Prepaid Gift Card" at bounding box center [149, 499] width 122 height 30
click at [299, 499] on select "Select Stylist DRIVER Huma [PERSON_NAME] Management [PERSON_NAME] Sales person …" at bounding box center [278, 499] width 122 height 30
select select "89061"
click at [217, 484] on select "Select Stylist DRIVER Huma [PERSON_NAME] Management [PERSON_NAME] Sales person …" at bounding box center [278, 499] width 122 height 30
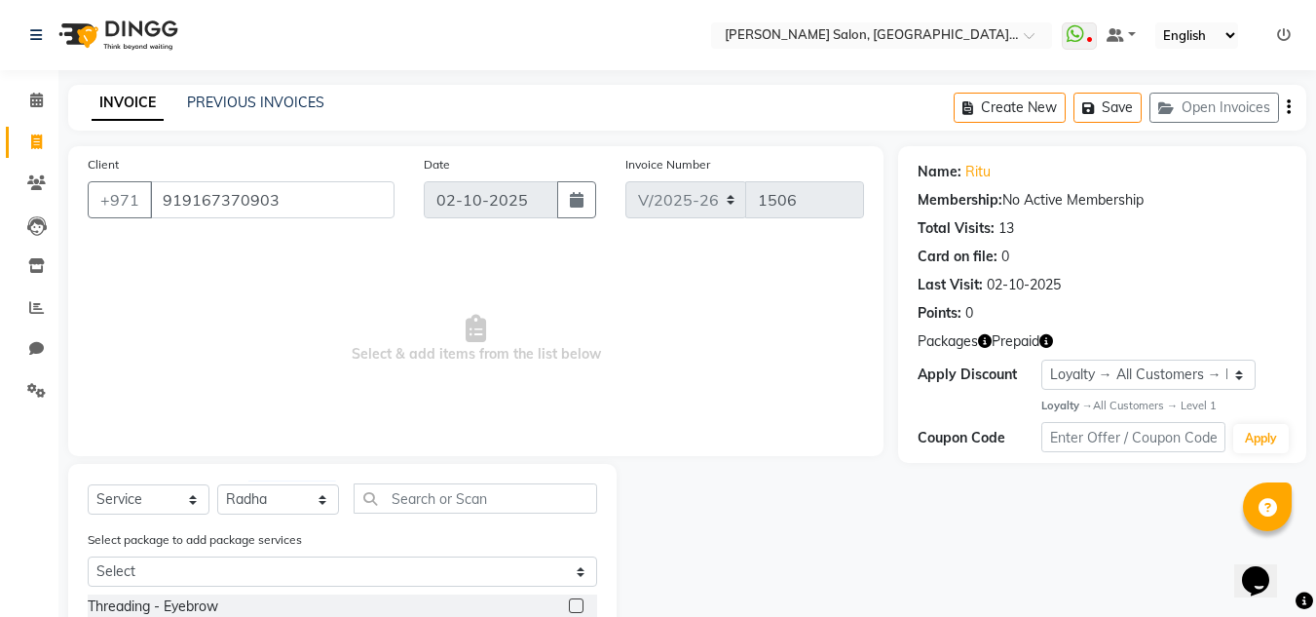
click at [512, 515] on div "Select Service Product Membership Package Voucher Prepaid Gift Card Select Styl…" at bounding box center [343, 506] width 510 height 46
click at [494, 513] on div "Select Service Product Membership Package Voucher Prepaid Gift Card Select Styl…" at bounding box center [343, 506] width 510 height 46
click at [489, 510] on input "text" at bounding box center [476, 498] width 244 height 30
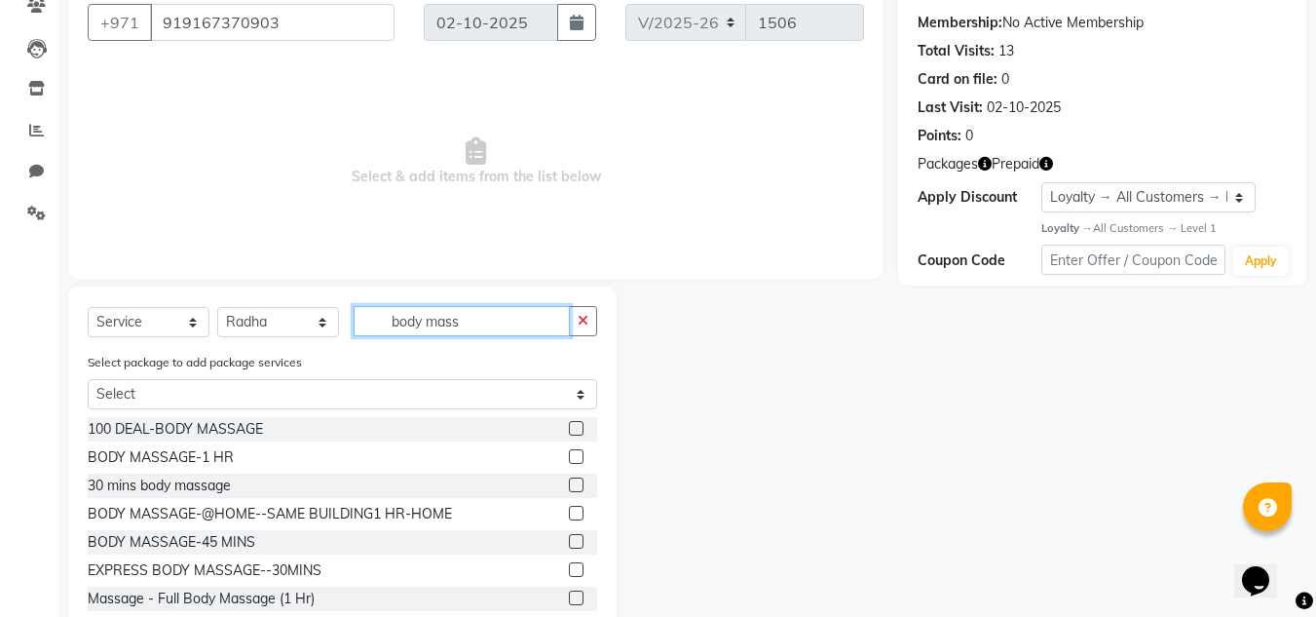
scroll to position [195, 0]
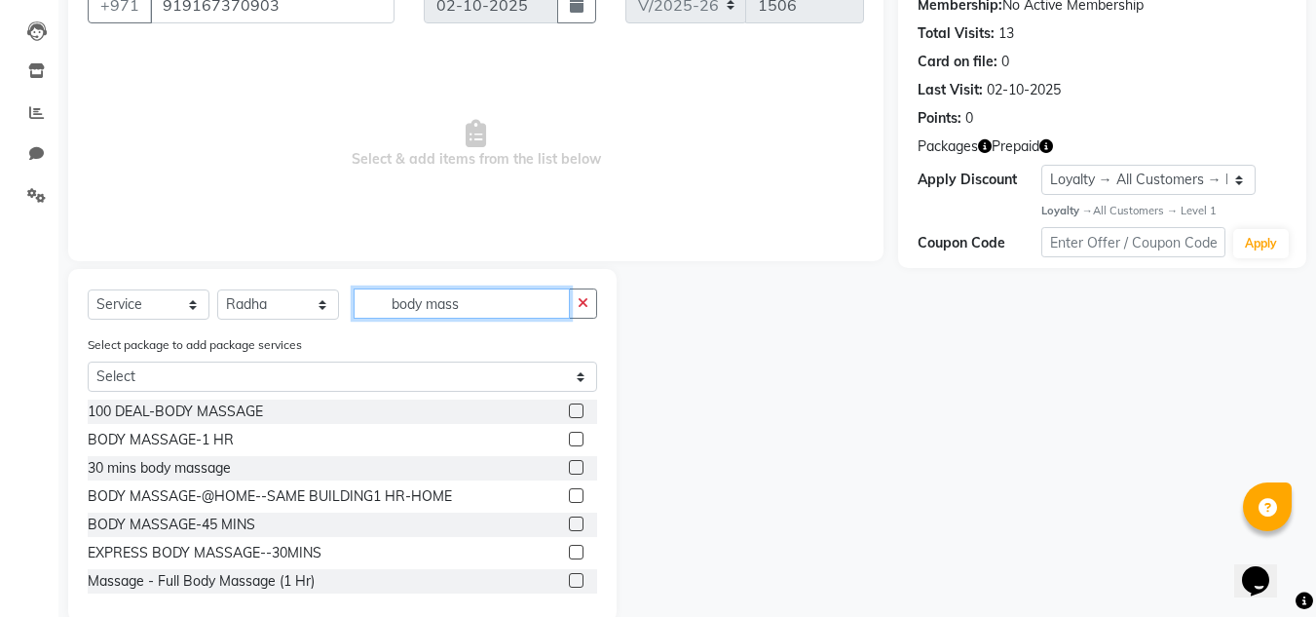
type input "body mass"
click at [569, 440] on label at bounding box center [576, 439] width 15 height 15
click at [569, 440] on input "checkbox" at bounding box center [575, 440] width 13 height 13
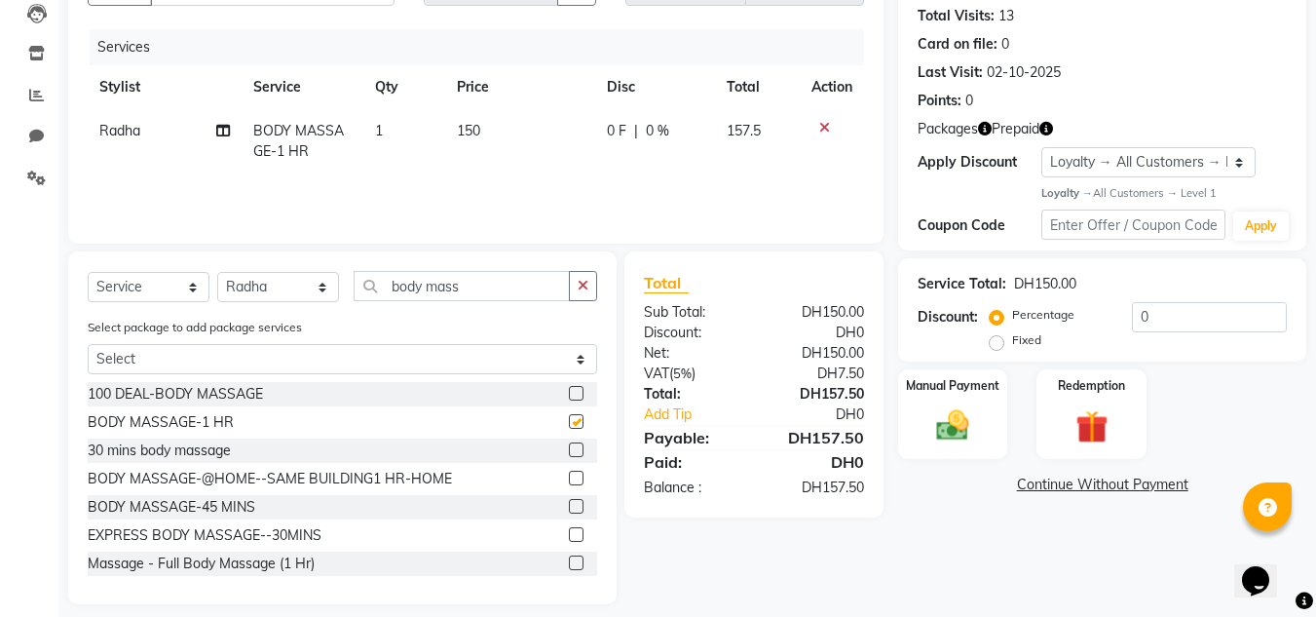
checkbox input "false"
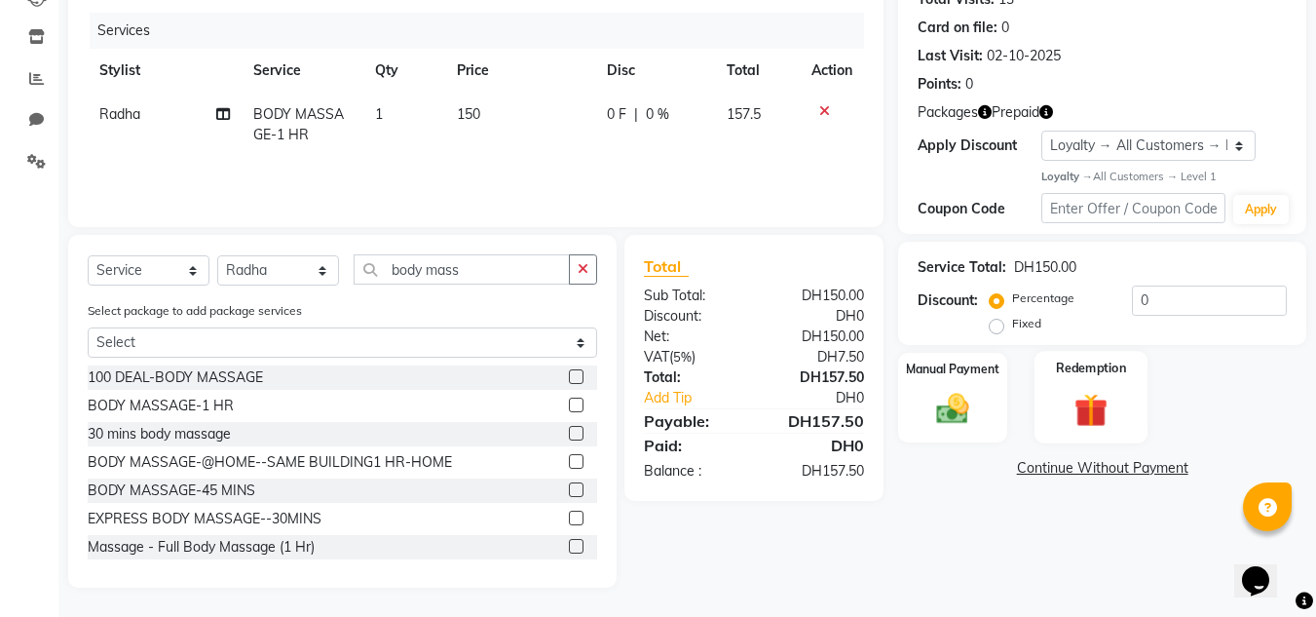
click at [1086, 411] on img at bounding box center [1091, 411] width 55 height 42
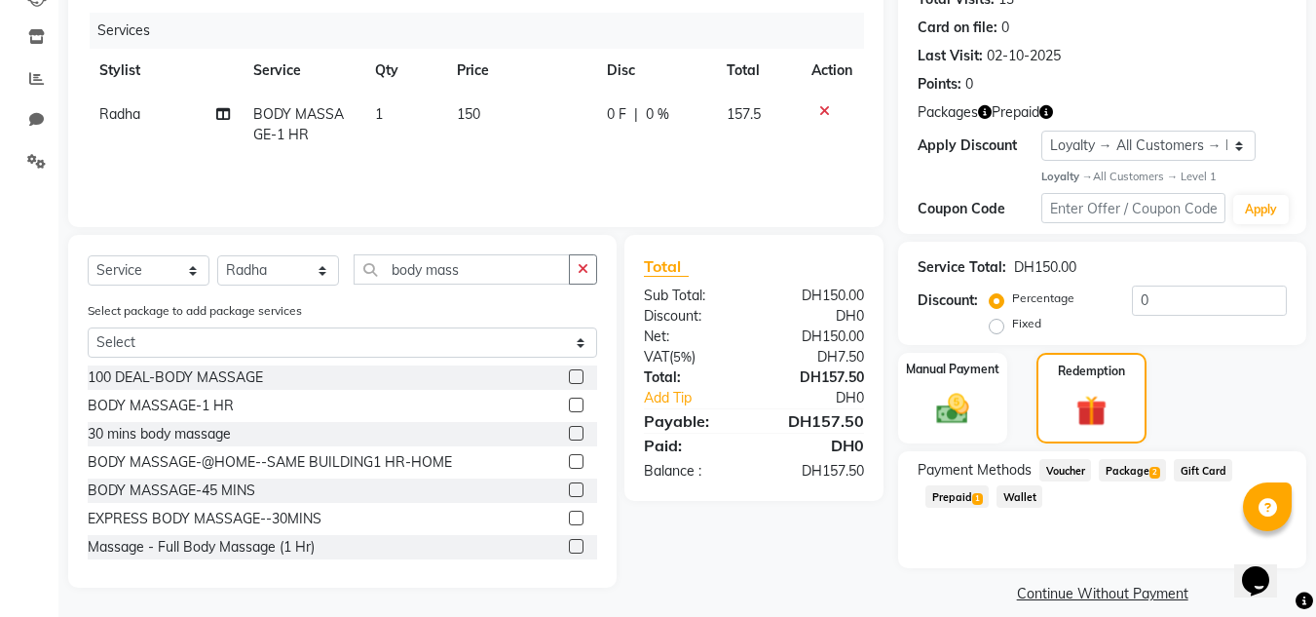
click at [959, 497] on span "Prepaid 1" at bounding box center [957, 496] width 63 height 22
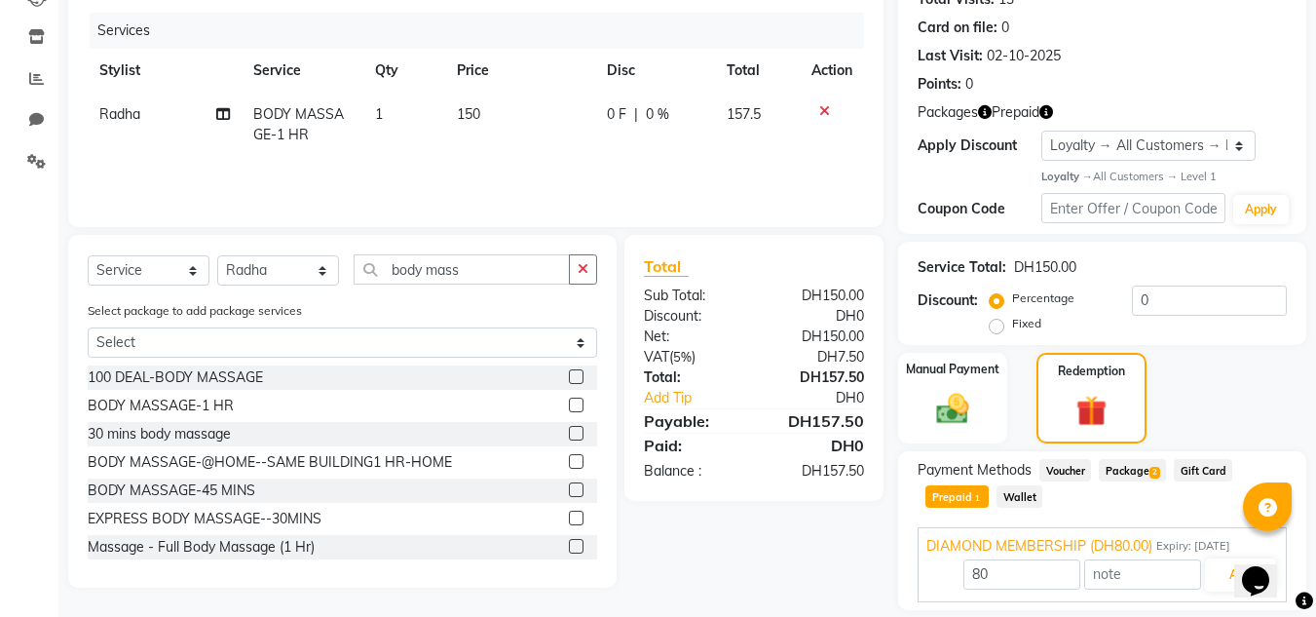
click at [1166, 474] on span "Package 2" at bounding box center [1132, 470] width 67 height 22
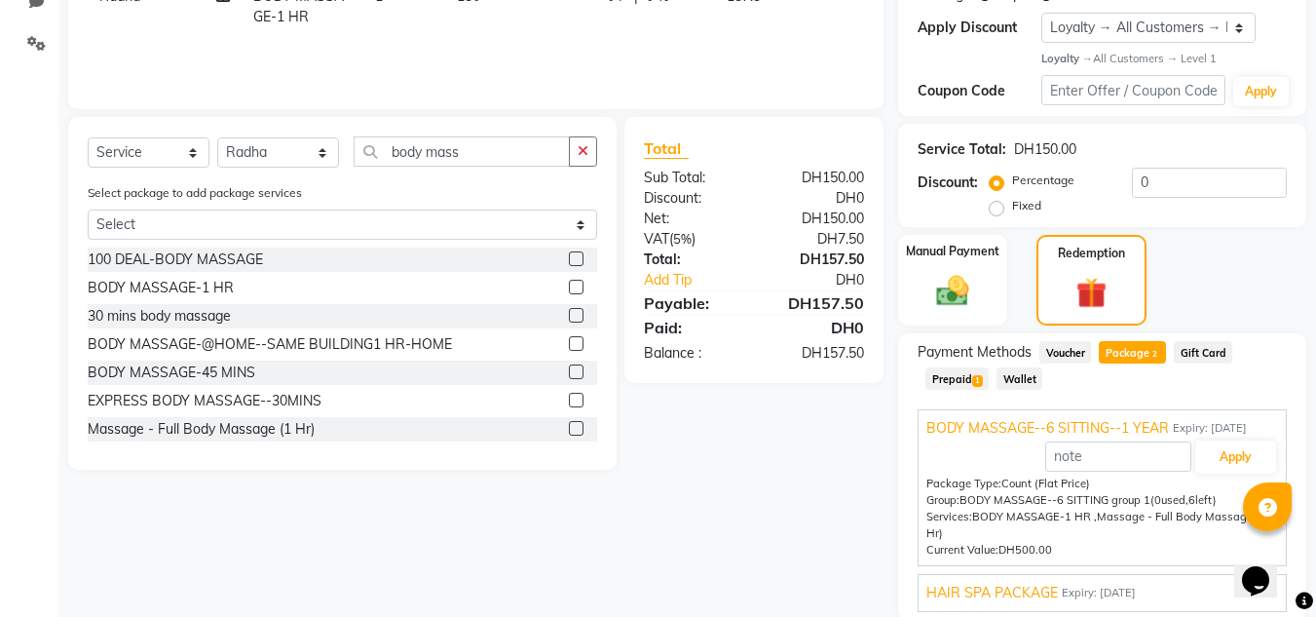
scroll to position [419, 0]
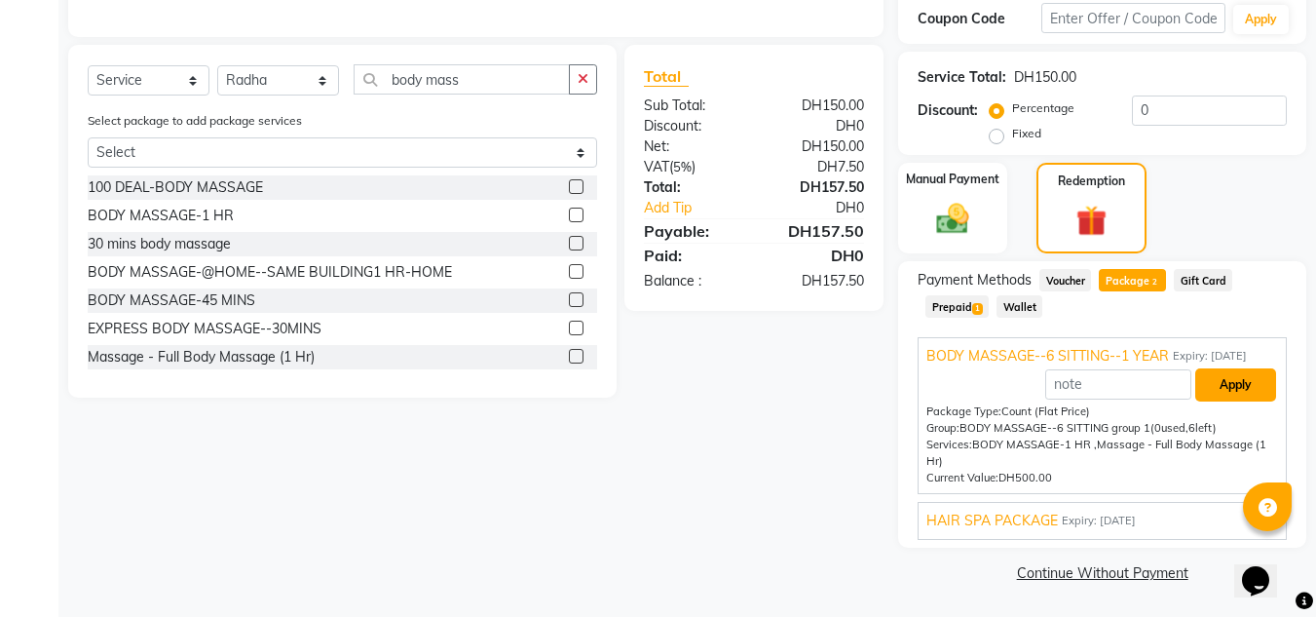
click at [1253, 386] on button "Apply" at bounding box center [1235, 384] width 81 height 33
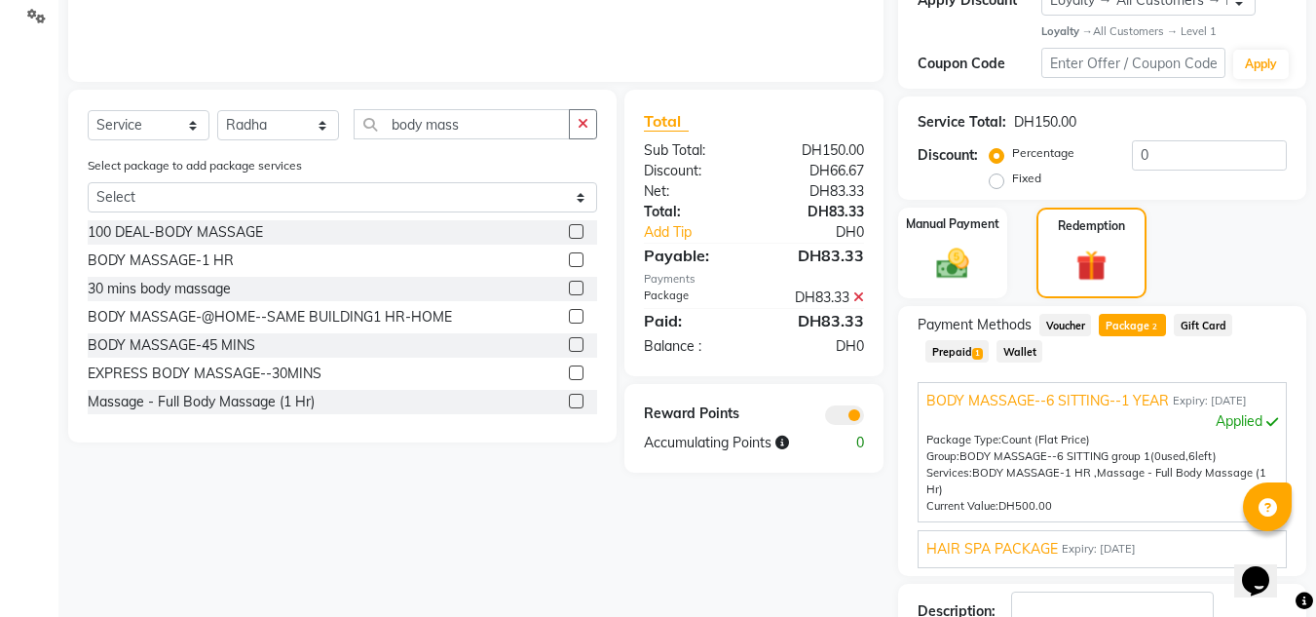
scroll to position [512, 0]
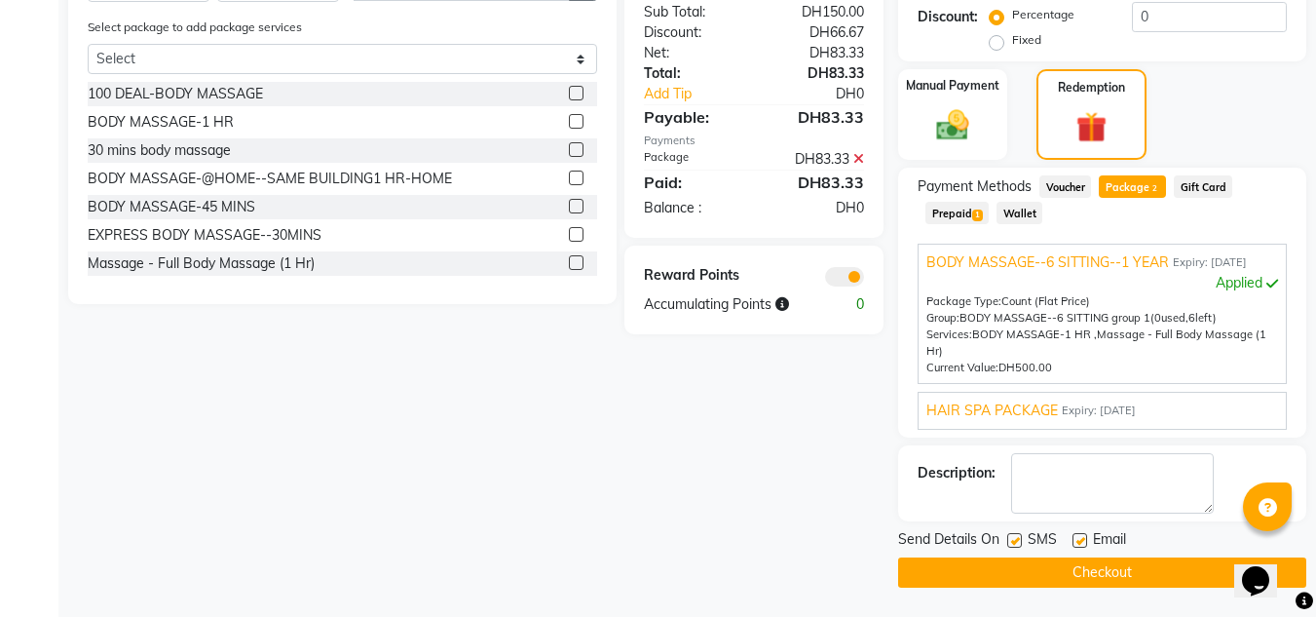
click at [1010, 580] on button "Checkout" at bounding box center [1102, 572] width 408 height 30
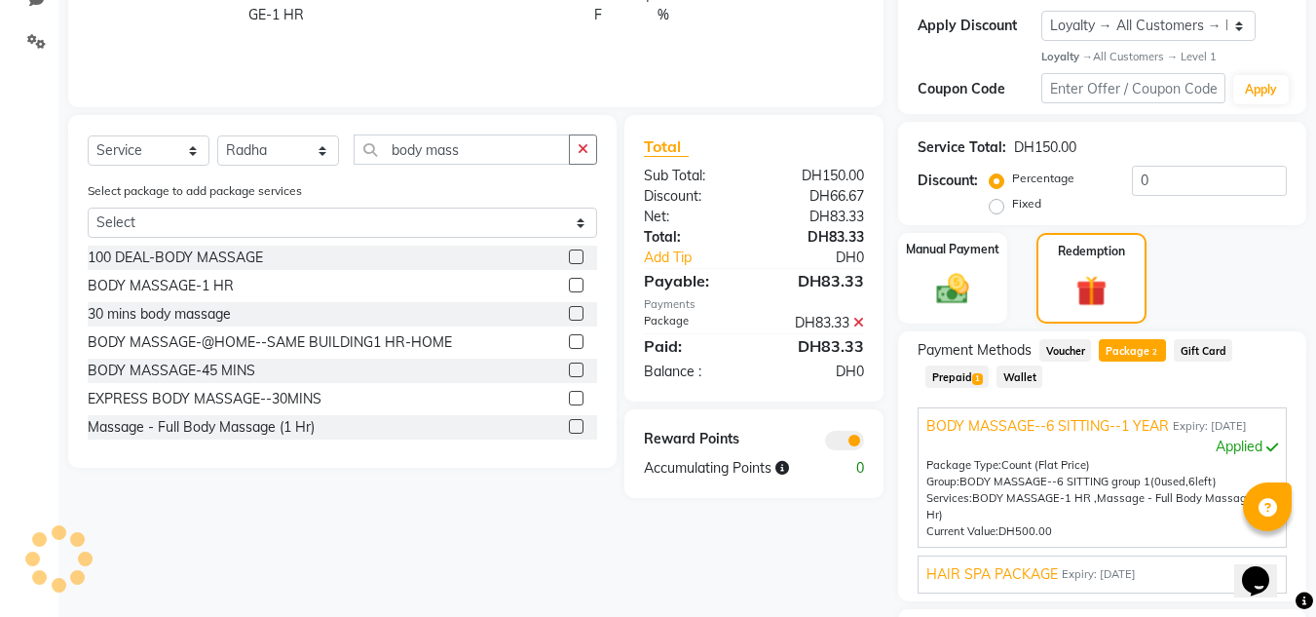
scroll to position [415, 0]
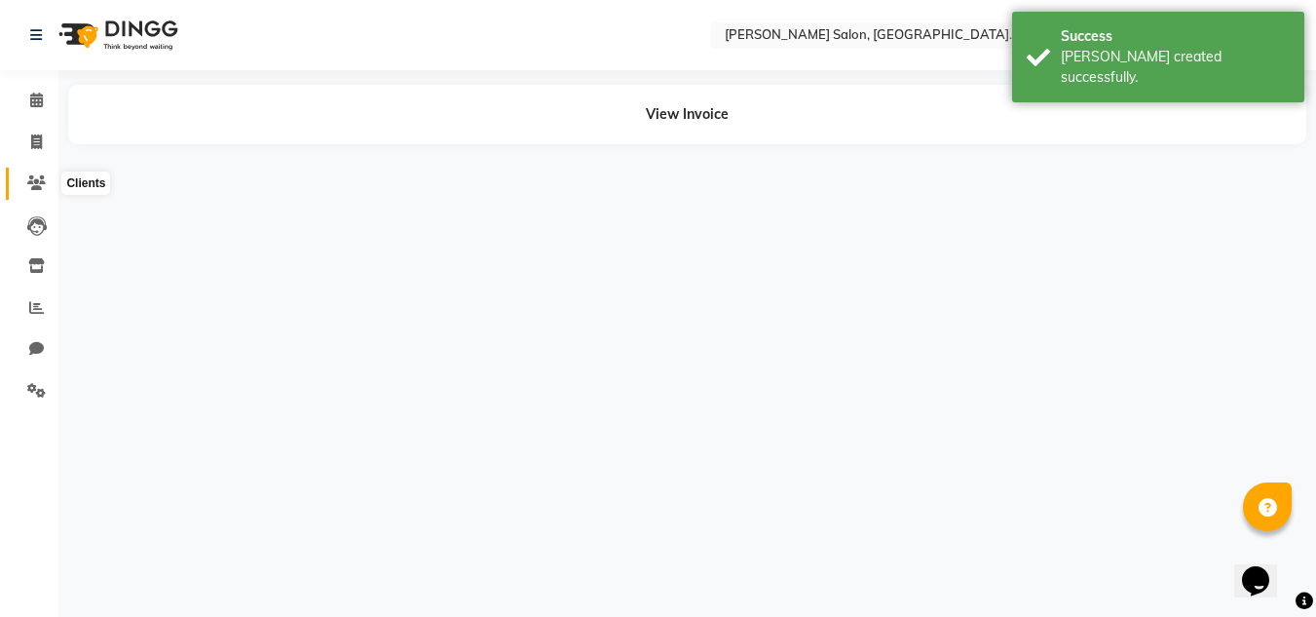
click at [29, 193] on span at bounding box center [36, 183] width 34 height 22
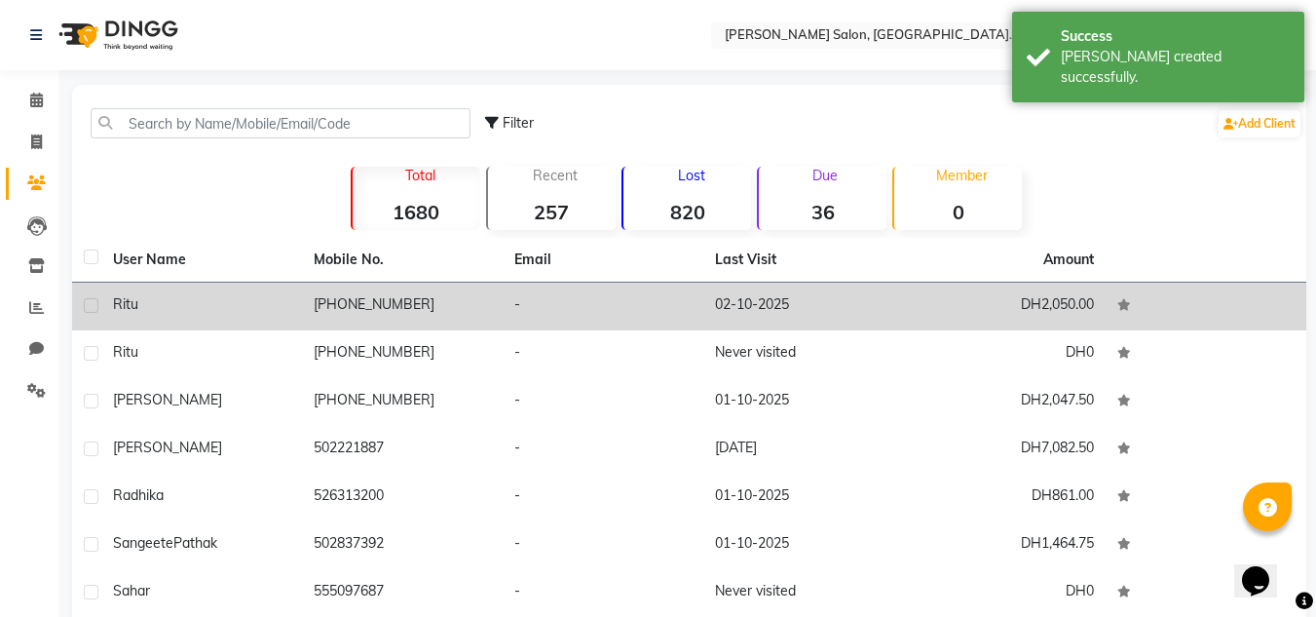
click at [306, 294] on td "[PHONE_NUMBER]" at bounding box center [402, 307] width 201 height 48
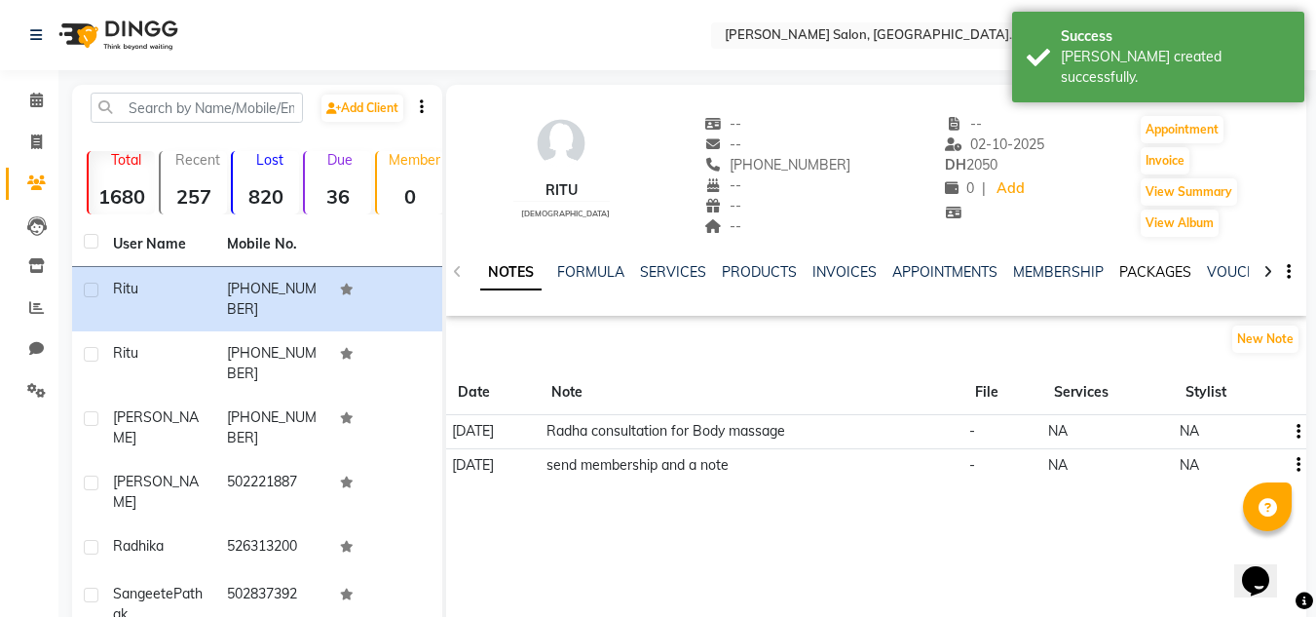
drag, startPoint x: 1138, startPoint y: 255, endPoint x: 1139, endPoint y: 267, distance: 11.7
click at [1136, 256] on div "NOTES FORMULA SERVICES PRODUCTS INVOICES APPOINTMENTS MEMBERSHIP PACKAGES VOUCH…" at bounding box center [876, 272] width 860 height 67
click at [1140, 269] on link "PACKAGES" at bounding box center [1155, 272] width 72 height 18
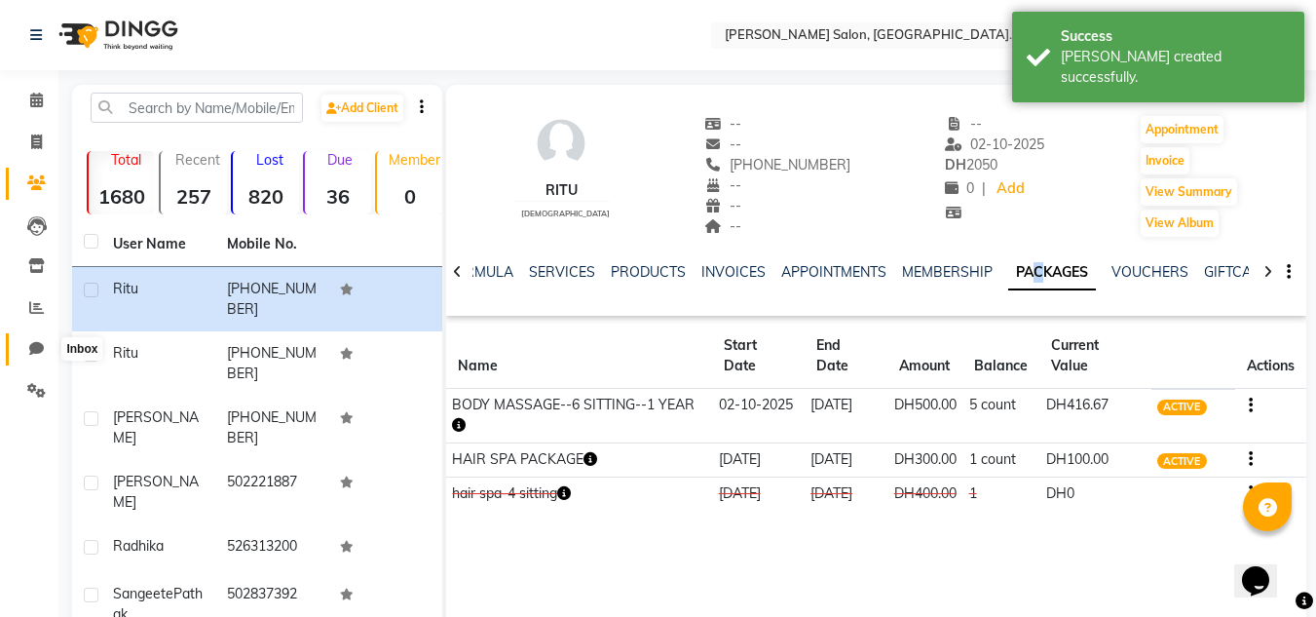
click at [31, 341] on icon at bounding box center [36, 348] width 15 height 15
select select "100"
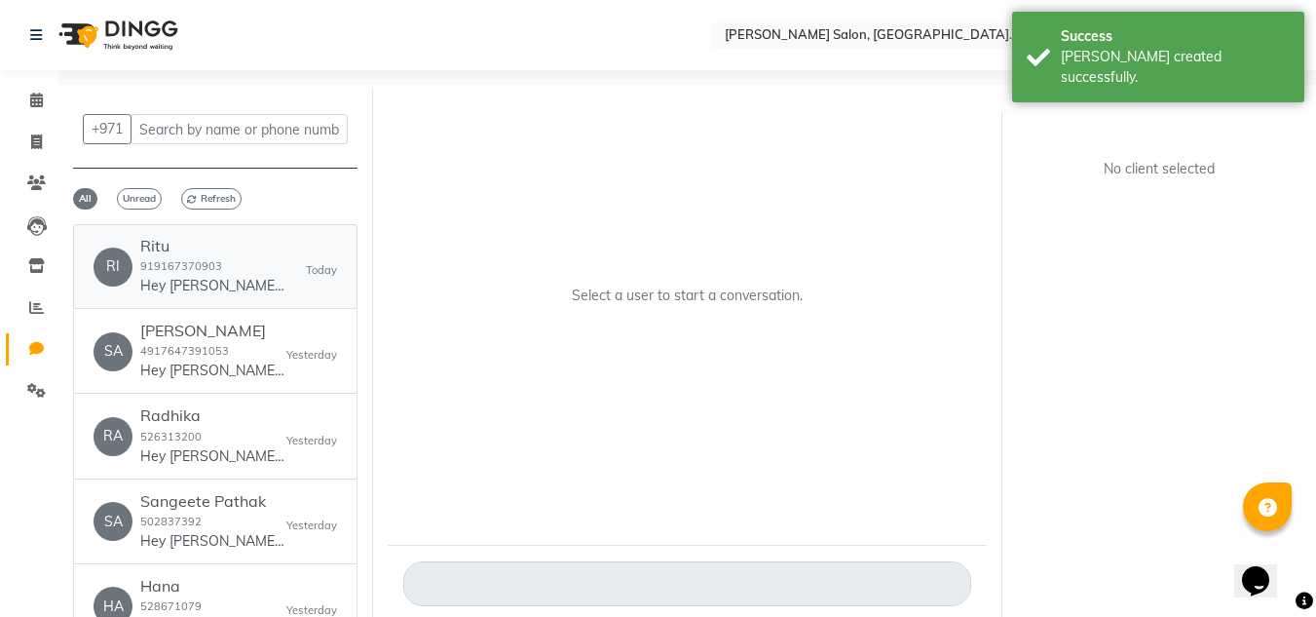
click at [200, 289] on p "Hey [PERSON_NAME] 🎉 Thank you for choosing [PERSON_NAME] Salon, [PERSON_NAME]..…" at bounding box center [213, 286] width 146 height 20
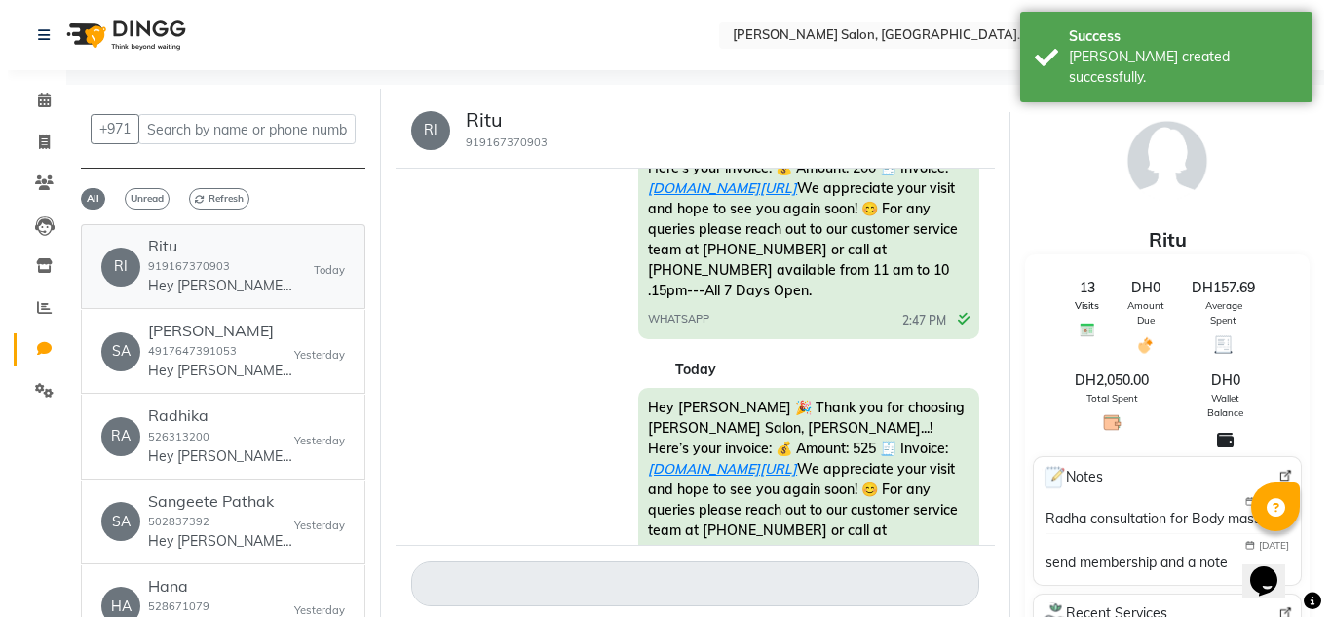
scroll to position [1363, 0]
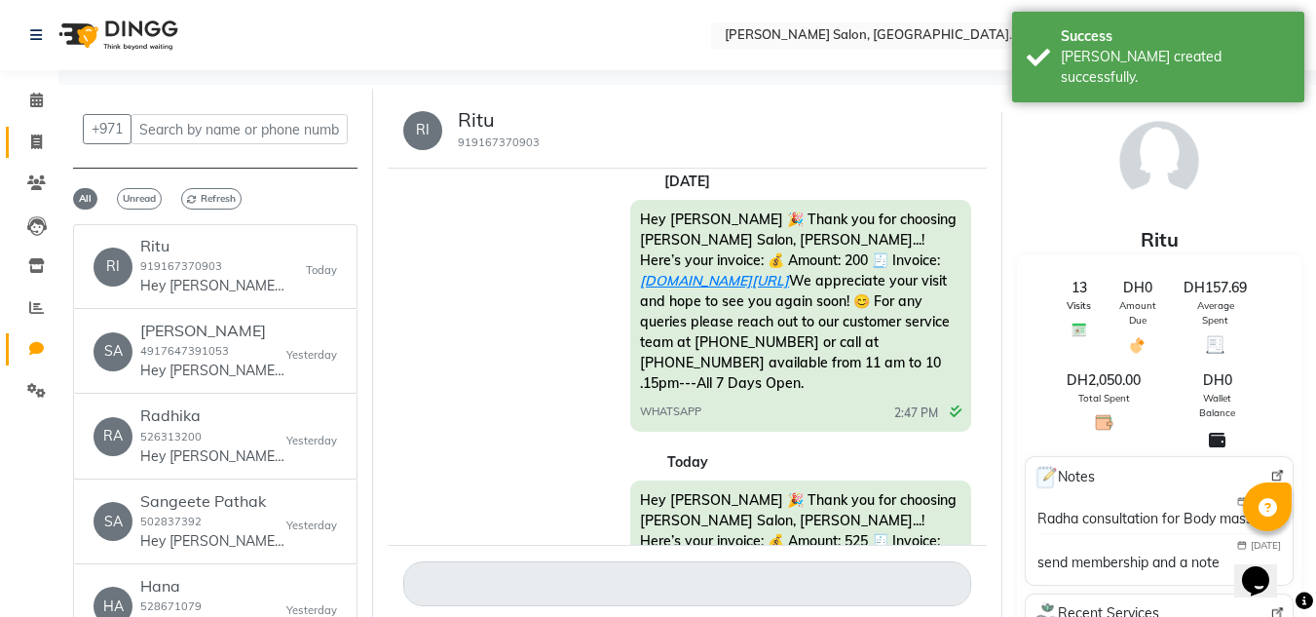
click at [32, 127] on link "Invoice" at bounding box center [29, 143] width 47 height 32
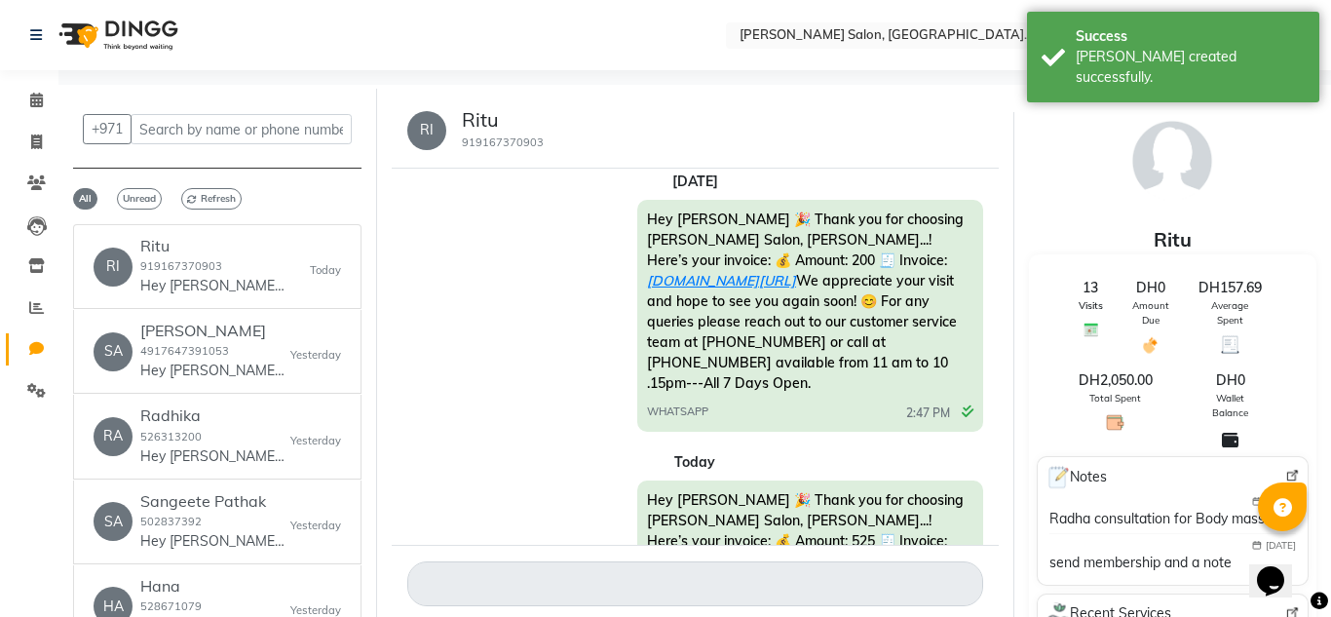
select select "service"
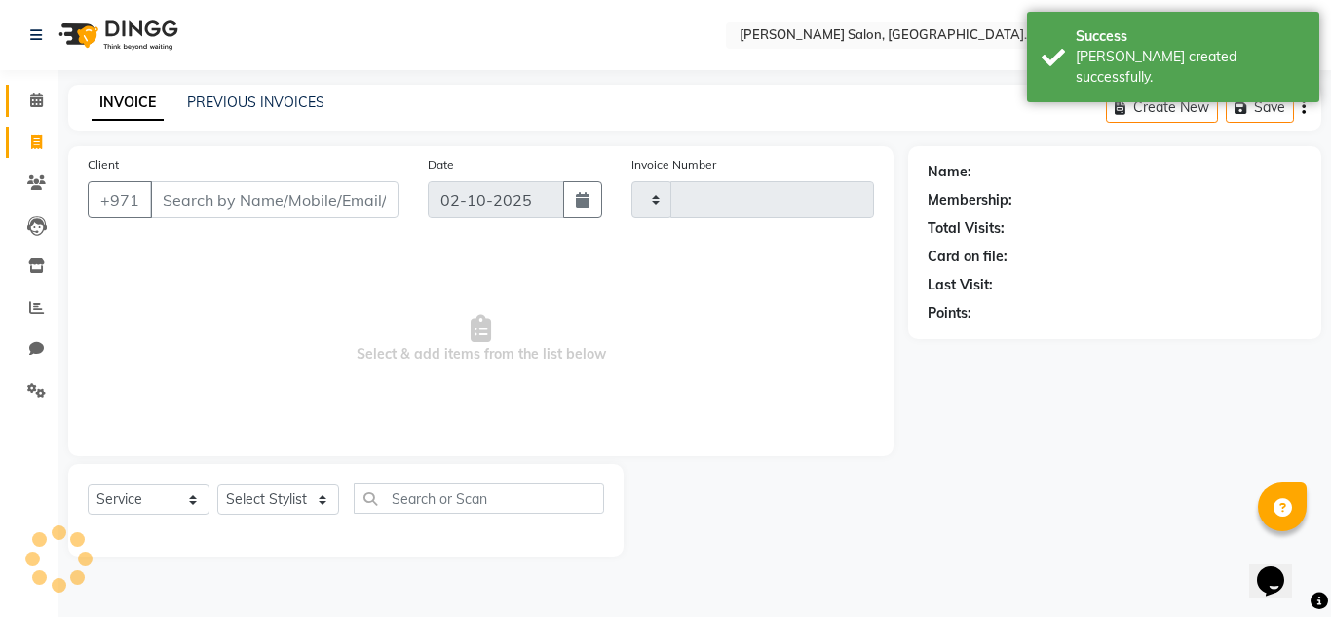
type input "1507"
select select "4069"
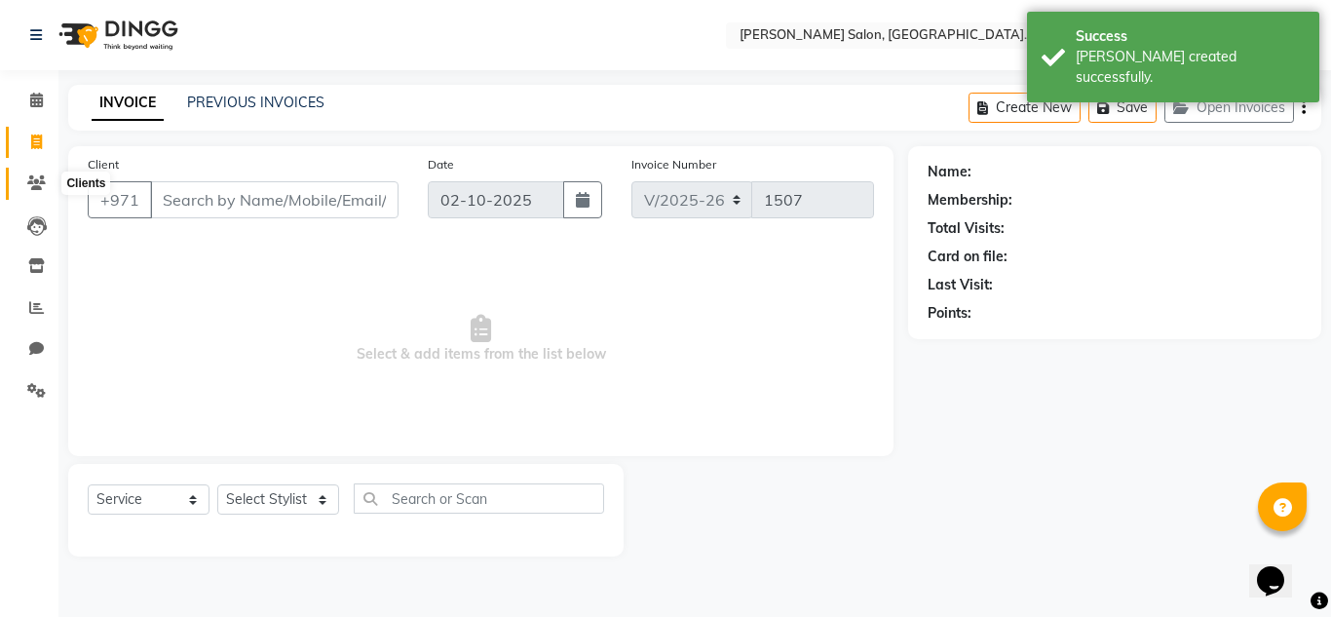
click at [32, 185] on icon at bounding box center [36, 182] width 19 height 15
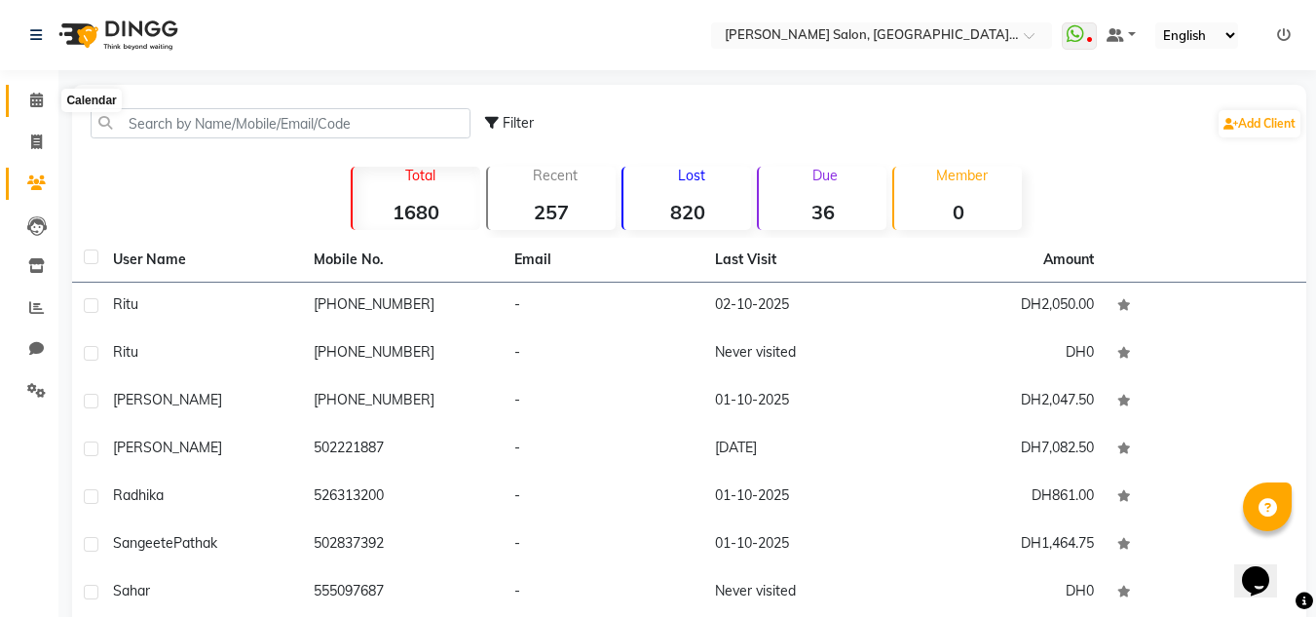
click at [31, 95] on icon at bounding box center [36, 100] width 13 height 15
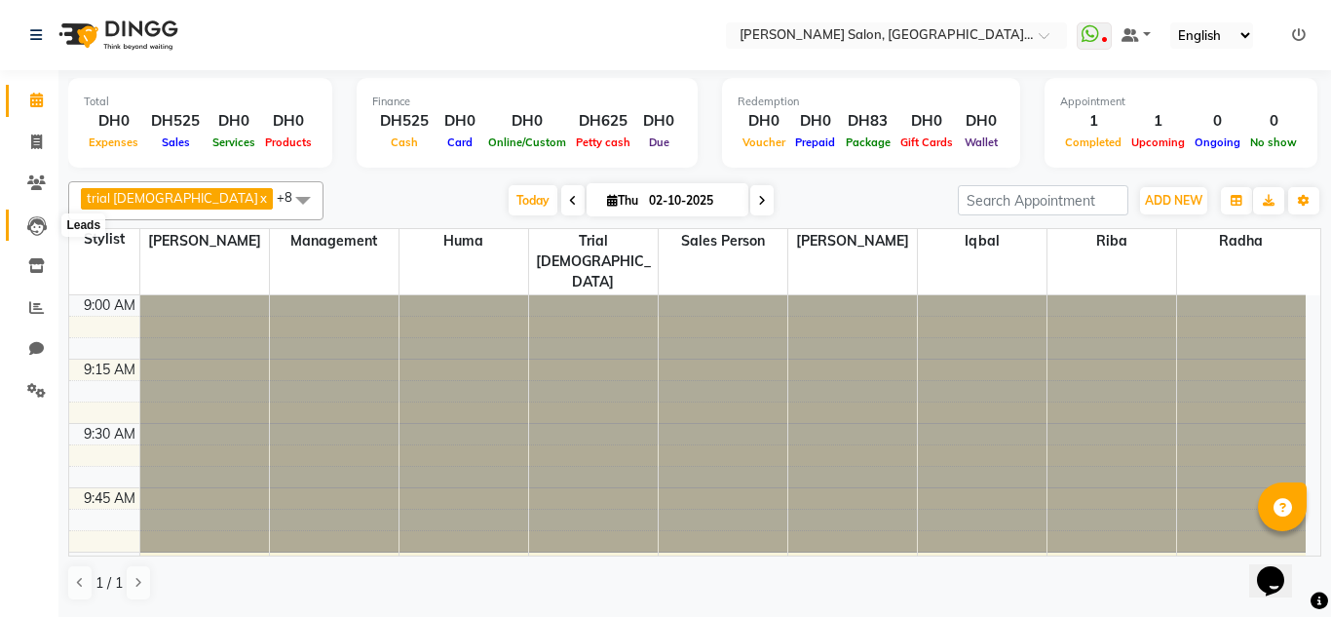
click at [31, 235] on icon at bounding box center [36, 225] width 19 height 19
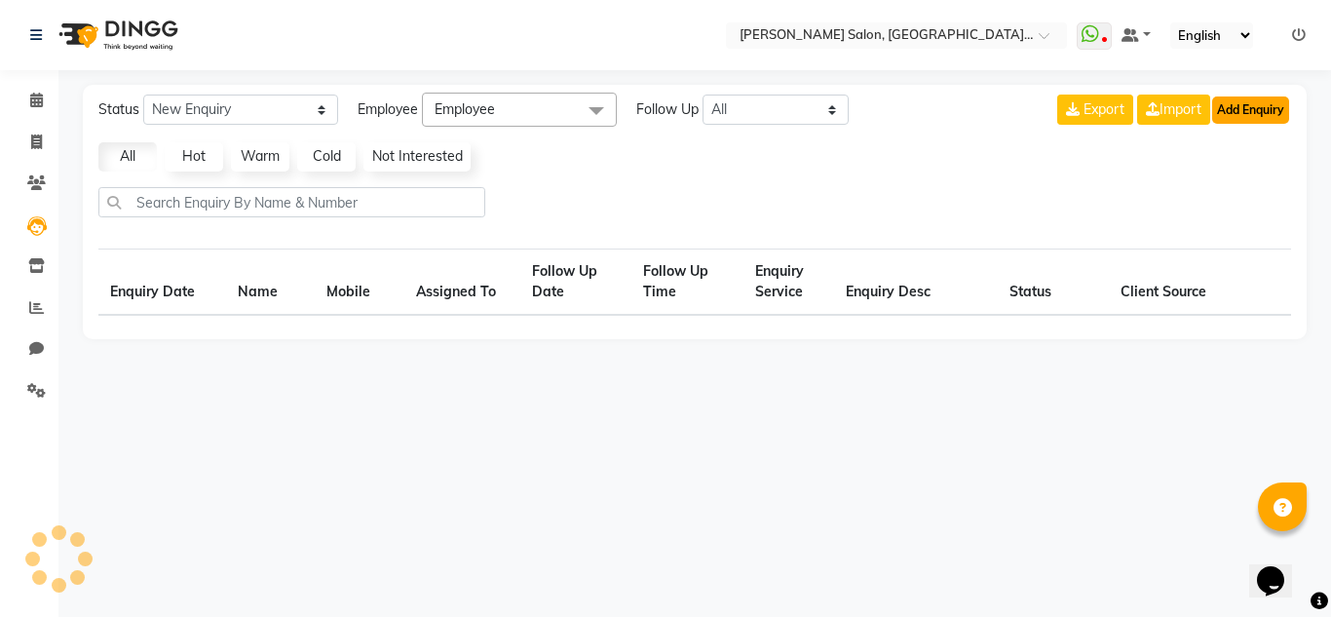
click at [1248, 112] on button "Add Enquiry" at bounding box center [1250, 109] width 77 height 27
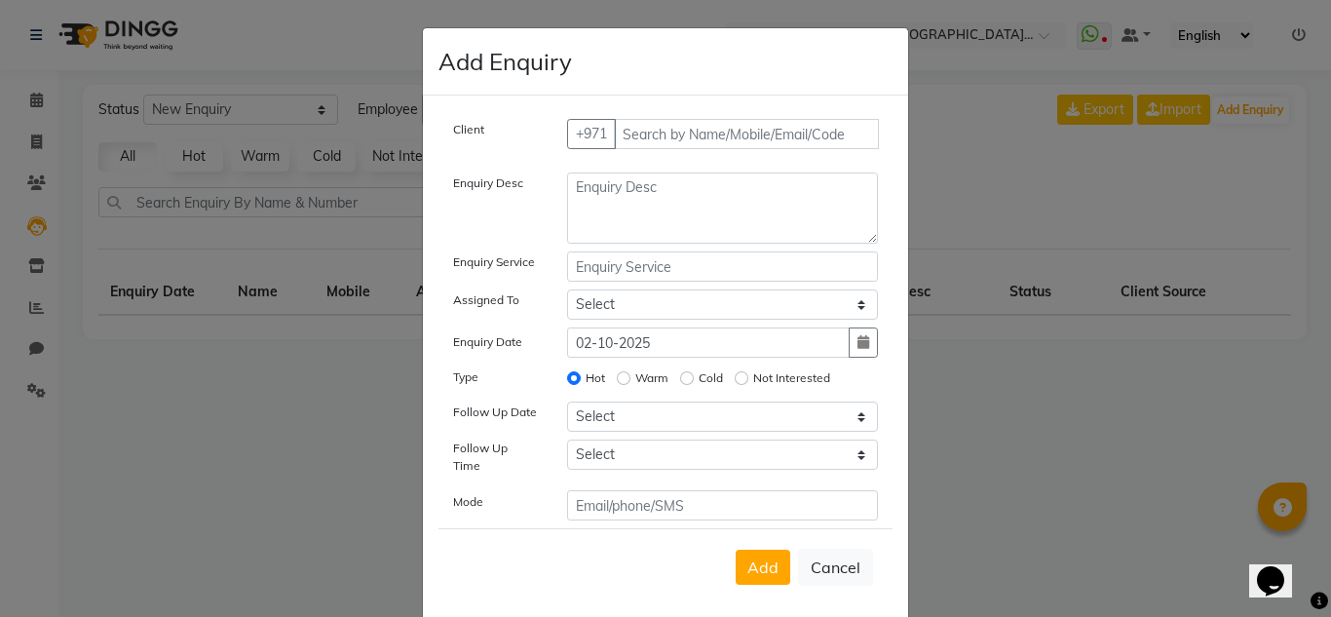
select select "10"
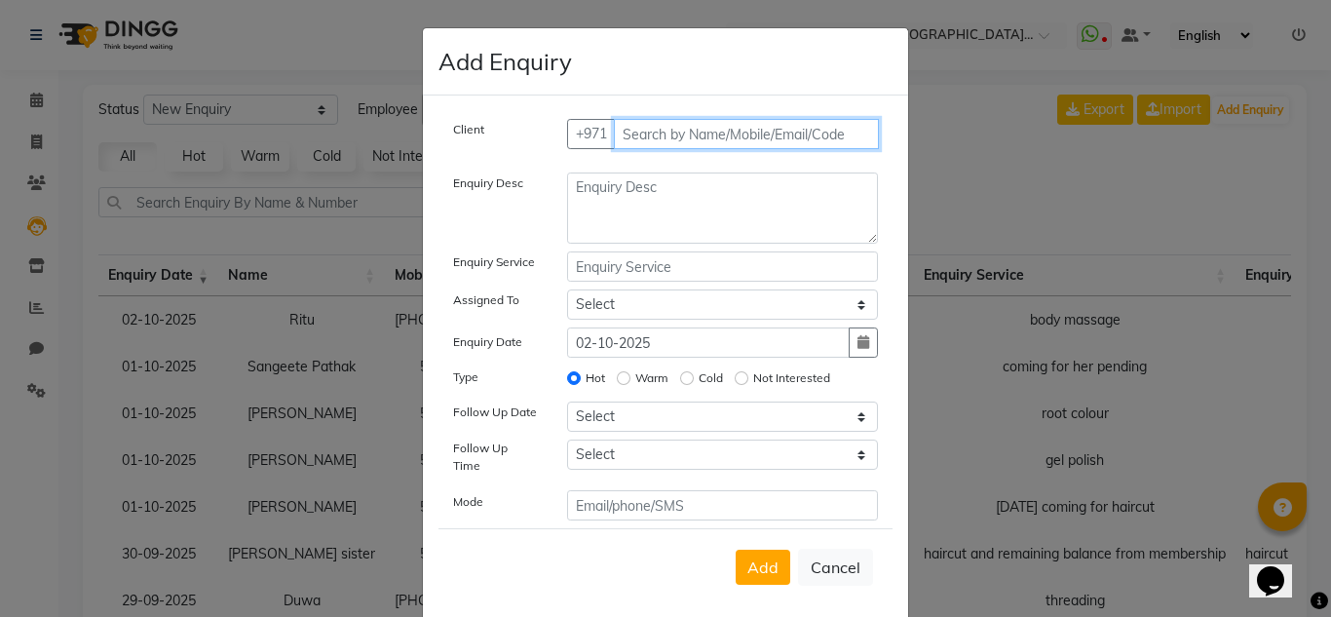
drag, startPoint x: 662, startPoint y: 139, endPoint x: 428, endPoint y: 5, distance: 270.6
click at [662, 137] on input "text" at bounding box center [747, 134] width 266 height 30
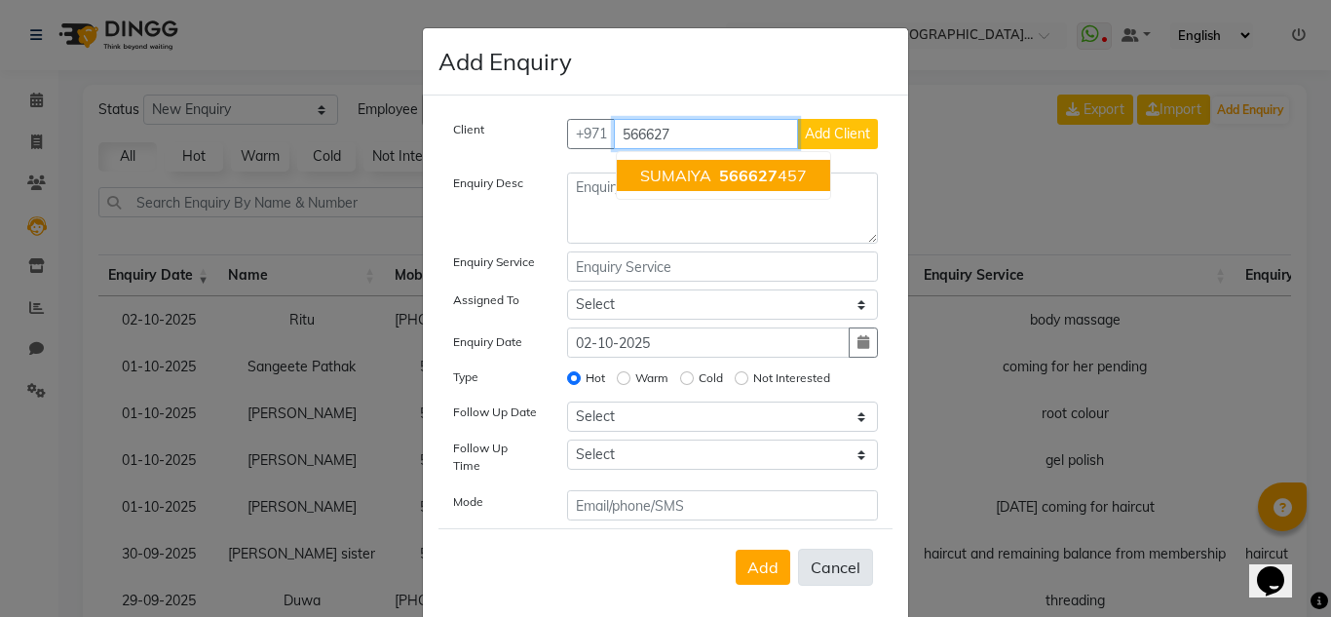
type input "566627"
click at [844, 550] on button "Cancel" at bounding box center [835, 566] width 75 height 37
select select
radio input "false"
select select
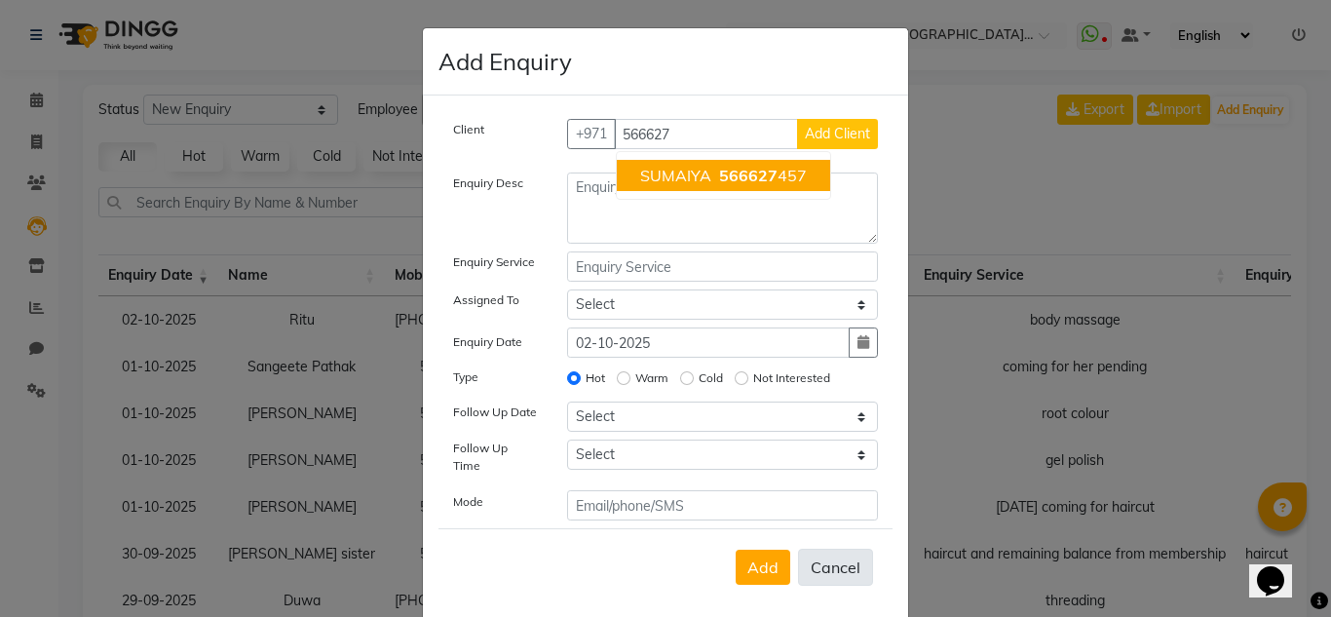
select select
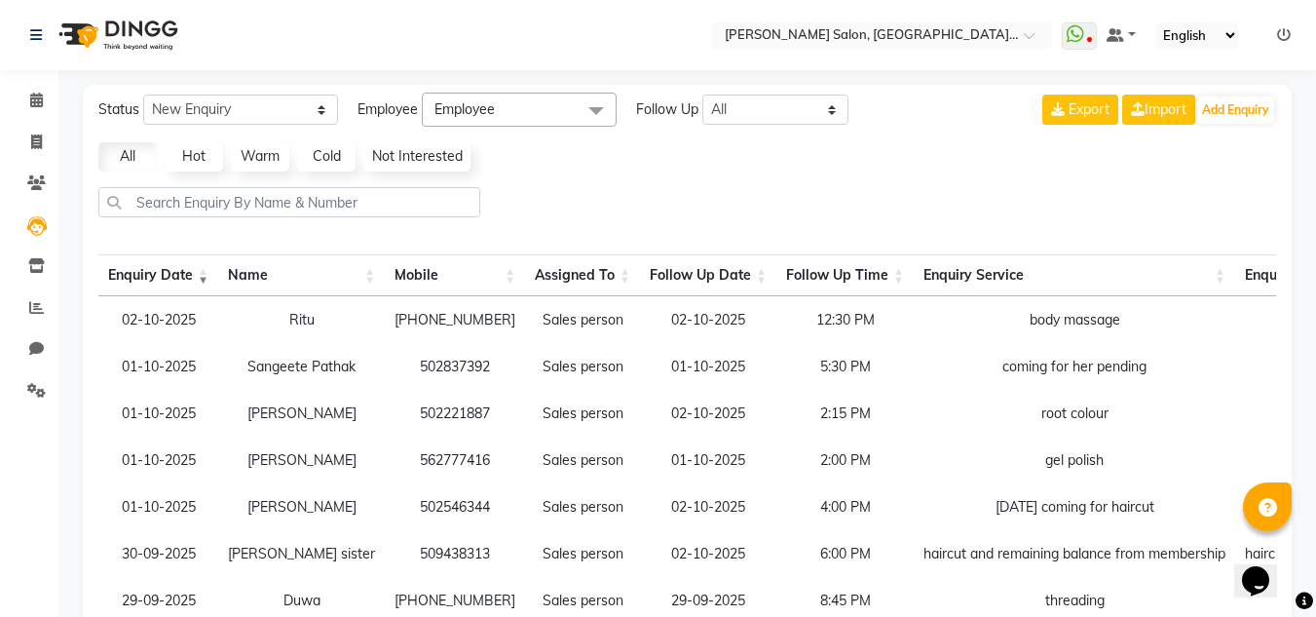
click at [24, 205] on li "Leads" at bounding box center [29, 226] width 58 height 42
click at [11, 178] on link "Clients" at bounding box center [29, 184] width 47 height 32
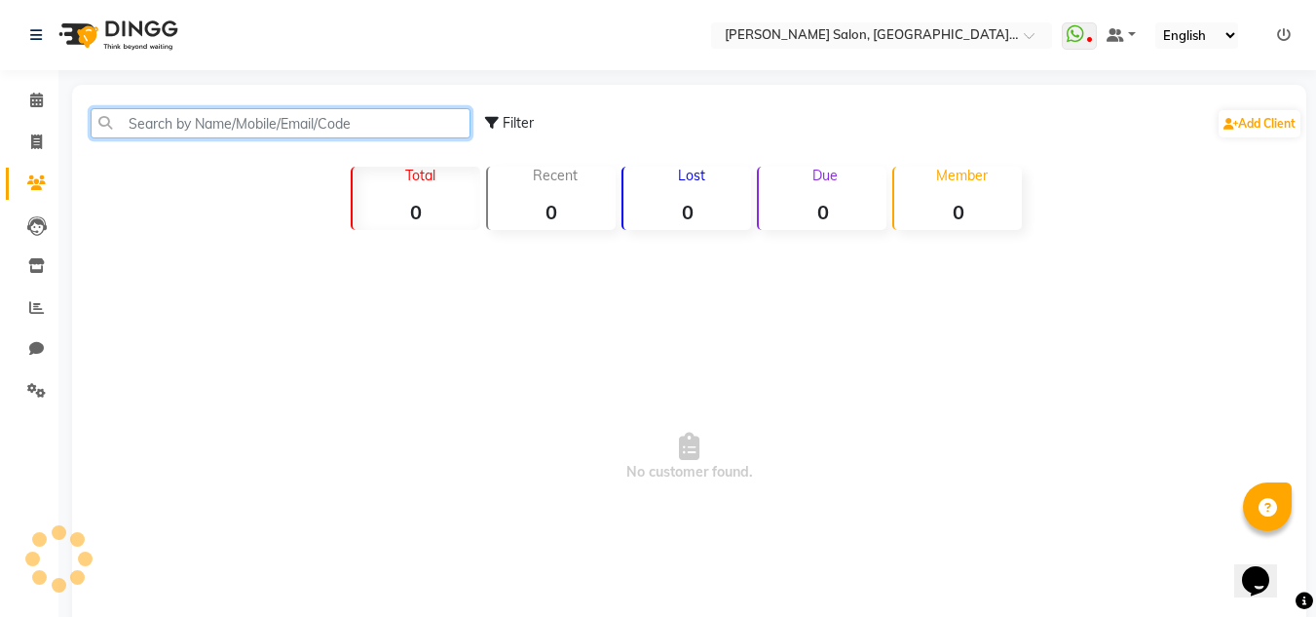
click at [180, 119] on input "text" at bounding box center [281, 123] width 380 height 30
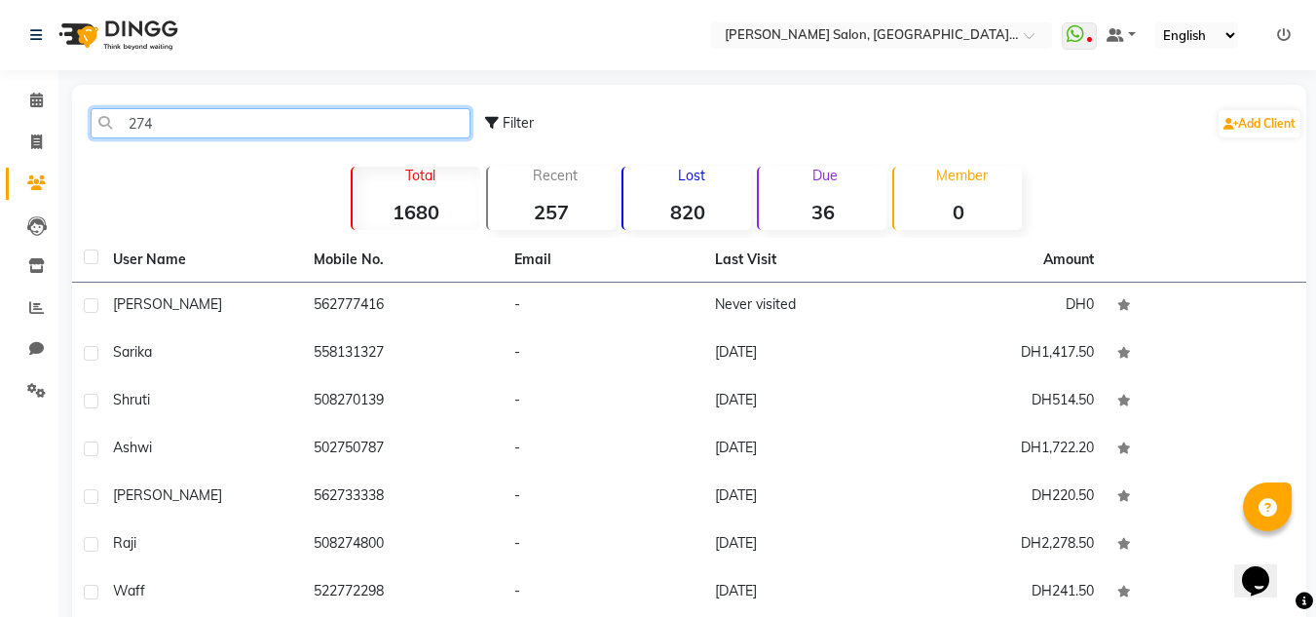
type input "274"
drag, startPoint x: 208, startPoint y: 121, endPoint x: 0, endPoint y: 82, distance: 212.1
click at [0, 82] on app-home "Select Location × [PERSON_NAME] Salon, [GEOGRAPHIC_DATA] [GEOGRAPHIC_DATA] , [G…" at bounding box center [658, 422] width 1316 height 844
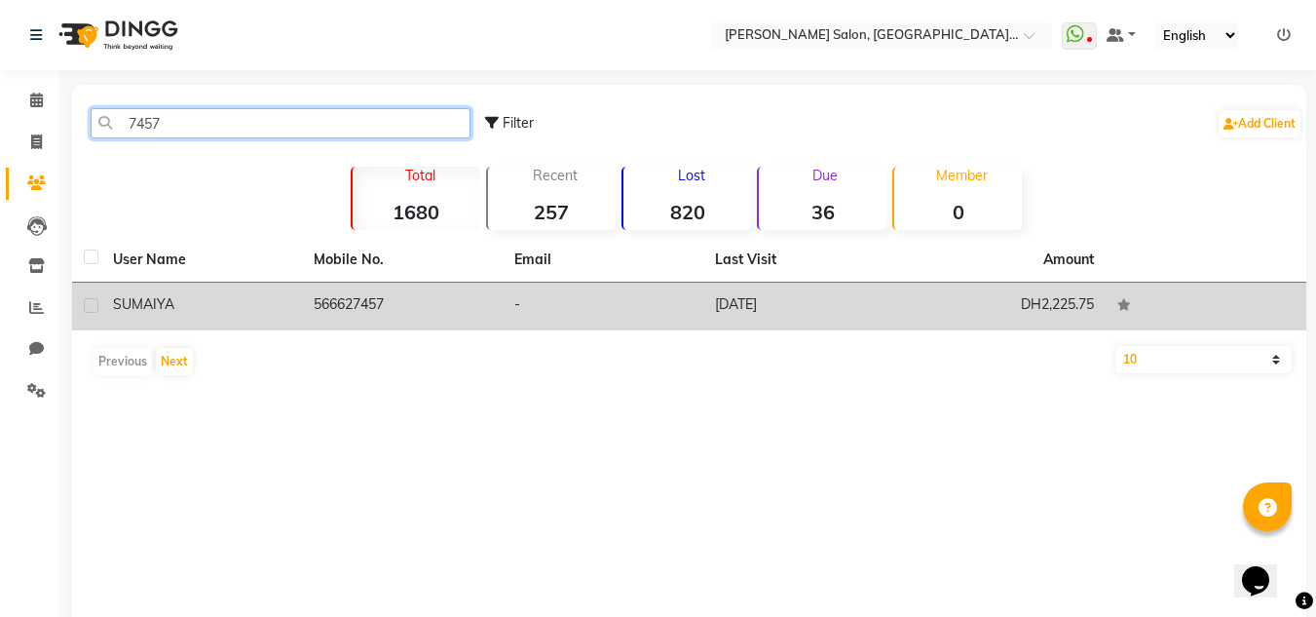
type input "7457"
click at [356, 318] on td "566627457" at bounding box center [402, 307] width 201 height 48
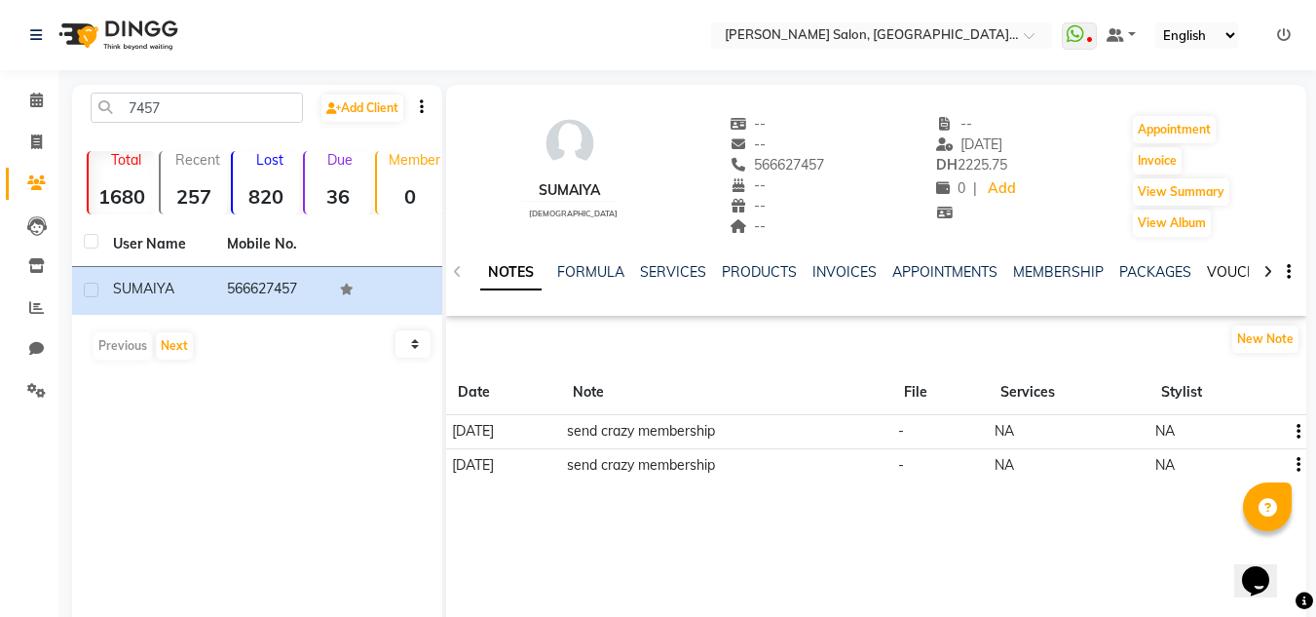
click at [1211, 270] on link "VOUCHERS" at bounding box center [1245, 272] width 77 height 18
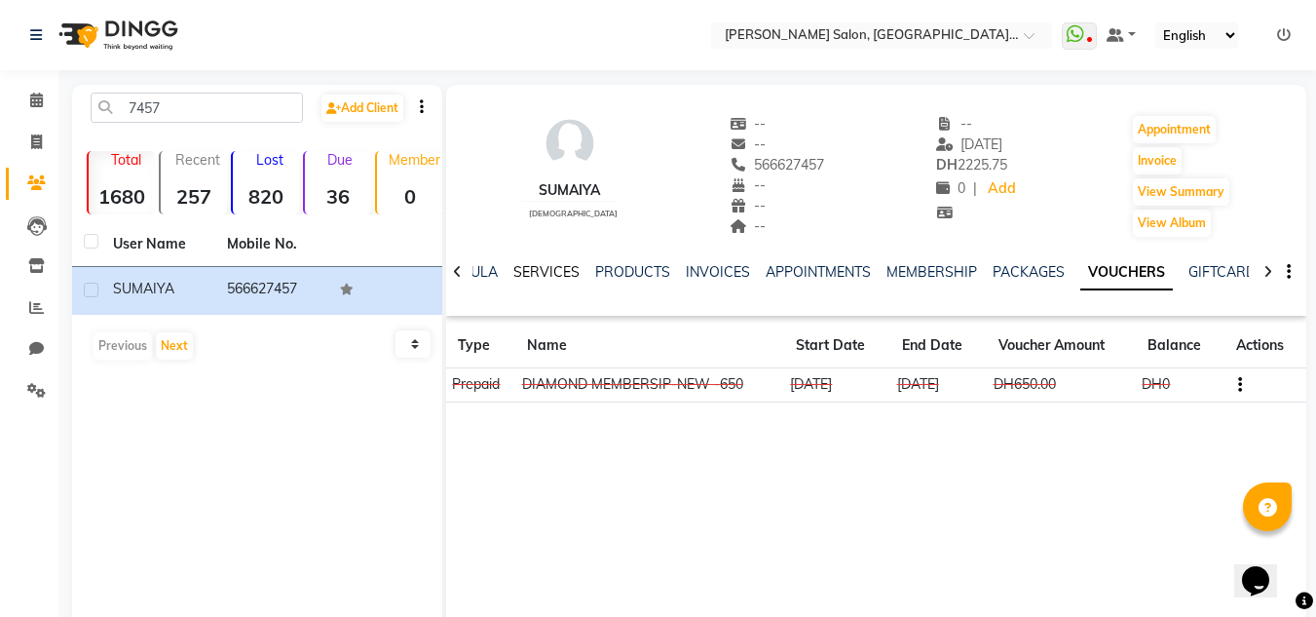
click at [563, 272] on link "SERVICES" at bounding box center [546, 272] width 66 height 18
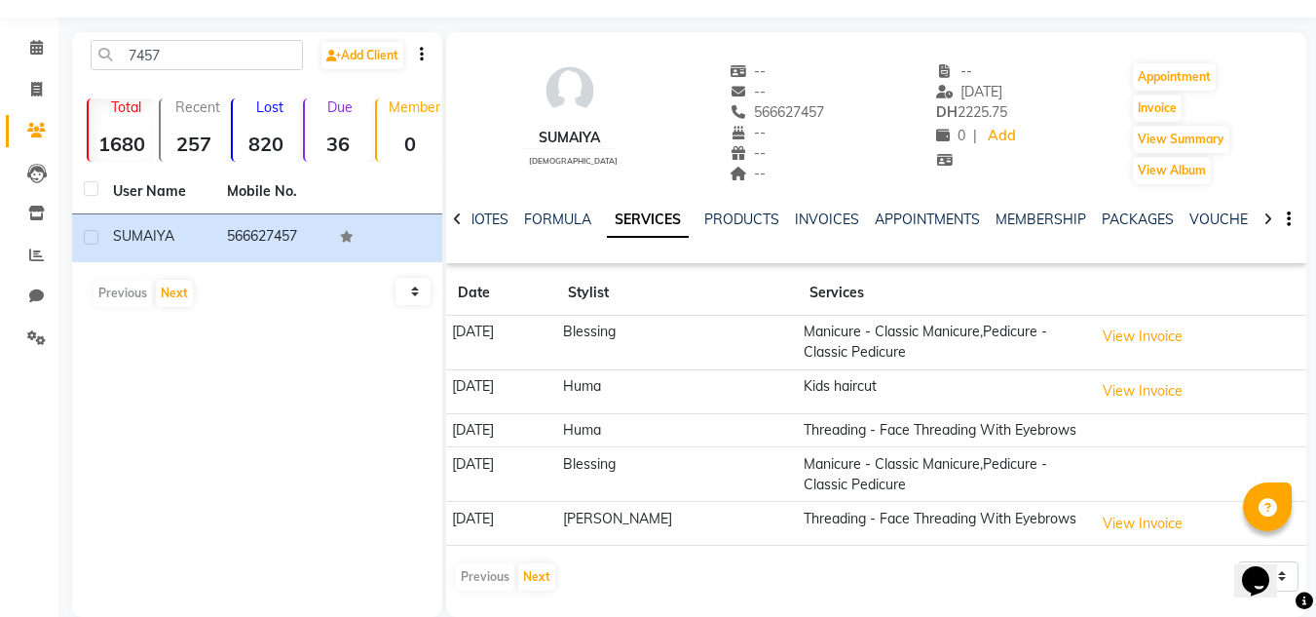
scroll to position [82, 0]
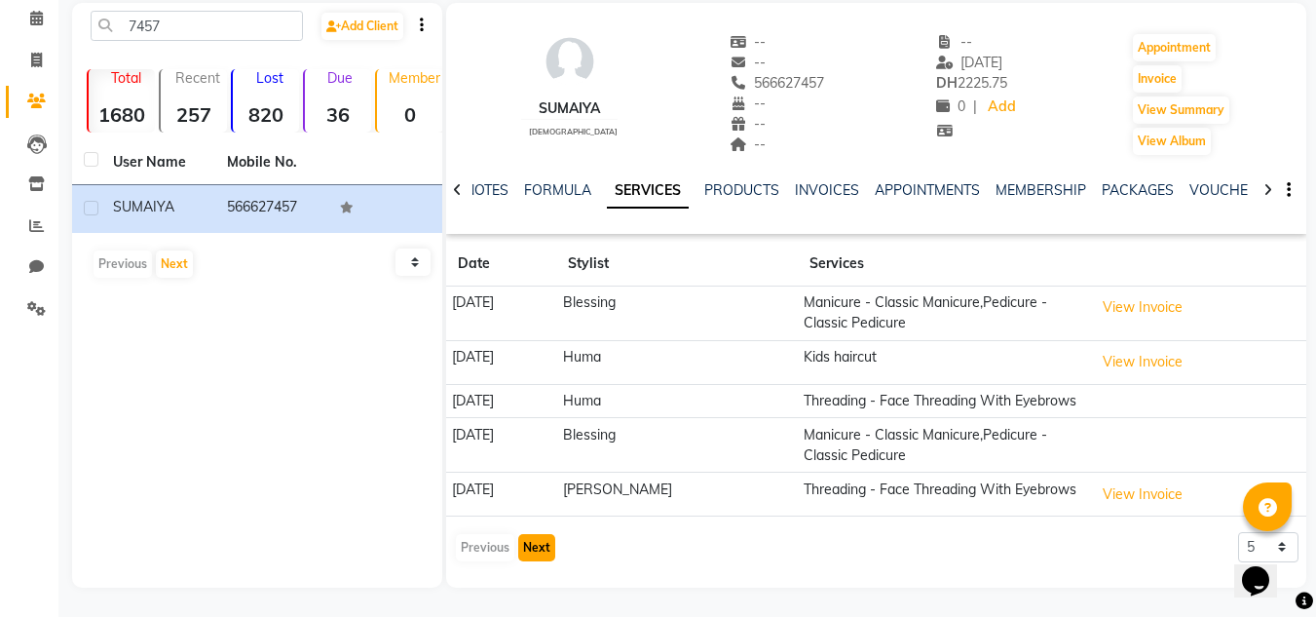
click at [541, 544] on button "Next" at bounding box center [536, 547] width 37 height 27
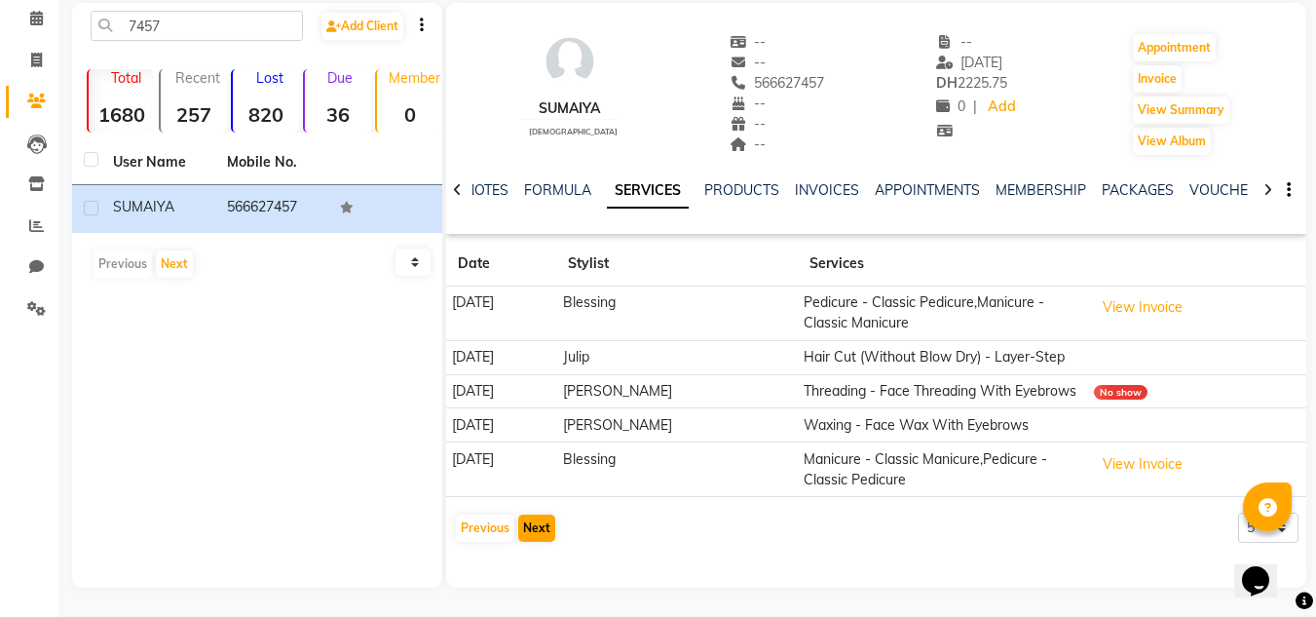
click at [540, 544] on div "SUMAIYA [DEMOGRAPHIC_DATA] -- -- 566627457 -- -- -- -- [DATE] DH 2225.75 0 | Ad…" at bounding box center [876, 277] width 860 height 548
click at [542, 536] on button "Next" at bounding box center [536, 527] width 37 height 27
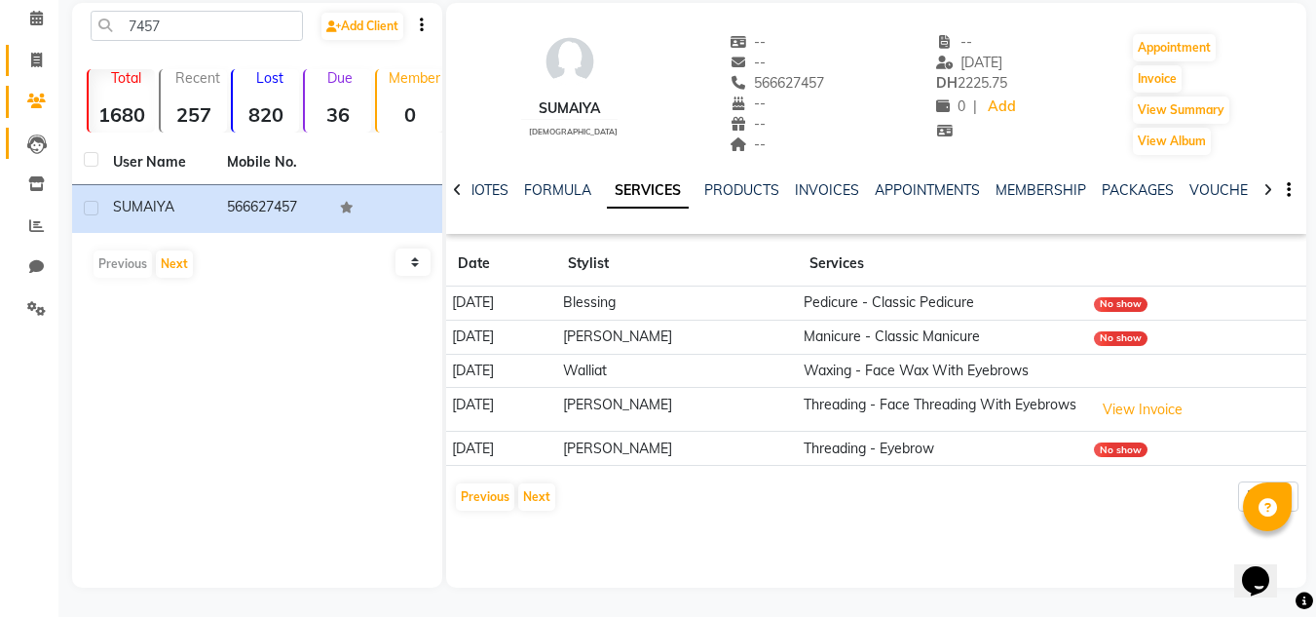
drag, startPoint x: 17, startPoint y: 143, endPoint x: 48, endPoint y: 132, distance: 33.0
click at [18, 140] on link "Leads" at bounding box center [29, 144] width 47 height 32
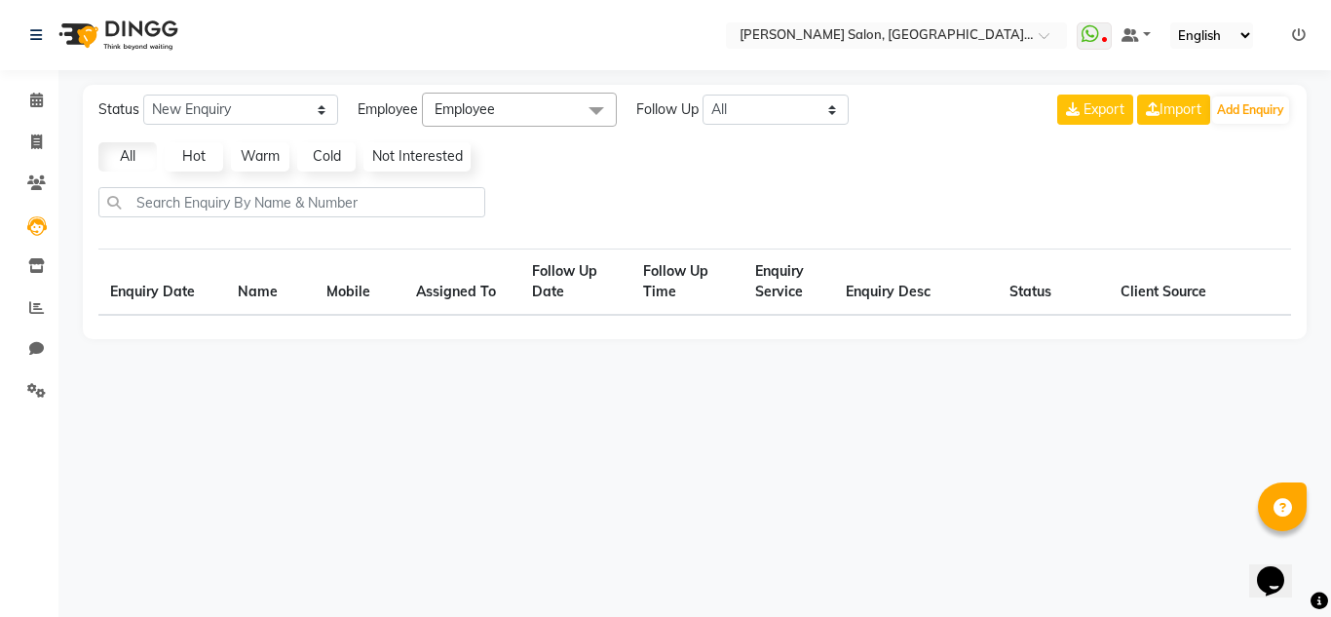
click at [1231, 95] on div "Export Import Add Enquiry" at bounding box center [1174, 110] width 234 height 34
click at [1221, 112] on button "Add Enquiry" at bounding box center [1250, 109] width 77 height 27
select select "10"
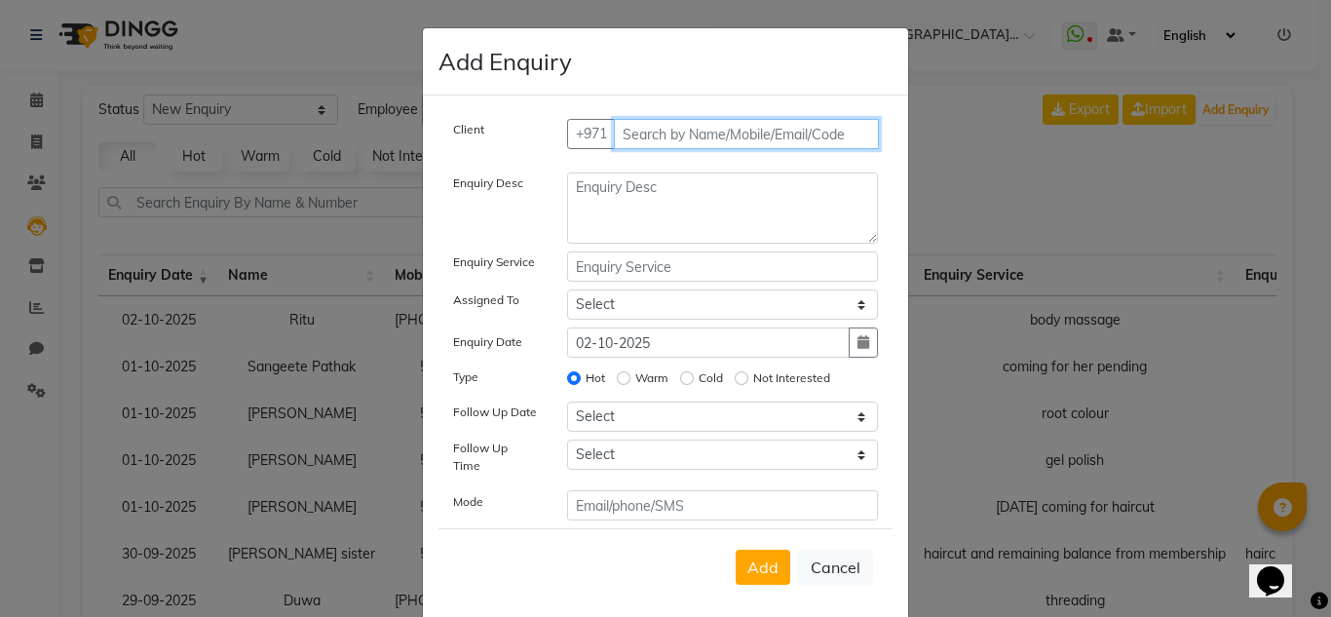
click at [650, 132] on input "text" at bounding box center [747, 134] width 266 height 30
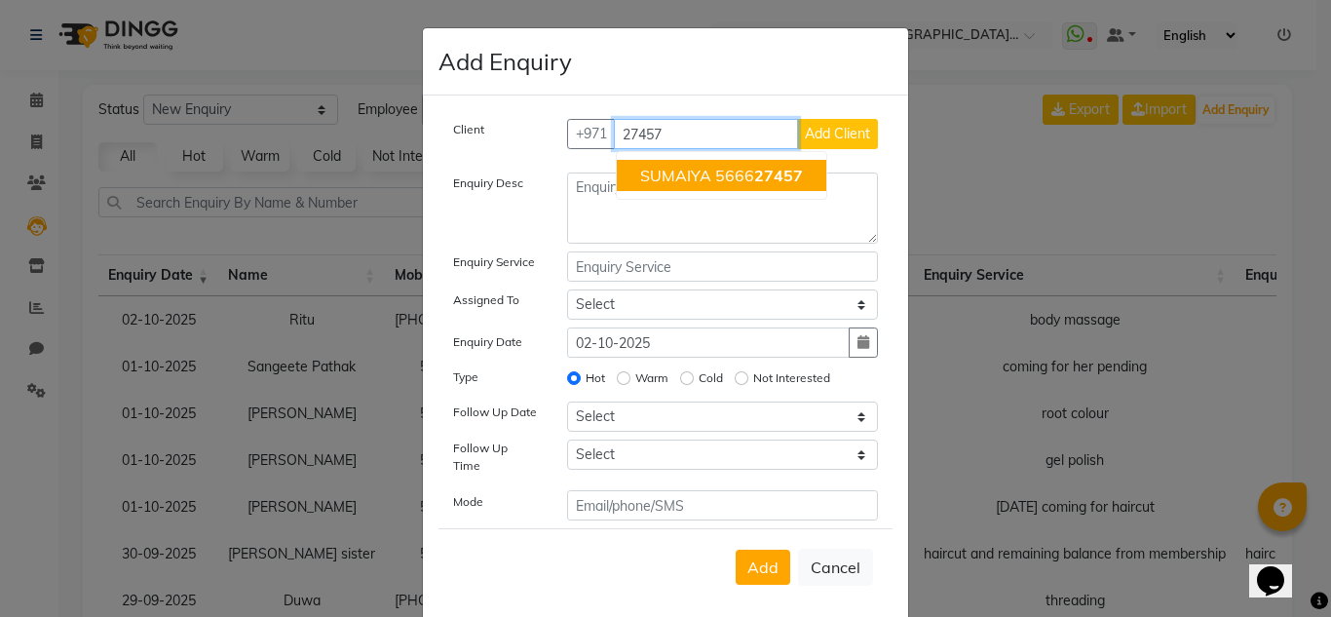
click at [665, 189] on button "SUMAIYA 5666 27457" at bounding box center [721, 175] width 209 height 31
type input "566627457"
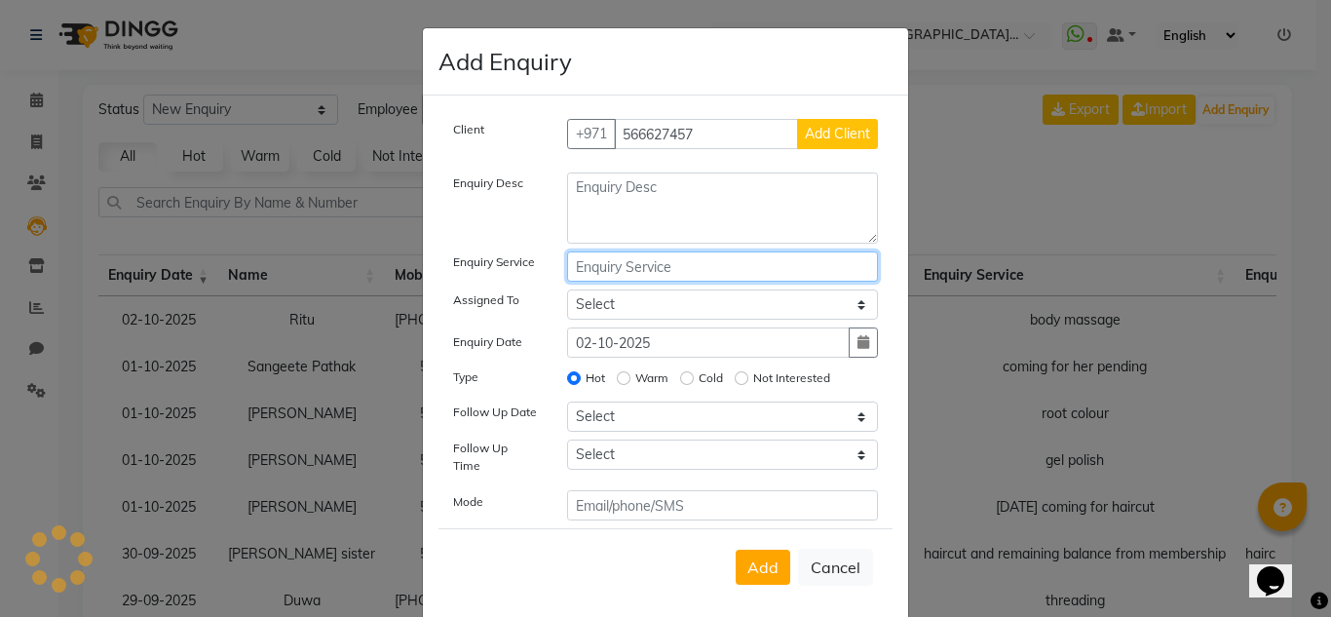
click at [659, 261] on input "text" at bounding box center [723, 266] width 312 height 30
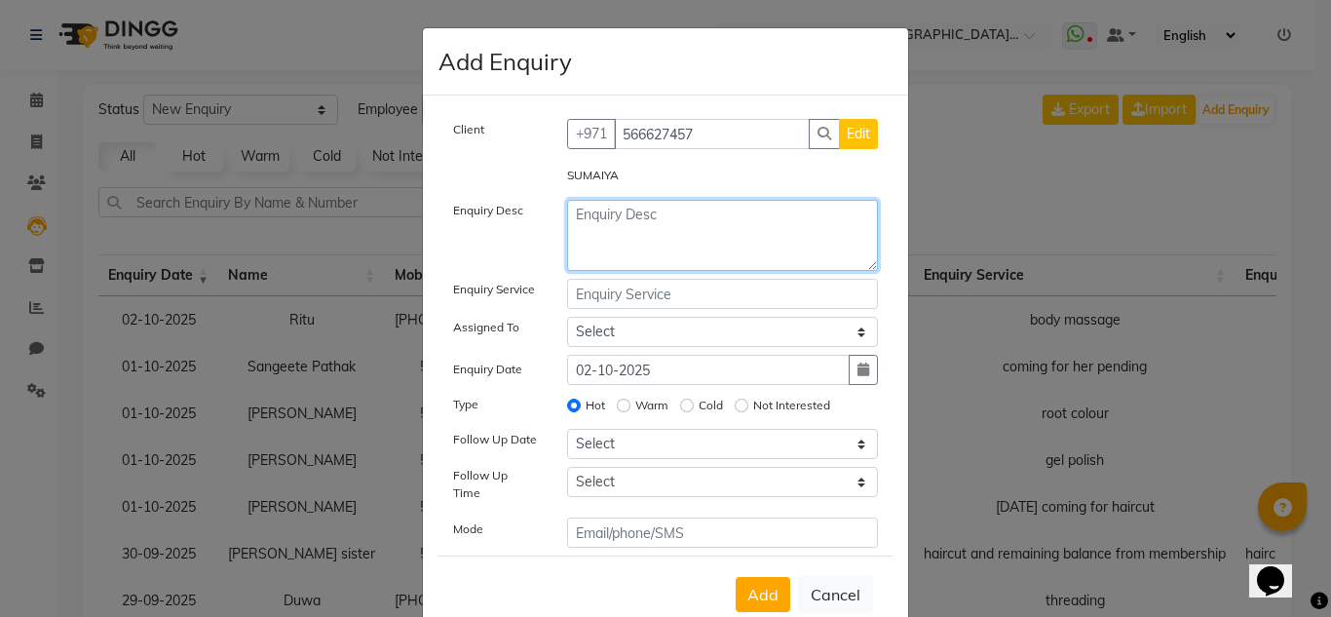
click at [663, 252] on textarea at bounding box center [723, 235] width 312 height 71
type textarea "home service keratin"
drag, startPoint x: 714, startPoint y: 218, endPoint x: 464, endPoint y: 208, distance: 250.6
click at [467, 208] on div "Enquiry Desc home service keratin" at bounding box center [665, 235] width 454 height 71
click at [683, 291] on input "text" at bounding box center [723, 294] width 312 height 30
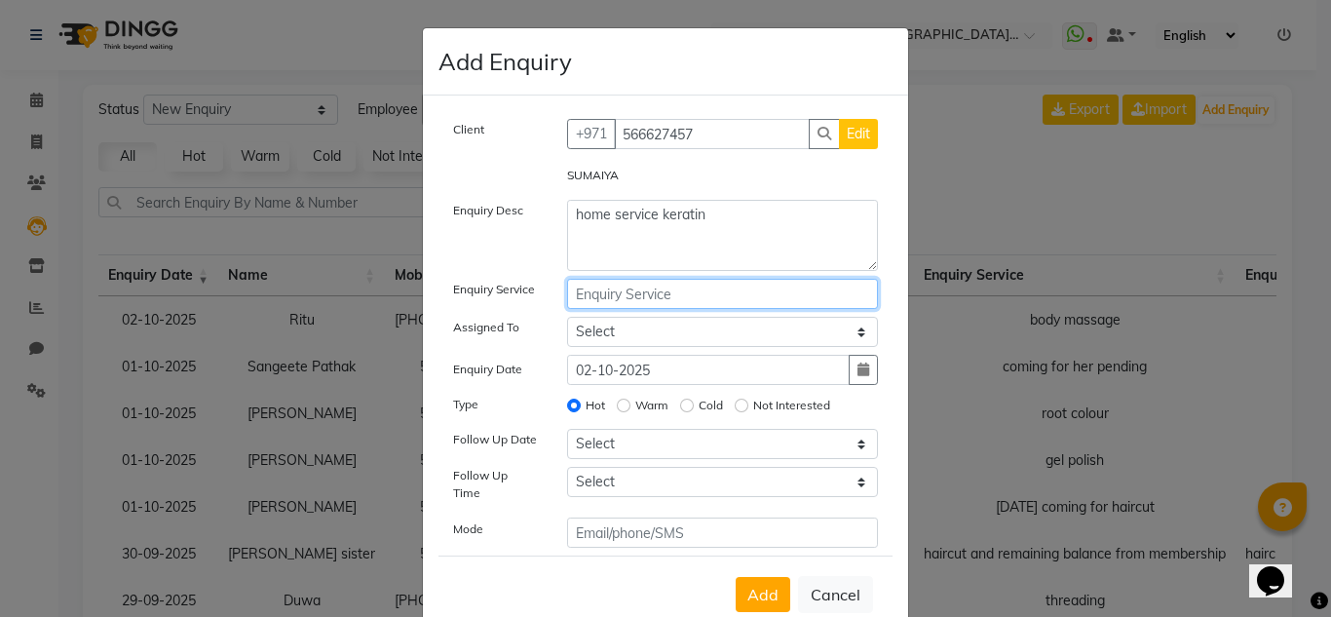
paste input "home service keratin"
type input "home service keratin"
click at [688, 332] on select "Select DRIVER Huma [PERSON_NAME] Management [PERSON_NAME] Sales person [PERSON_…" at bounding box center [723, 332] width 312 height 30
select select "86370"
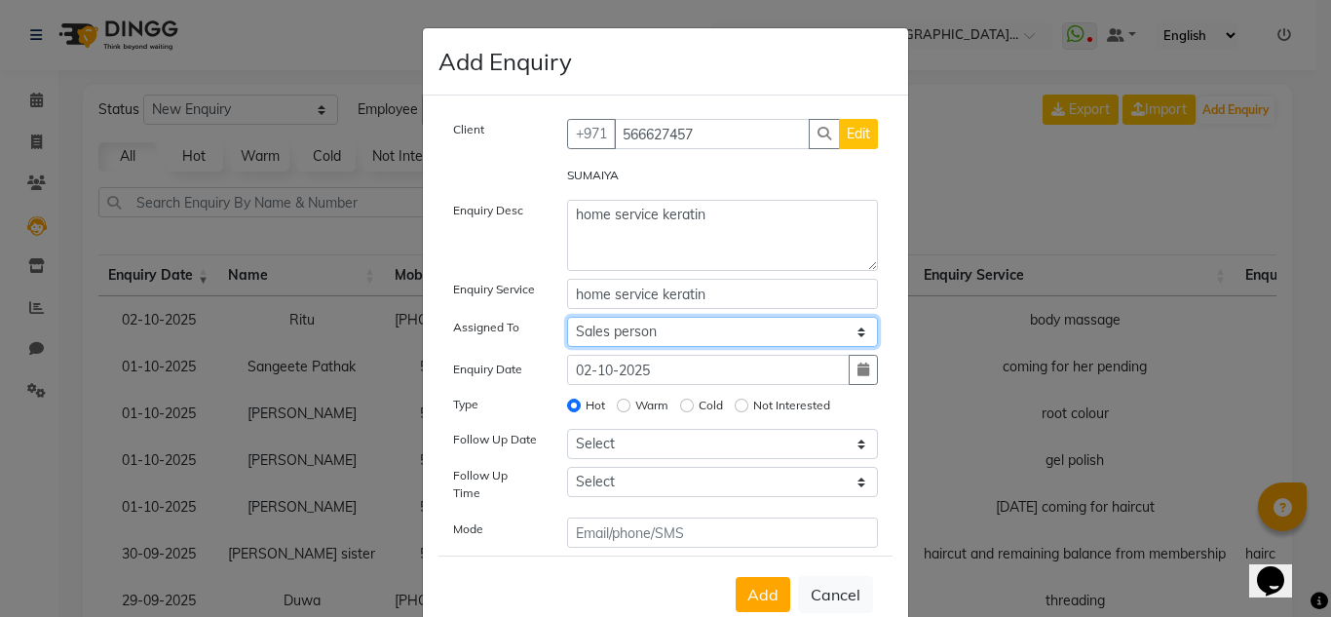
click at [567, 317] on select "Select DRIVER Huma [PERSON_NAME] Management [PERSON_NAME] Sales person [PERSON_…" at bounding box center [723, 332] width 312 height 30
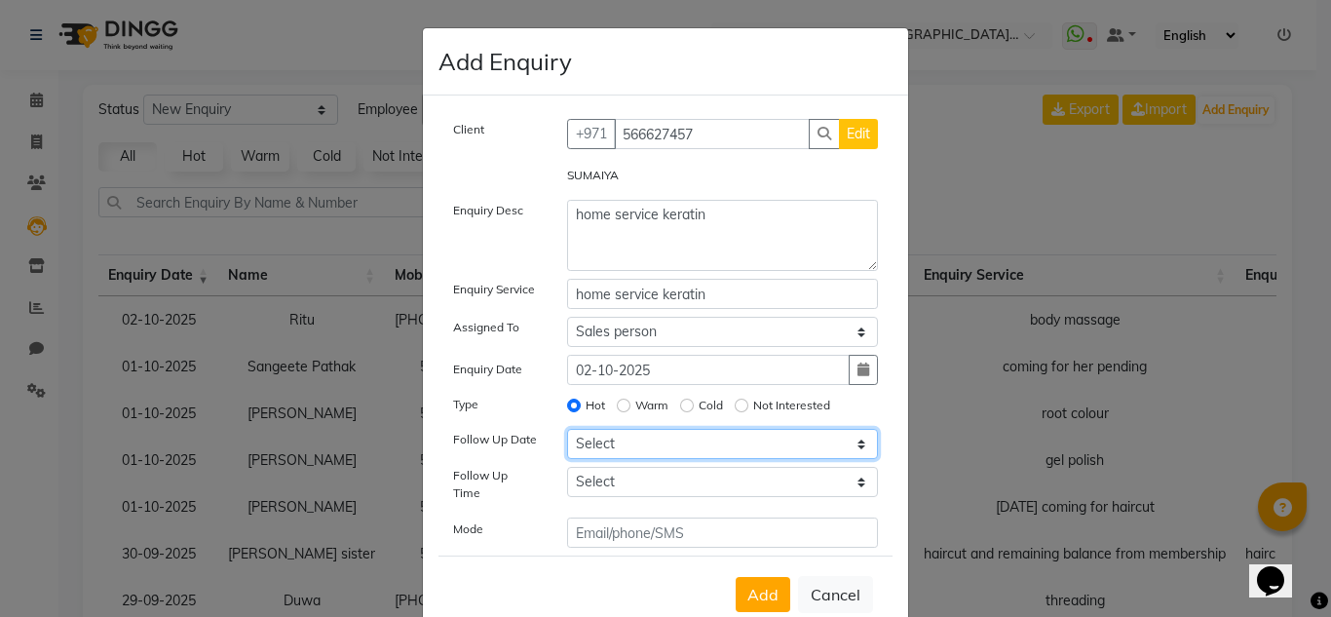
click at [738, 440] on select "Select [DATE] [DATE] [DATE] ([DATE]) [DATE] ([DATE]) [DATE] ([DATE]) [DATE] ([D…" at bounding box center [723, 444] width 312 height 30
select select "[DATE]"
click at [567, 429] on select "Select [DATE] [DATE] [DATE] ([DATE]) [DATE] ([DATE]) [DATE] ([DATE]) [DATE] ([D…" at bounding box center [723, 444] width 312 height 30
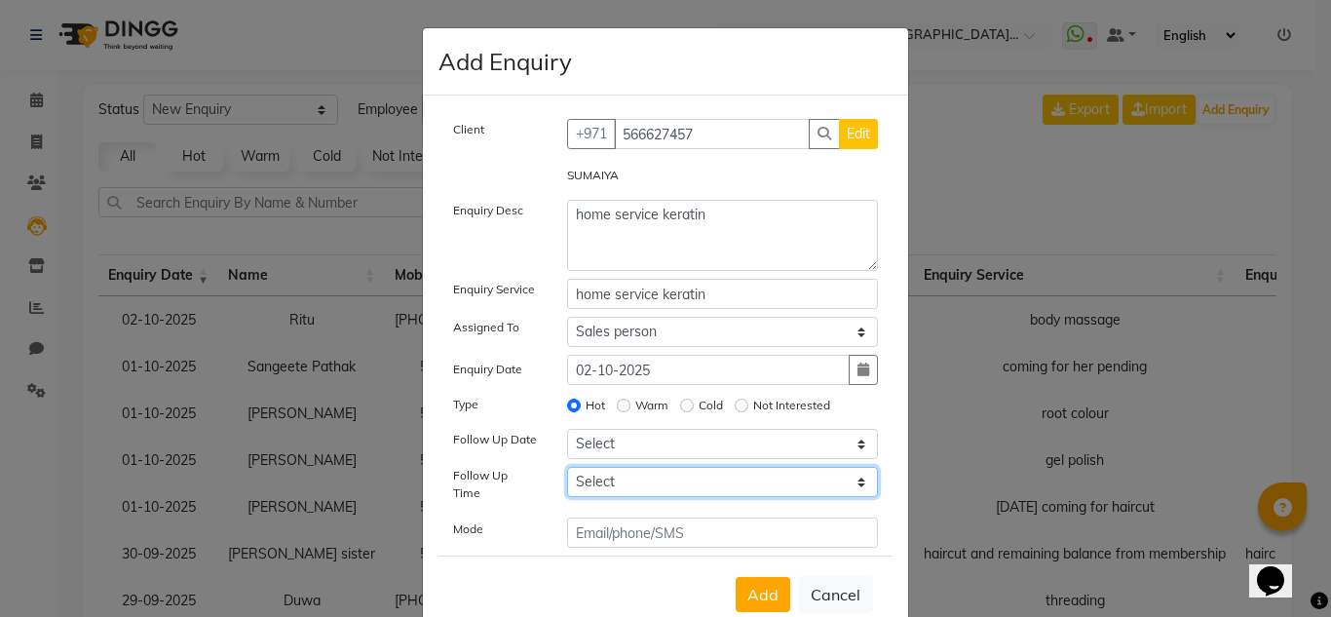
click at [652, 469] on select "Select 07:00 AM 07:15 AM 07:30 AM 07:45 AM 08:00 AM 08:15 AM 08:30 AM 08:45 AM …" at bounding box center [723, 482] width 312 height 30
select select "510"
click at [567, 467] on select "Select 07:00 AM 07:15 AM 07:30 AM 07:45 AM 08:00 AM 08:15 AM 08:30 AM 08:45 AM …" at bounding box center [723, 482] width 312 height 30
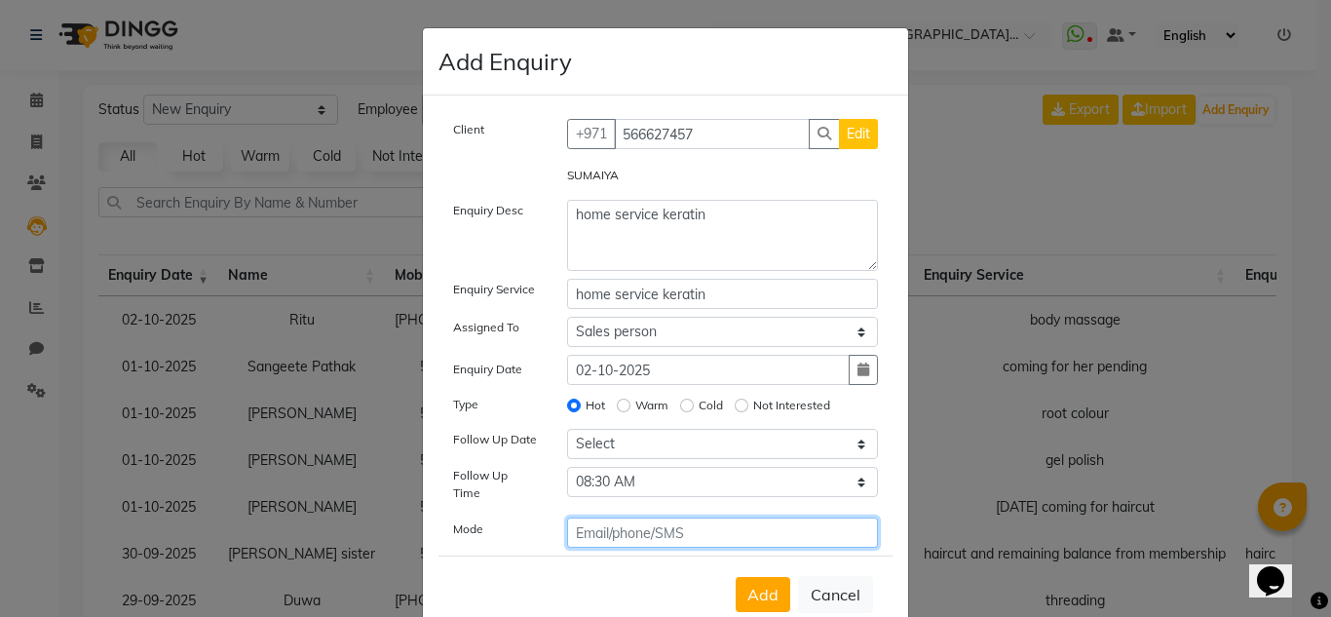
click at [739, 517] on input "text" at bounding box center [723, 532] width 312 height 30
type input "phone"
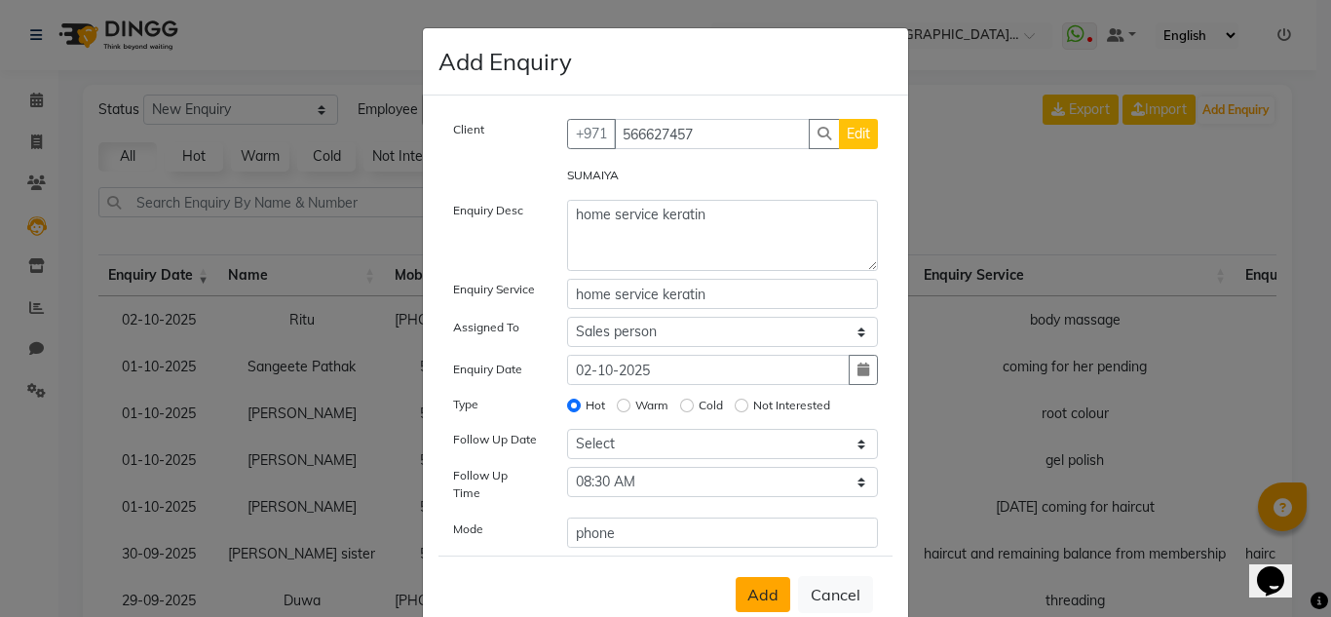
drag, startPoint x: 748, startPoint y: 589, endPoint x: 338, endPoint y: 436, distance: 437.7
click at [749, 589] on span "Add" at bounding box center [762, 594] width 31 height 19
select select
radio input "false"
select select
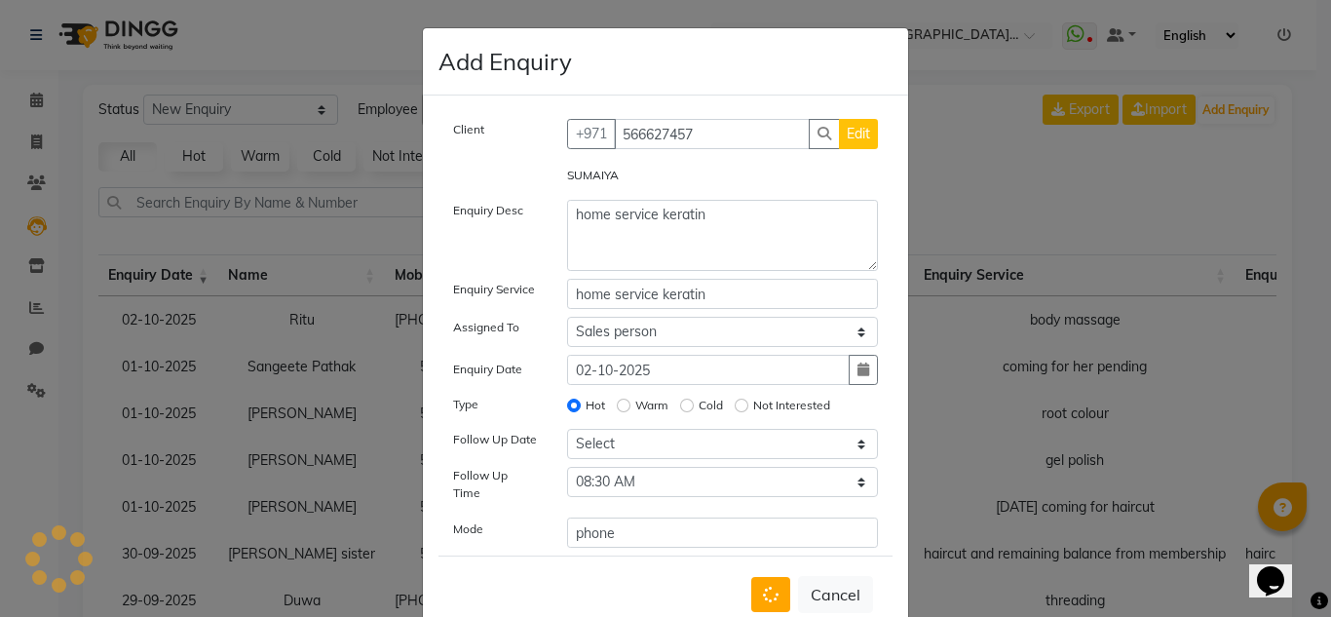
select select
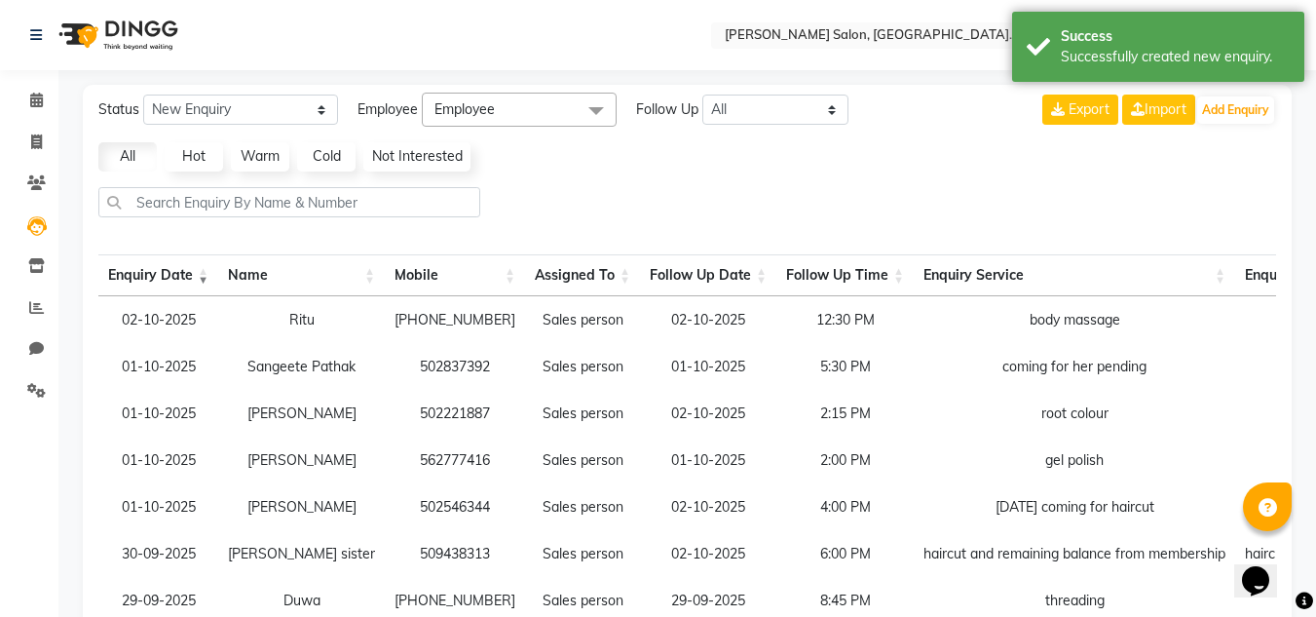
click at [21, 81] on li "Calendar" at bounding box center [29, 101] width 58 height 42
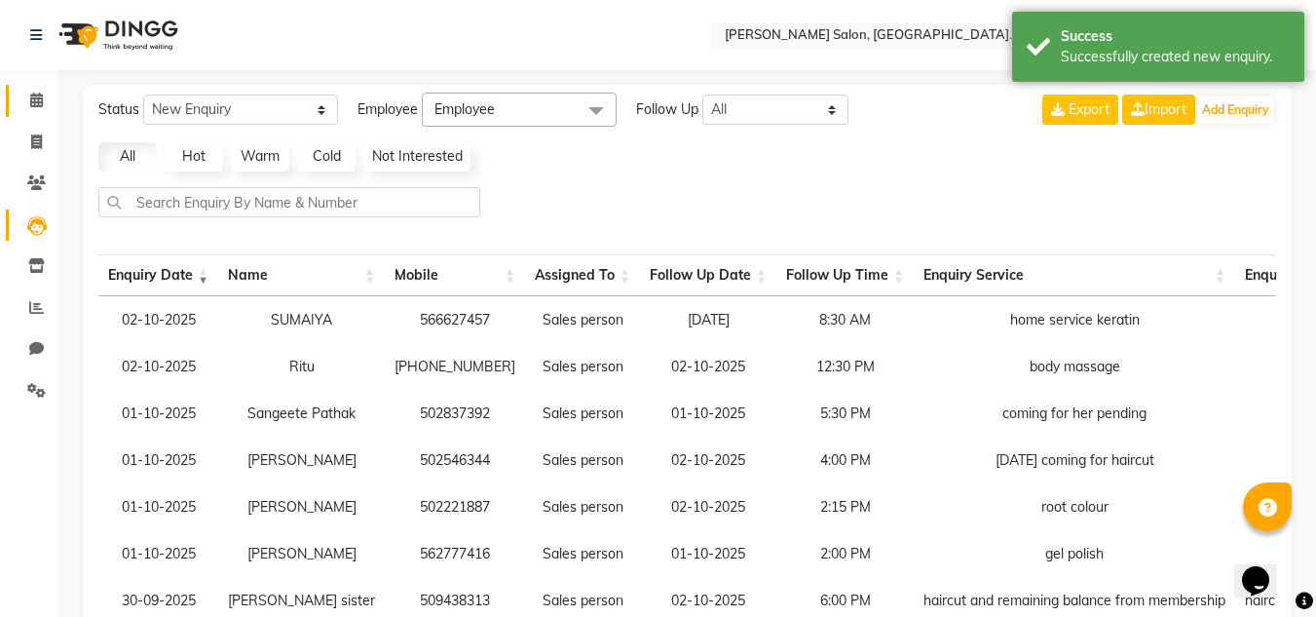
click at [40, 96] on icon at bounding box center [36, 100] width 13 height 15
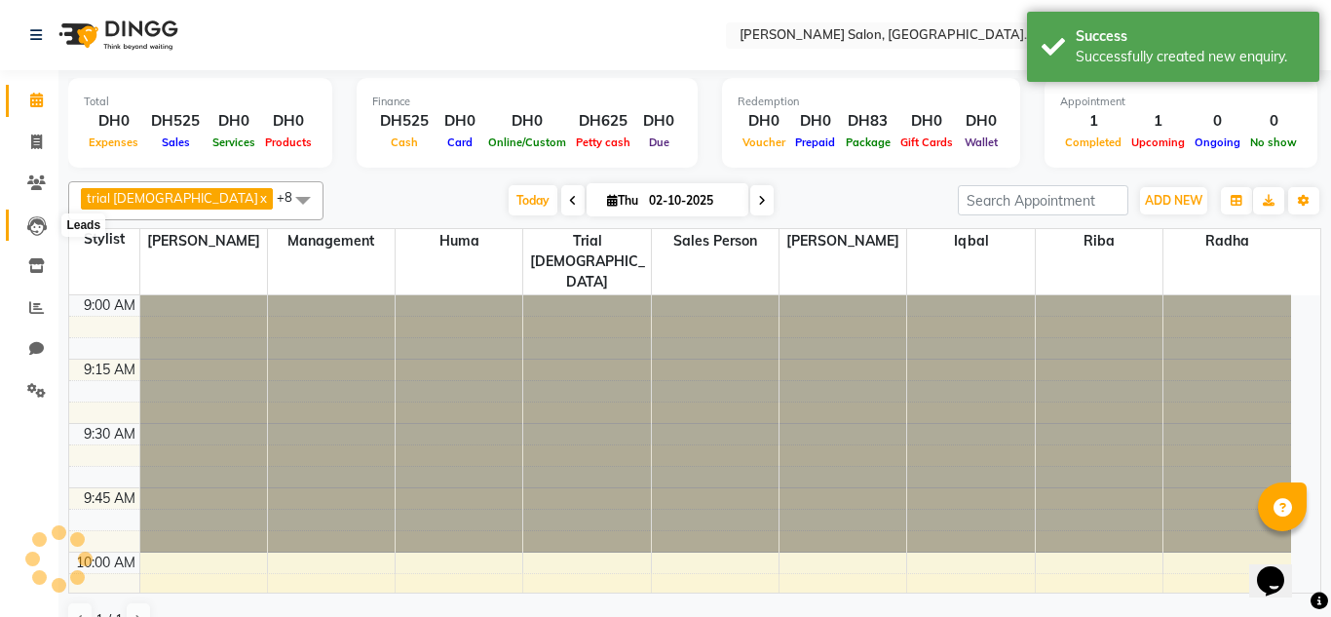
drag, startPoint x: 27, startPoint y: 229, endPoint x: 104, endPoint y: 225, distance: 77.1
click at [28, 229] on icon at bounding box center [36, 225] width 19 height 19
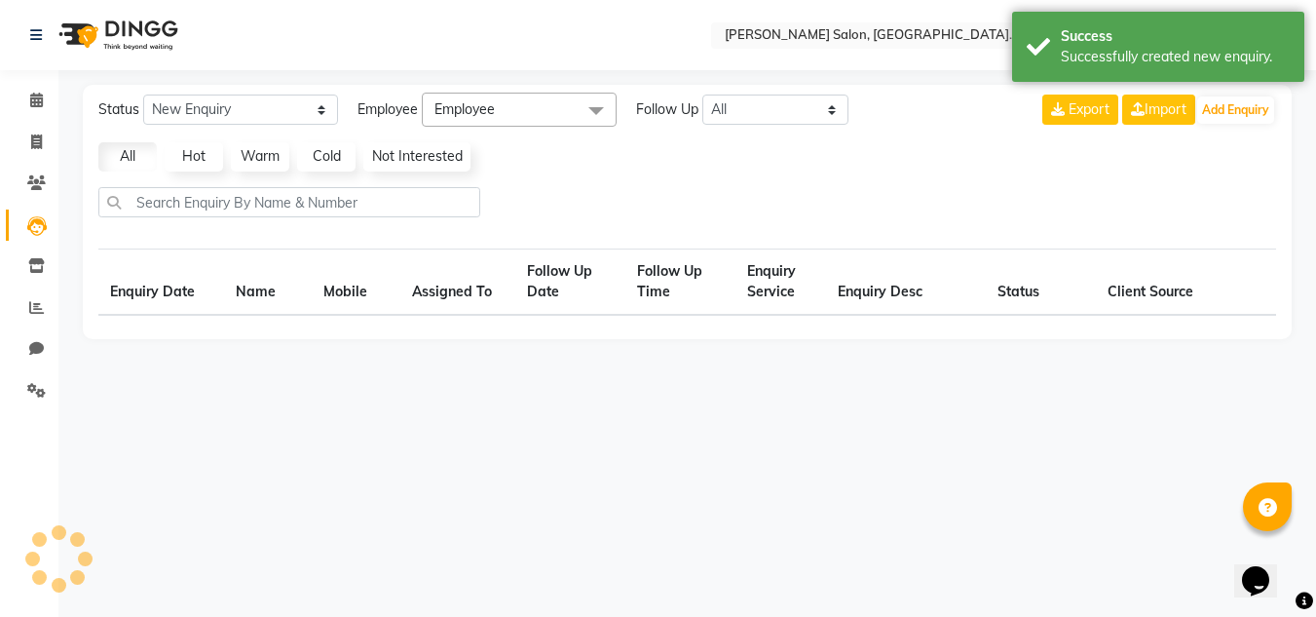
select select "10"
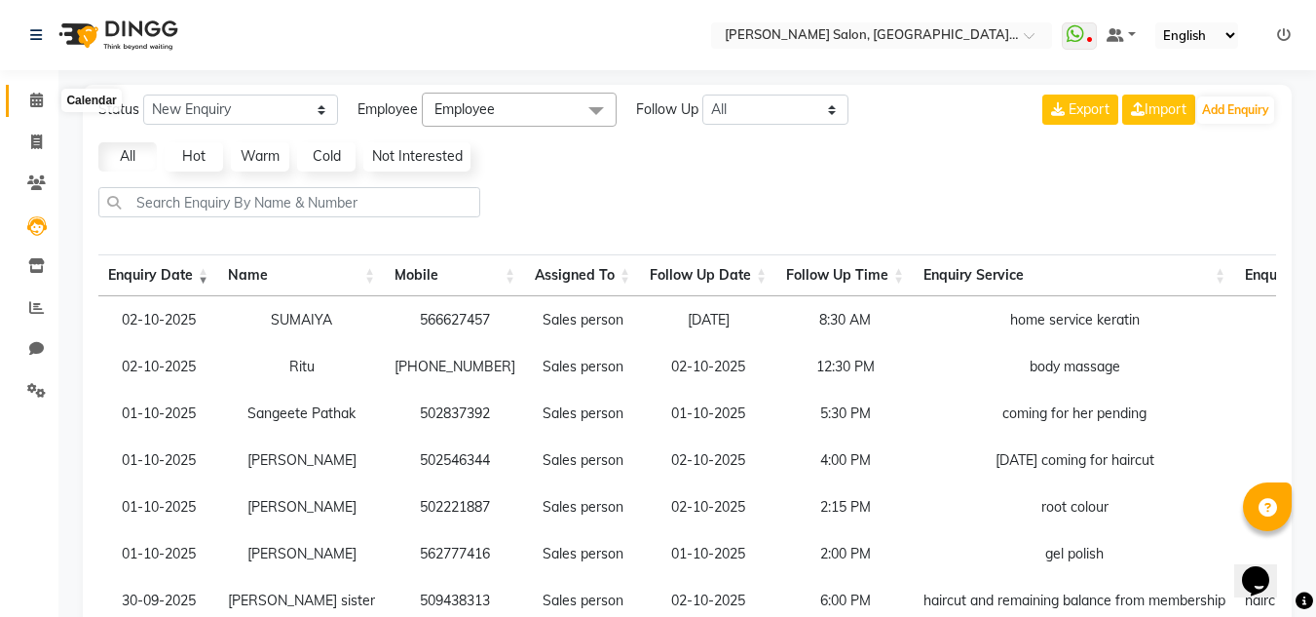
drag, startPoint x: 47, startPoint y: 108, endPoint x: 40, endPoint y: 98, distance: 11.9
click at [47, 108] on span at bounding box center [36, 101] width 34 height 22
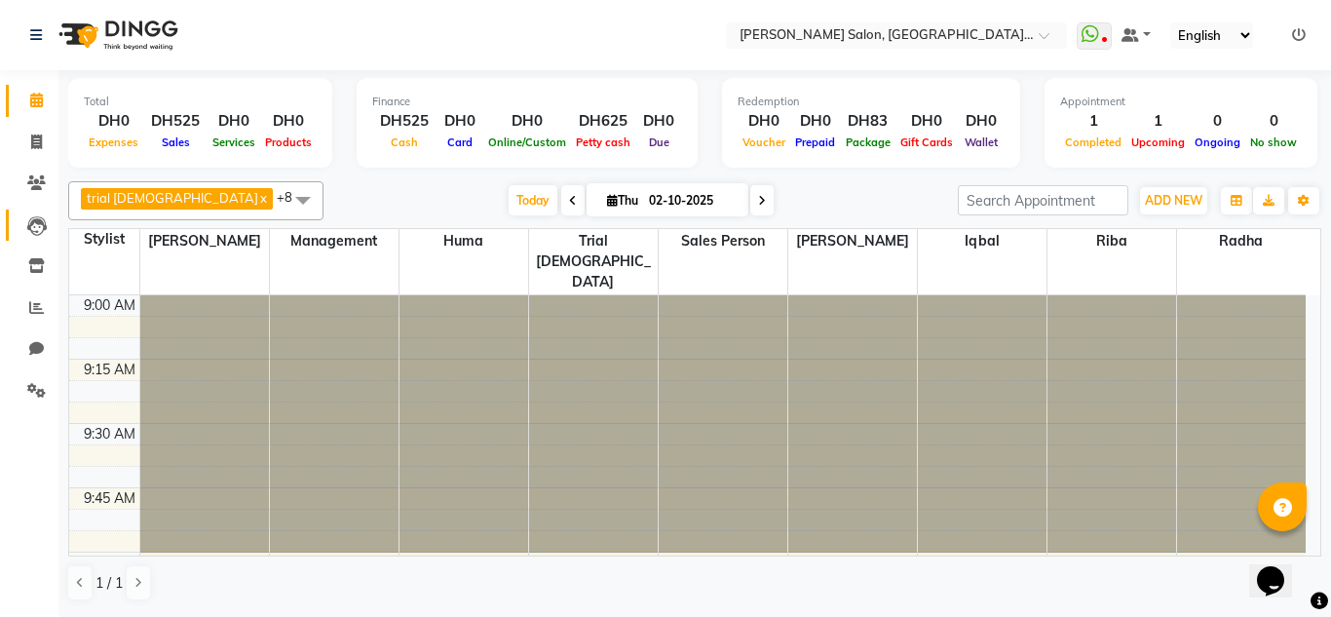
click at [33, 225] on icon at bounding box center [36, 225] width 19 height 19
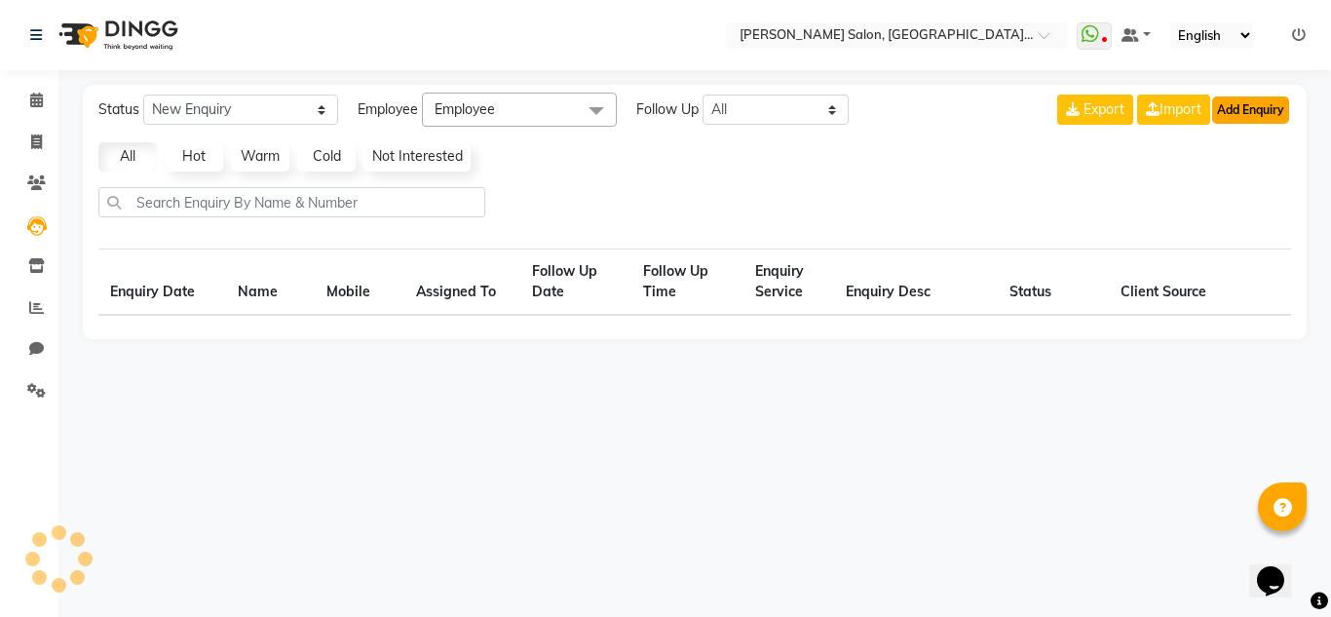
select select "10"
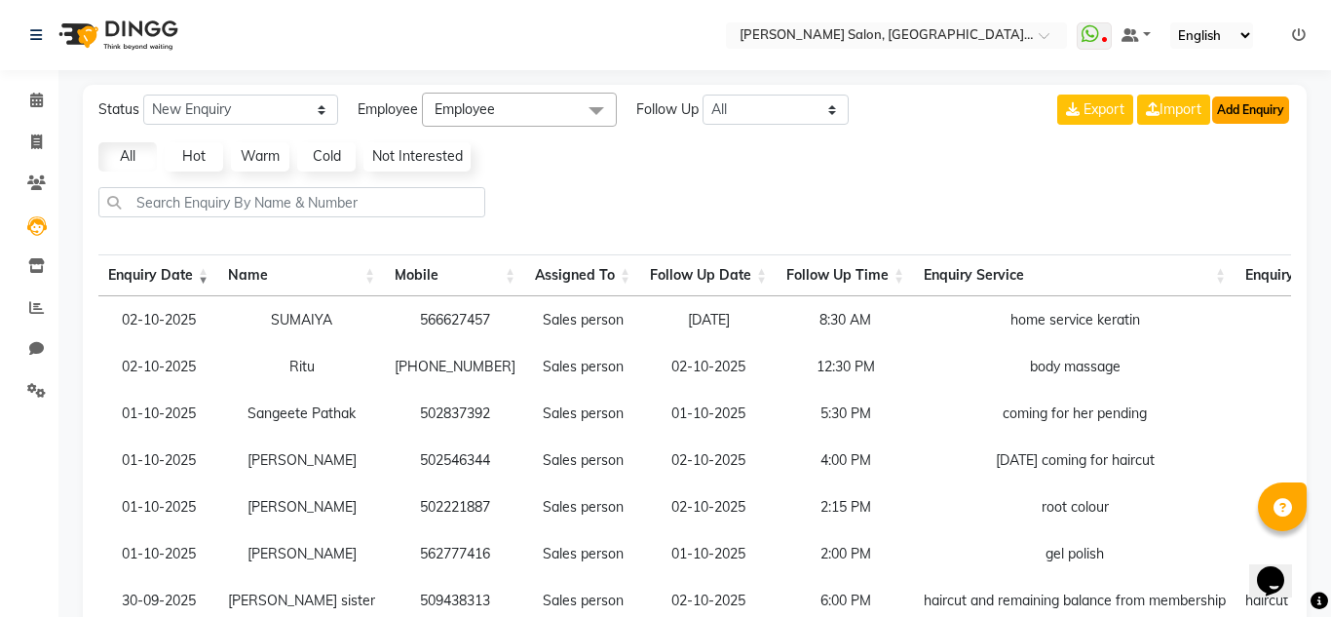
click at [1263, 98] on button "Add Enquiry" at bounding box center [1250, 109] width 77 height 27
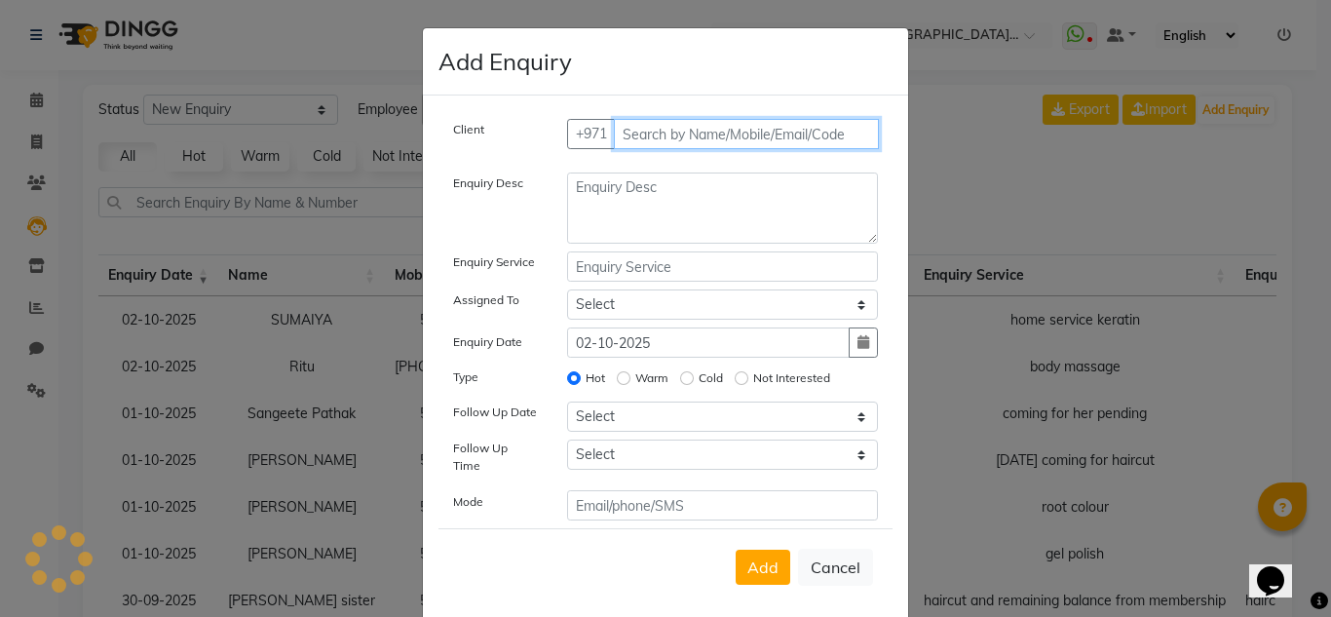
click at [709, 144] on input "text" at bounding box center [747, 134] width 266 height 30
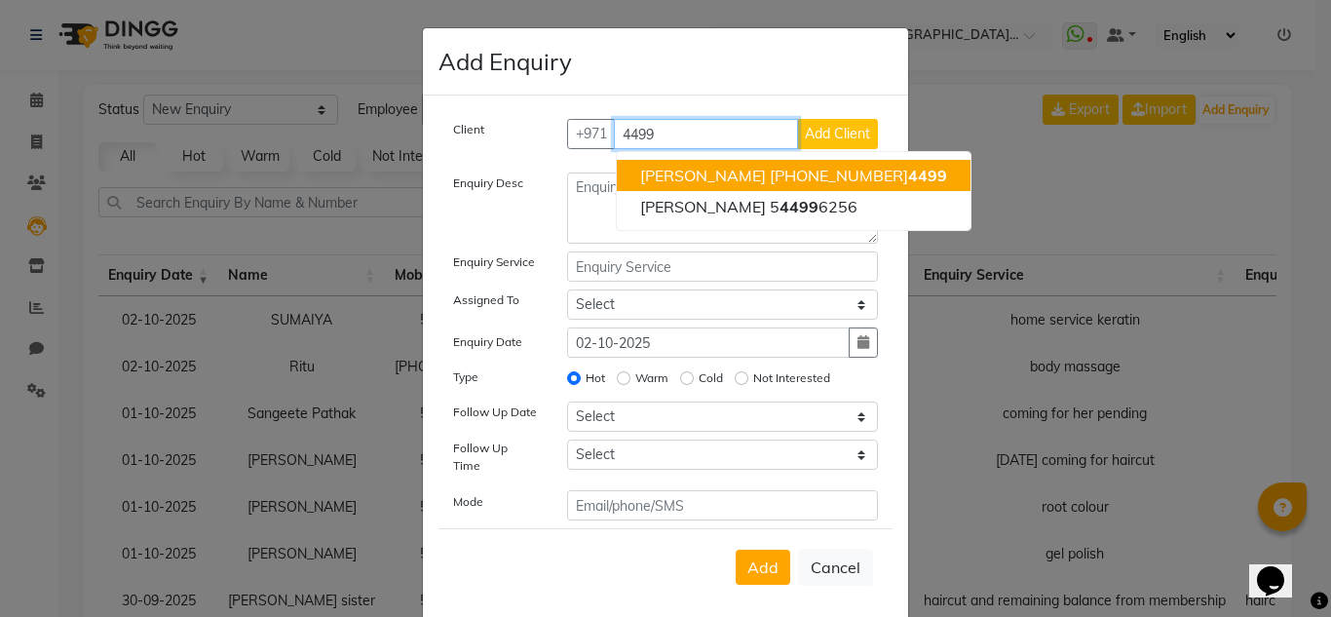
click at [657, 176] on span "[PERSON_NAME]" at bounding box center [703, 175] width 126 height 19
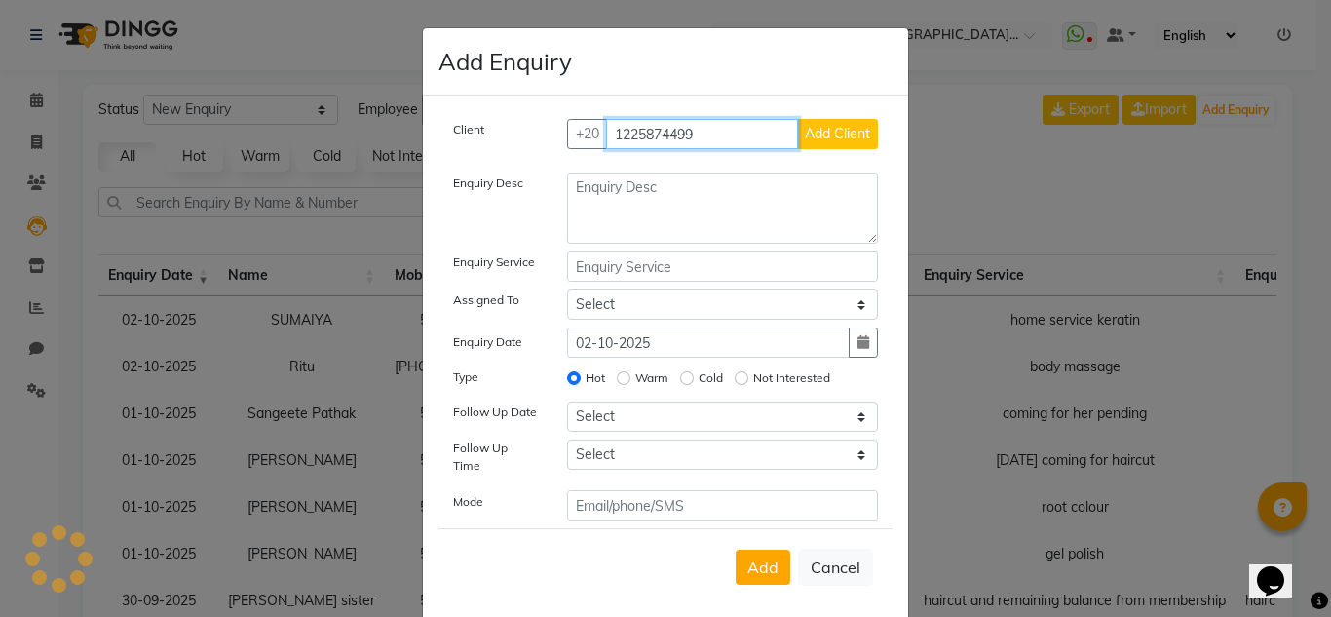
type input "1225874499"
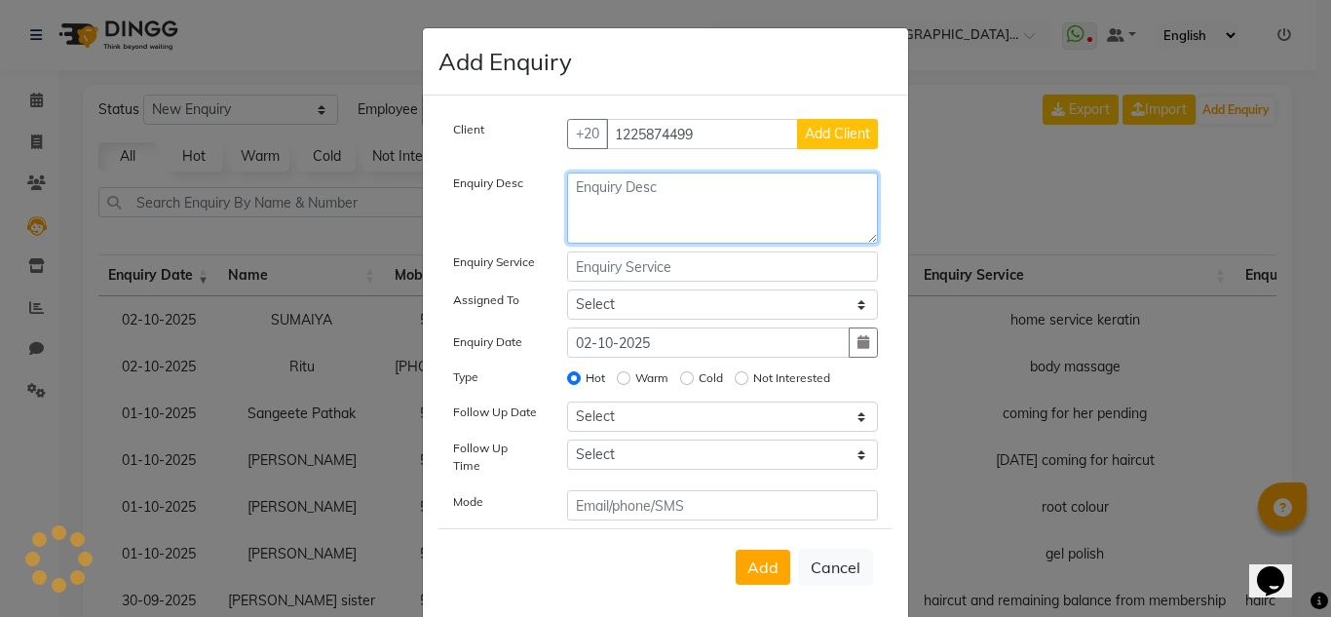
click at [645, 208] on textarea at bounding box center [723, 207] width 312 height 71
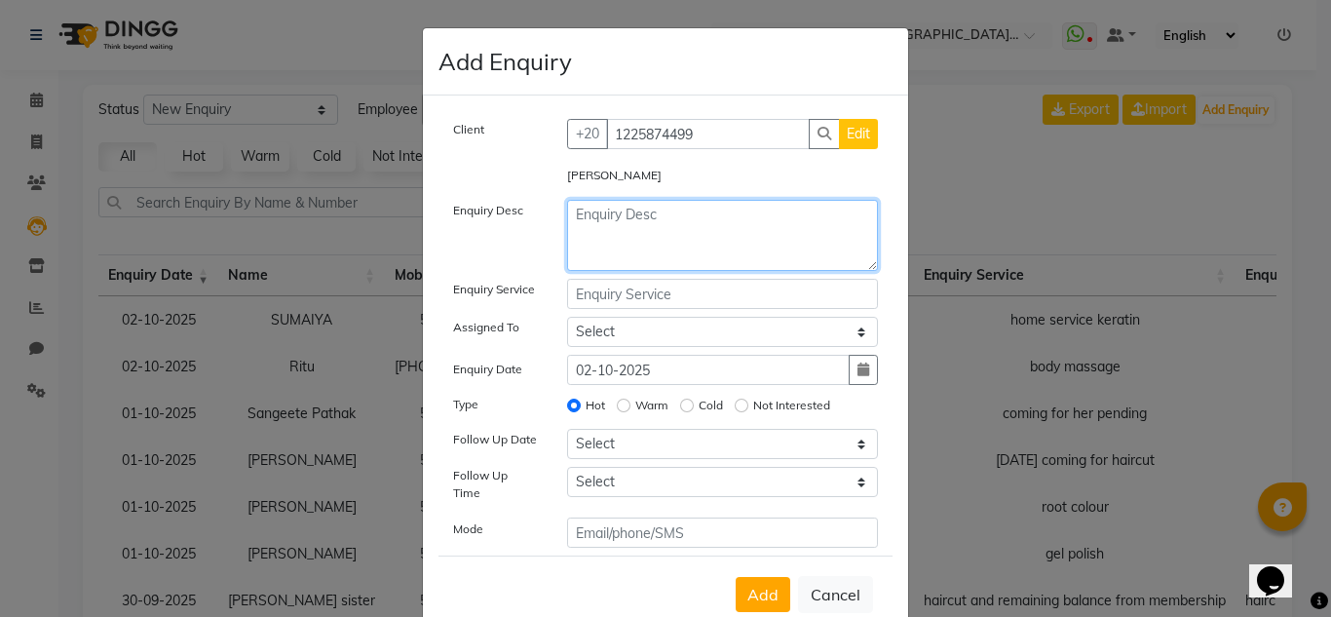
drag, startPoint x: 643, startPoint y: 208, endPoint x: 613, endPoint y: 265, distance: 64.9
click at [613, 265] on textarea at bounding box center [723, 235] width 312 height 71
click at [602, 255] on textarea at bounding box center [723, 235] width 312 height 71
type textarea "blowdry"
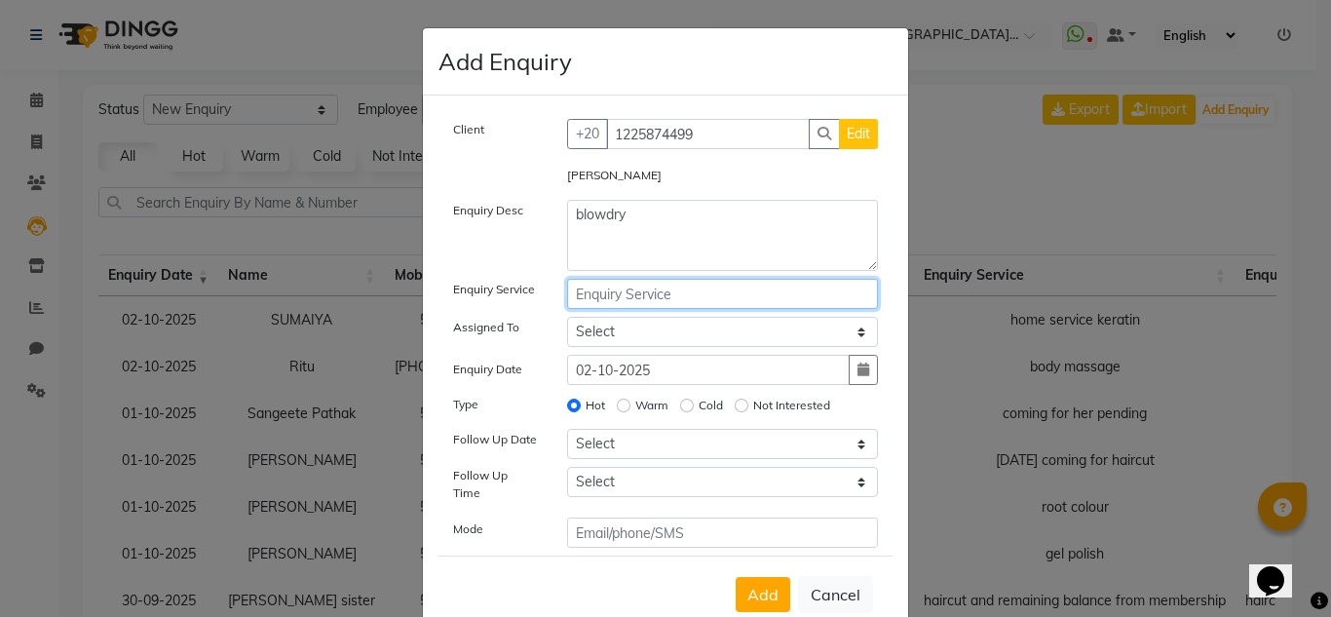
click at [584, 284] on input "text" at bounding box center [723, 294] width 312 height 30
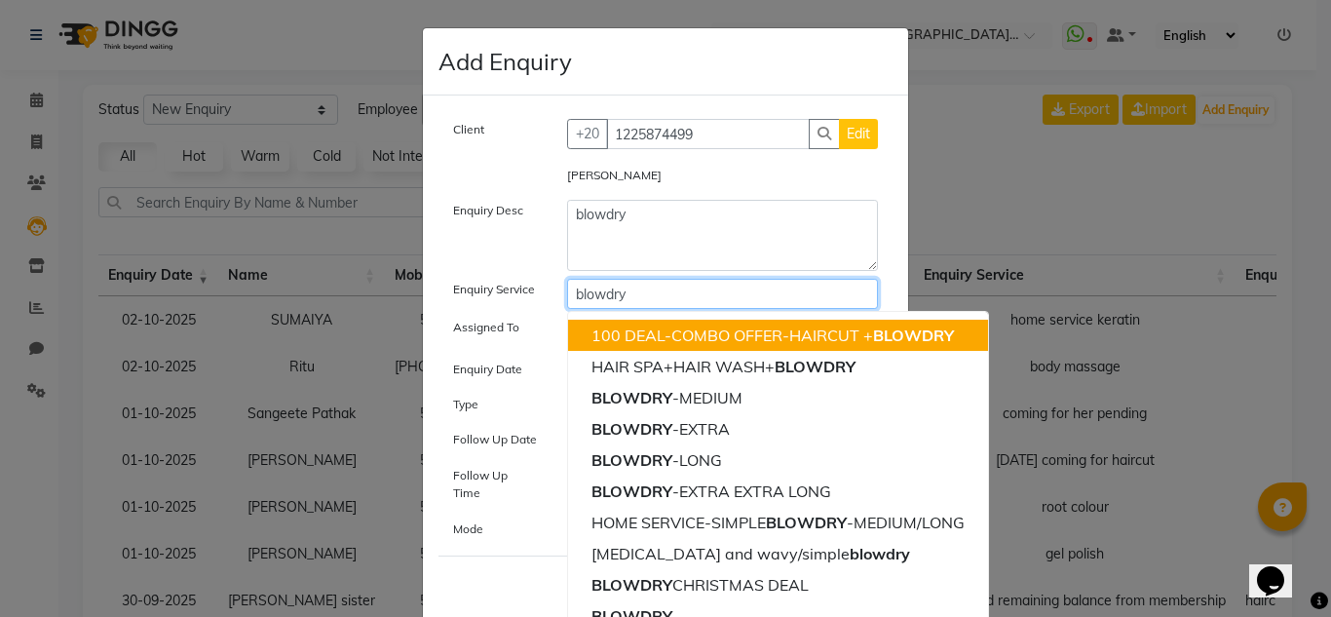
type input "blowdry"
drag, startPoint x: 463, startPoint y: 329, endPoint x: 475, endPoint y: 301, distance: 31.0
click at [463, 328] on label "Assigned To" at bounding box center [486, 328] width 66 height 18
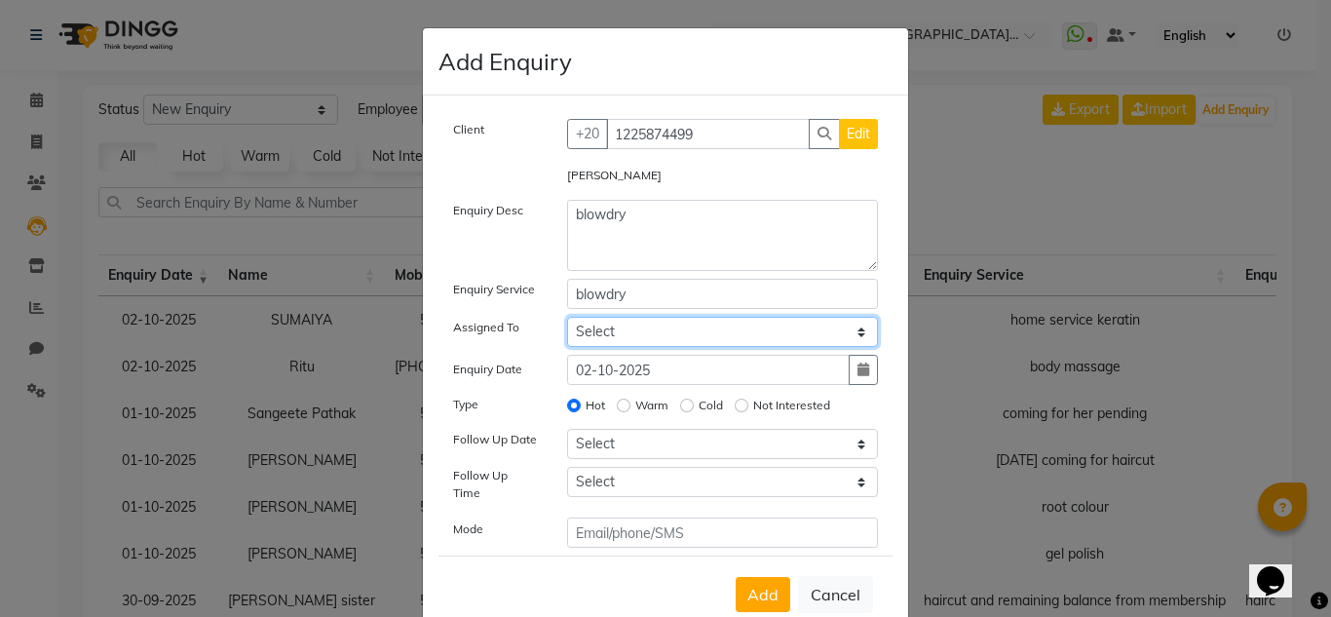
drag, startPoint x: 605, startPoint y: 330, endPoint x: 609, endPoint y: 319, distance: 12.3
click at [605, 330] on select "Select DRIVER Huma [PERSON_NAME] Management [PERSON_NAME] Sales person [PERSON_…" at bounding box center [723, 332] width 312 height 30
select select "86370"
click at [567, 317] on select "Select DRIVER Huma [PERSON_NAME] Management [PERSON_NAME] Sales person [PERSON_…" at bounding box center [723, 332] width 312 height 30
click at [652, 428] on div "Client [PHONE_NUMBER] Edit Afofa Adel Enquiry Desc blowdry Enquiry Service blow…" at bounding box center [665, 333] width 454 height 429
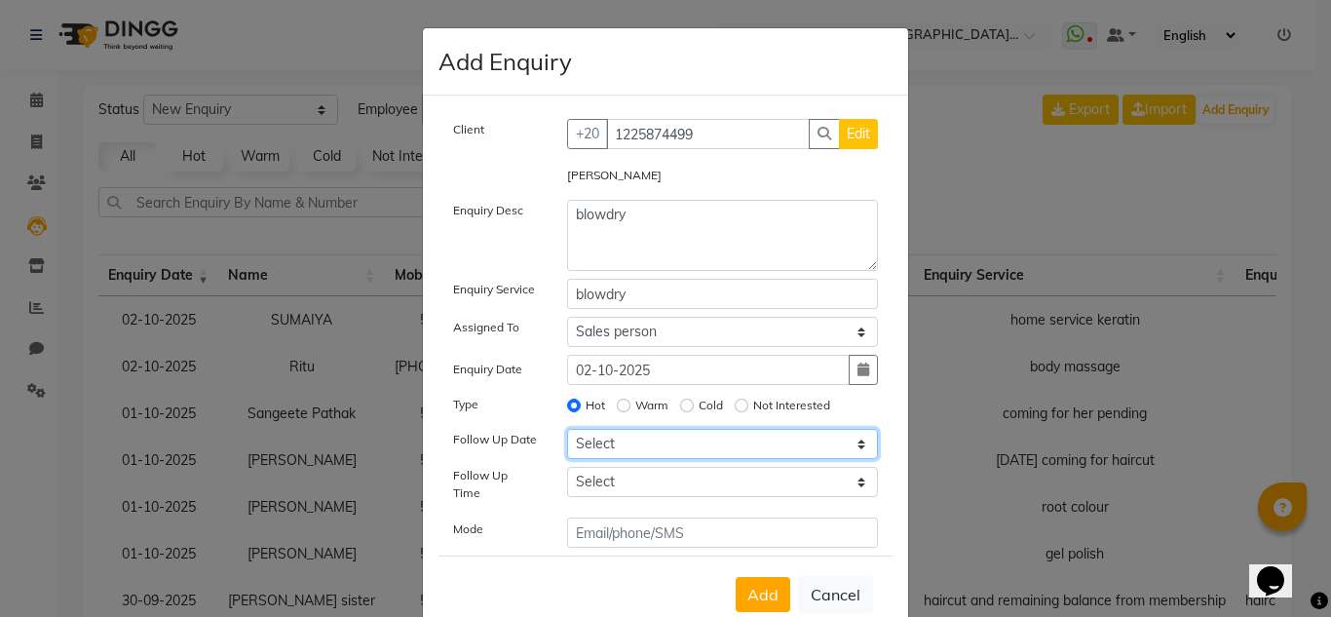
click at [652, 434] on select "Select [DATE] [DATE] [DATE] ([DATE]) [DATE] ([DATE]) [DATE] ([DATE]) [DATE] ([D…" at bounding box center [723, 444] width 312 height 30
select select "2025-10-02"
click at [567, 429] on select "Select [DATE] [DATE] [DATE] ([DATE]) [DATE] ([DATE]) [DATE] ([DATE]) [DATE] ([D…" at bounding box center [723, 444] width 312 height 30
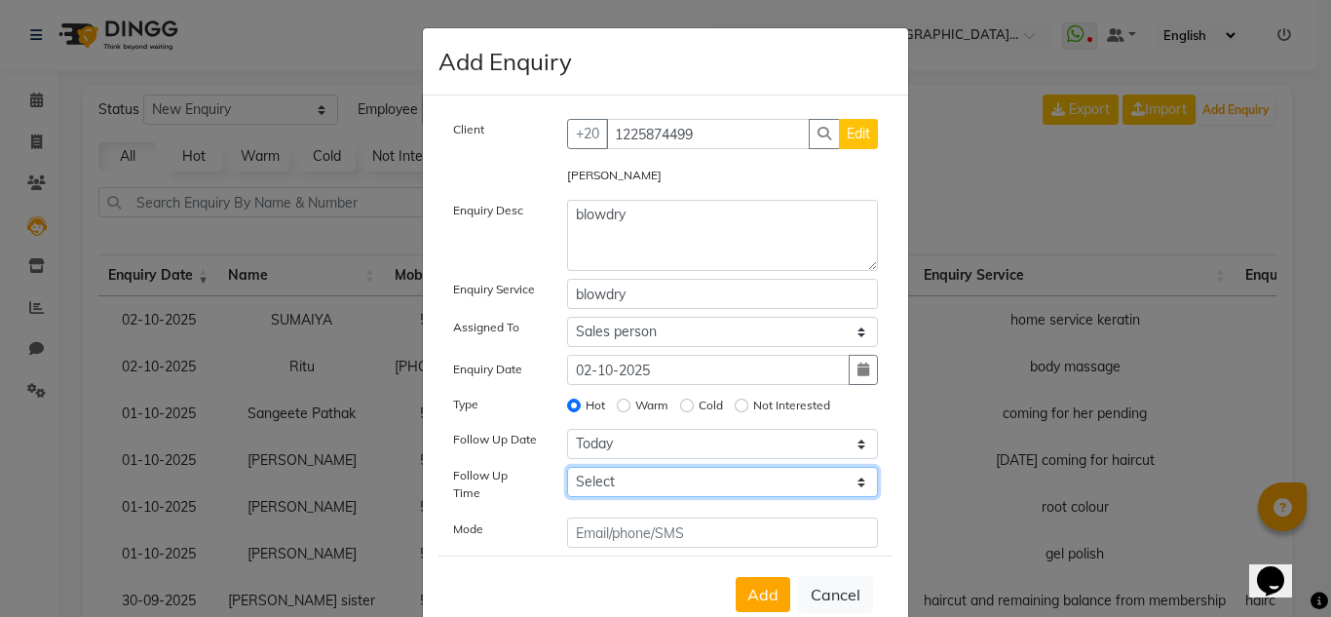
click at [635, 477] on select "Select 07:00 AM 07:15 AM 07:30 AM 07:45 AM 08:00 AM 08:15 AM 08:30 AM 08:45 AM …" at bounding box center [723, 482] width 312 height 30
select select "1020"
click at [567, 467] on select "Select 07:00 AM 07:15 AM 07:30 AM 07:45 AM 08:00 AM 08:15 AM 08:30 AM 08:45 AM …" at bounding box center [723, 482] width 312 height 30
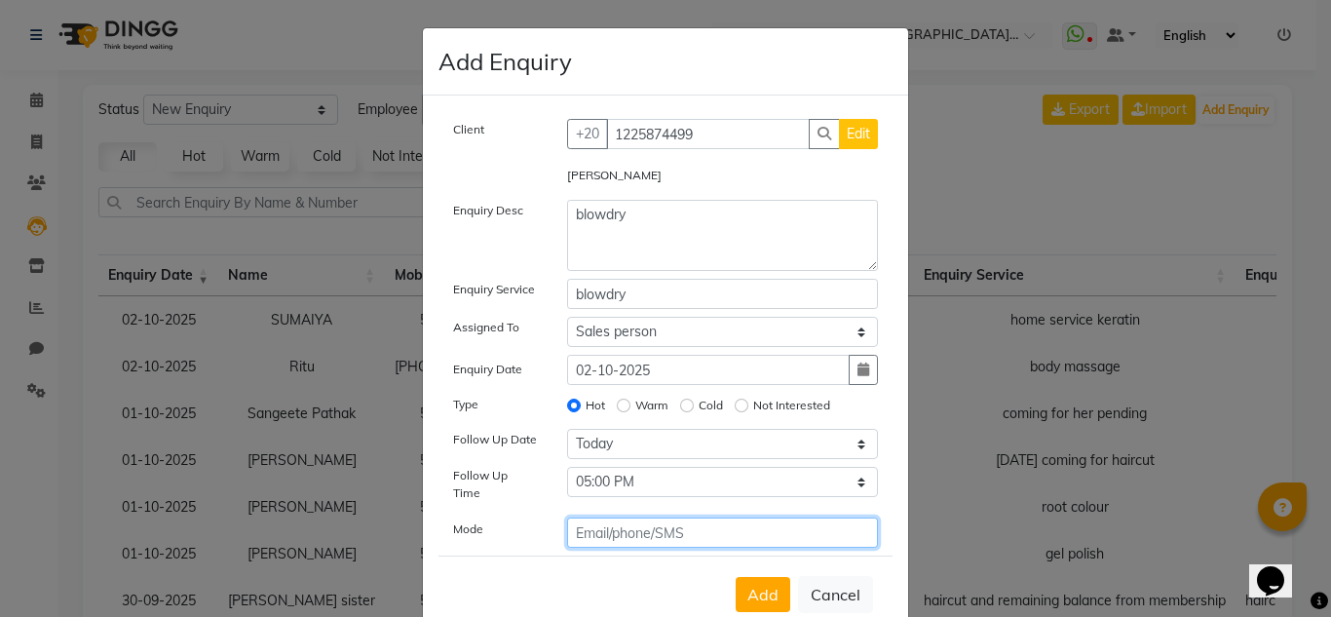
drag, startPoint x: 673, startPoint y: 511, endPoint x: 672, endPoint y: 530, distance: 18.5
click at [673, 528] on input "text" at bounding box center [723, 532] width 312 height 30
type input "phone"
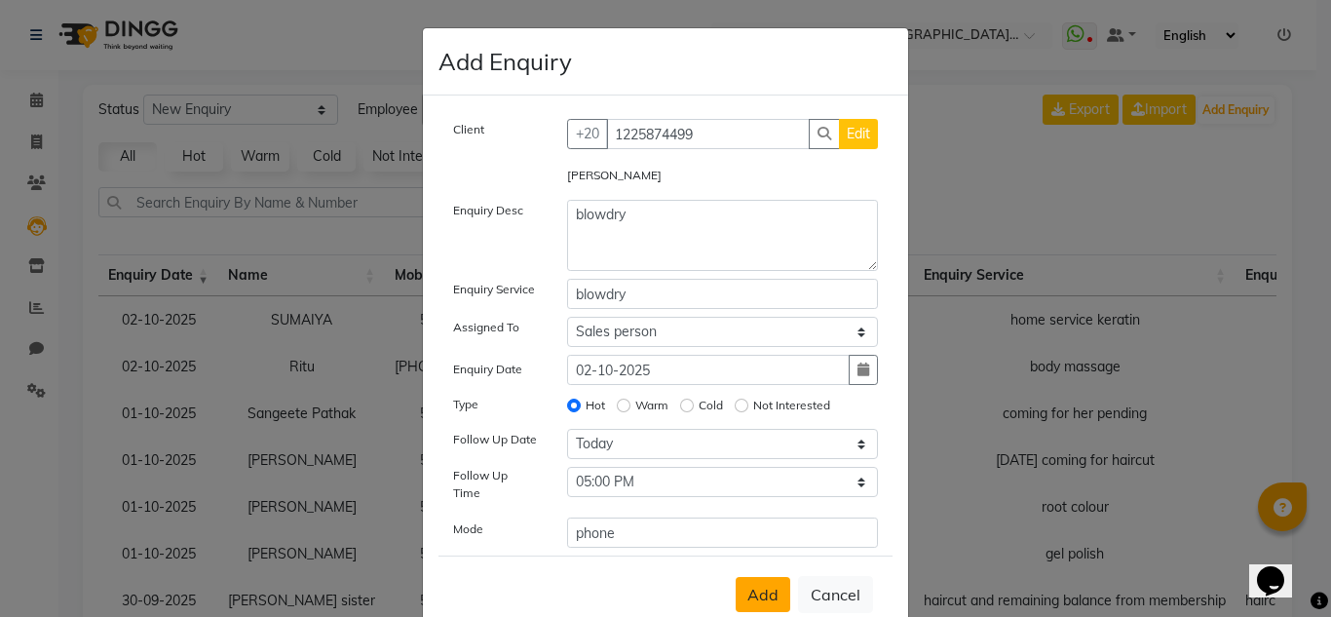
click at [772, 593] on button "Add" at bounding box center [763, 594] width 55 height 35
select select
radio input "false"
select select
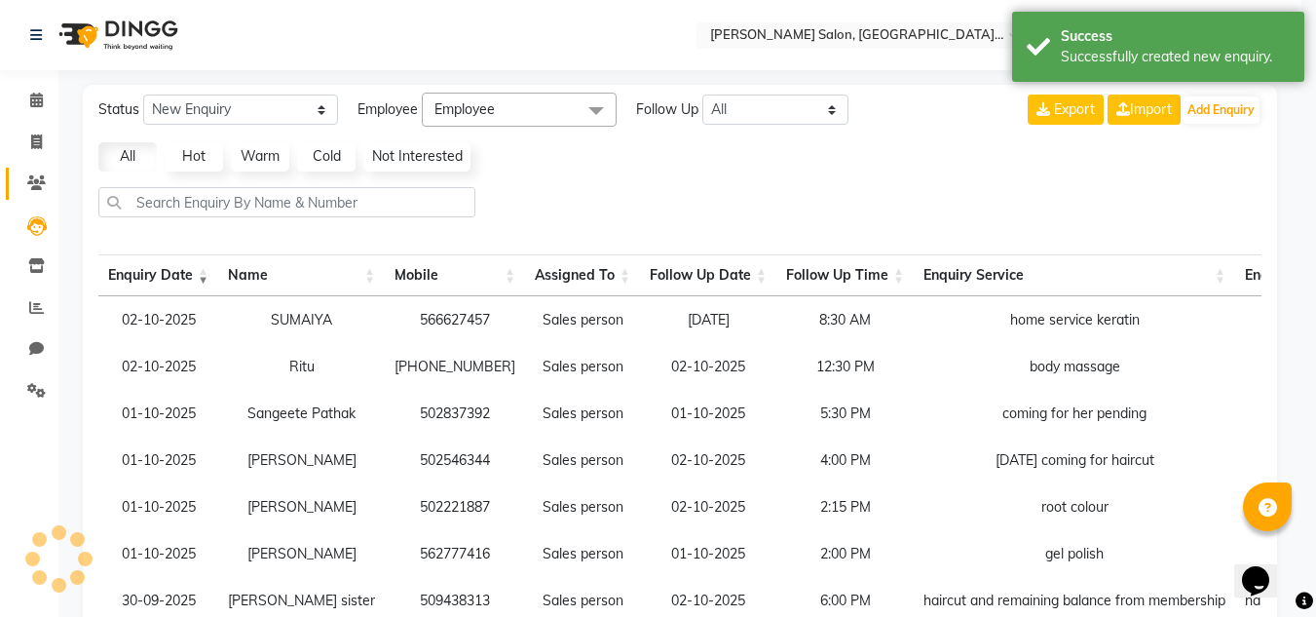
click at [26, 185] on span at bounding box center [36, 183] width 34 height 22
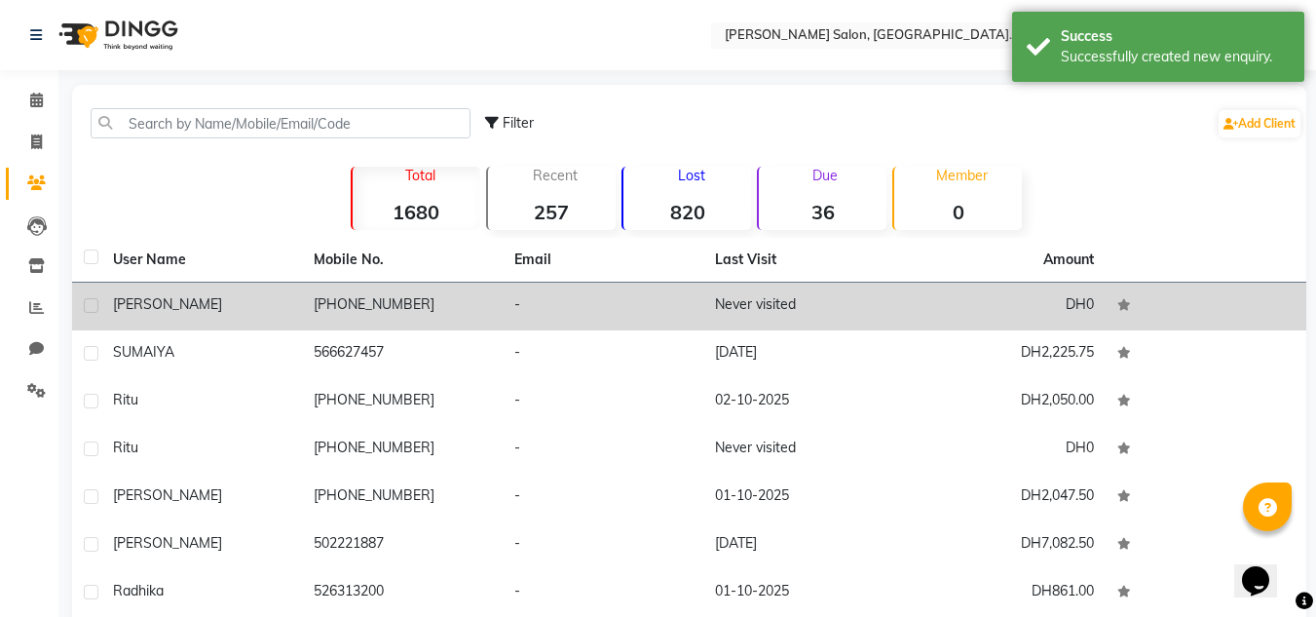
click at [164, 300] on span "[PERSON_NAME]" at bounding box center [167, 304] width 109 height 18
